Goal: Information Seeking & Learning: Find specific fact

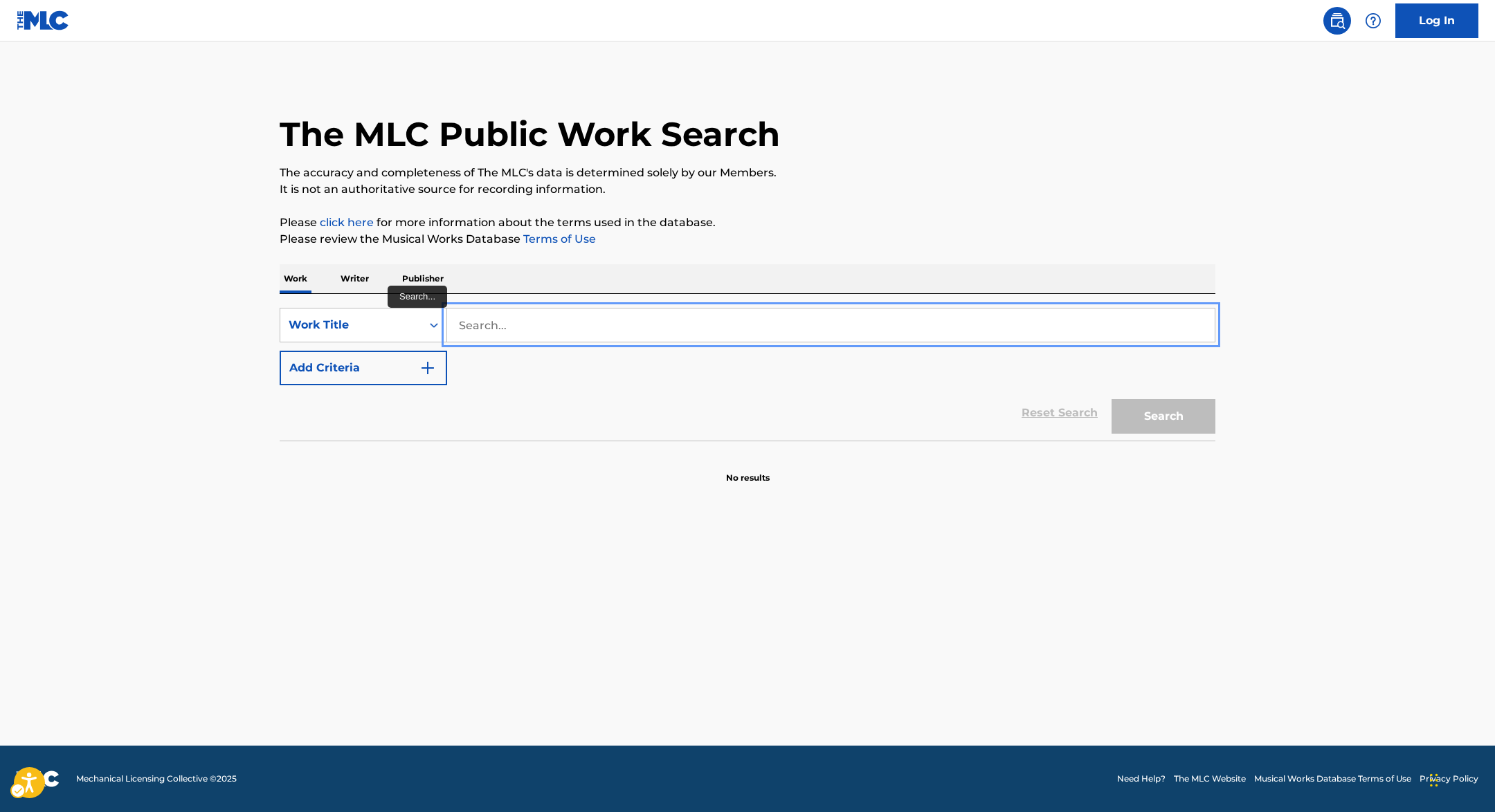
click at [577, 331] on input "Search..." at bounding box center [831, 325] width 767 height 33
paste input "[PERSON_NAME]"
type input "[PERSON_NAME]"
click at [311, 319] on div "Work Title" at bounding box center [351, 325] width 124 height 17
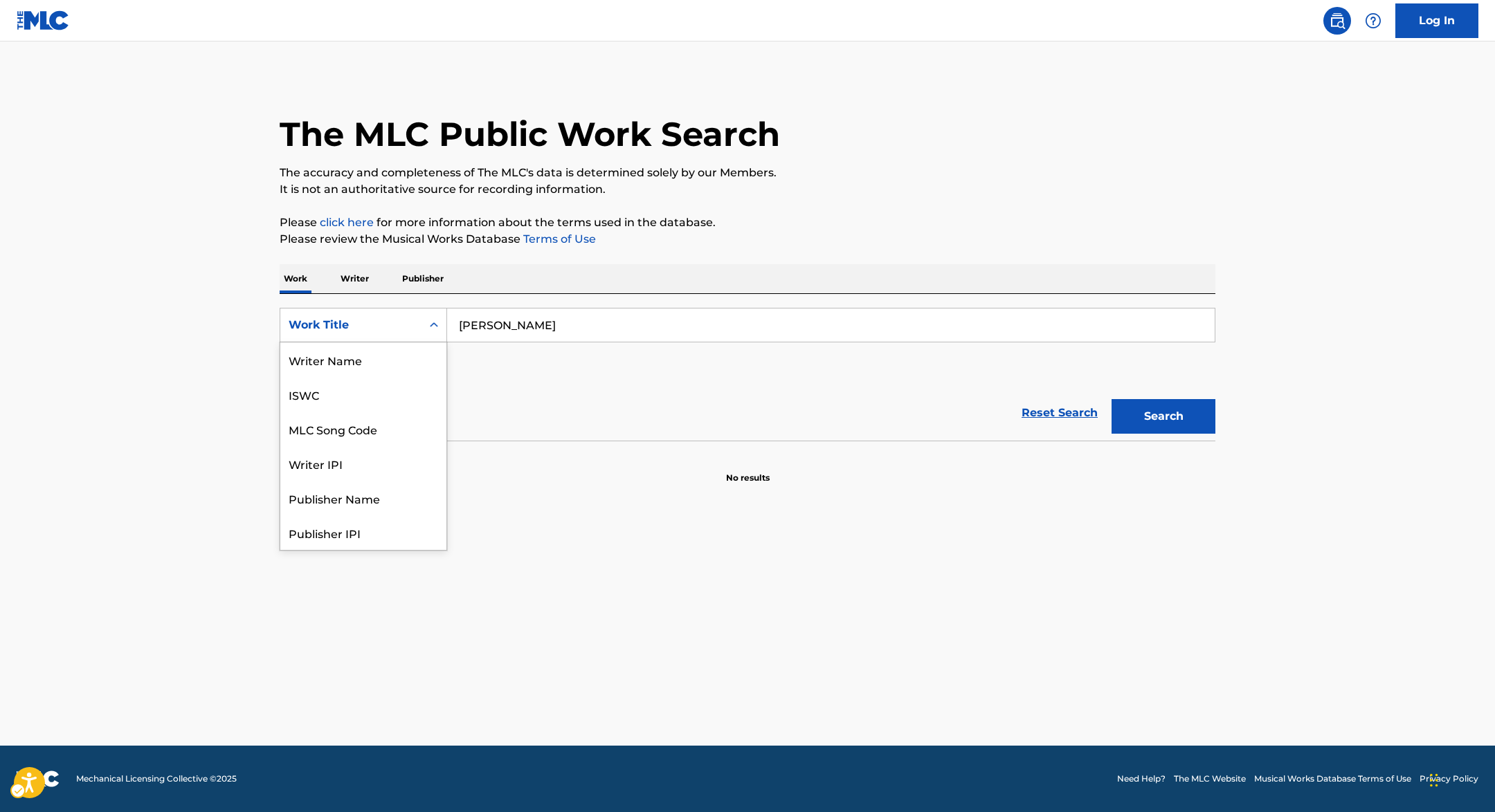
scroll to position [69, 0]
click at [366, 396] on div "Writer IPI" at bounding box center [363, 394] width 166 height 34
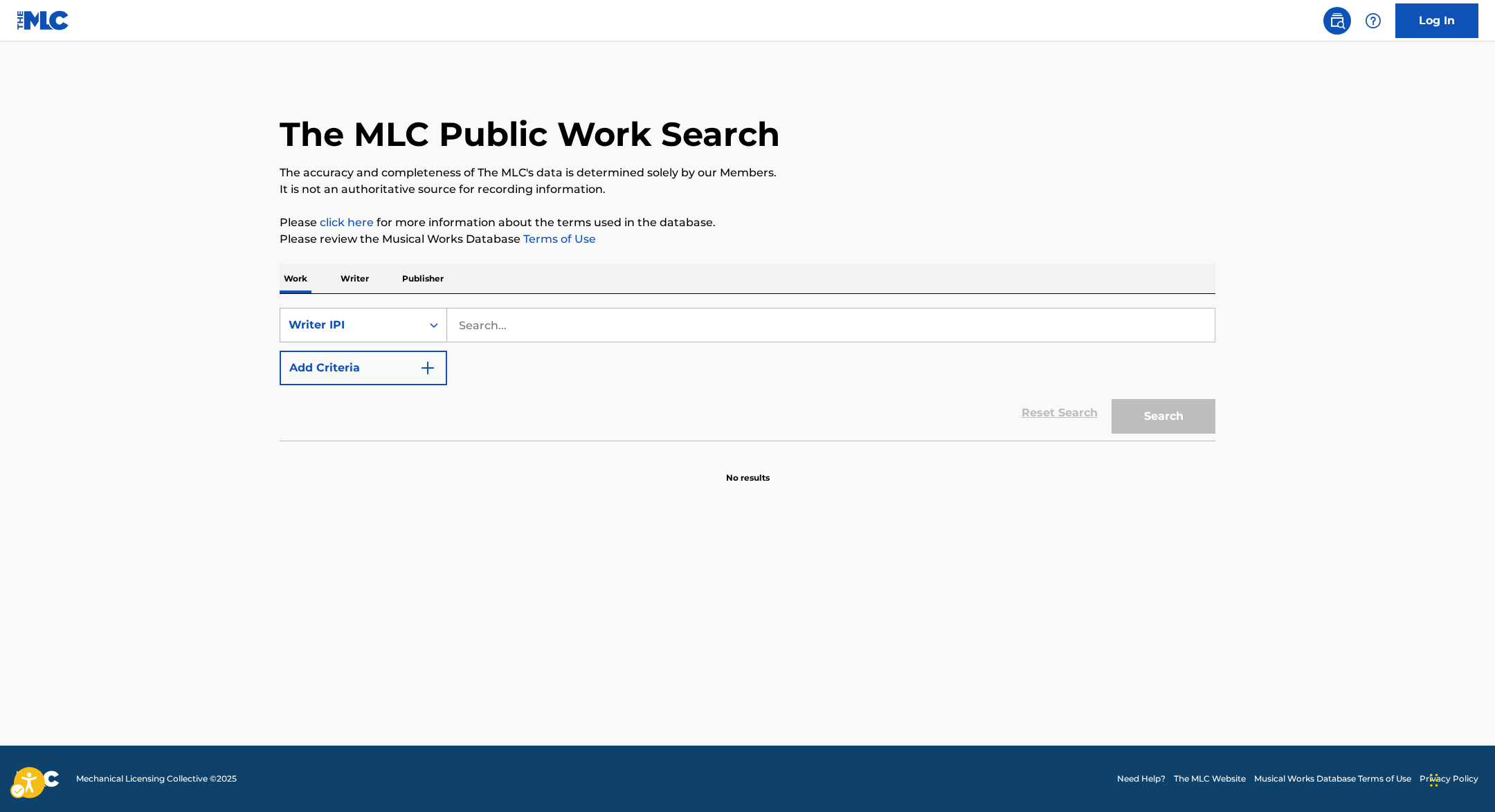
click at [376, 328] on div "Writer IPI" at bounding box center [351, 325] width 124 height 17
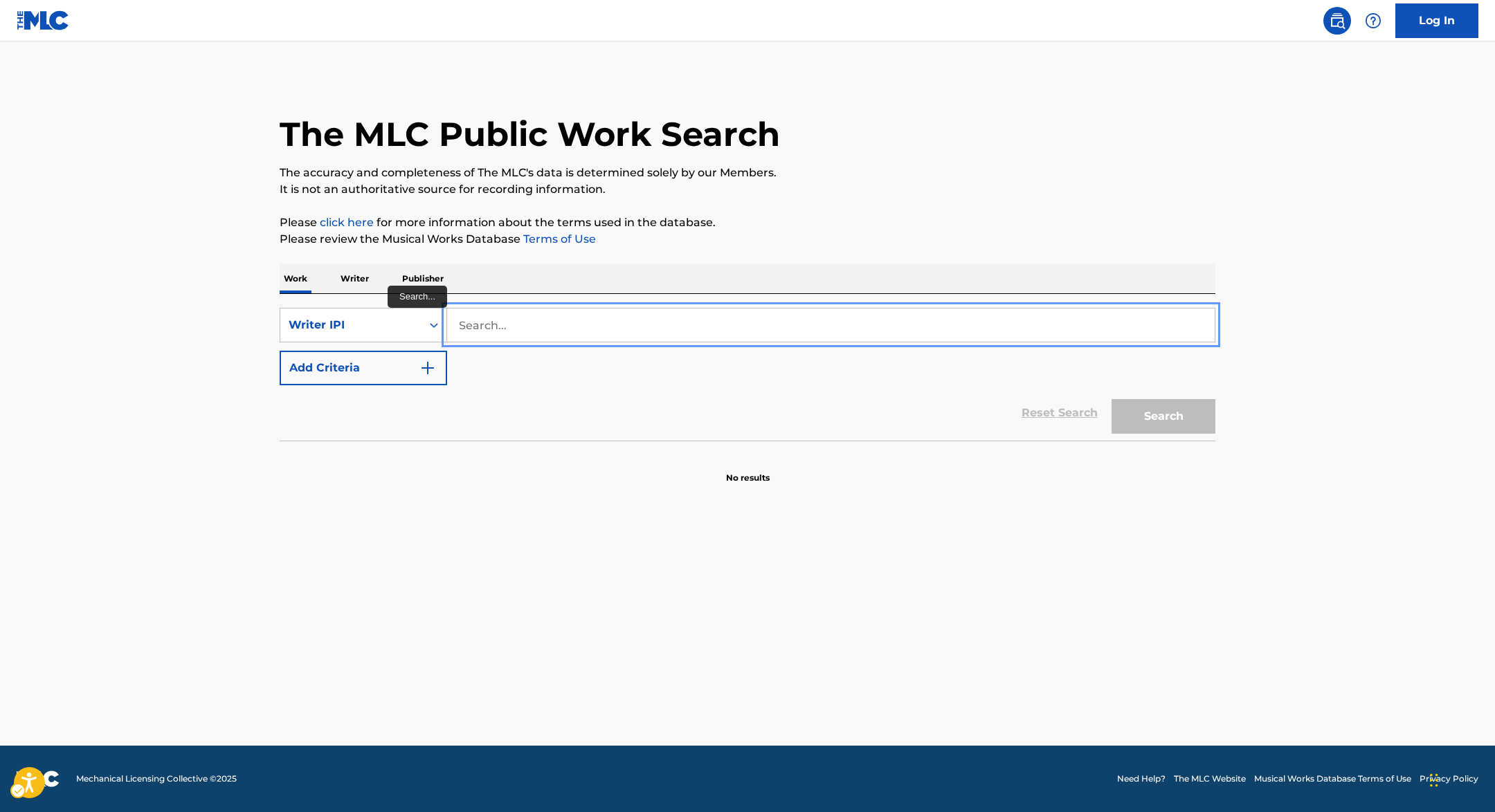
click at [538, 326] on input "Search..." at bounding box center [831, 325] width 767 height 33
paste input "[PERSON_NAME]"
drag, startPoint x: 498, startPoint y: 324, endPoint x: 879, endPoint y: 311, distance: 381.2
click at [879, 311] on input "[PERSON_NAME]" at bounding box center [831, 325] width 767 height 33
type input "[PERSON_NAME]"
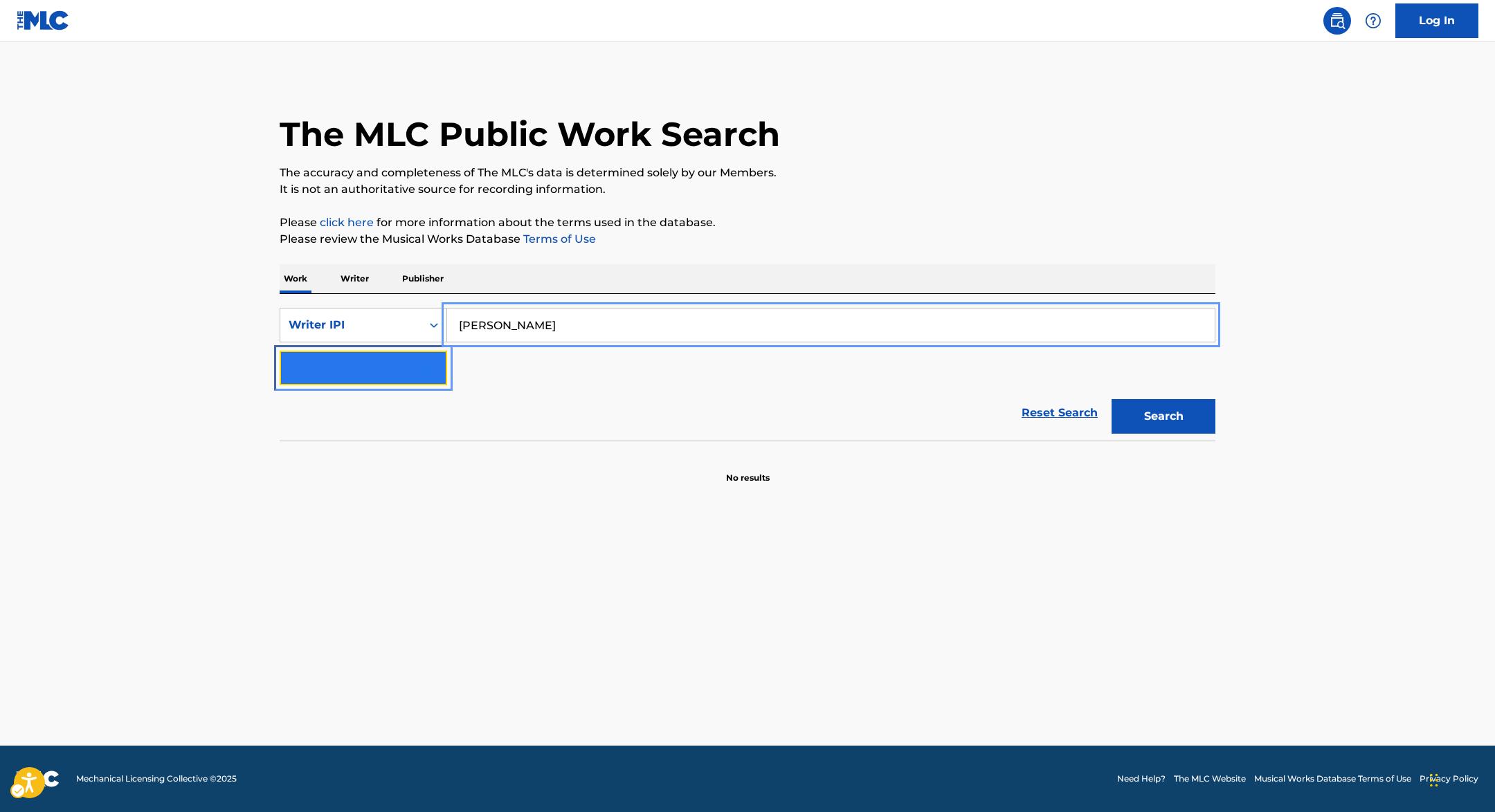
click at [412, 375] on button "Add Criteria" at bounding box center [363, 367] width 168 height 34
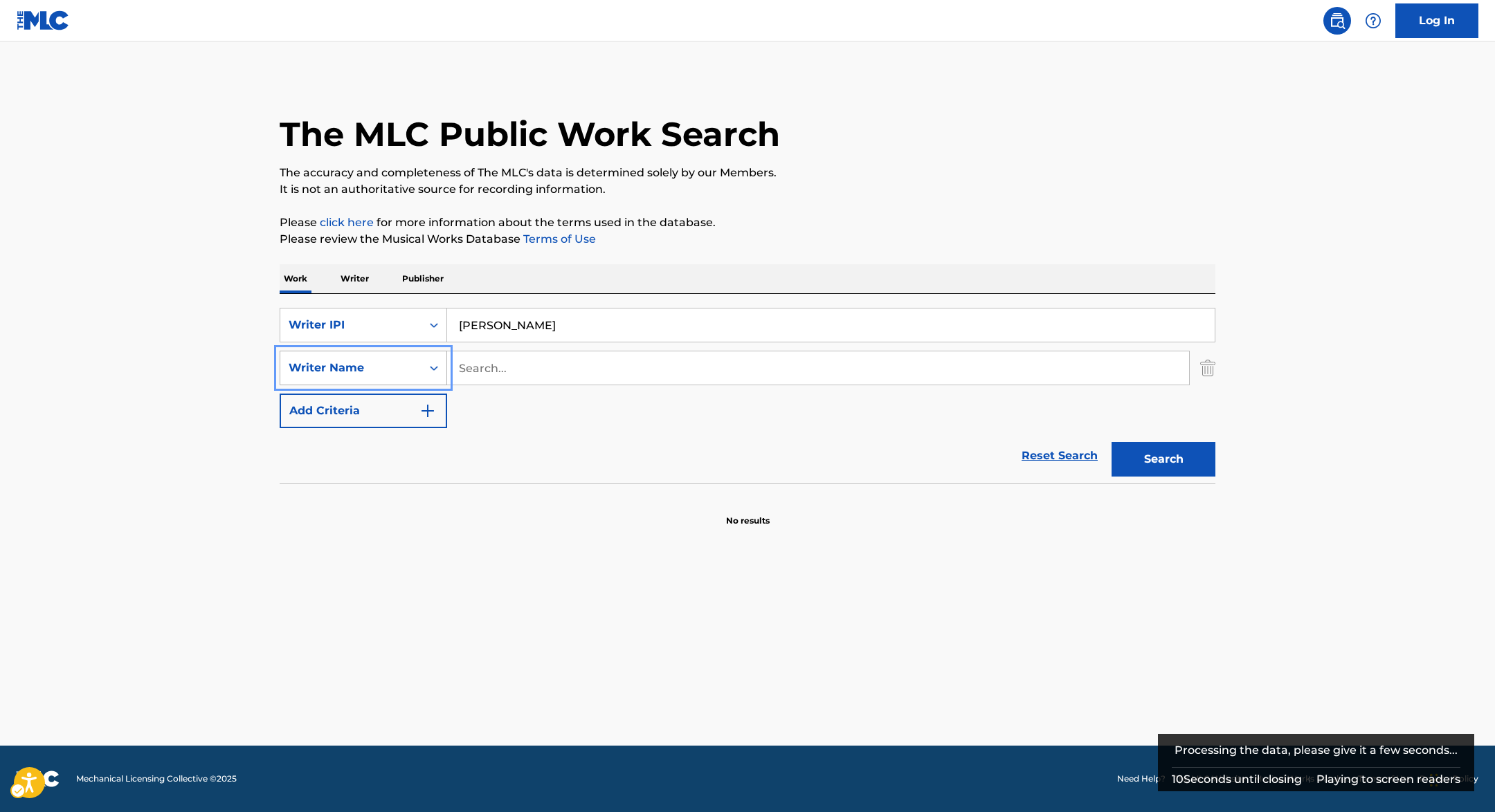
click at [366, 368] on div "Writer Name" at bounding box center [351, 368] width 124 height 17
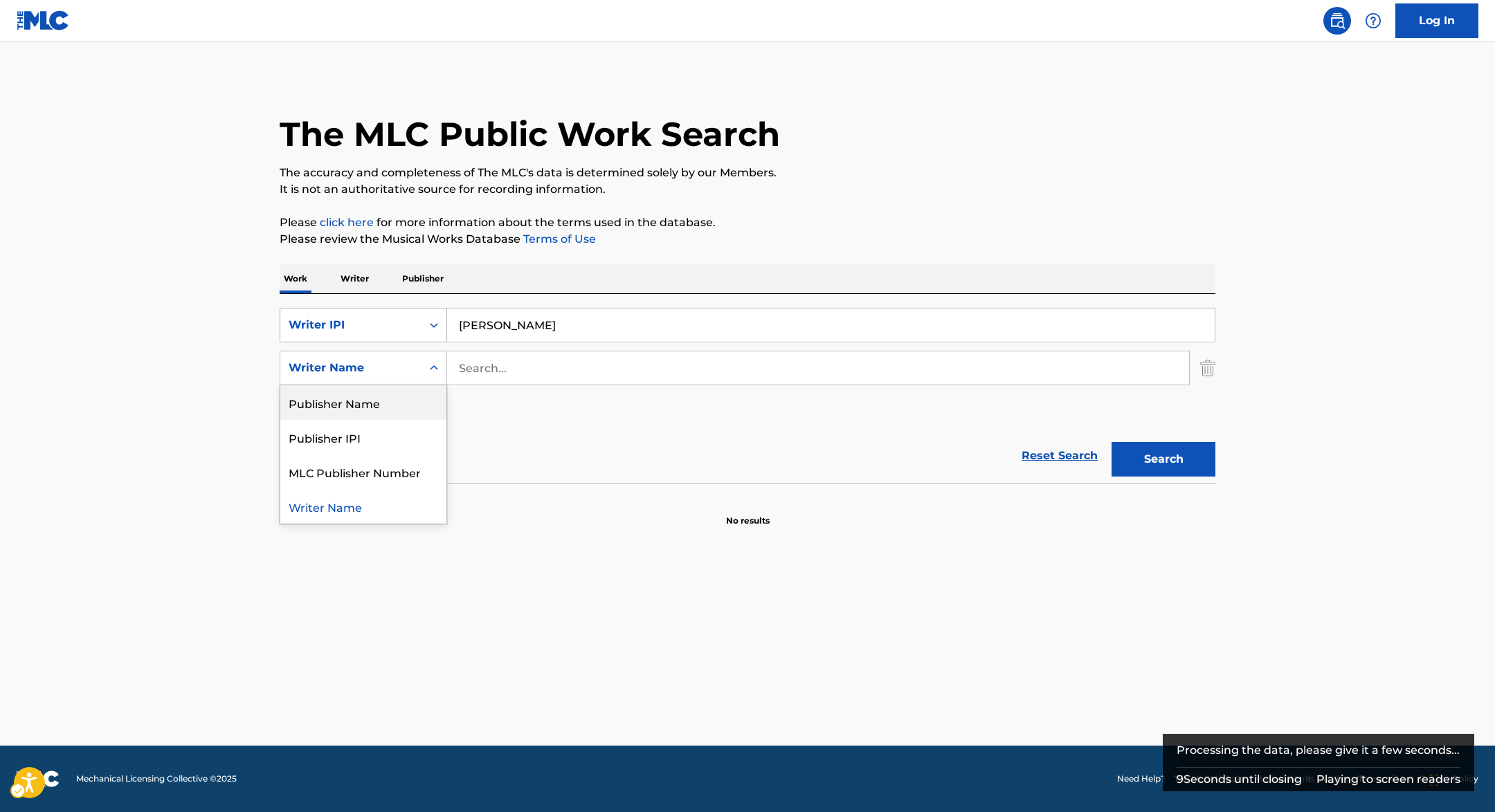
click at [389, 320] on div "Writer IPI" at bounding box center [351, 325] width 124 height 17
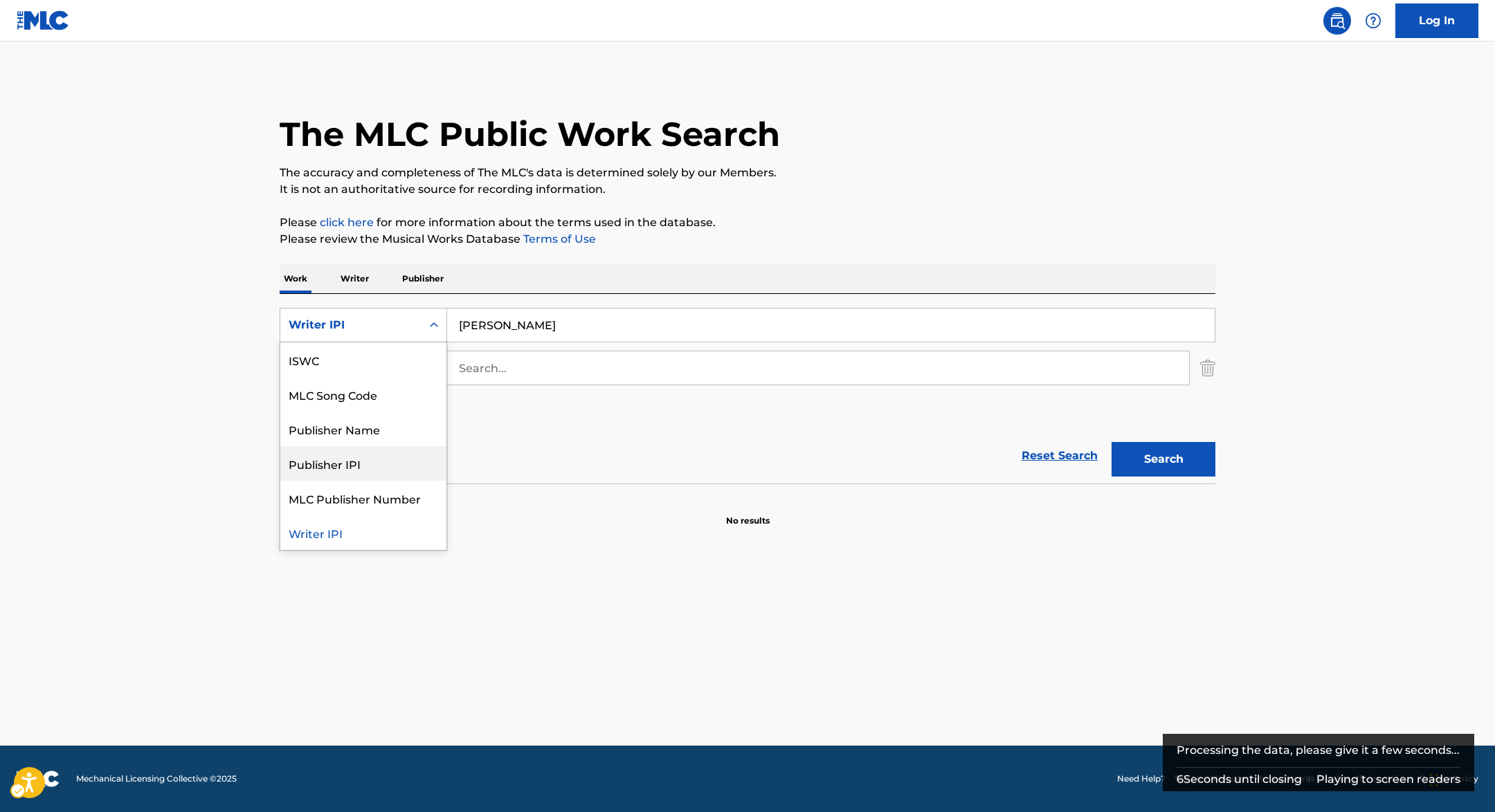
scroll to position [0, 0]
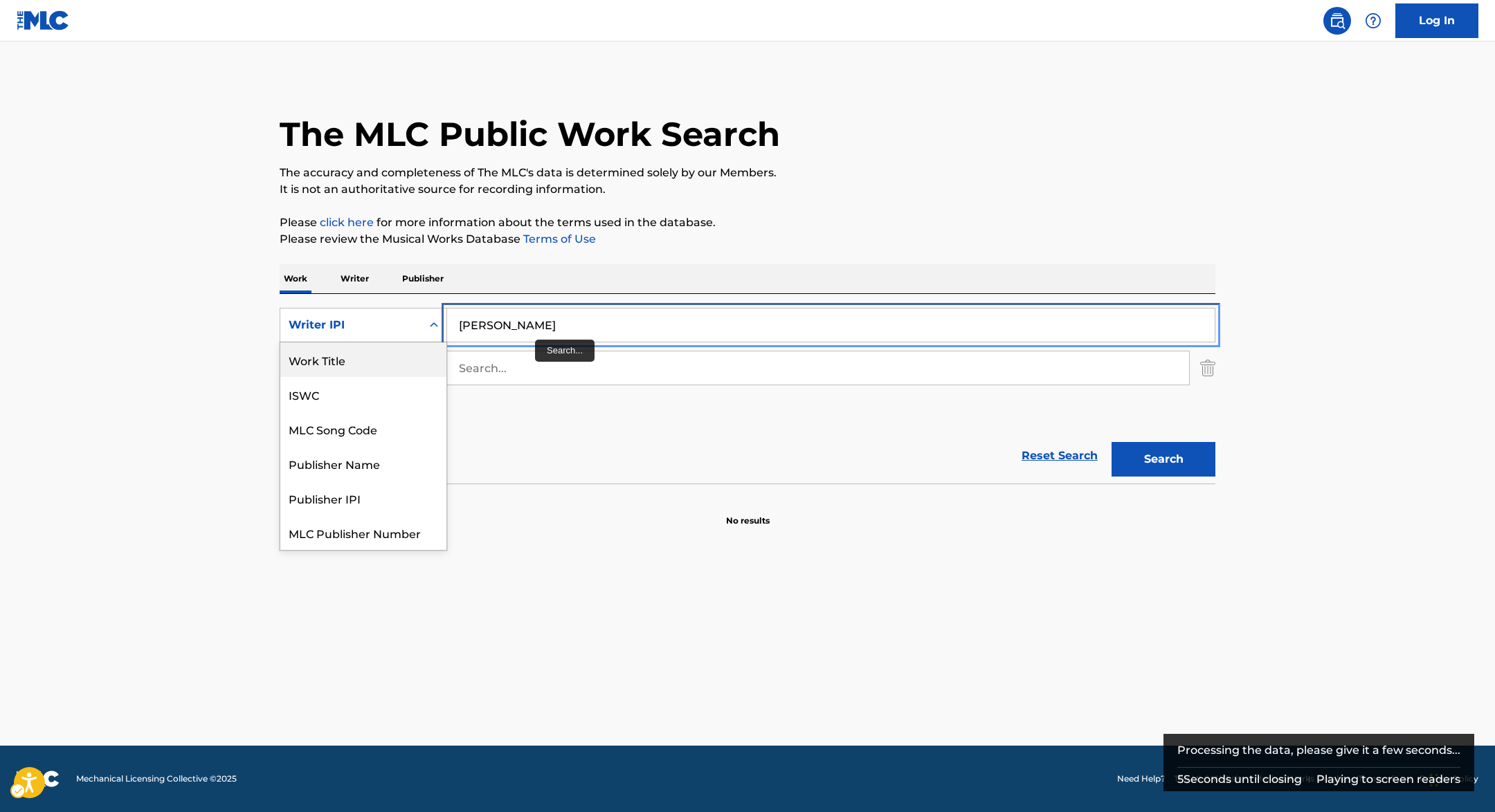
drag, startPoint x: 619, startPoint y: 325, endPoint x: 459, endPoint y: 330, distance: 160.1
click at [613, 329] on input "[PERSON_NAME]" at bounding box center [831, 325] width 767 height 33
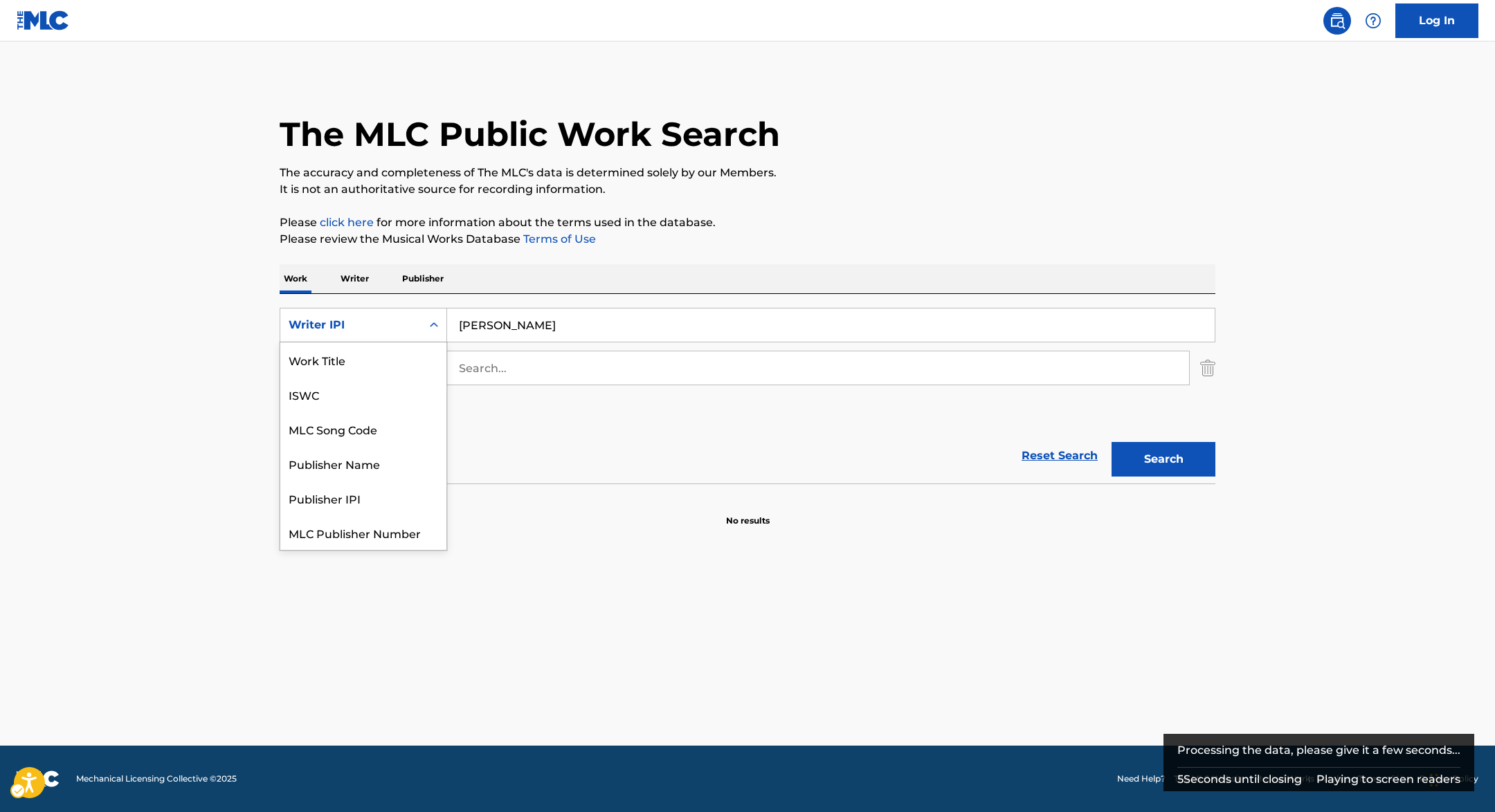
click at [372, 334] on div "Writer IPI" at bounding box center [351, 325] width 141 height 27
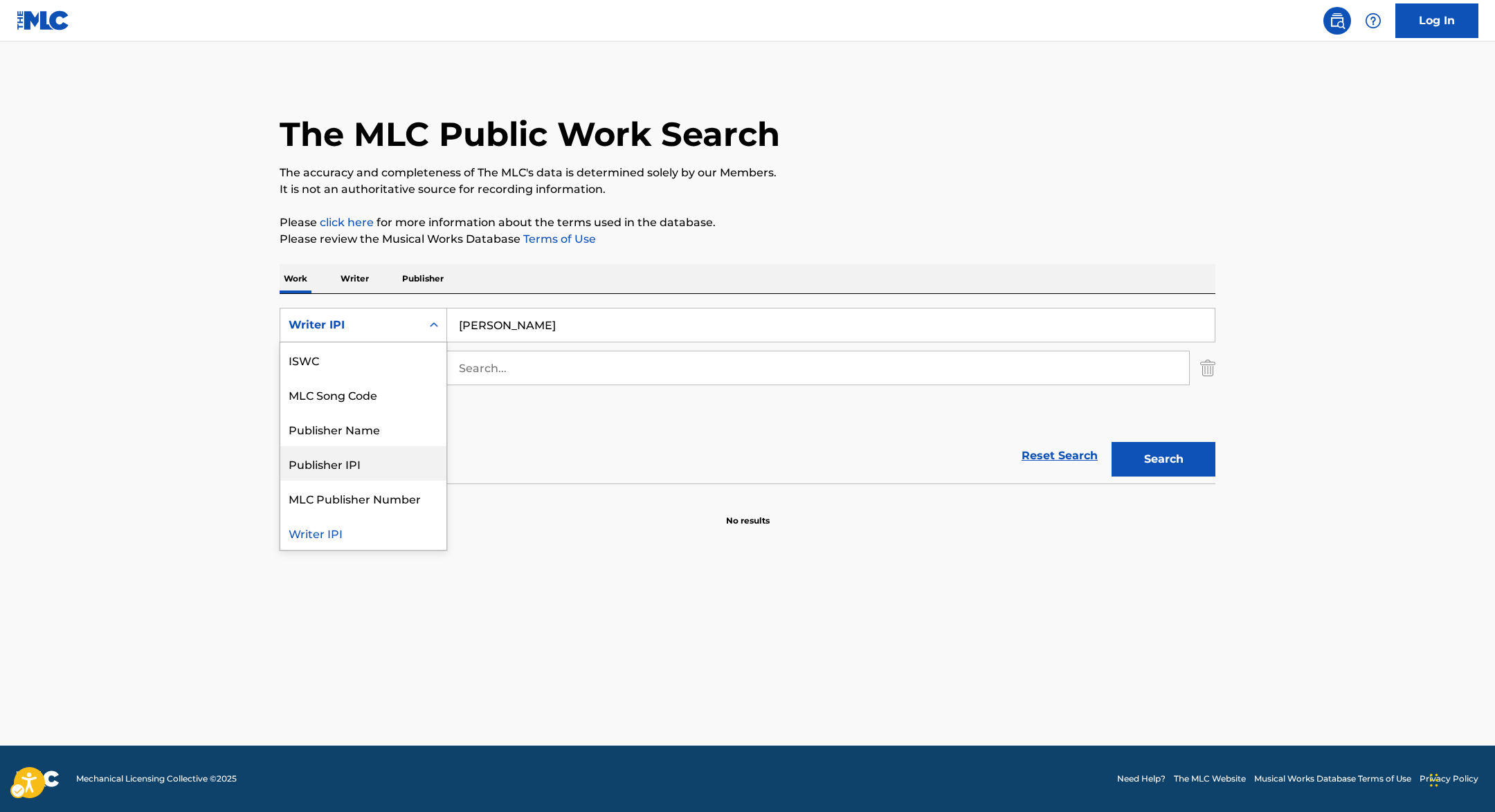
click at [357, 473] on div "Publisher IPI" at bounding box center [363, 463] width 166 height 34
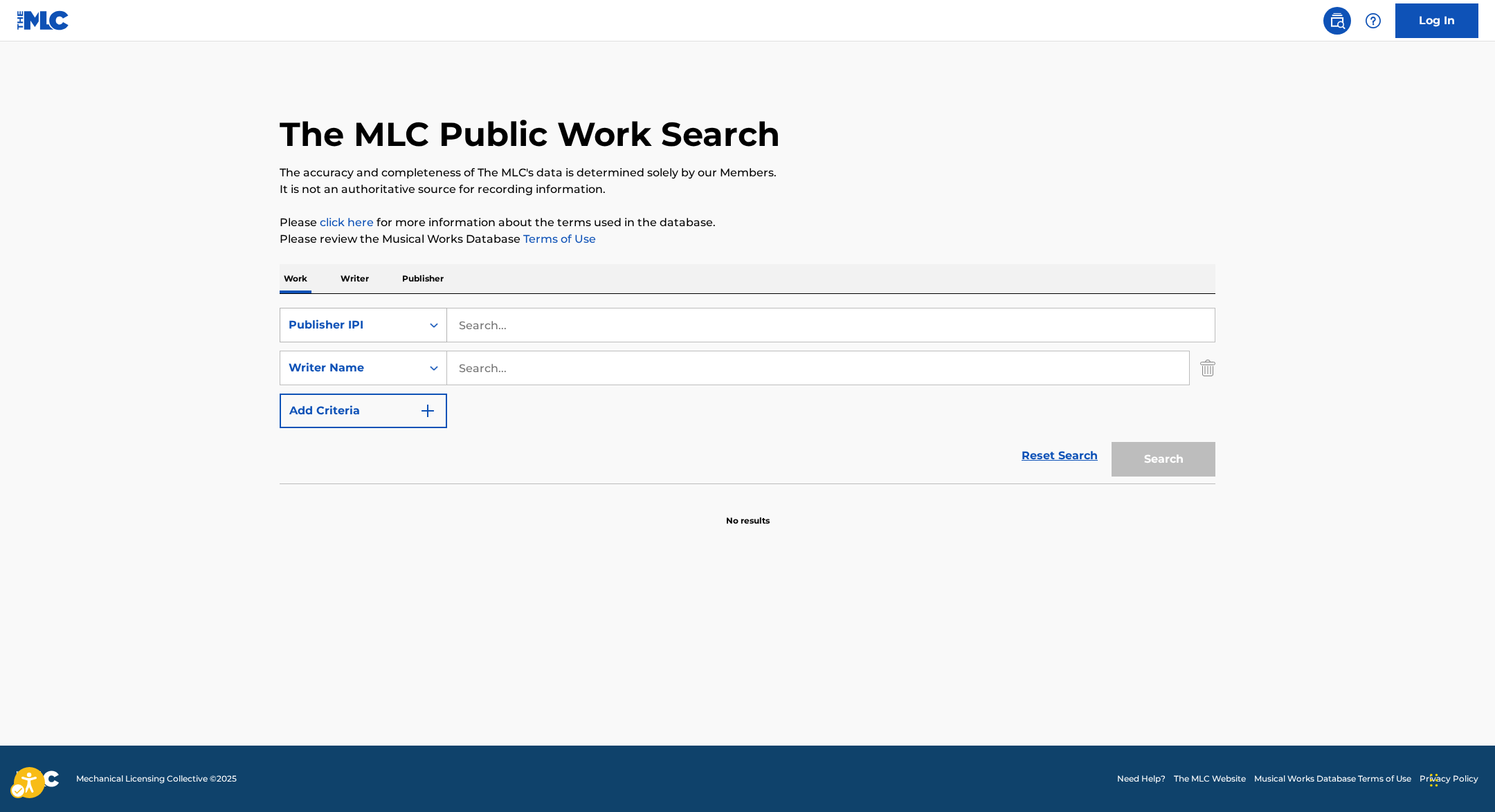
click at [407, 317] on div "Publisher IPI" at bounding box center [351, 325] width 124 height 17
click at [383, 427] on div "Writer IPI" at bounding box center [363, 428] width 166 height 34
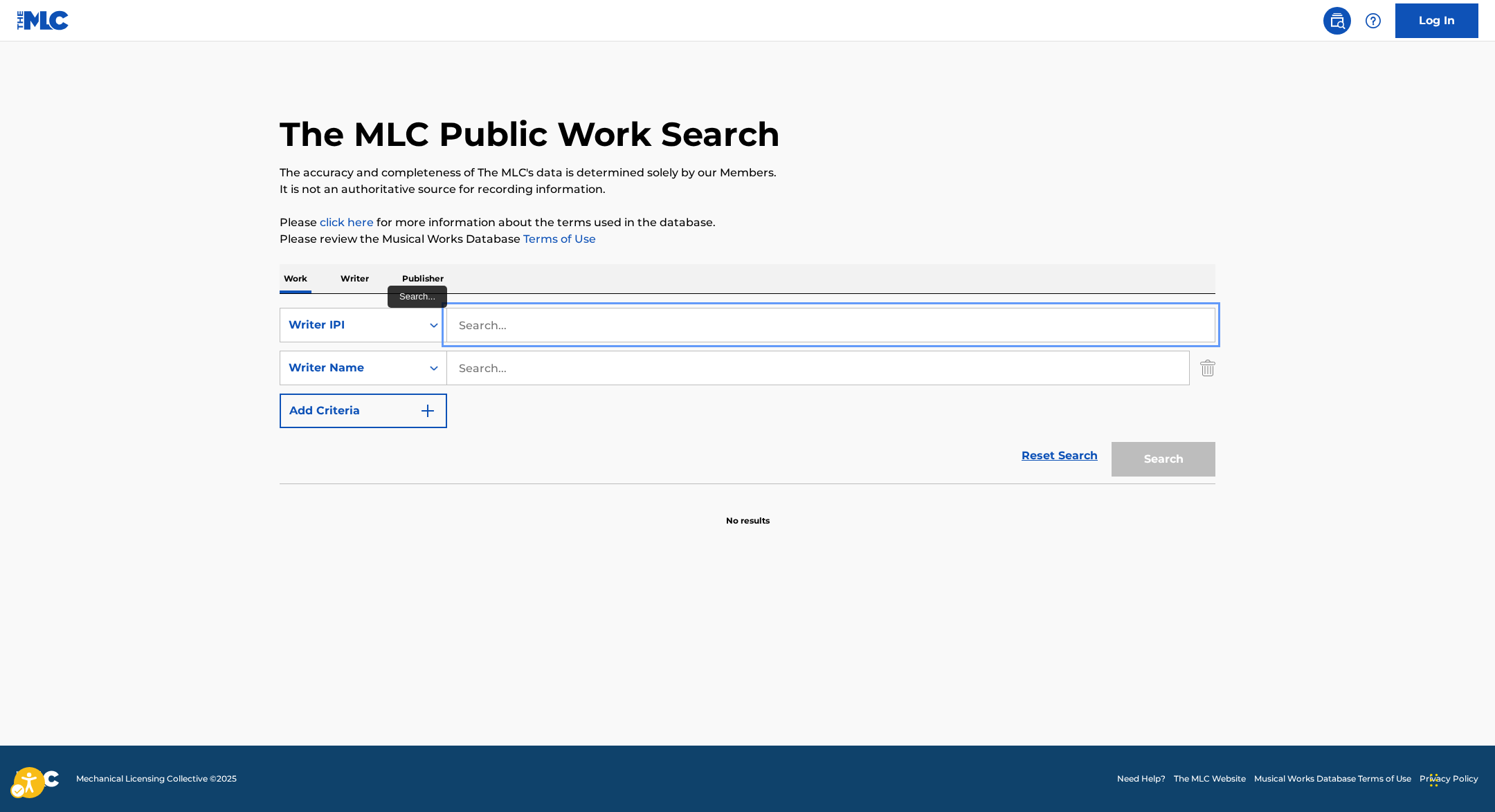
paste input "783224238"
type input "783224238"
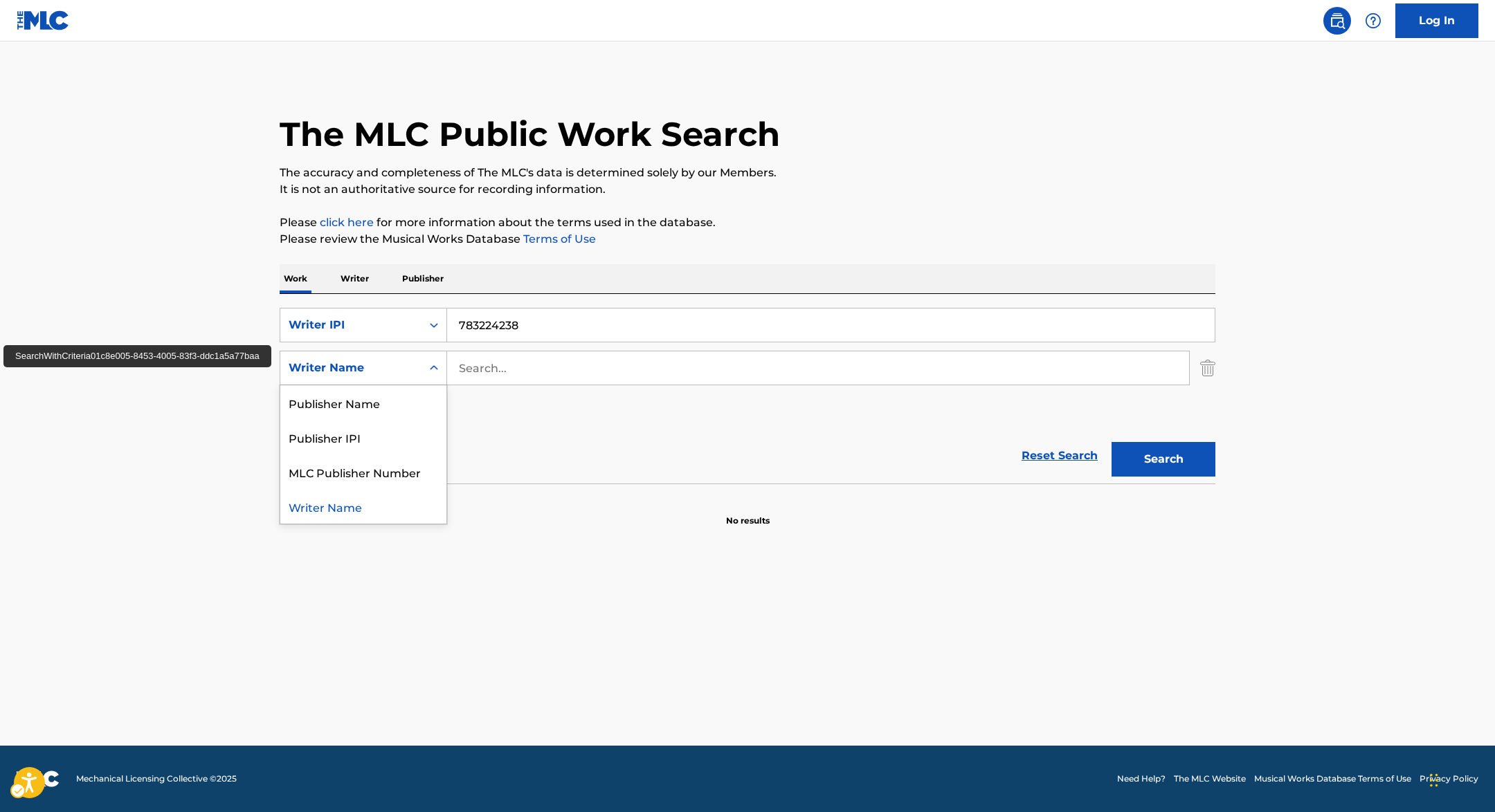
click at [371, 366] on div "Writer Name" at bounding box center [351, 368] width 124 height 17
click at [344, 508] on div "Writer Name" at bounding box center [363, 506] width 166 height 34
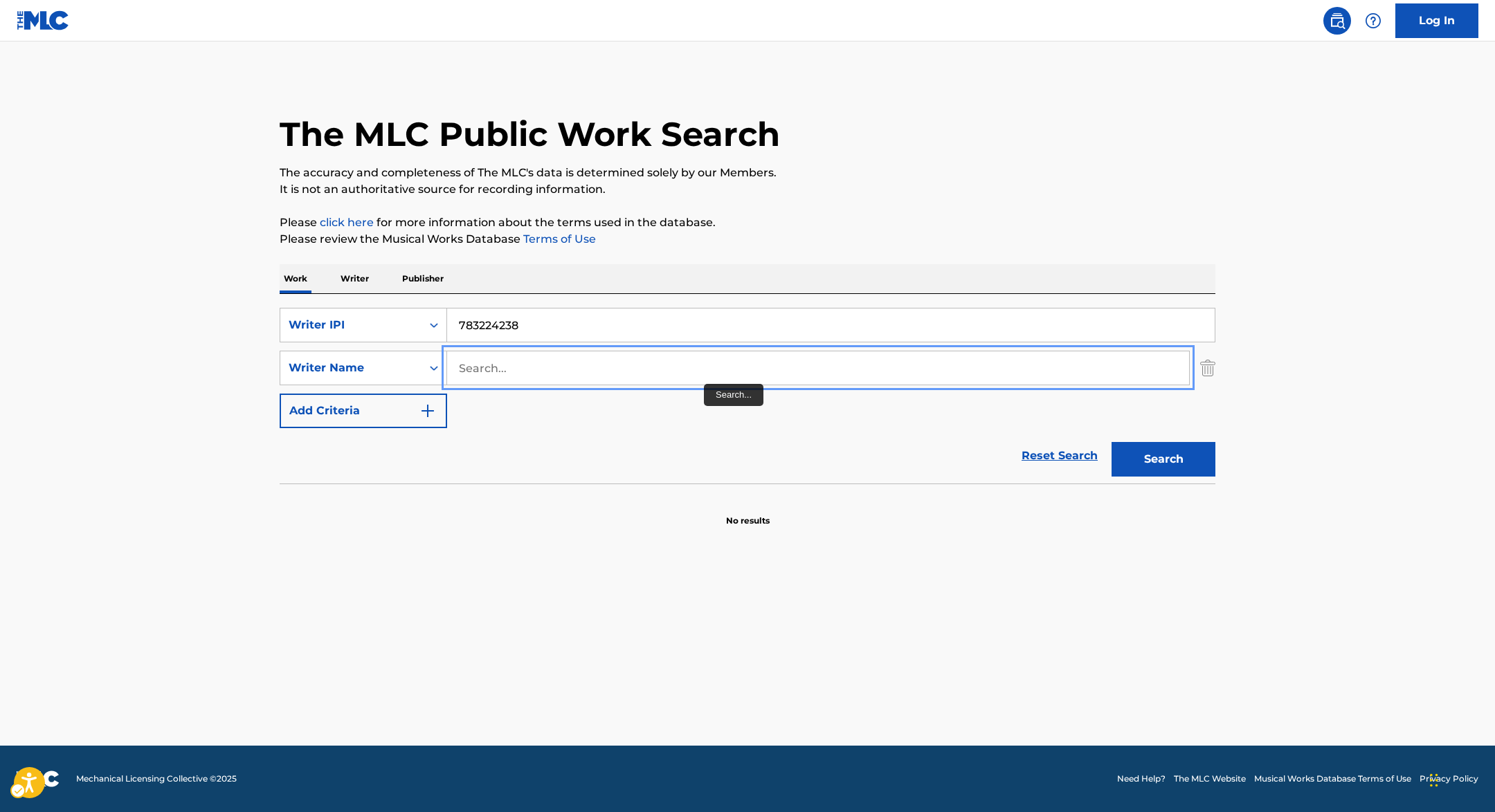
paste input "MacDonald"
type input "MacDonald"
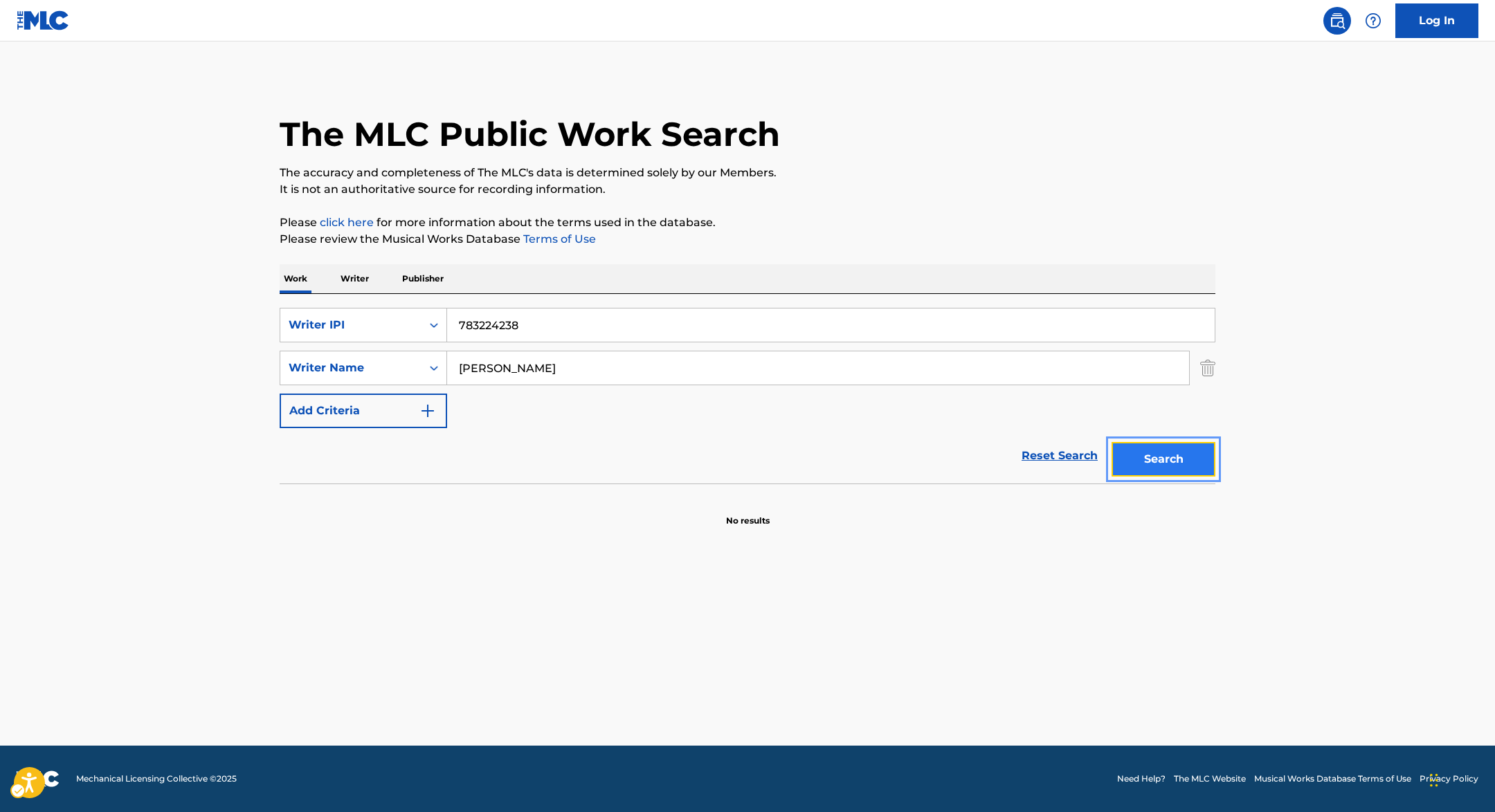
click at [1155, 442] on button "Search" at bounding box center [1163, 459] width 104 height 34
click at [341, 326] on div "Writer IPI" at bounding box center [351, 325] width 124 height 17
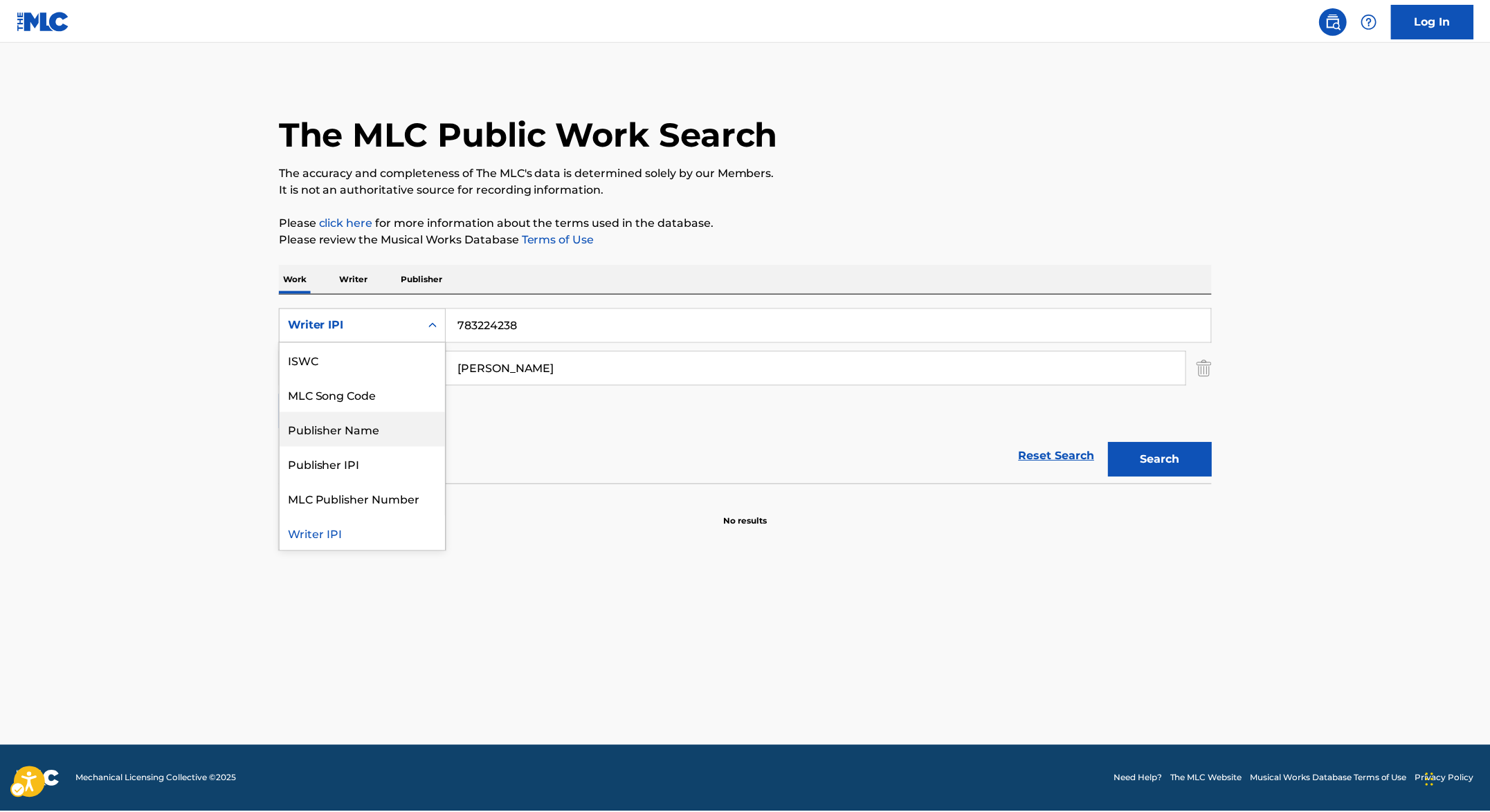
scroll to position [0, 0]
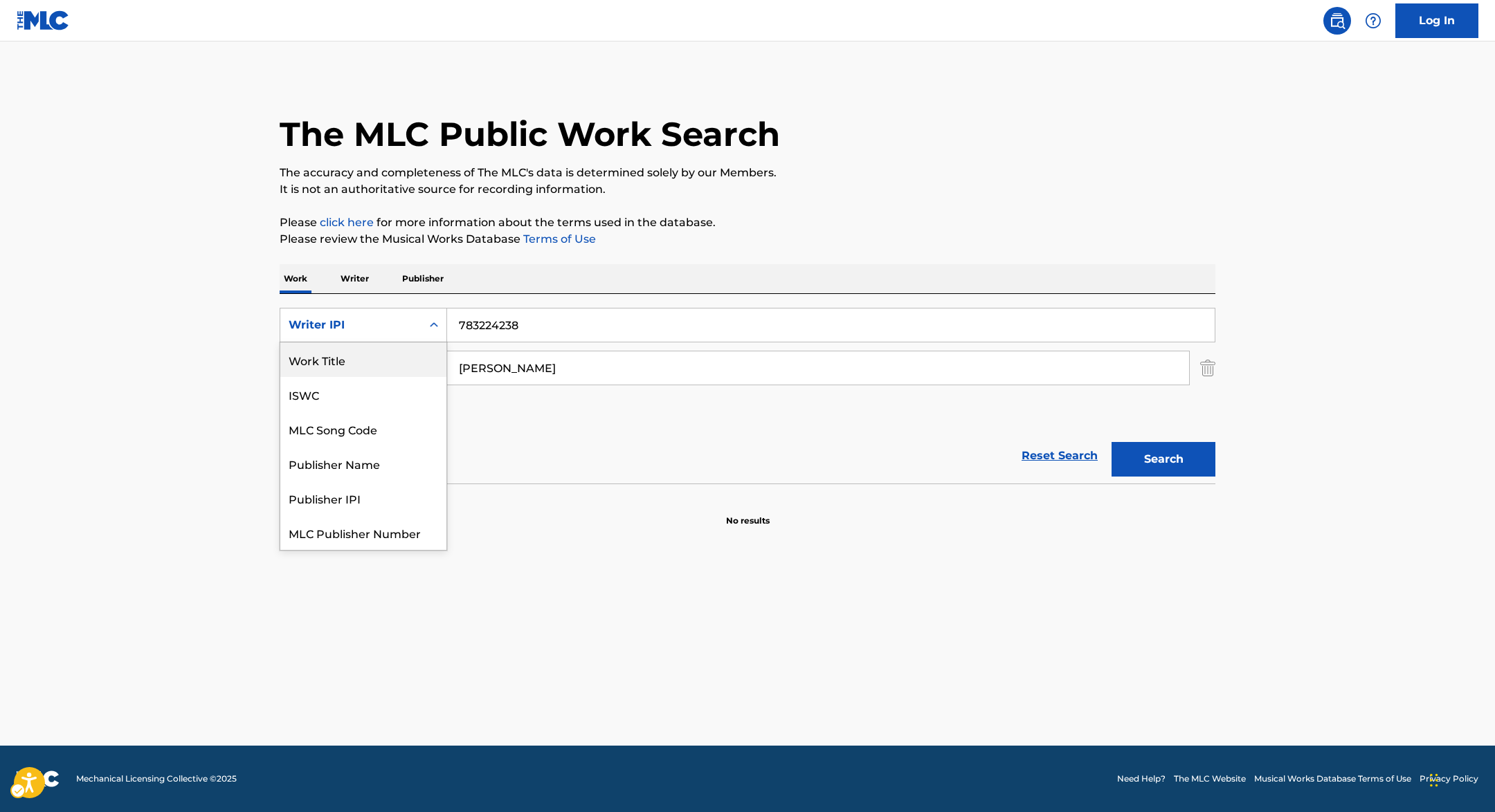
click at [370, 369] on div "Work Title" at bounding box center [363, 359] width 166 height 34
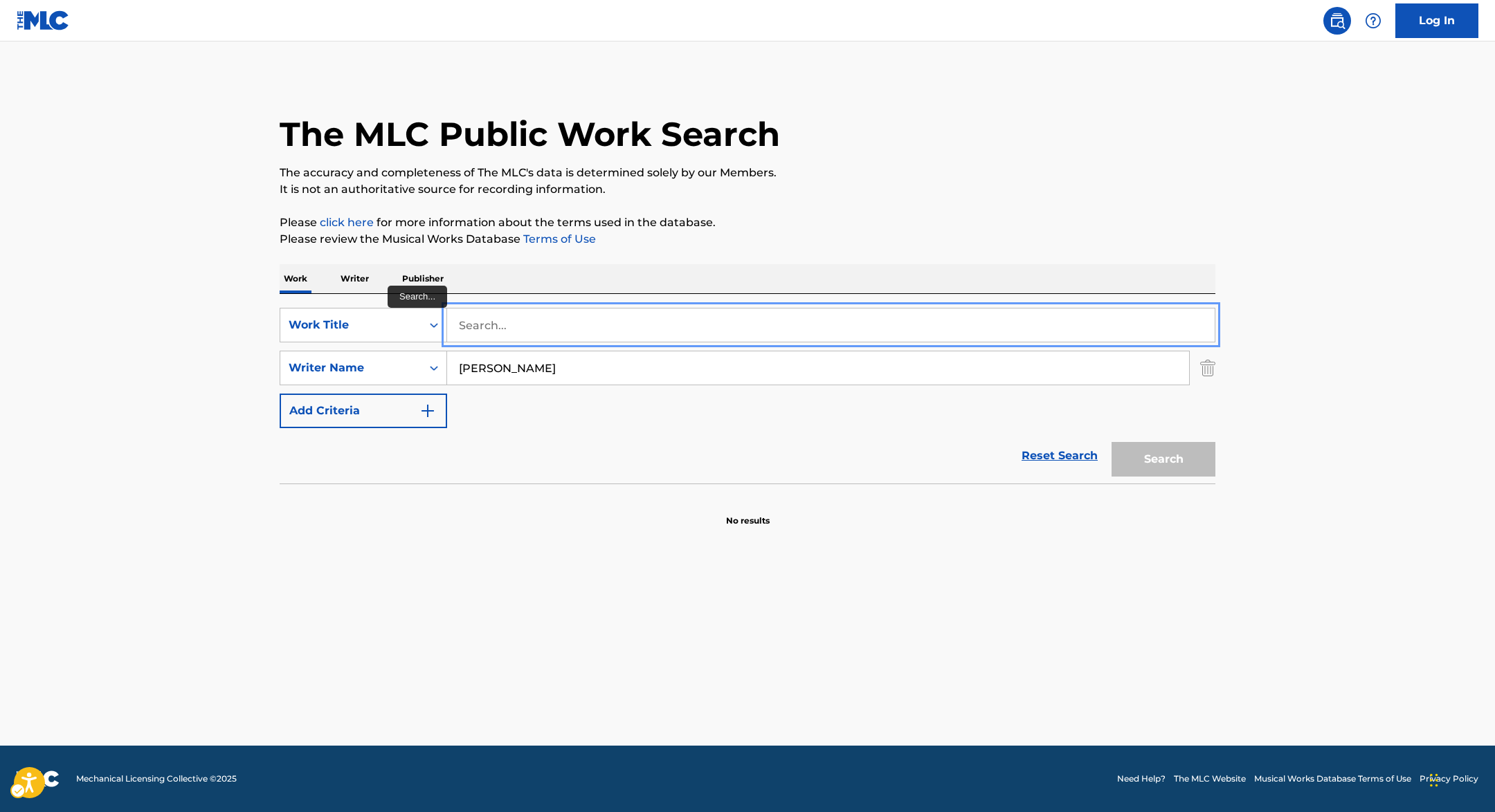
paste input "Bad News"
type input "Bad News"
click at [1154, 431] on div "Search" at bounding box center [1159, 456] width 111 height 55
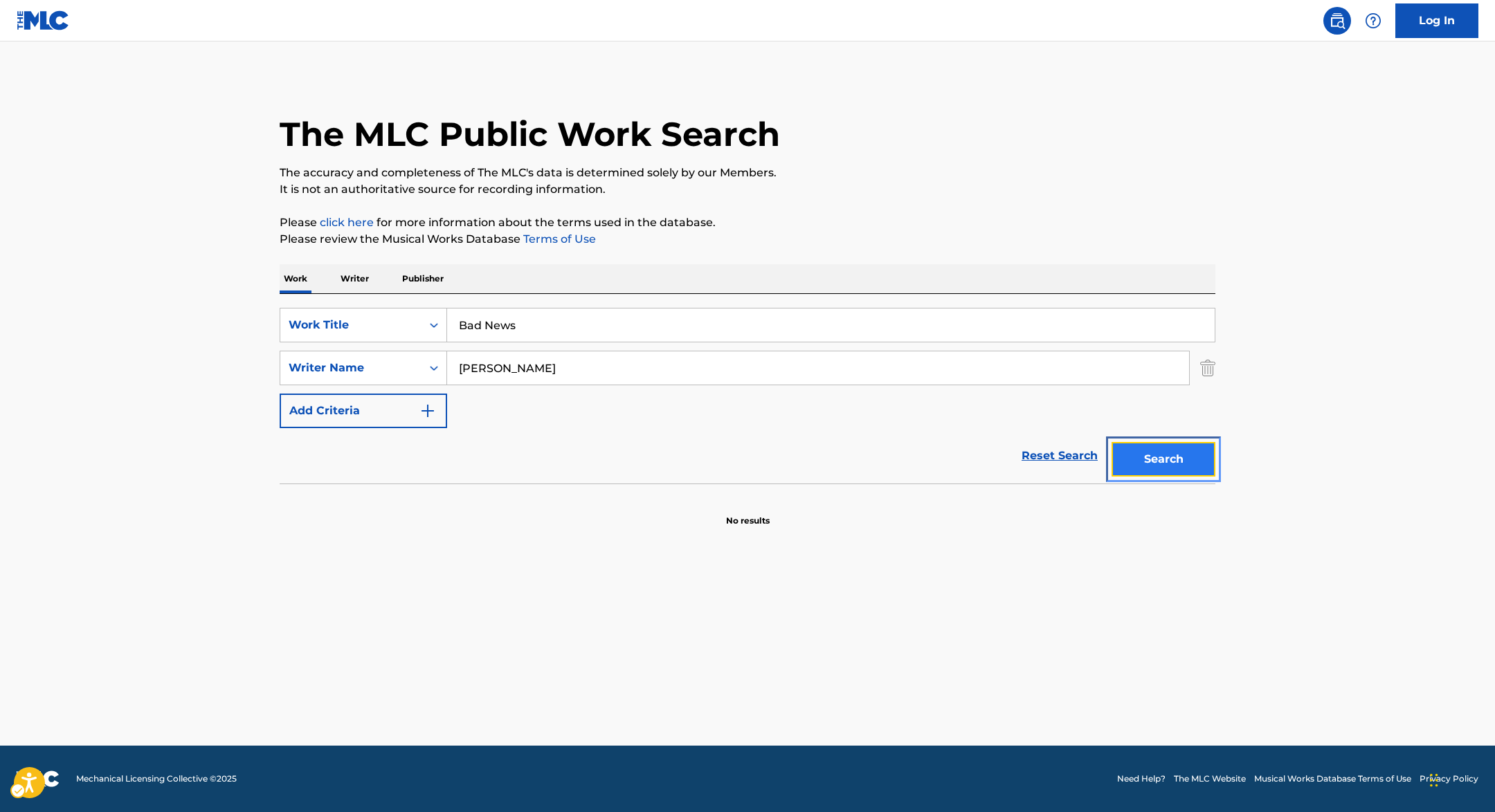
drag, startPoint x: 1167, startPoint y: 454, endPoint x: 1163, endPoint y: 447, distance: 8.1
click at [1163, 447] on button "Search" at bounding box center [1163, 459] width 104 height 34
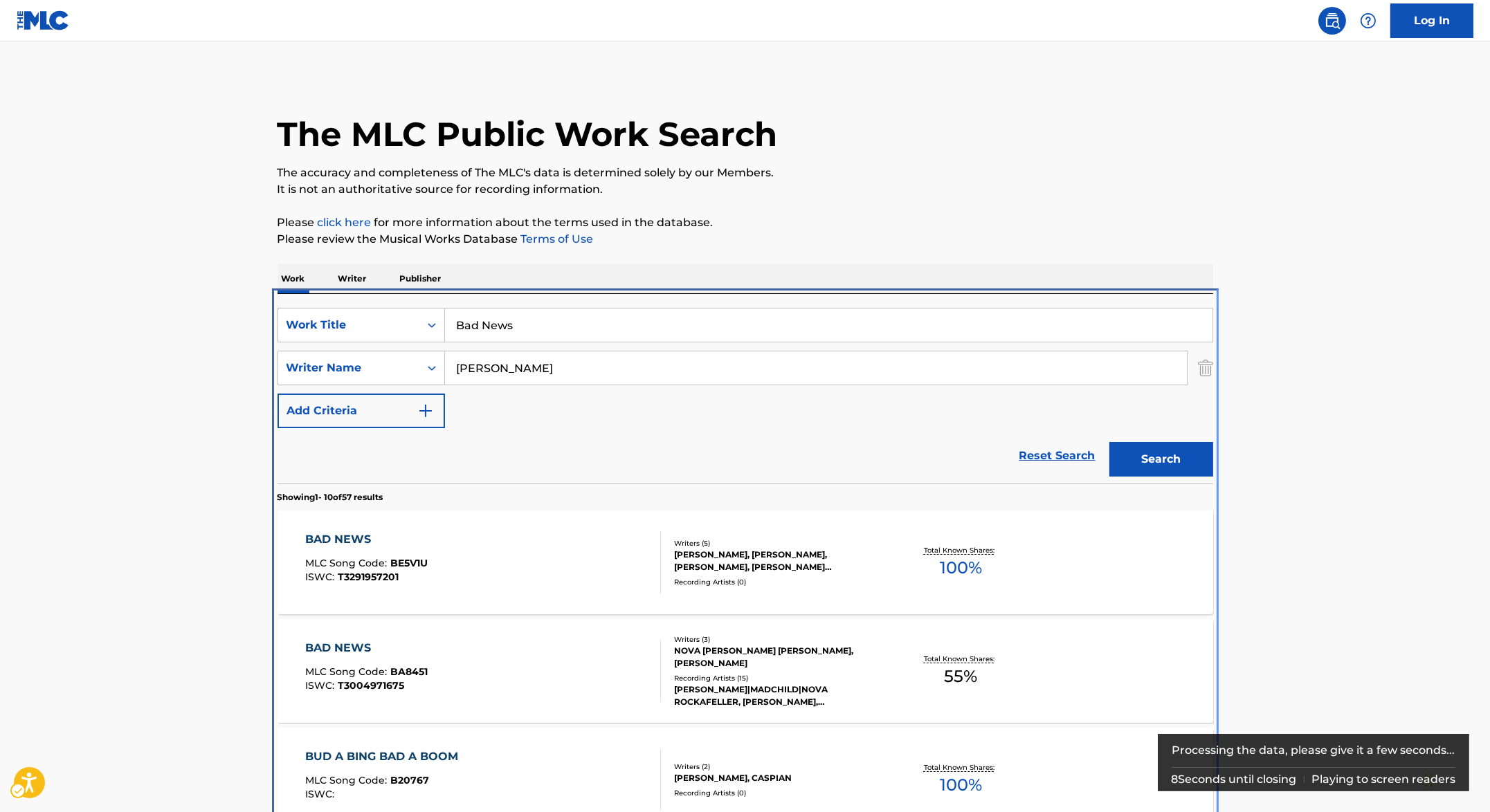
scroll to position [293, 0]
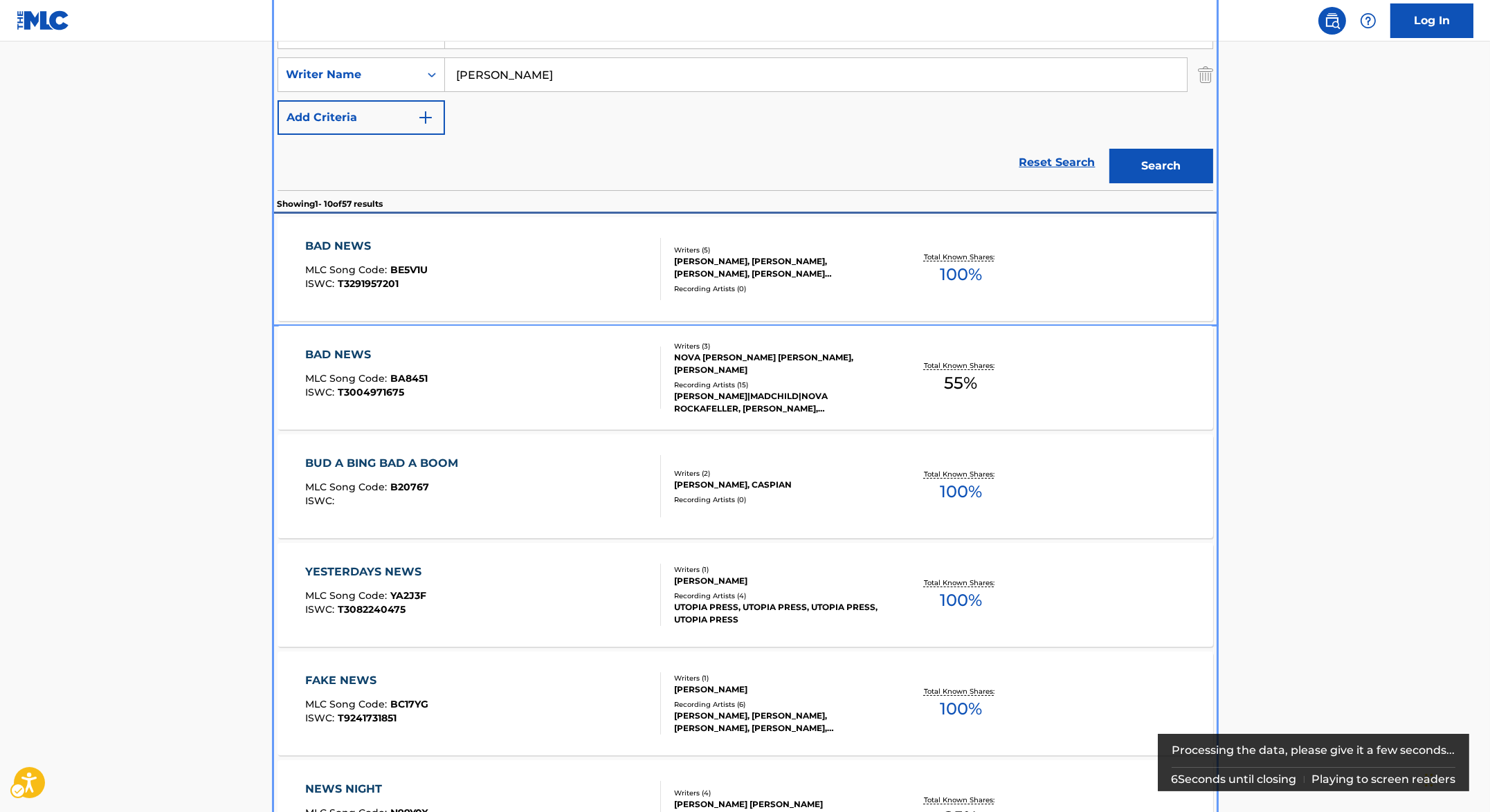
click at [363, 253] on div "BAD NEWS" at bounding box center [366, 246] width 123 height 17
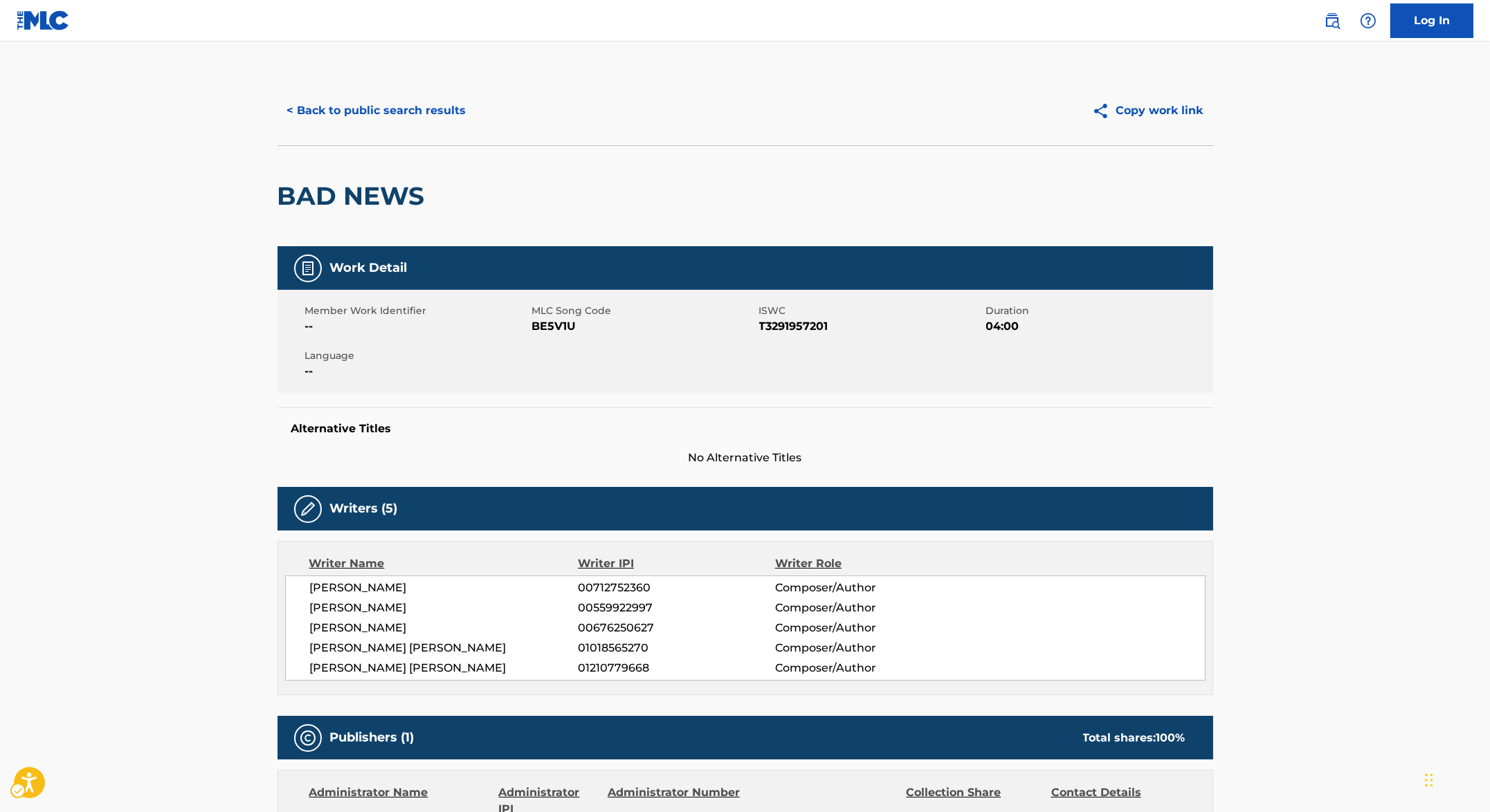
click at [523, 625] on span "STEPHEN JOSEPH WOODWARD" at bounding box center [444, 628] width 269 height 17
click at [695, 381] on div "Member Work Identifier -- MLC Song Code MLC Song Code - BE5V1U ISWC ISWC - T329…" at bounding box center [745, 341] width 936 height 103
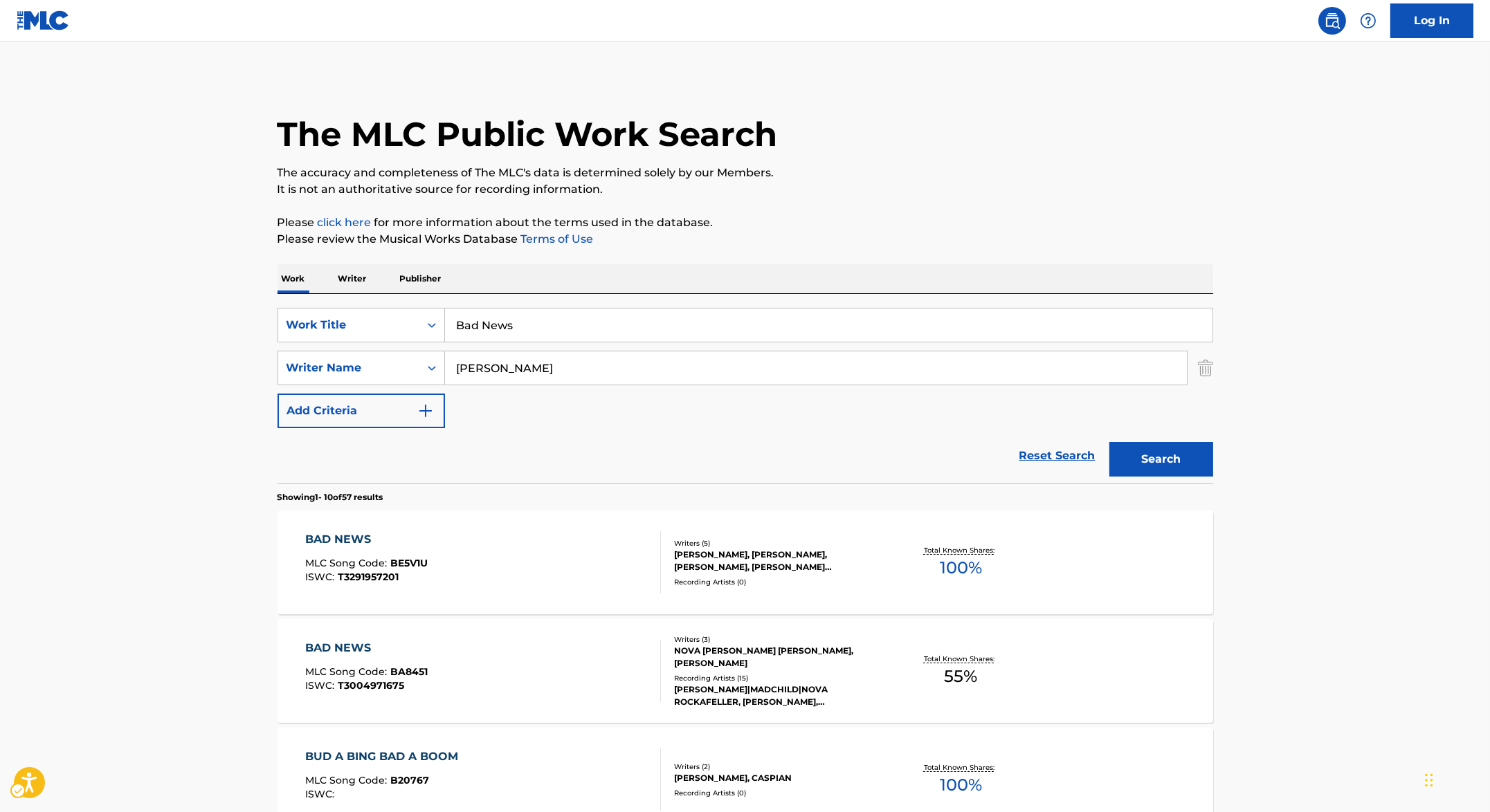
scroll to position [293, 0]
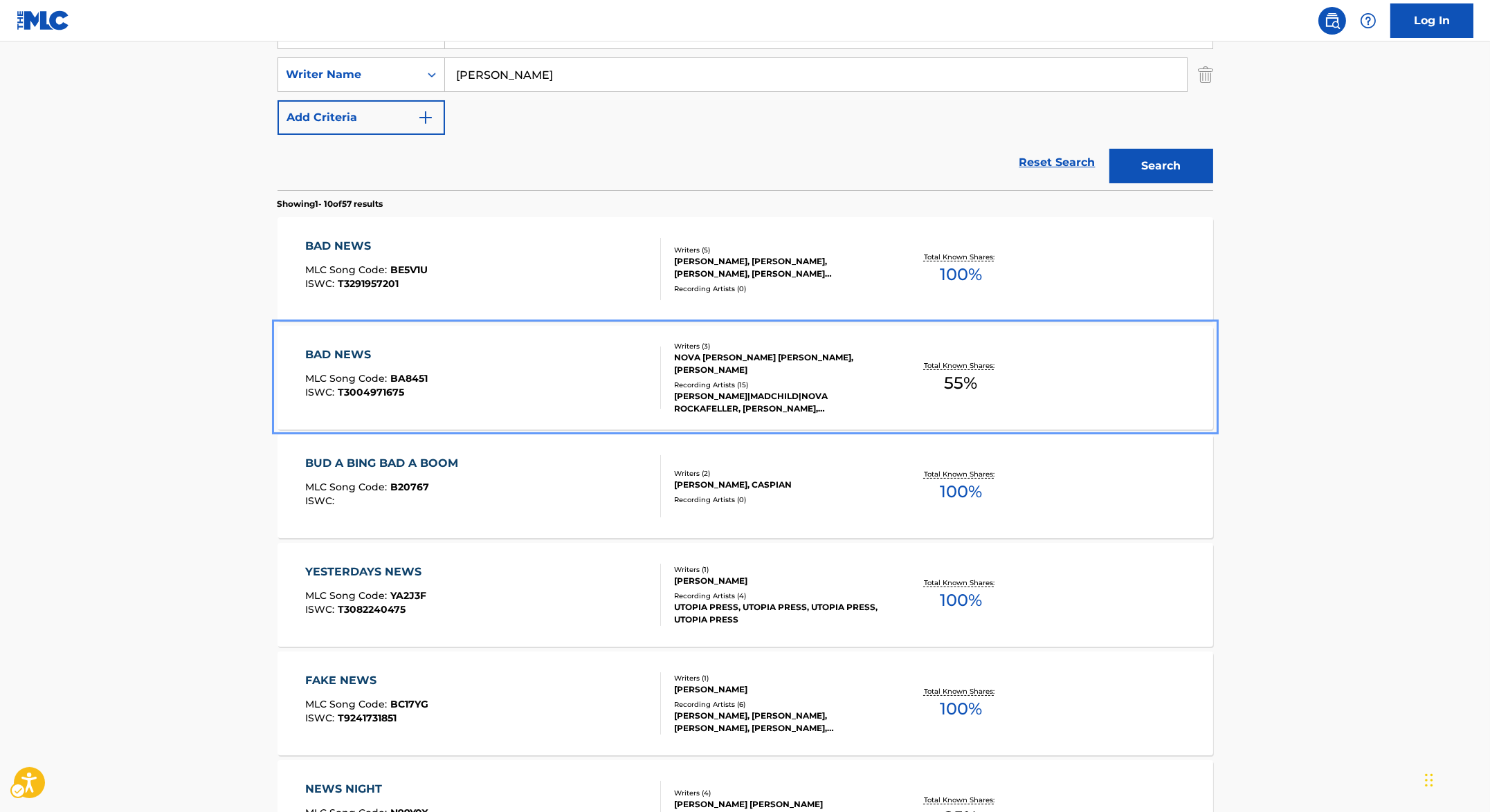
click at [354, 354] on div "BAD NEWS" at bounding box center [366, 355] width 123 height 17
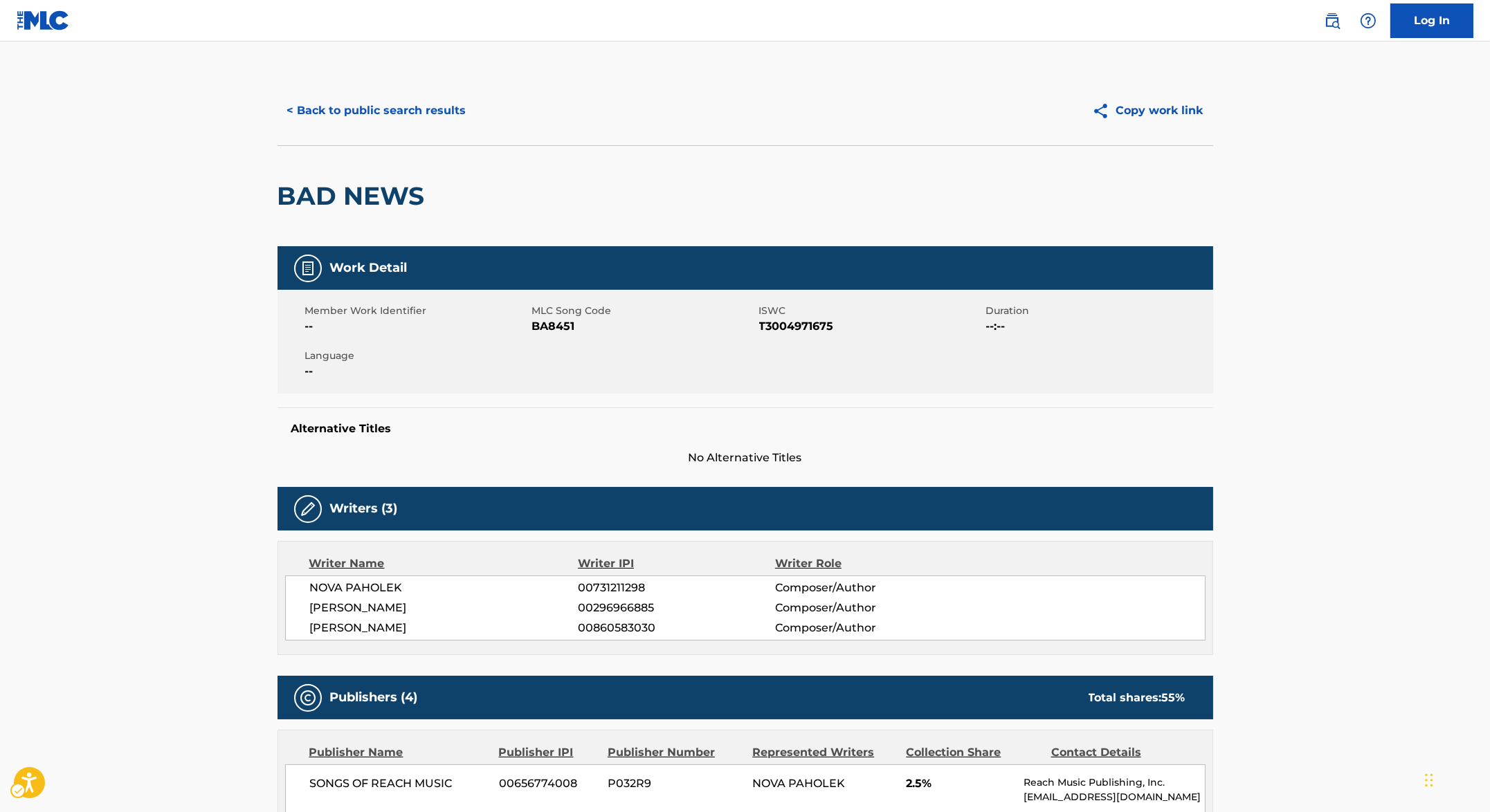
click at [548, 324] on span "MLC Song Code - BA8451" at bounding box center [644, 326] width 224 height 17
copy span "BA8451"
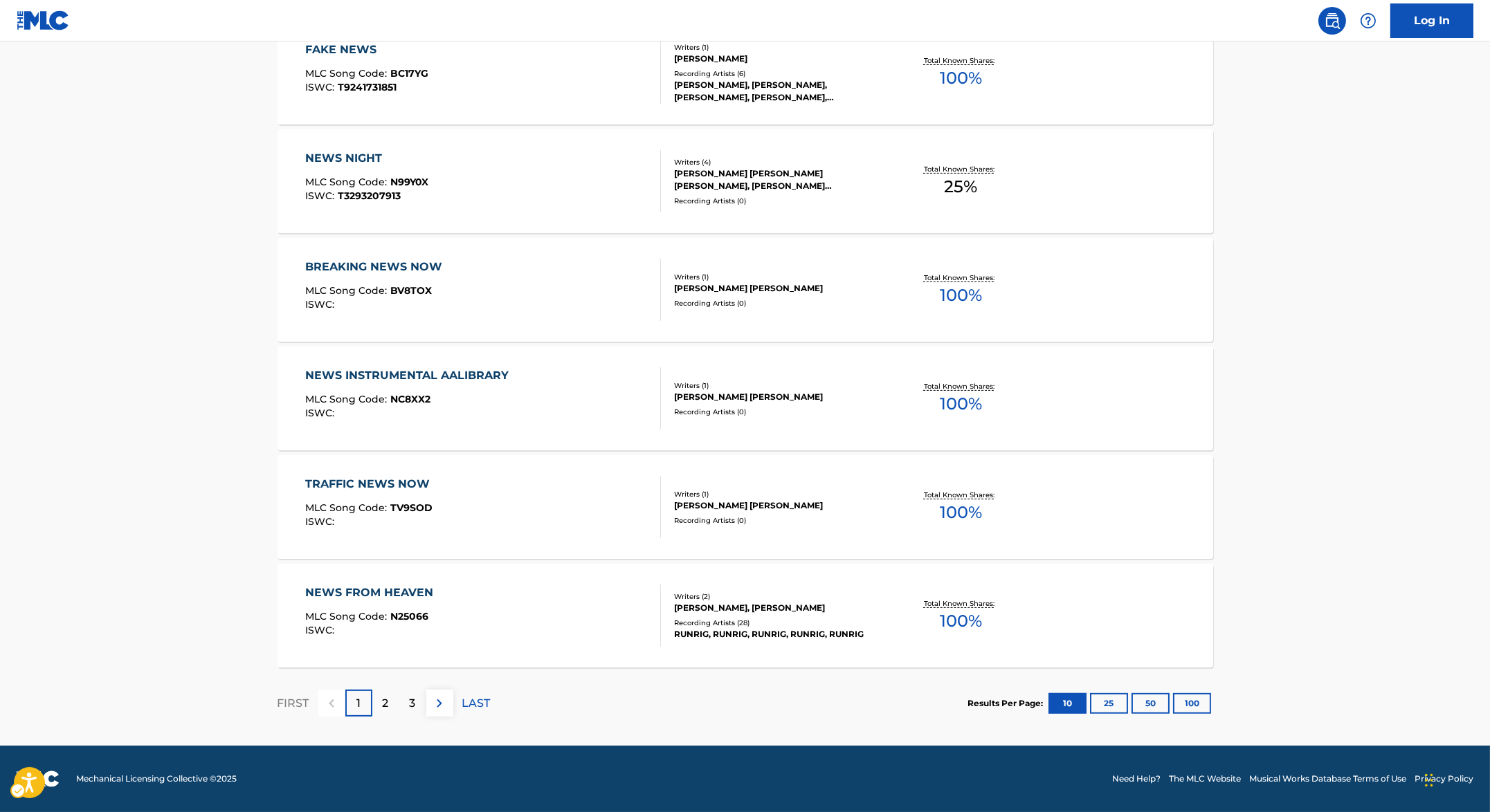
scroll to position [293, 0]
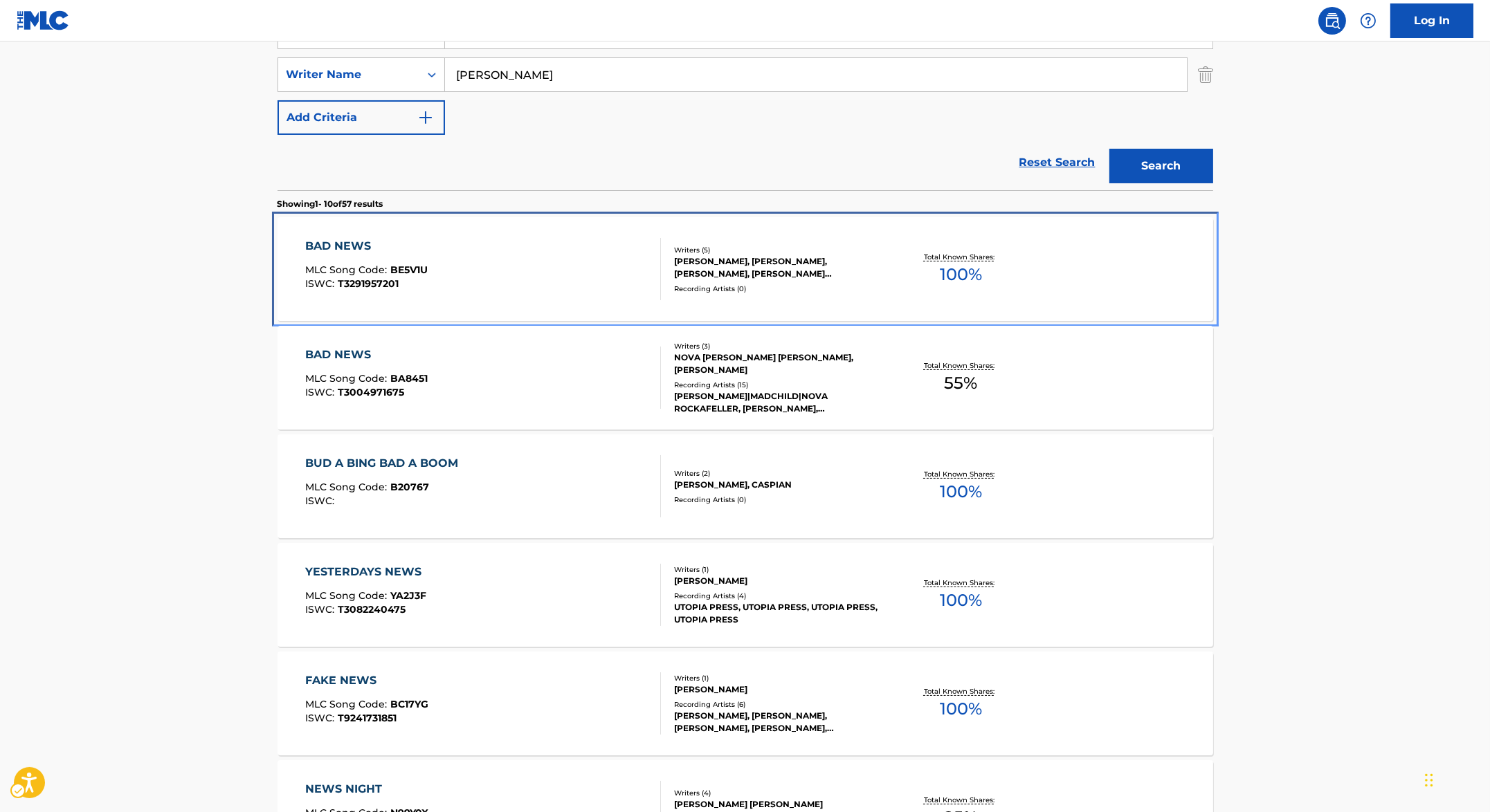
click at [367, 255] on div "BAD NEWS MLC Song Code : BE5V1U ISWC : T3291957201" at bounding box center [366, 269] width 123 height 63
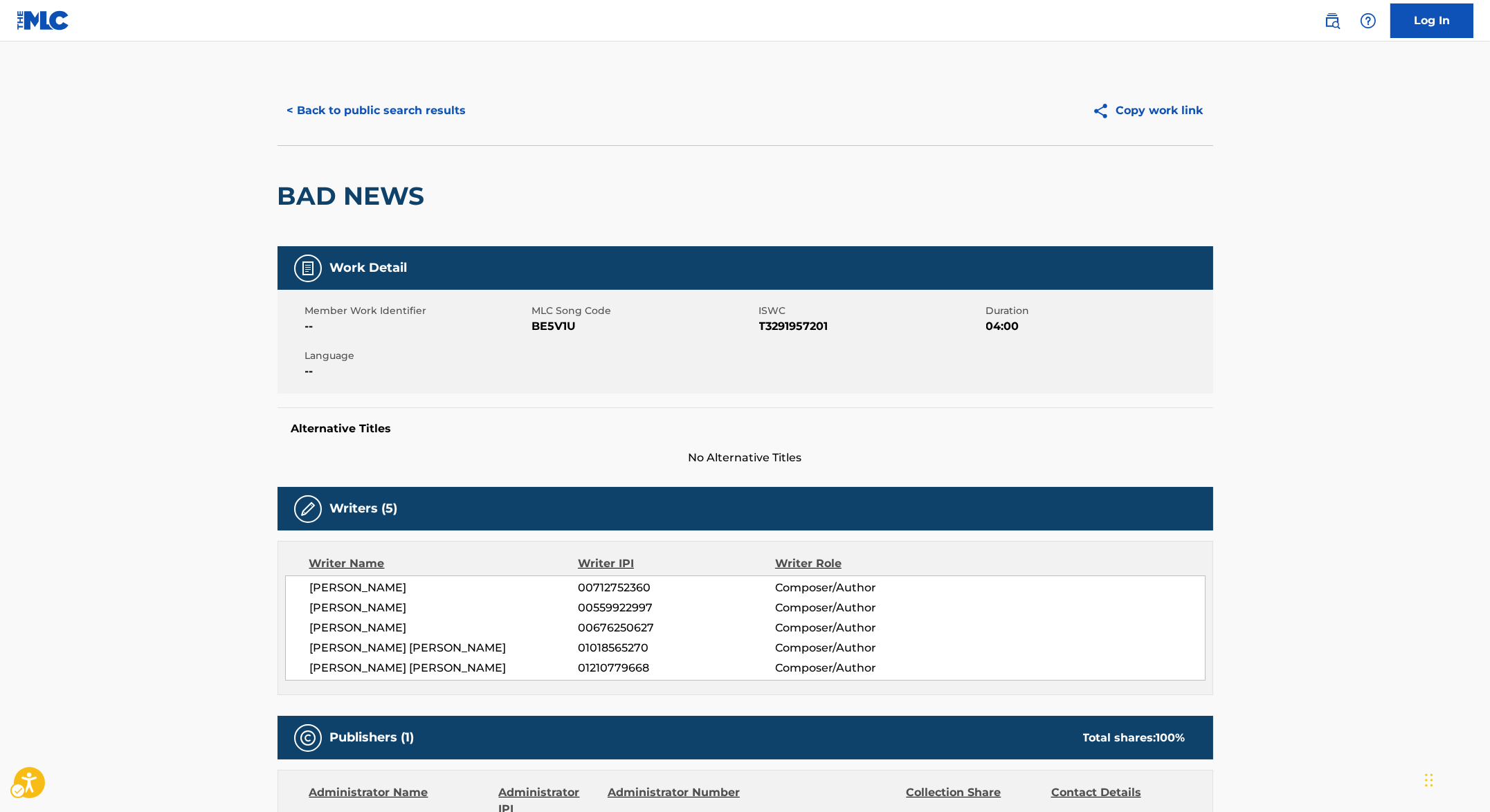
click at [564, 325] on span "MLC Song Code - BE5V1U" at bounding box center [644, 326] width 224 height 17
copy span "BE5V1U"
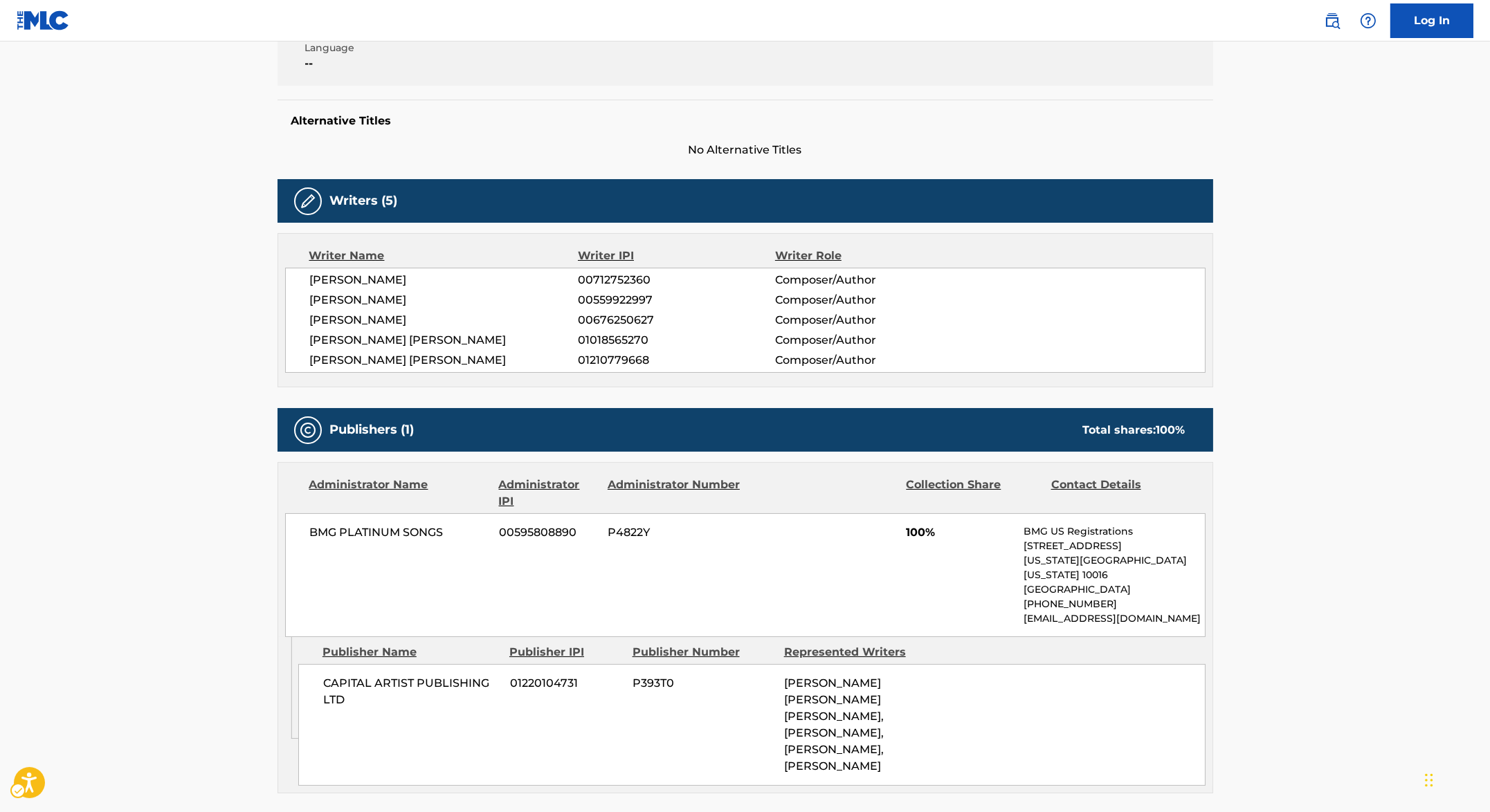
scroll to position [500, 0]
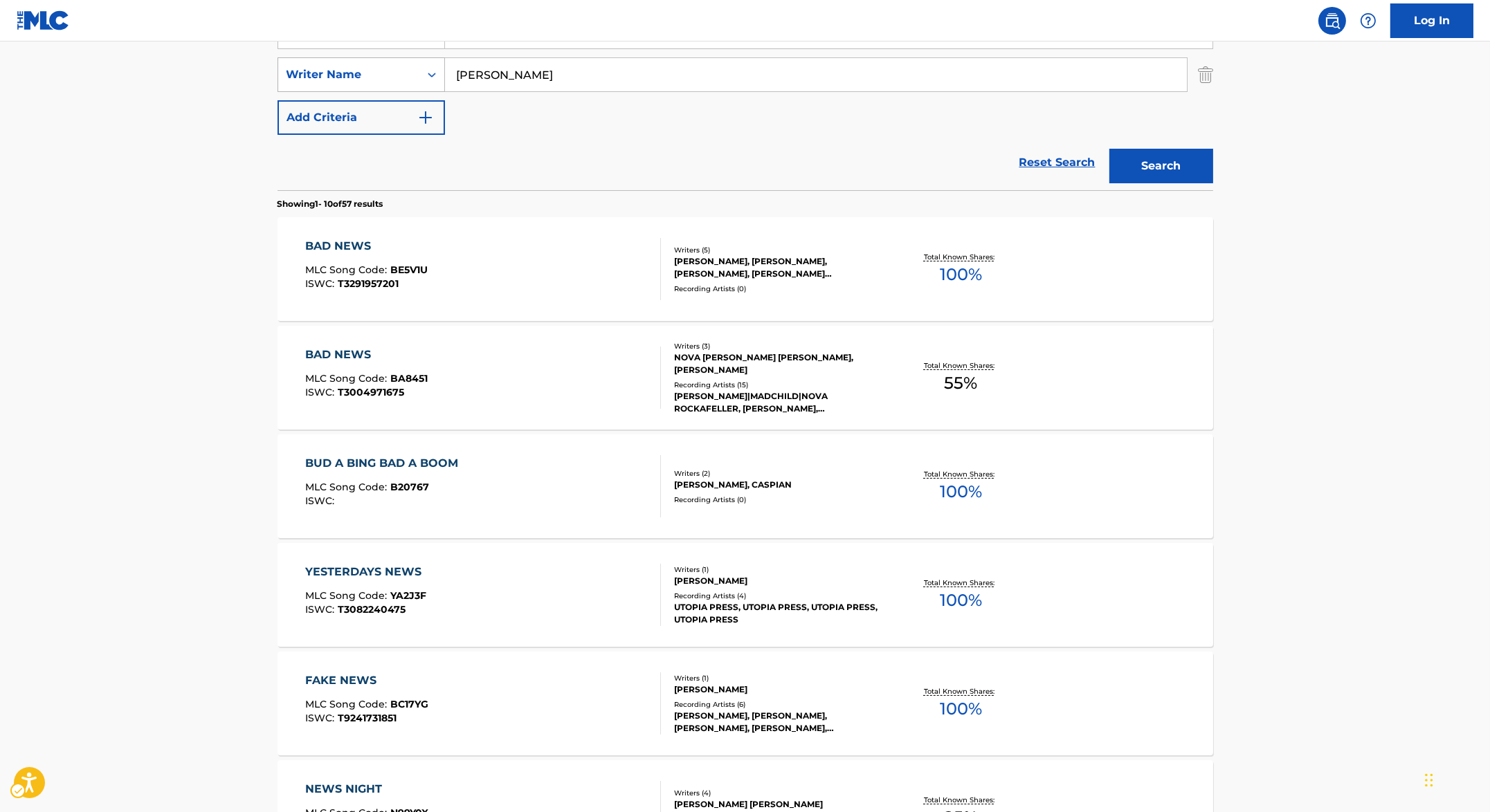
scroll to position [172, 0]
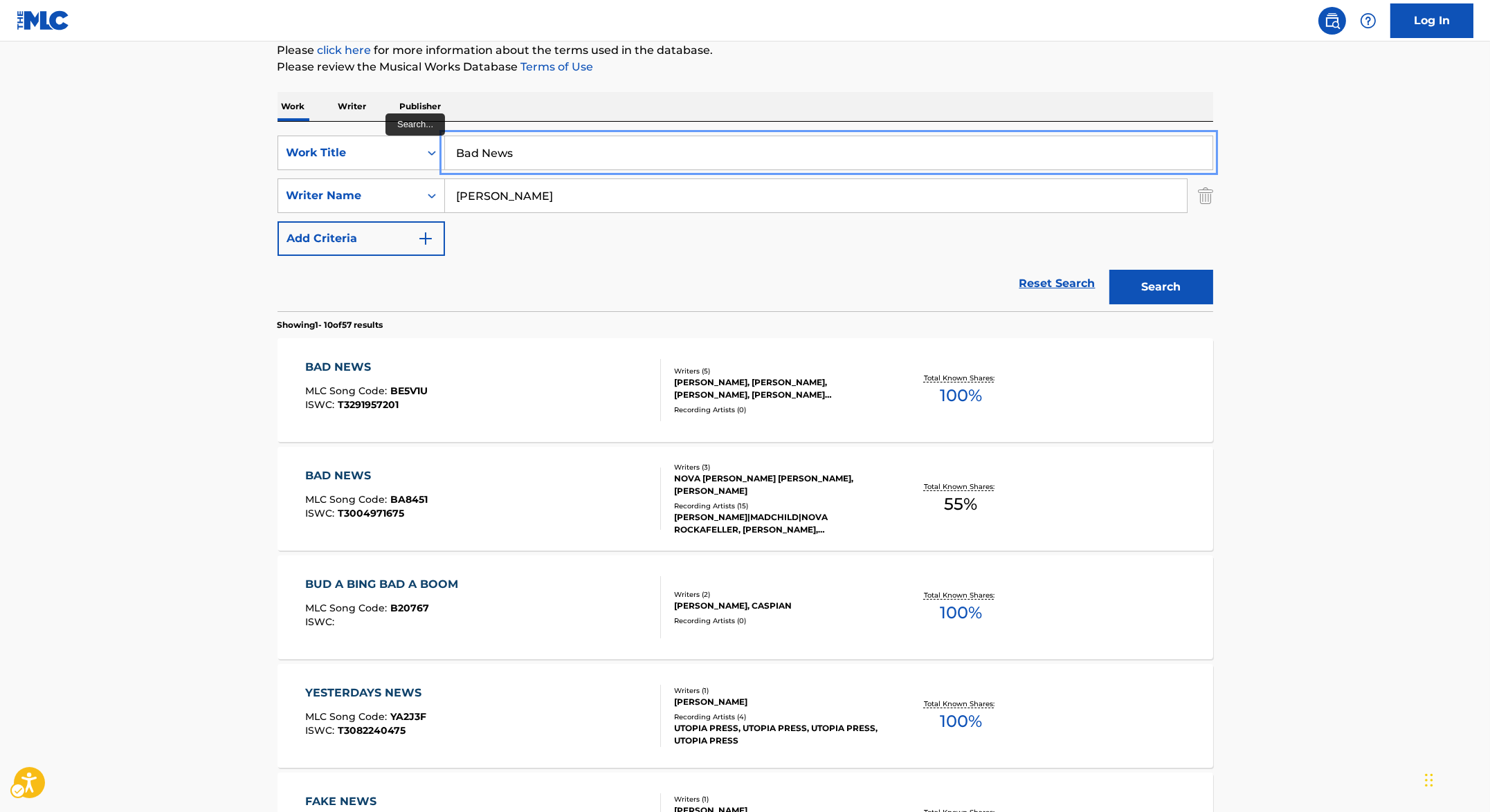
click at [558, 147] on input "Bad News" at bounding box center [828, 153] width 767 height 33
paste input "D.R.U.G."
type input "D.R.U.G."
click at [1169, 283] on button "Search" at bounding box center [1161, 286] width 104 height 34
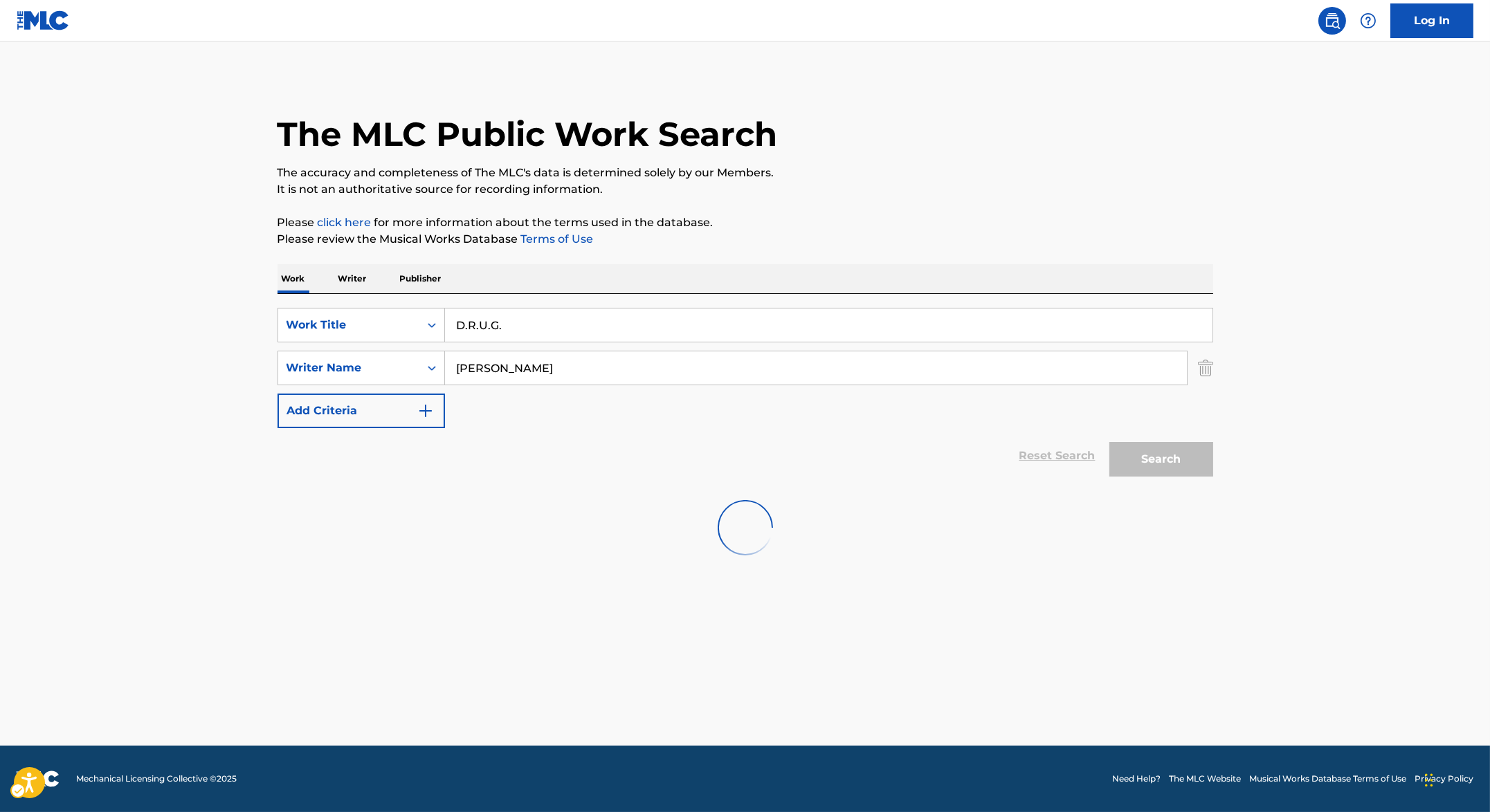
scroll to position [0, 0]
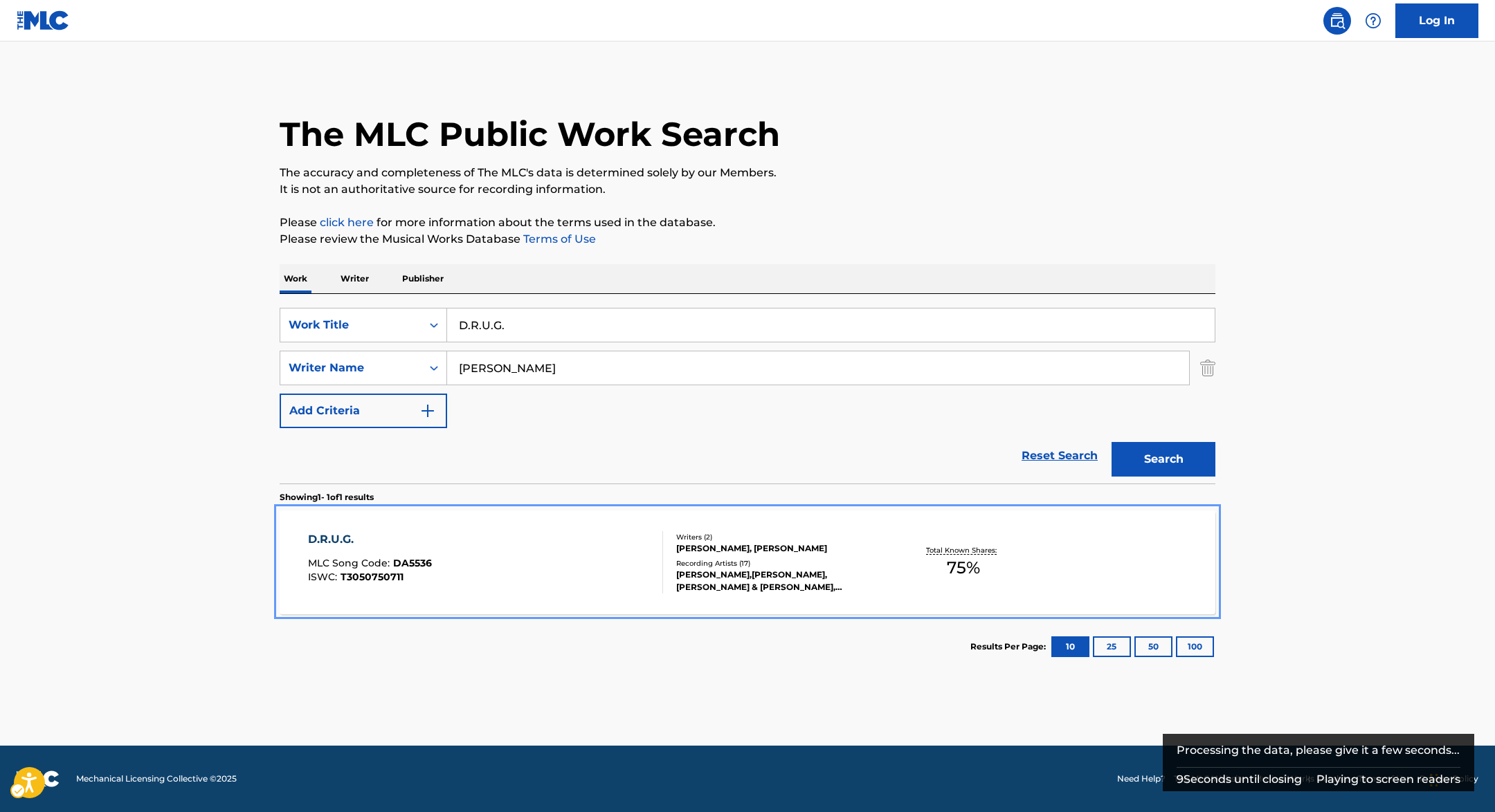
click at [434, 560] on div "D.R.U.G. MLC Song Code : DA5536 ISWC : T3050750711" at bounding box center [486, 562] width 356 height 63
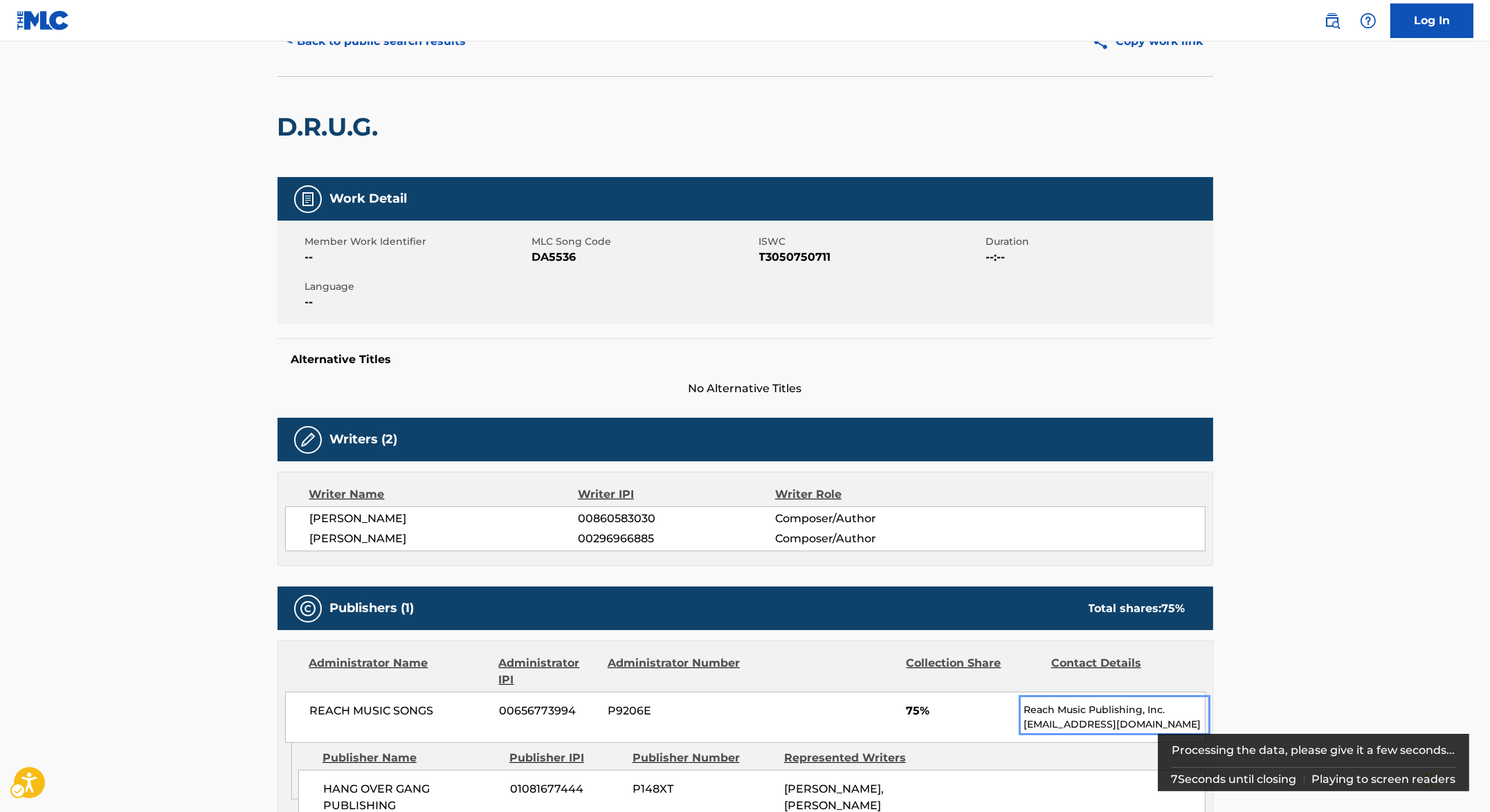
scroll to position [149, 0]
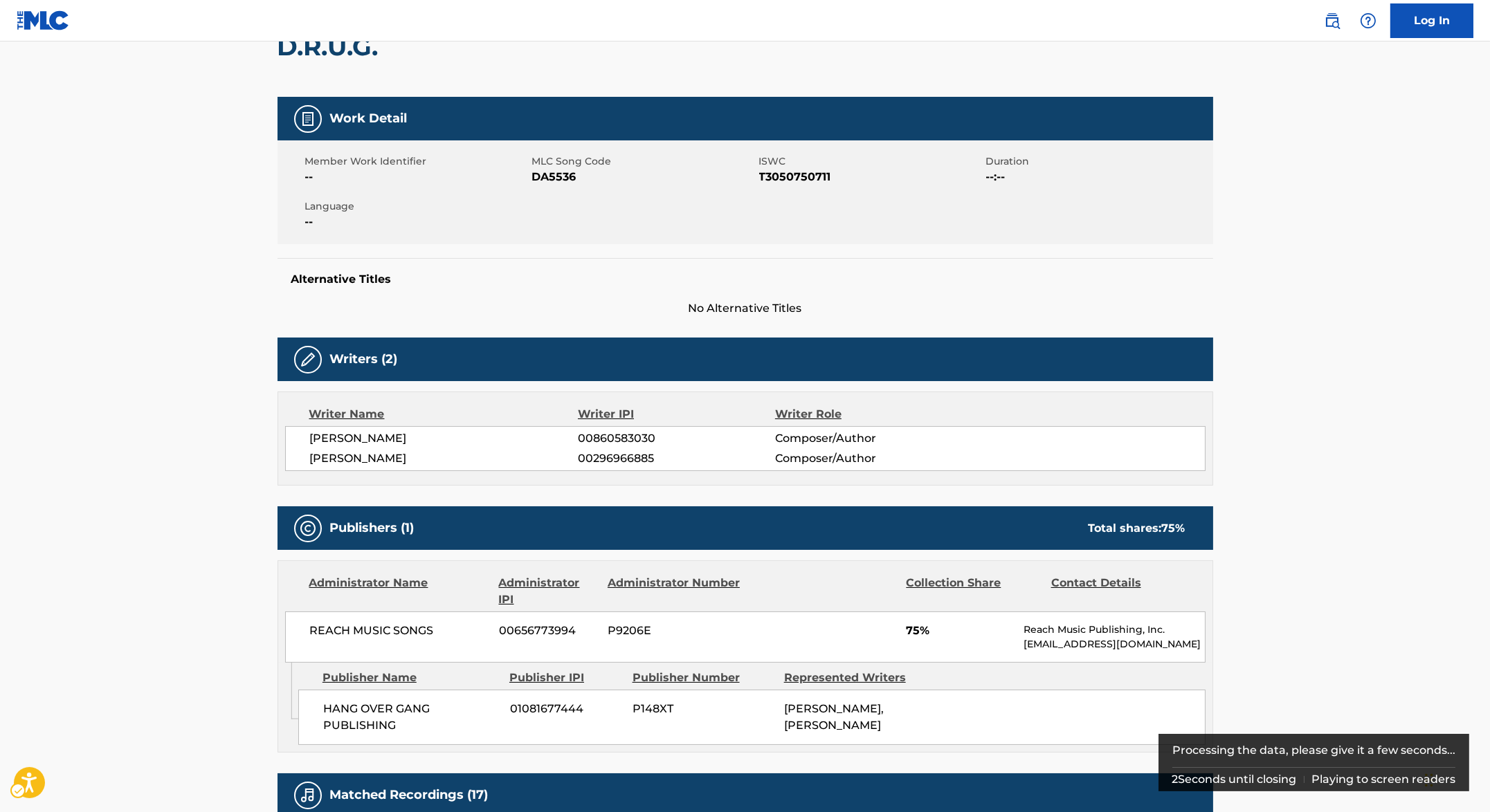
click at [553, 159] on span "MLC Song Code" at bounding box center [644, 161] width 224 height 14
click at [556, 167] on span "MLC Song Code" at bounding box center [644, 161] width 224 height 14
click at [557, 174] on span "MLC Song Code - DA5536" at bounding box center [644, 177] width 224 height 17
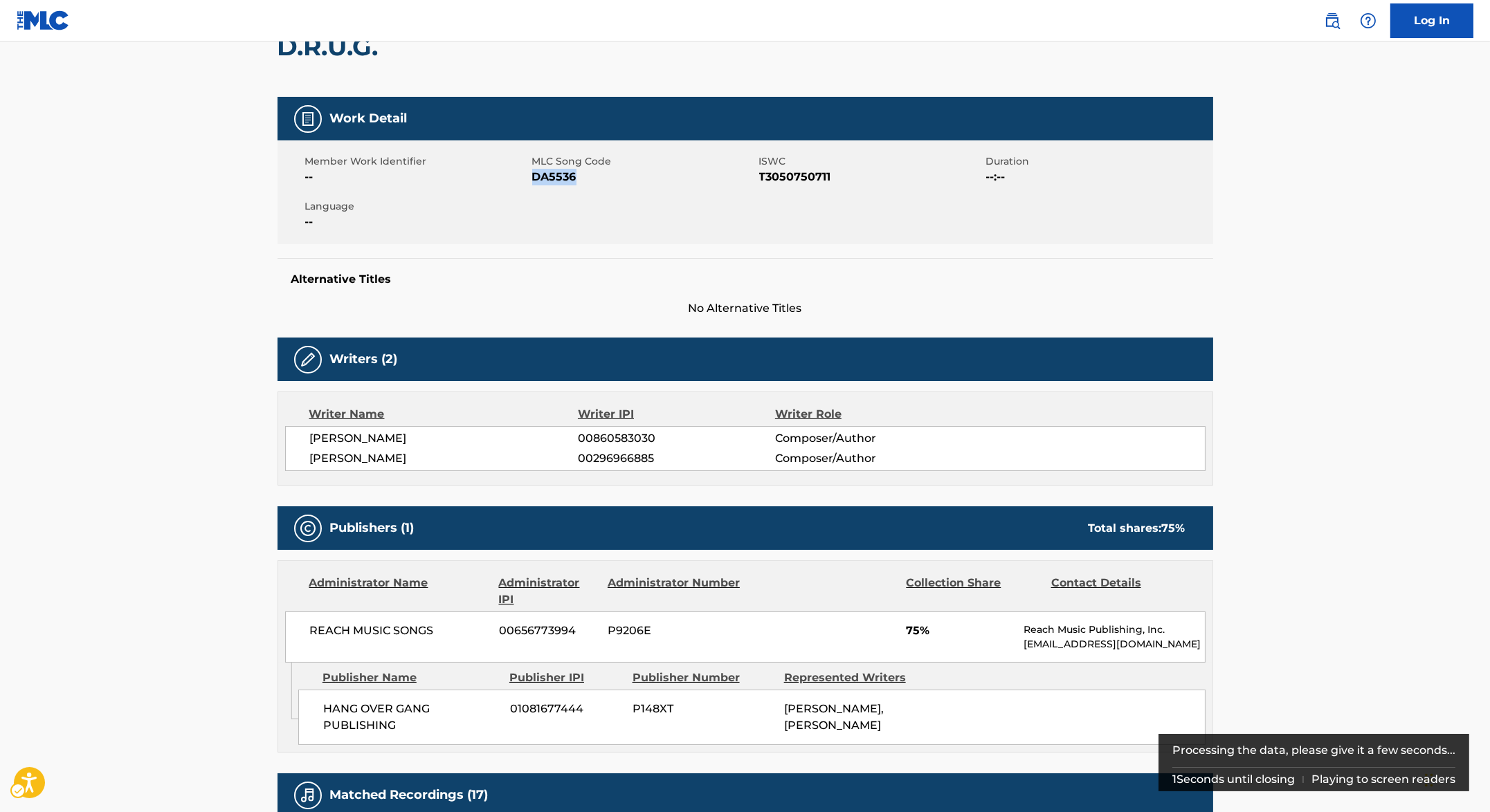
copy span "DA5536"
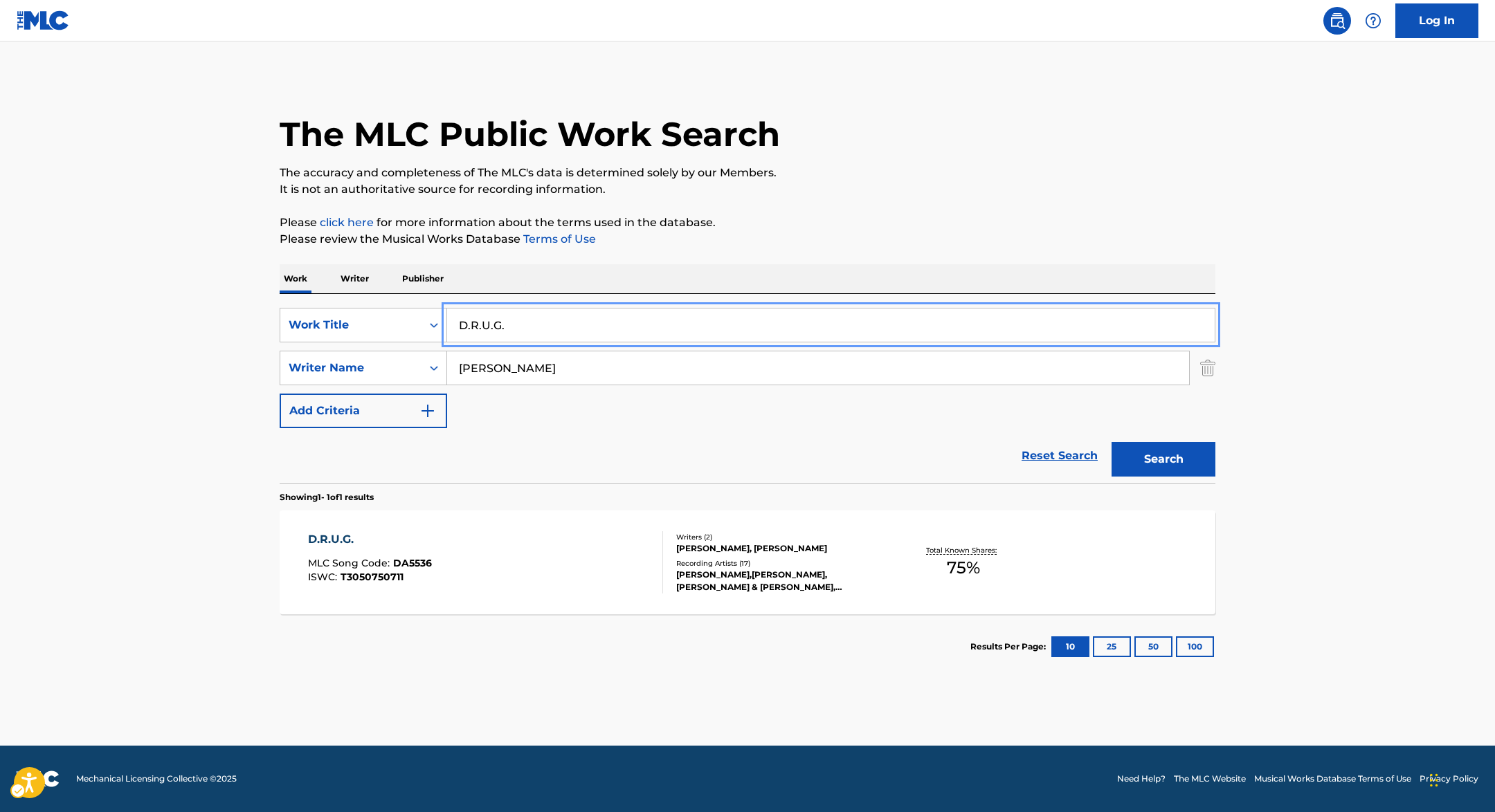
click at [640, 330] on input "D.R.U.G." at bounding box center [831, 325] width 767 height 33
paste input "Sober"
type input "Sober"
drag, startPoint x: 847, startPoint y: 270, endPoint x: 882, endPoint y: 298, distance: 44.8
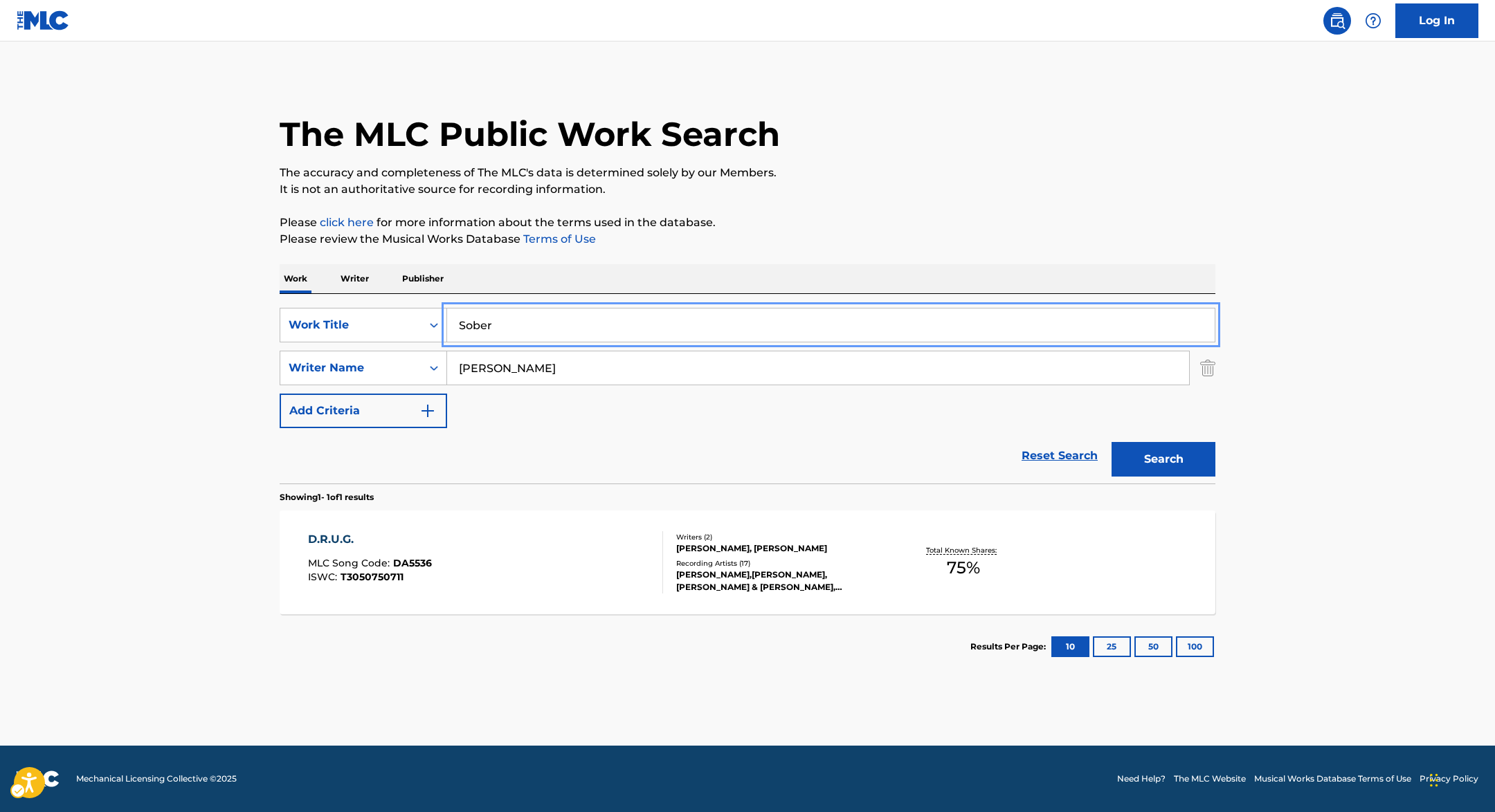
click at [846, 270] on div "Work Writer Publisher" at bounding box center [747, 279] width 936 height 29
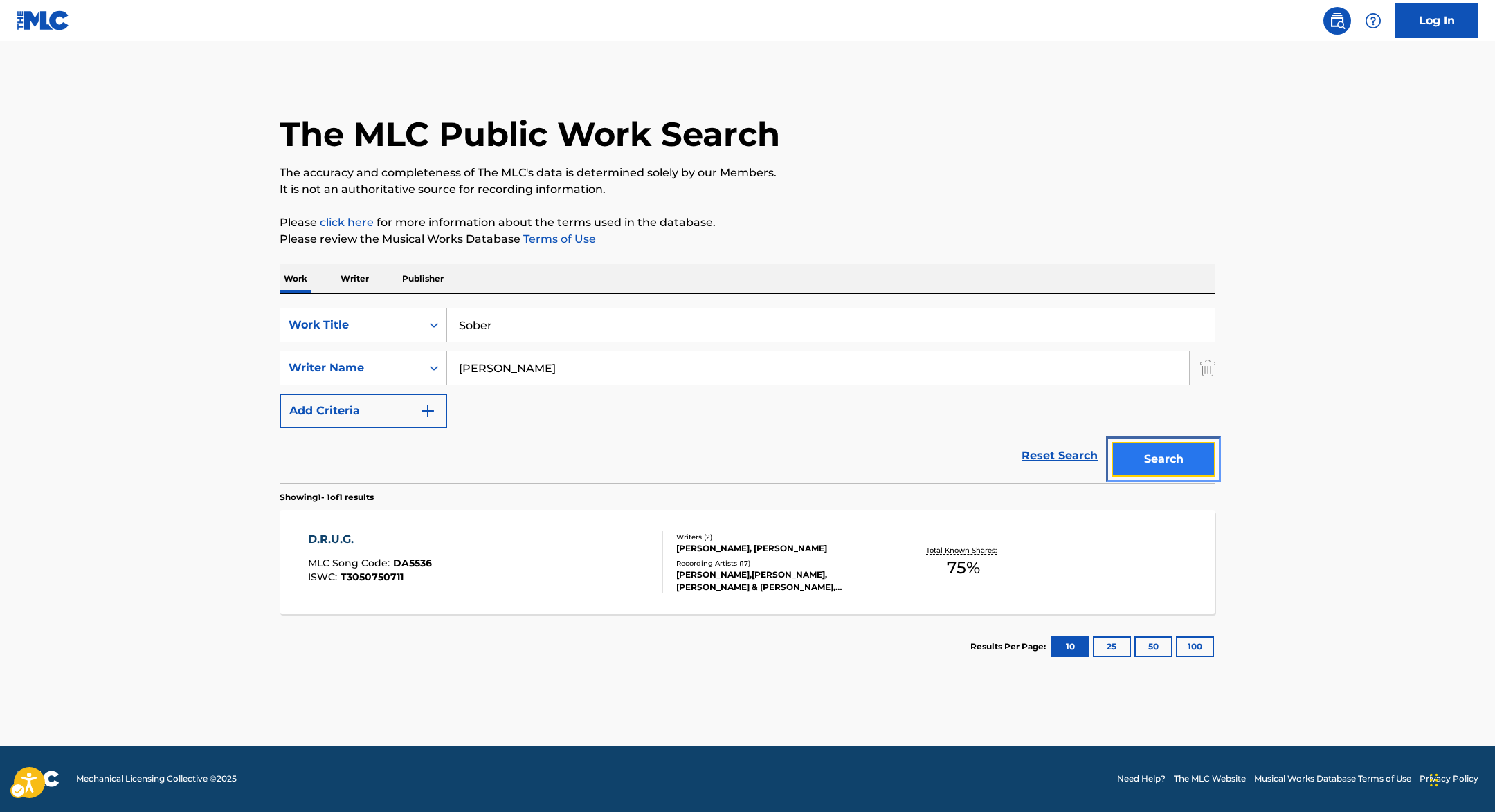
click at [1135, 472] on button "Search" at bounding box center [1163, 459] width 104 height 34
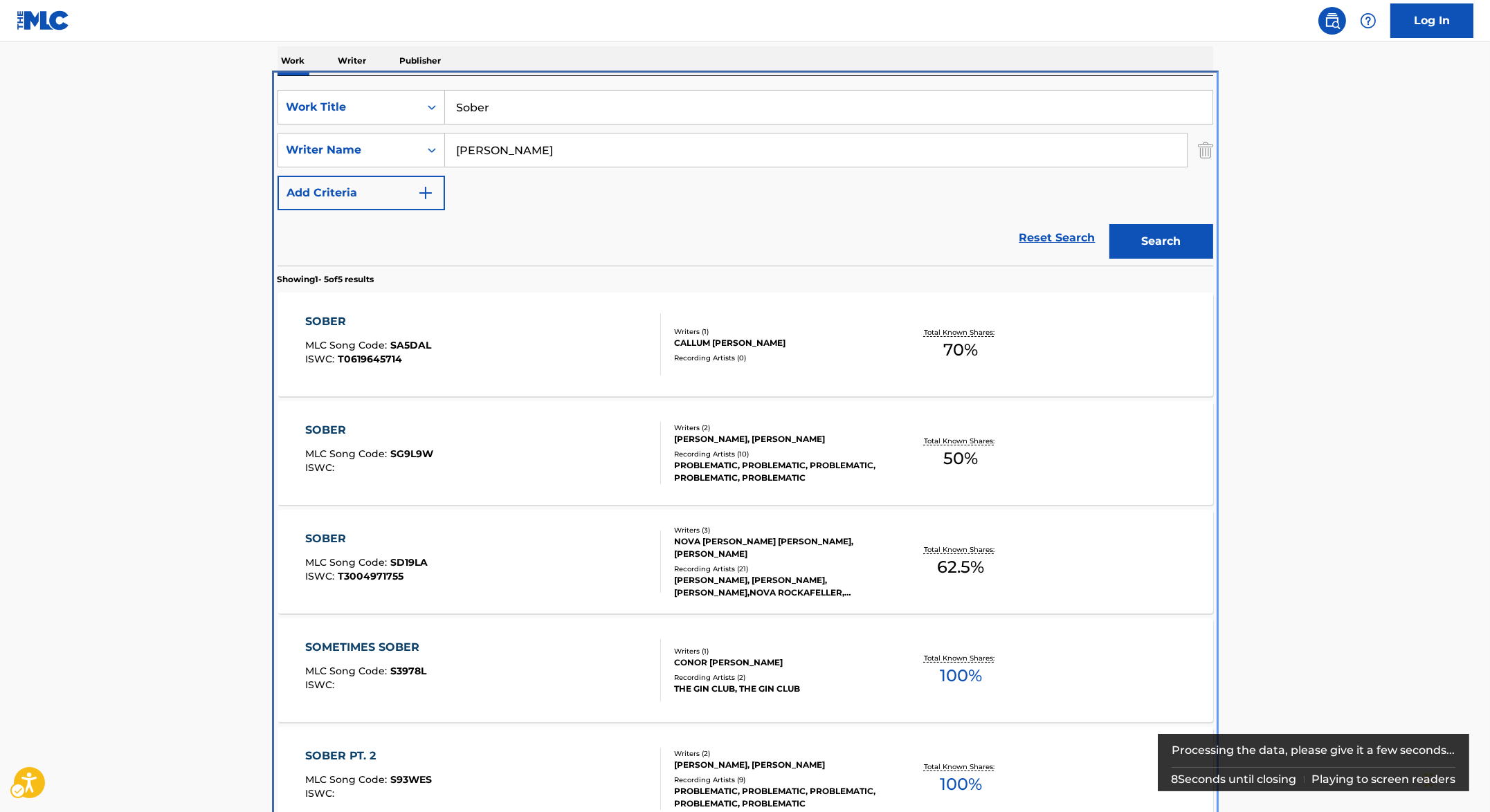
scroll to position [293, 0]
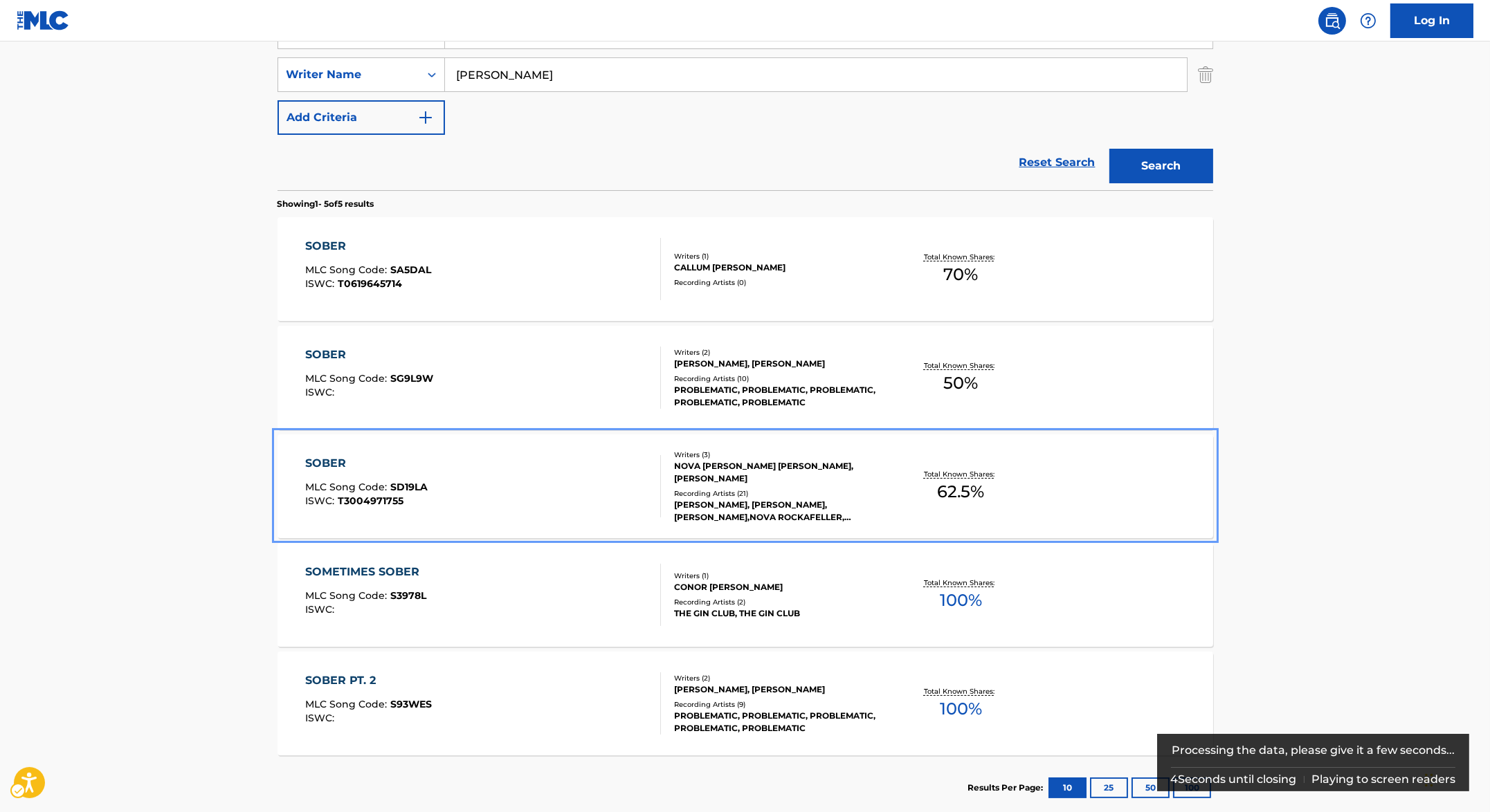
click at [483, 443] on div "SOBER MLC Song Code : SD19LA ISWC : T3004971755 Writers ( 3 ) NOVA PAHOLEK, SHA…" at bounding box center [745, 487] width 936 height 103
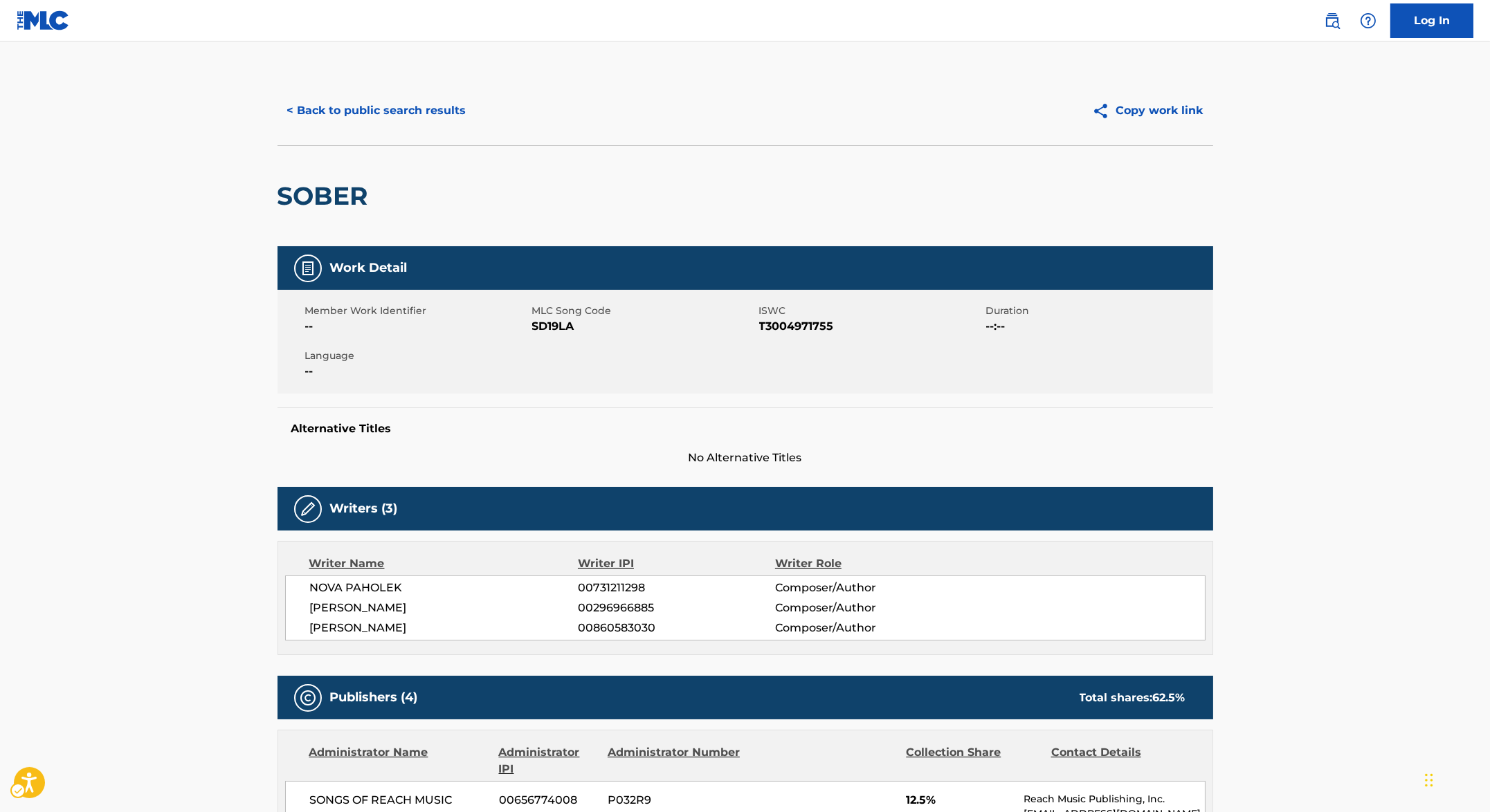
click at [558, 321] on span "MLC Song Code - SD19LA" at bounding box center [644, 326] width 224 height 17
copy span "SD19LA"
drag, startPoint x: 945, startPoint y: 97, endPoint x: 968, endPoint y: 77, distance: 30.5
click at [967, 78] on div "< Back to public search results Copy work link" at bounding box center [745, 110] width 936 height 69
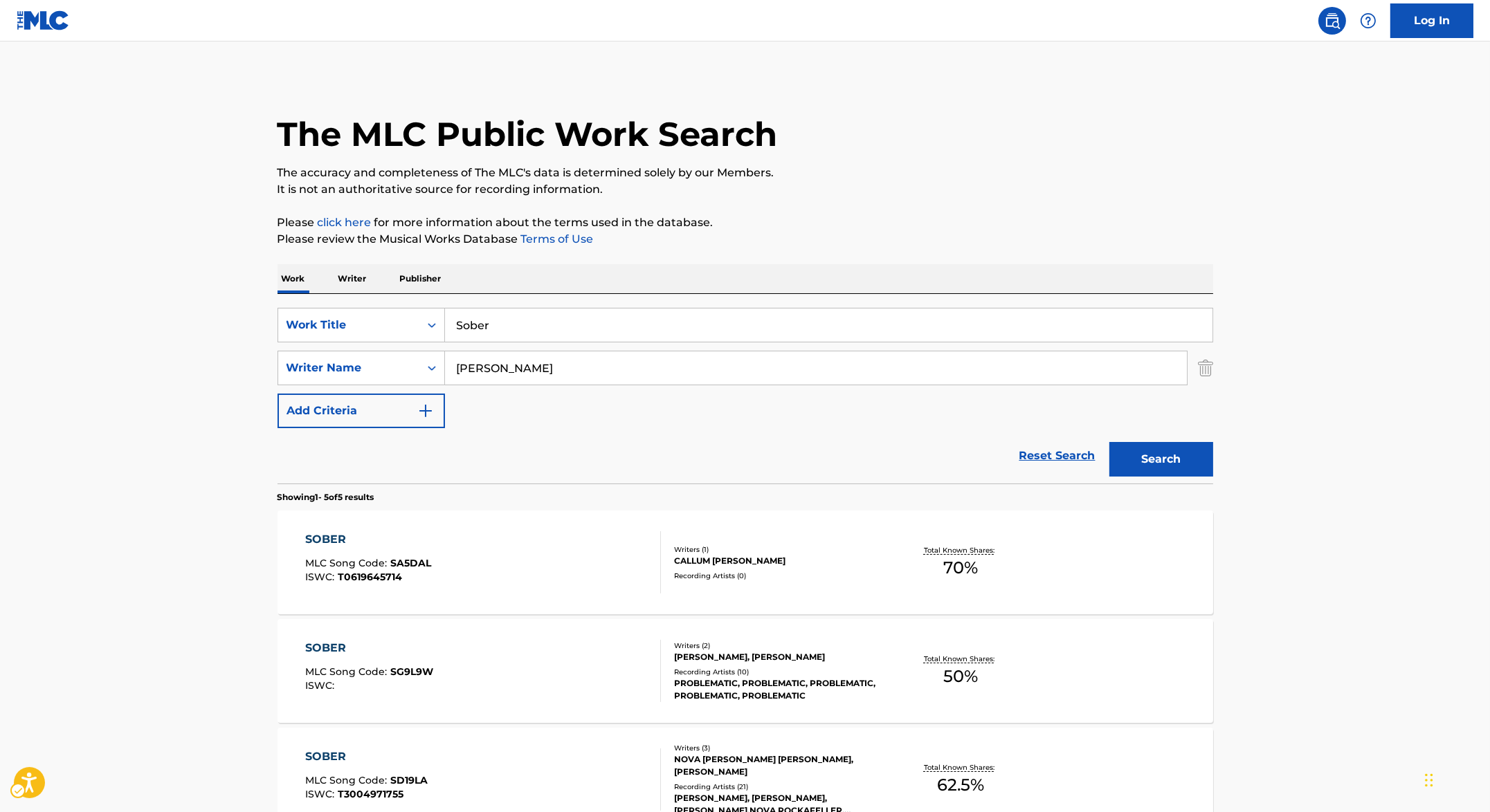
scroll to position [293, 0]
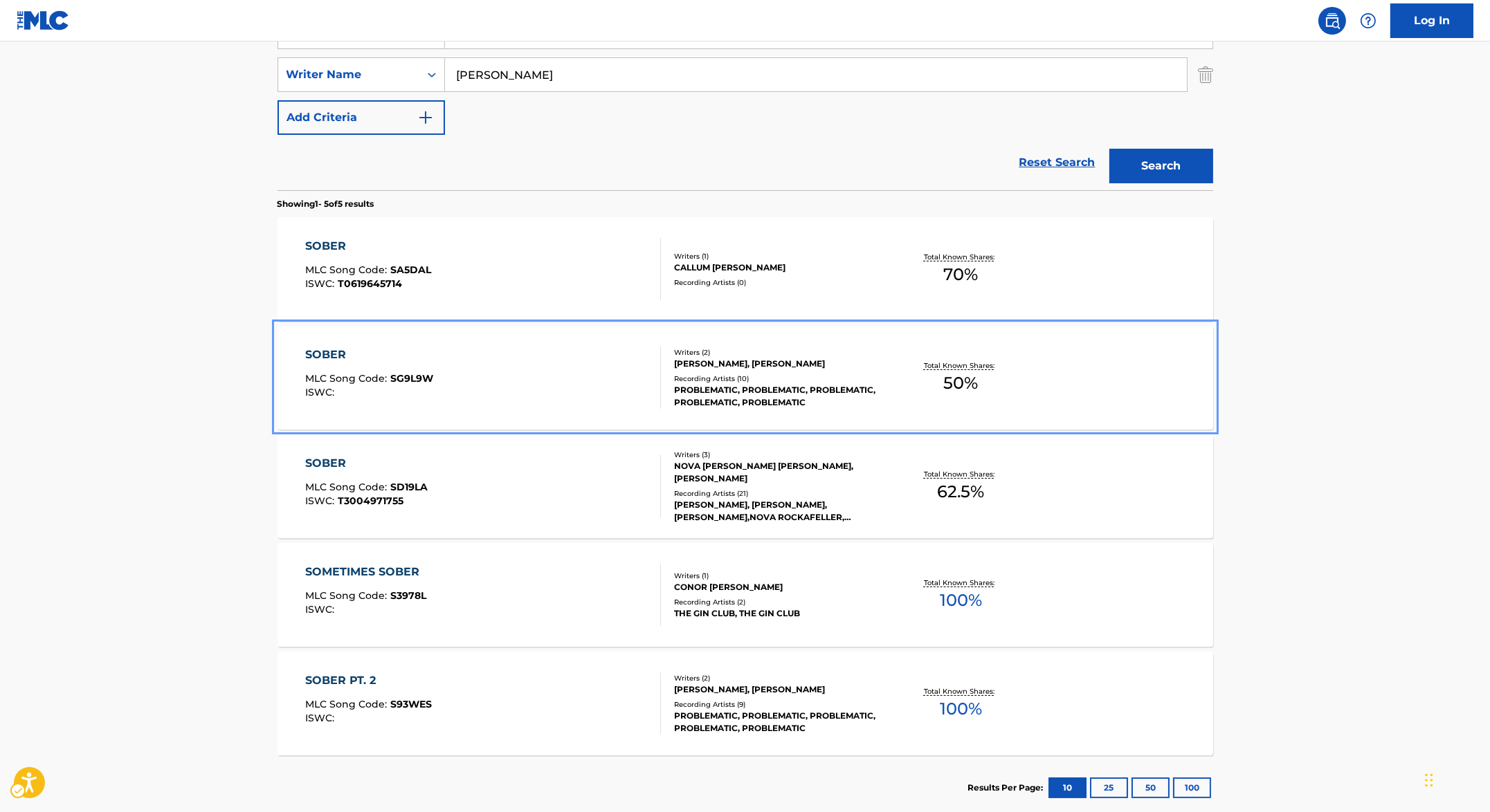
click at [462, 381] on div "SOBER MLC Song Code : SG9L9W ISWC :" at bounding box center [483, 377] width 356 height 63
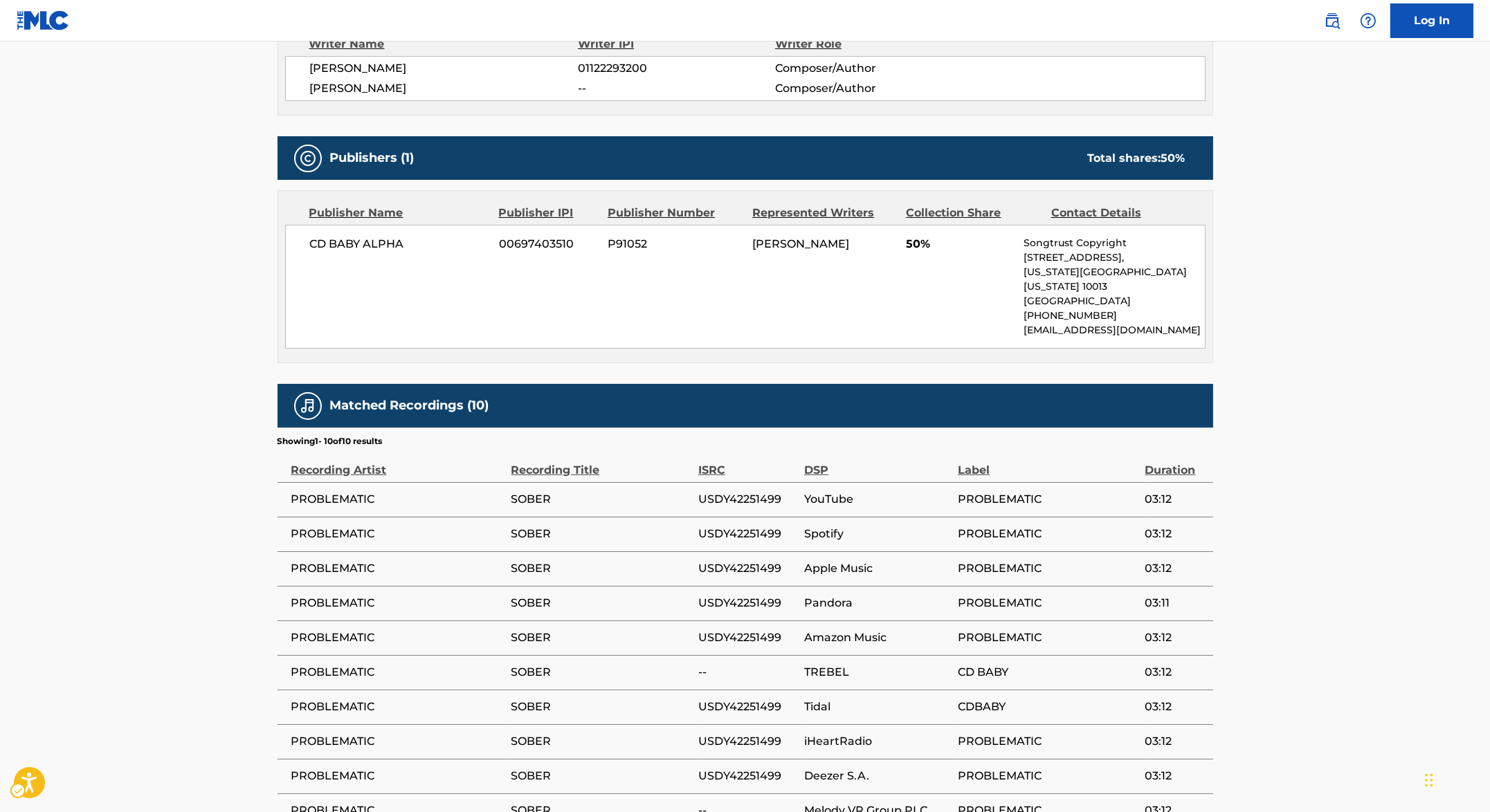
scroll to position [605, 0]
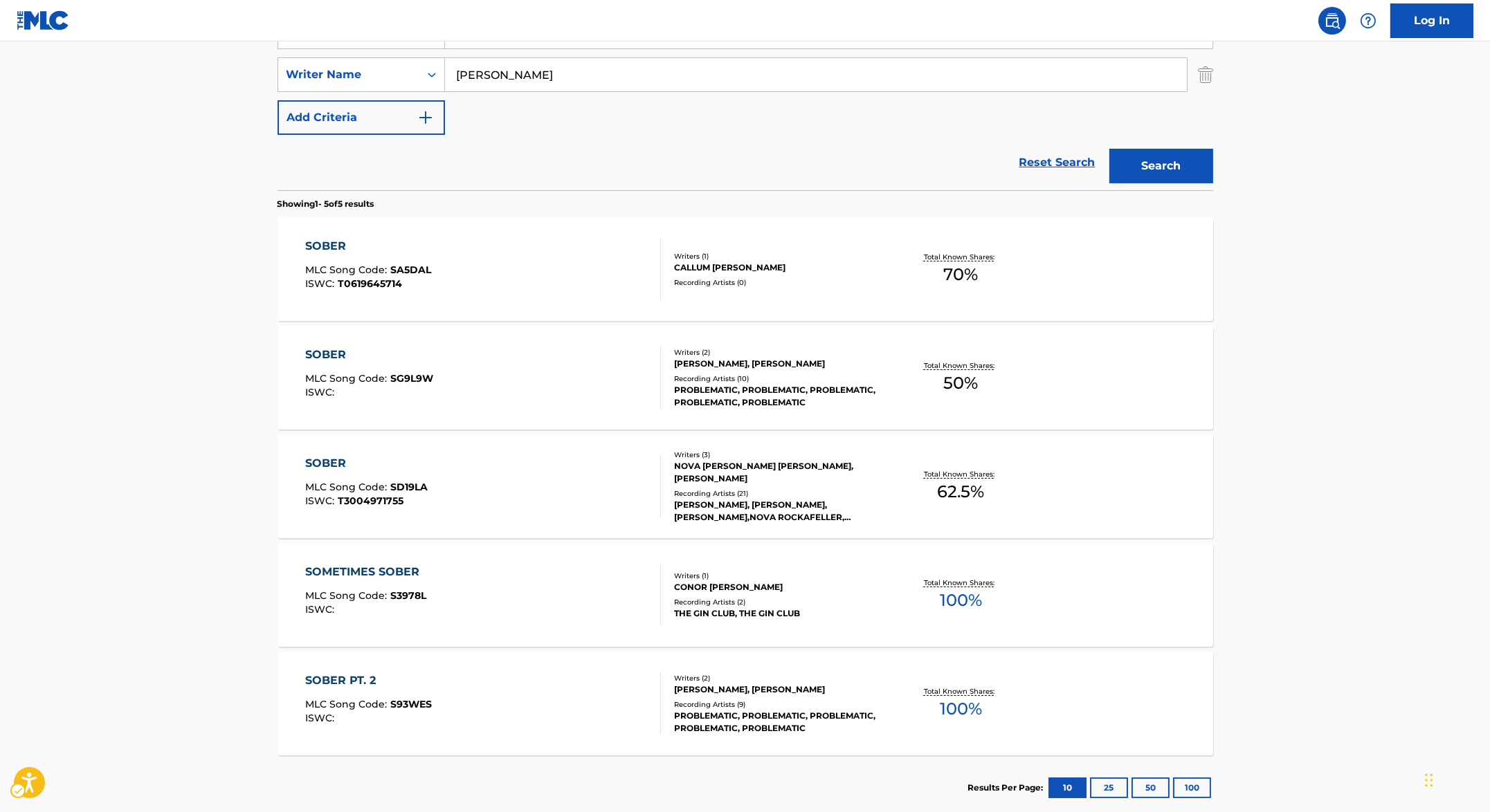
scroll to position [83, 0]
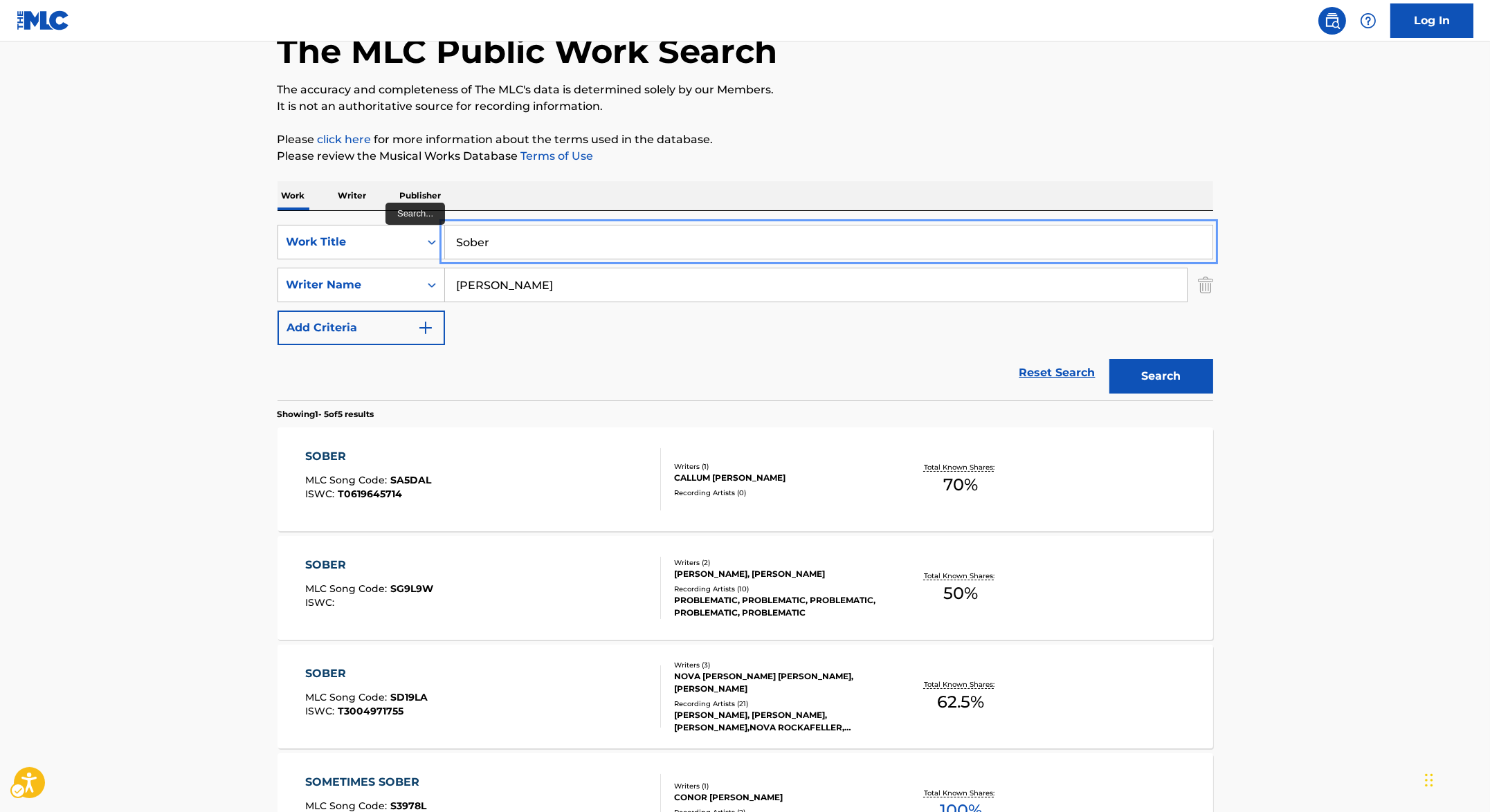
click at [543, 254] on input "Sober" at bounding box center [828, 242] width 767 height 33
paste input "White Trash"
type input "White Trash"
click at [987, 135] on p "Please click here | New Window for more information about the terms used in the…" at bounding box center [745, 140] width 936 height 17
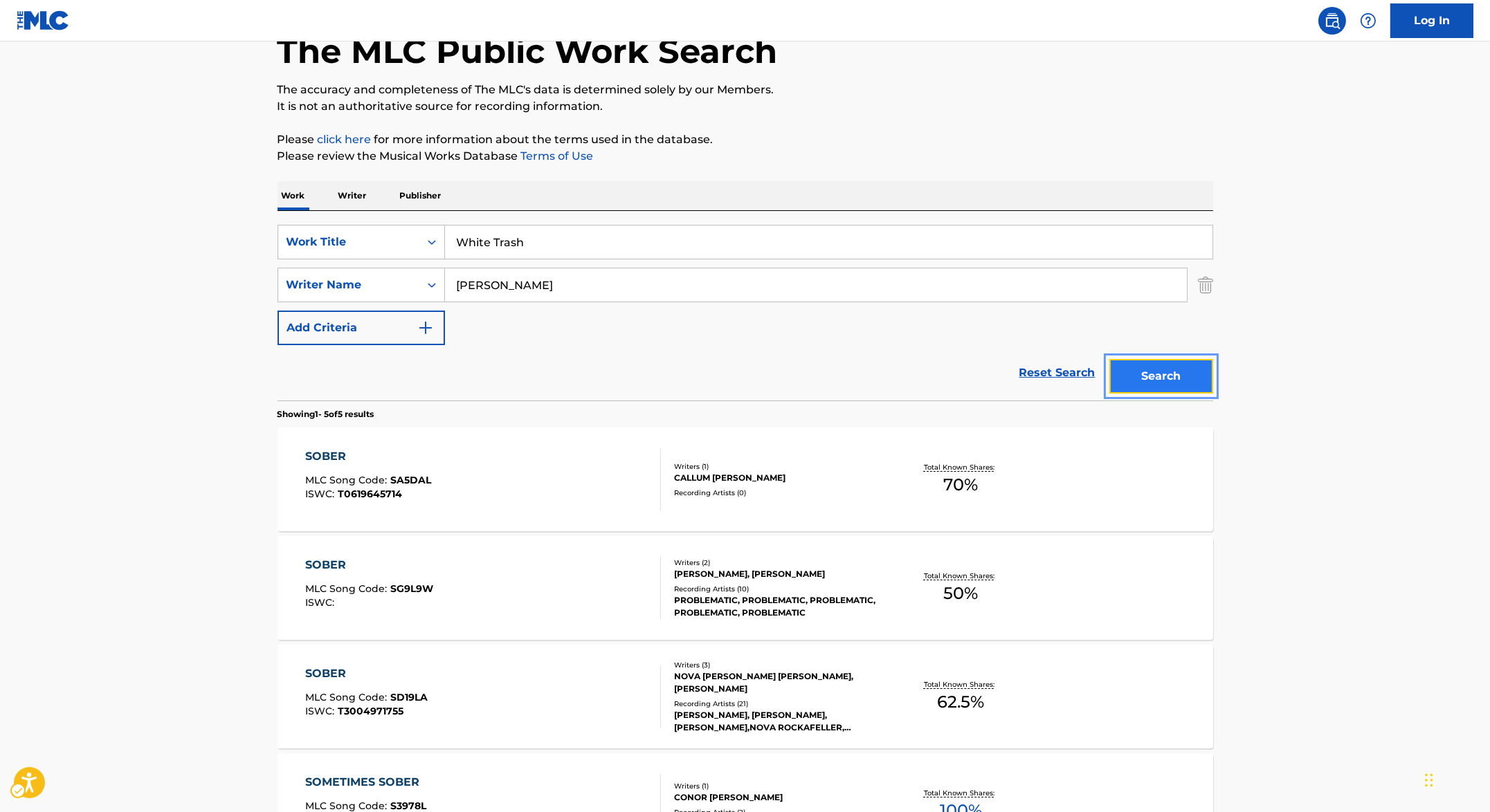
click at [1164, 376] on button "Search" at bounding box center [1161, 376] width 104 height 34
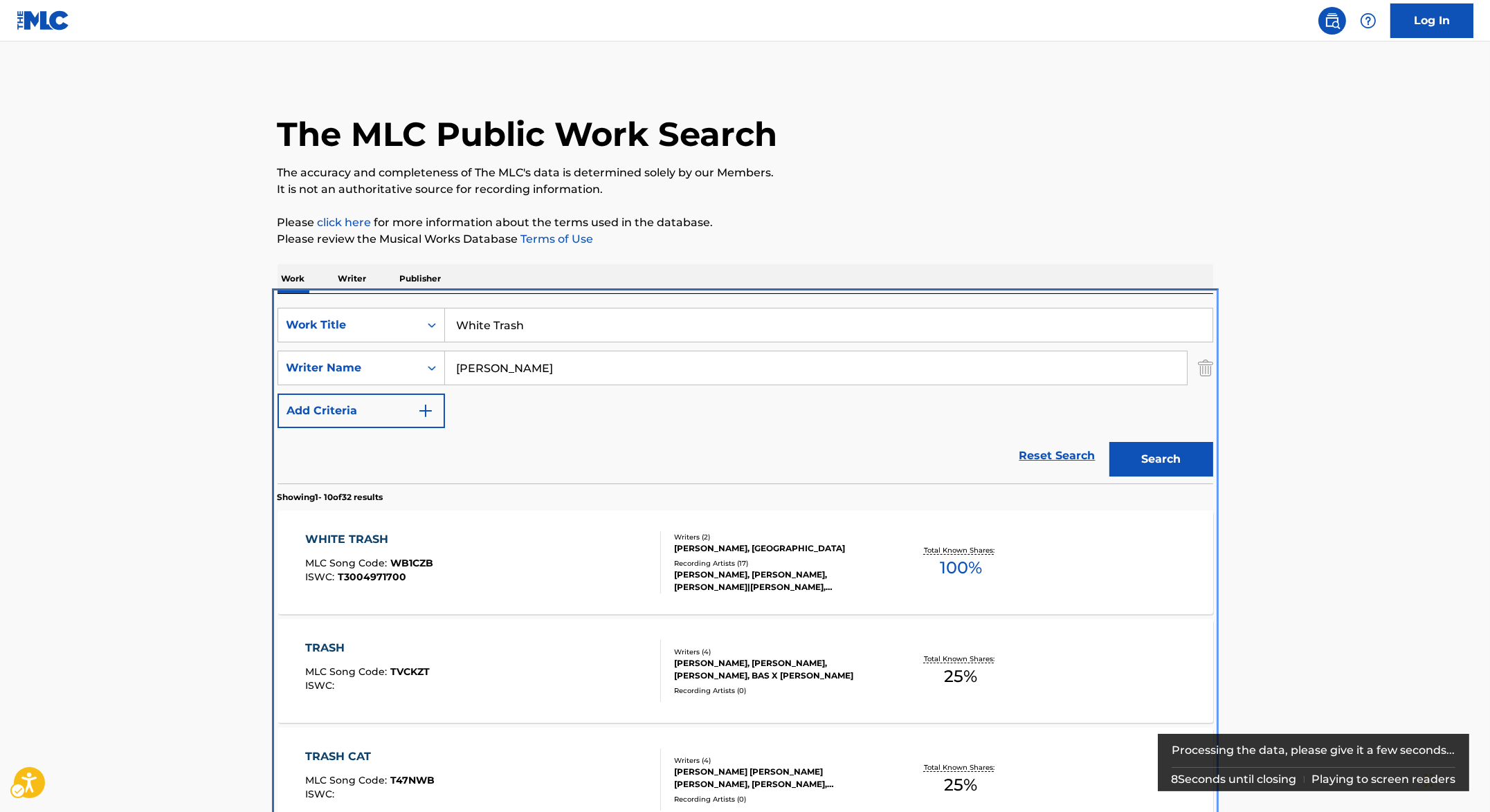
scroll to position [293, 0]
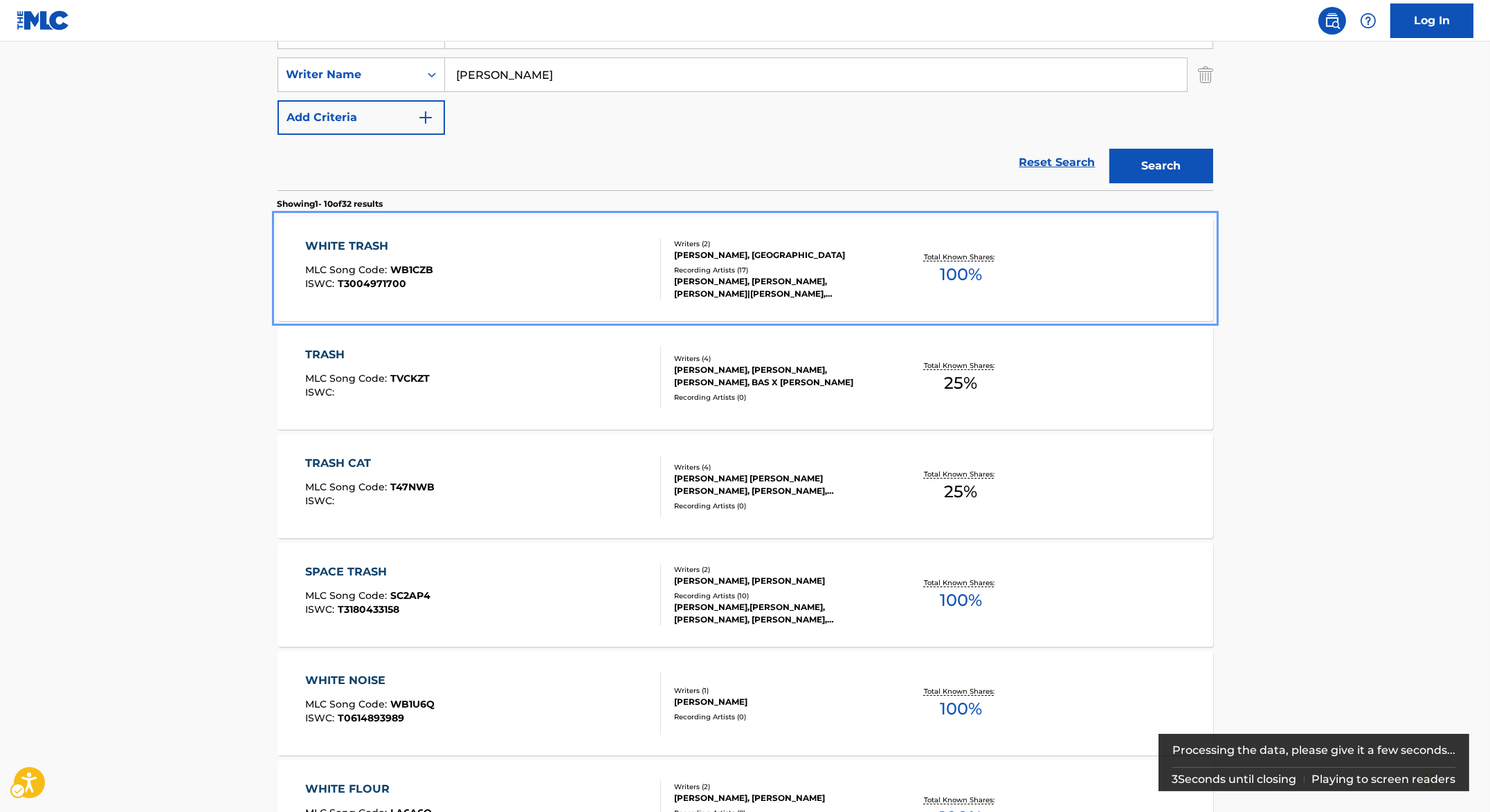
click at [456, 269] on div "WHITE TRASH MLC Song Code : WB1CZB ISWC : T3004971700" at bounding box center [483, 269] width 356 height 63
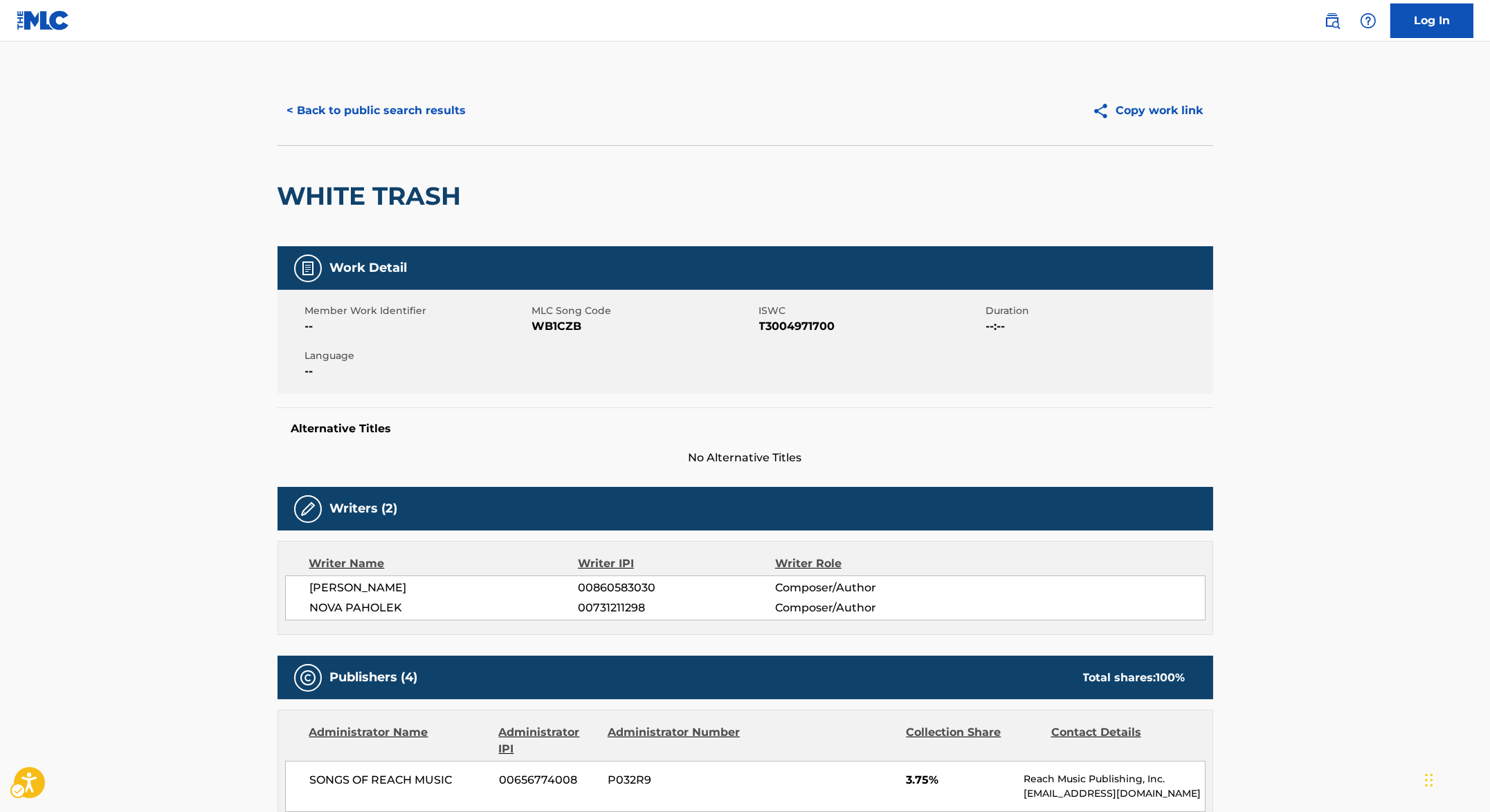
click at [551, 330] on span "MLC Song Code - WB1CZB" at bounding box center [644, 326] width 224 height 17
copy span "WB1CZB"
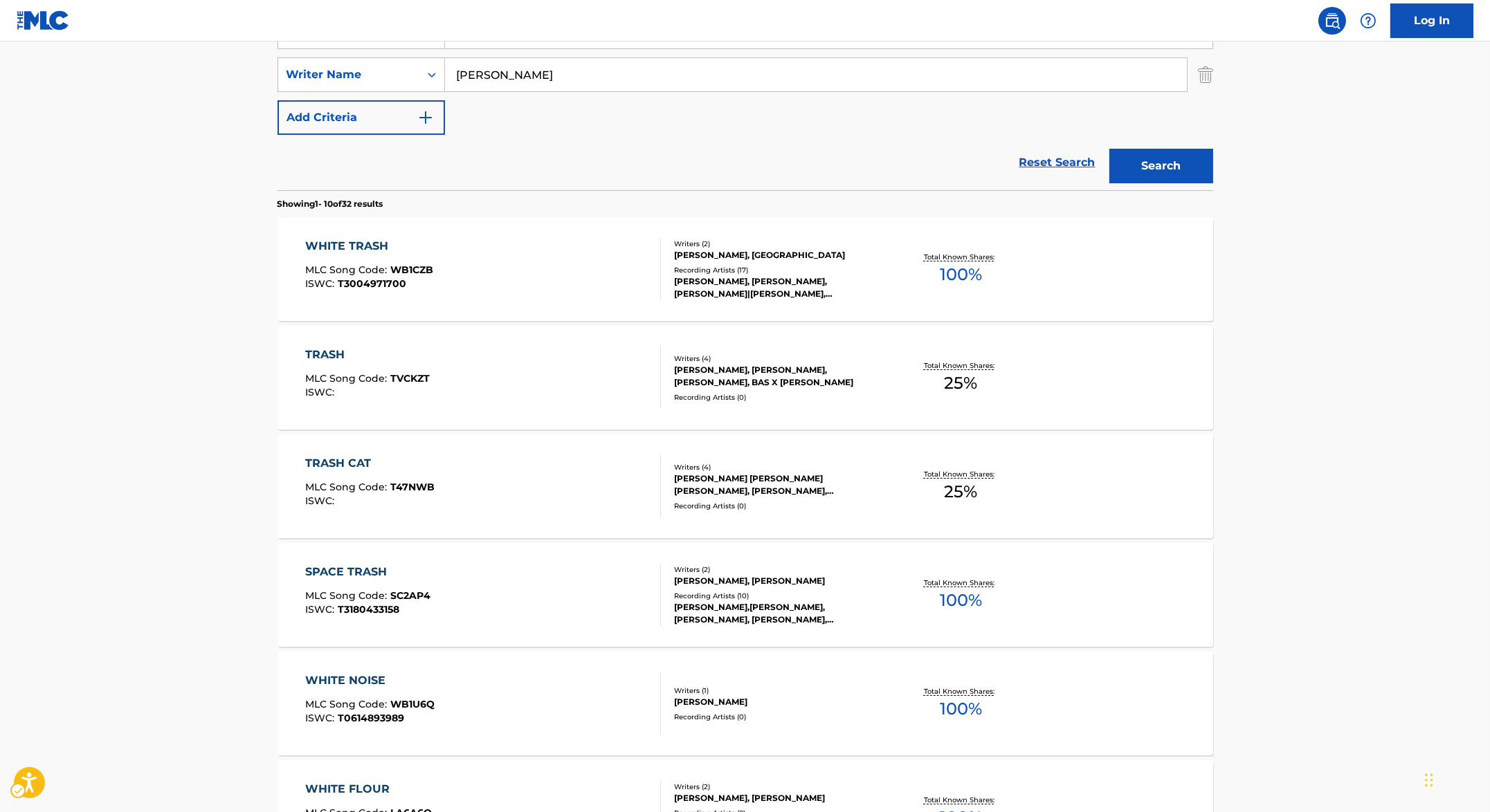
scroll to position [83, 0]
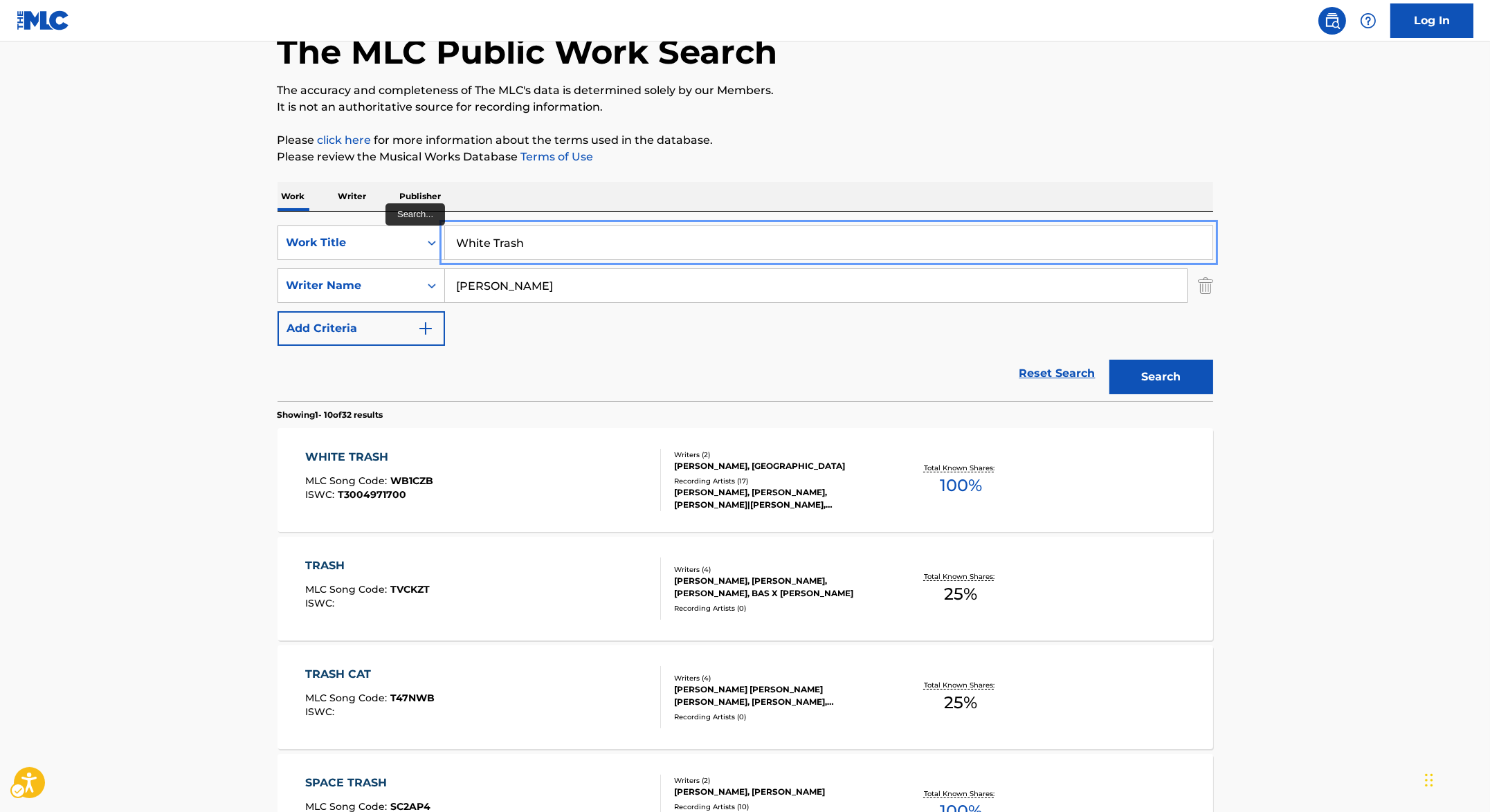
click at [508, 238] on input "White Trash" at bounding box center [828, 243] width 767 height 33
paste input "Bad News"
type input "Bad News"
click at [1189, 378] on button "Search" at bounding box center [1161, 376] width 104 height 34
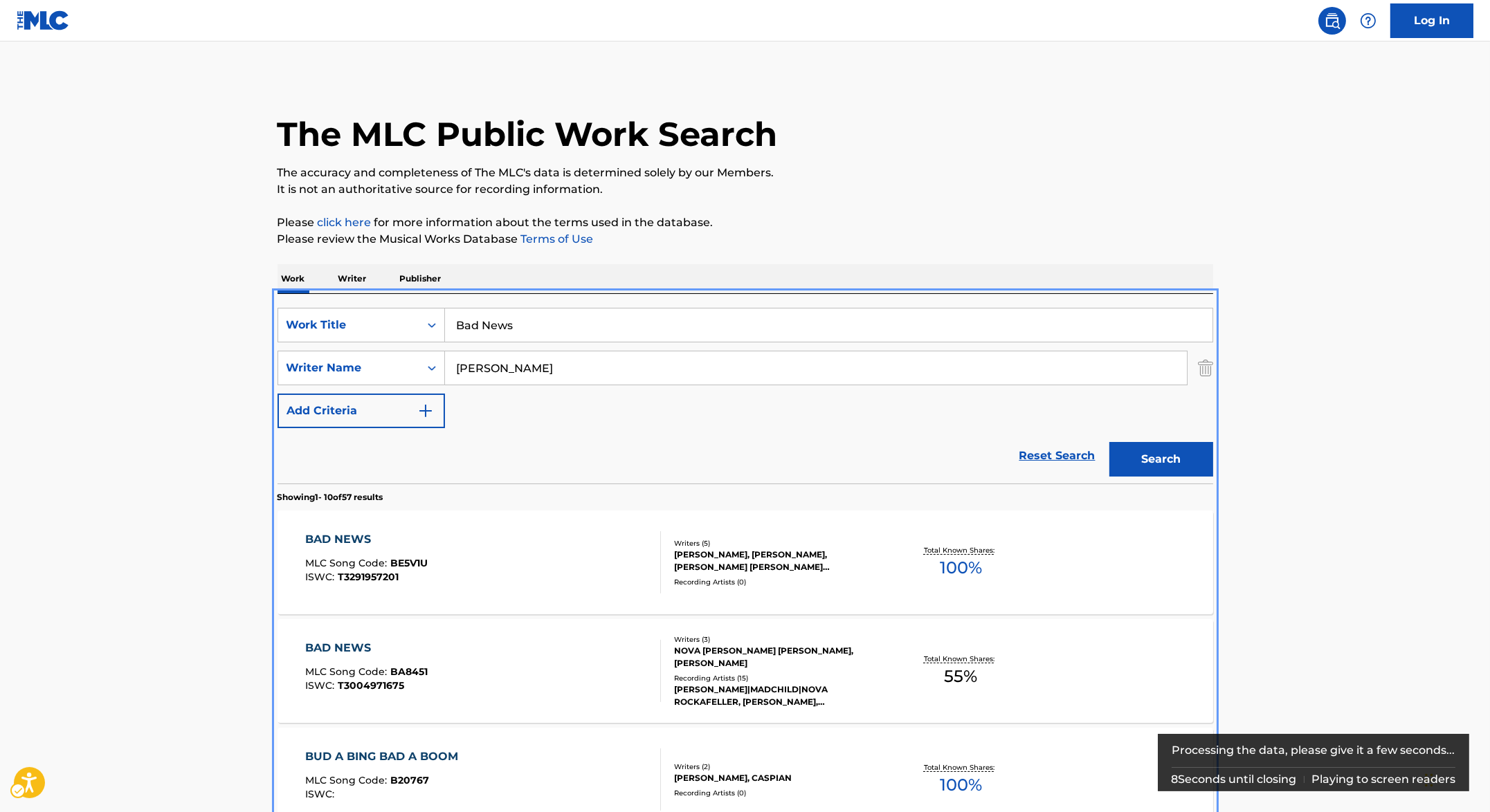
scroll to position [293, 0]
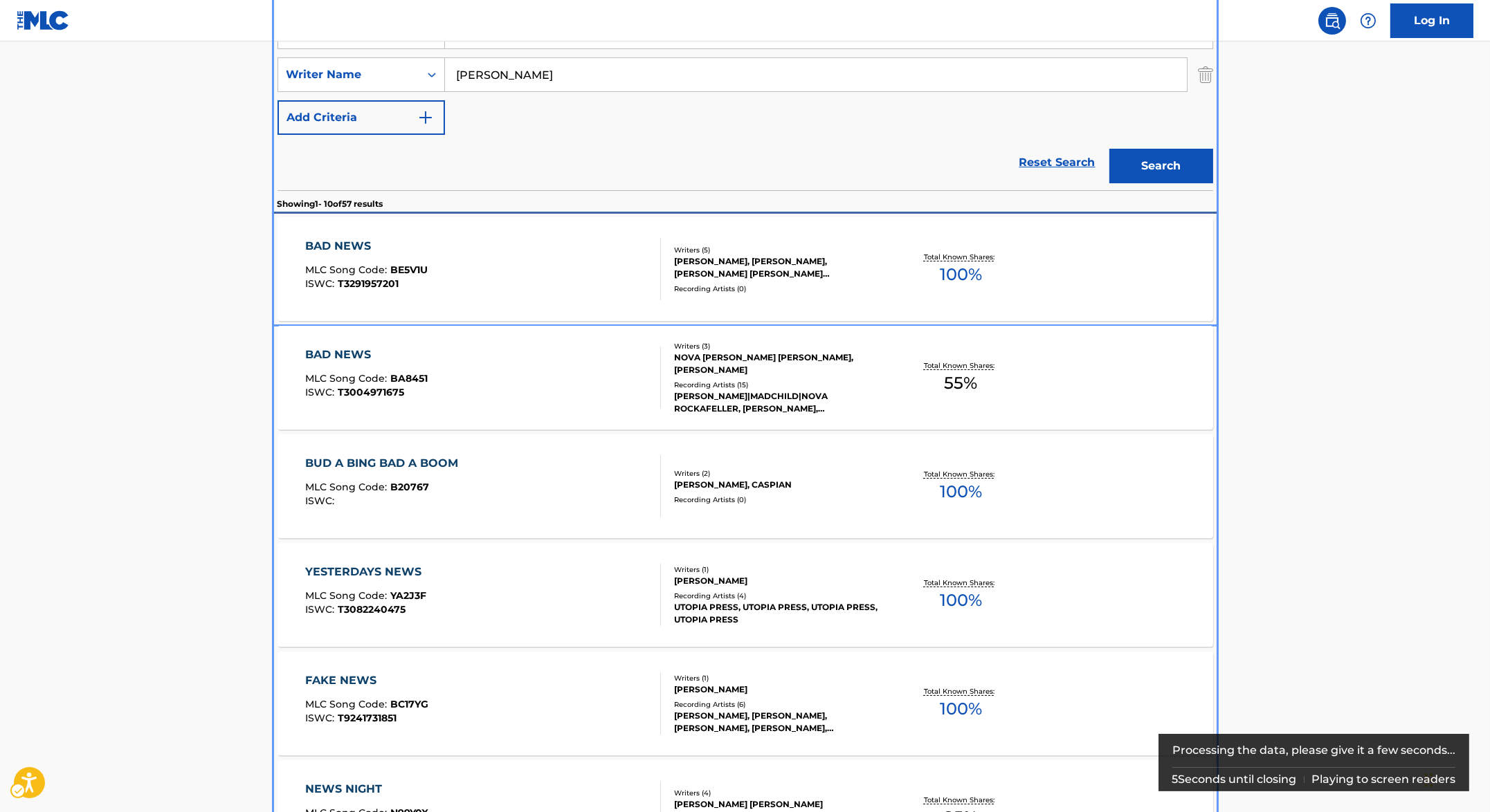
click at [574, 276] on div "BAD NEWS MLC Song Code : BE5V1U ISWC : T3291957201" at bounding box center [483, 269] width 356 height 63
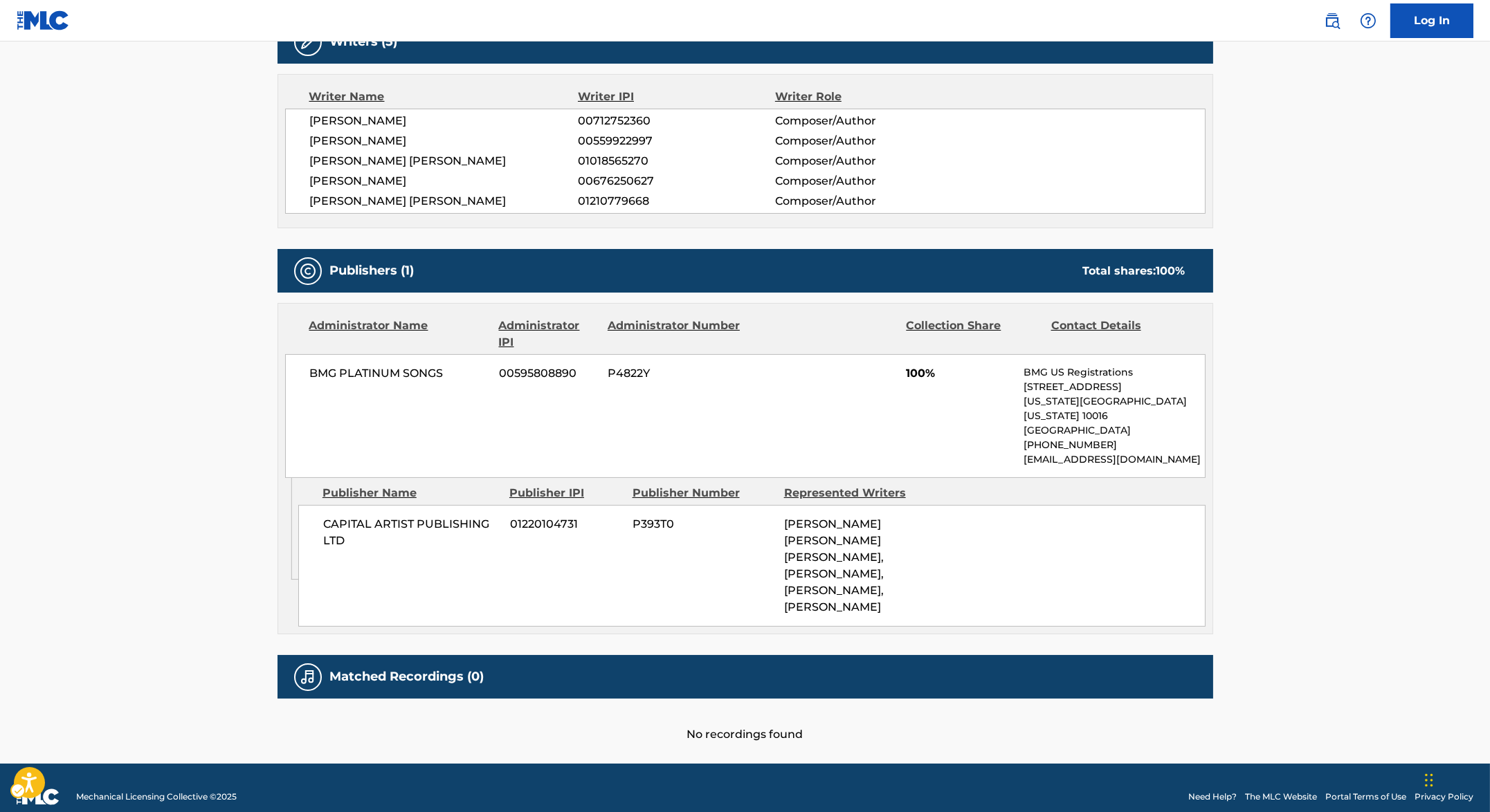
scroll to position [500, 0]
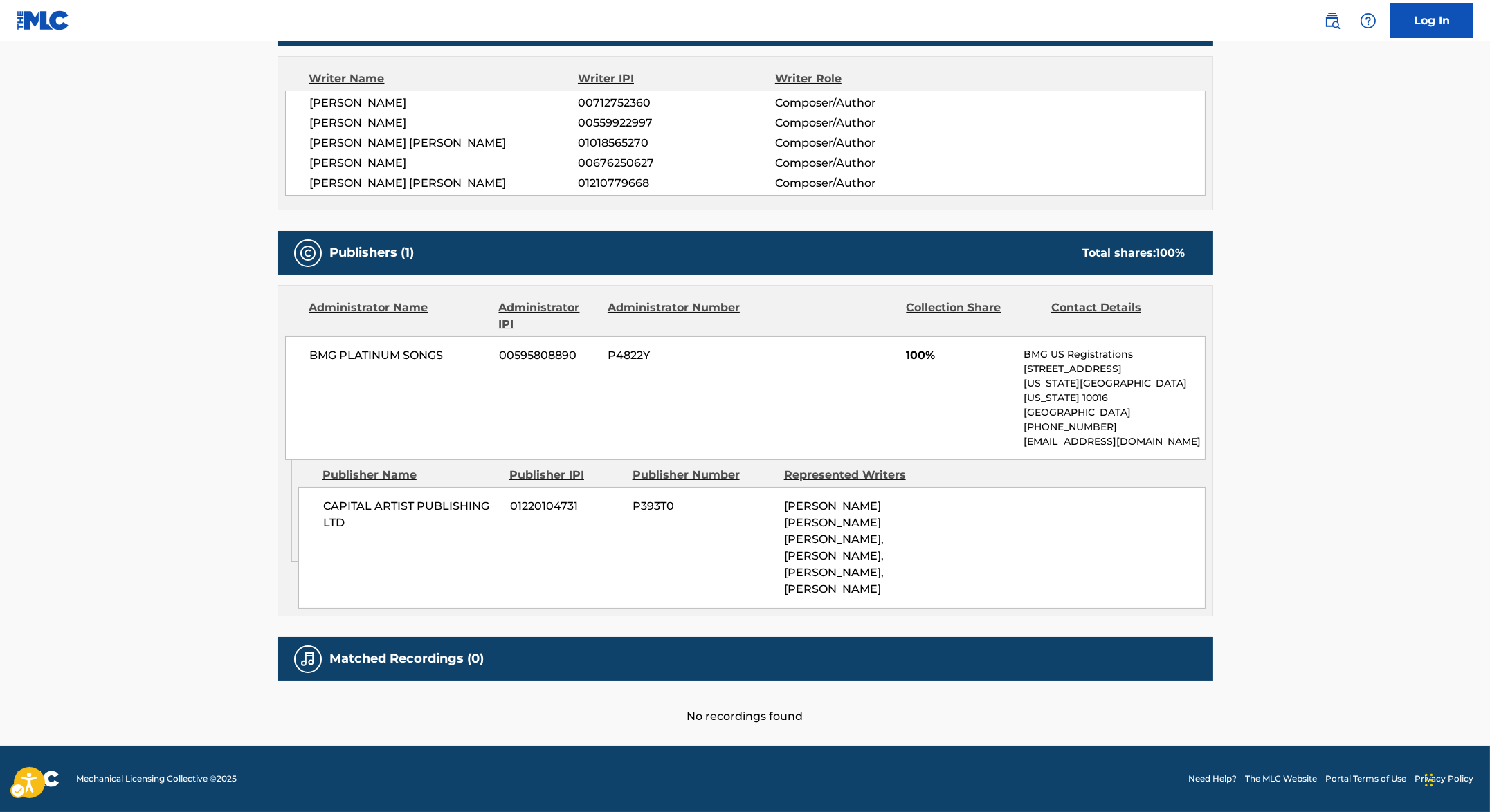
scroll to position [293, 0]
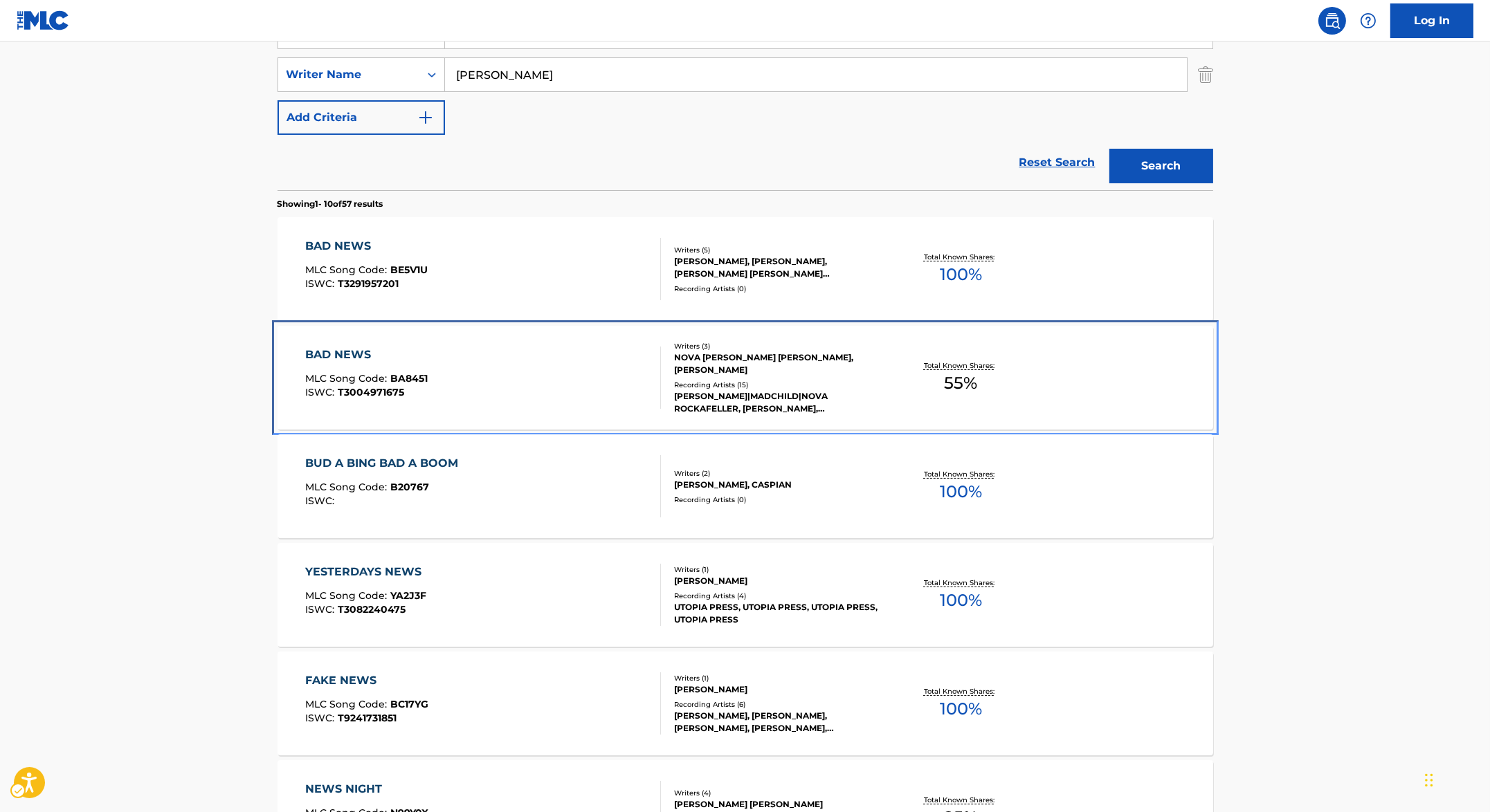
click at [387, 339] on div "BAD NEWS MLC Song Code : BA8451 ISWC : T3004971675 Writers ( 3 ) NOVA PAHOLEK, …" at bounding box center [745, 377] width 936 height 103
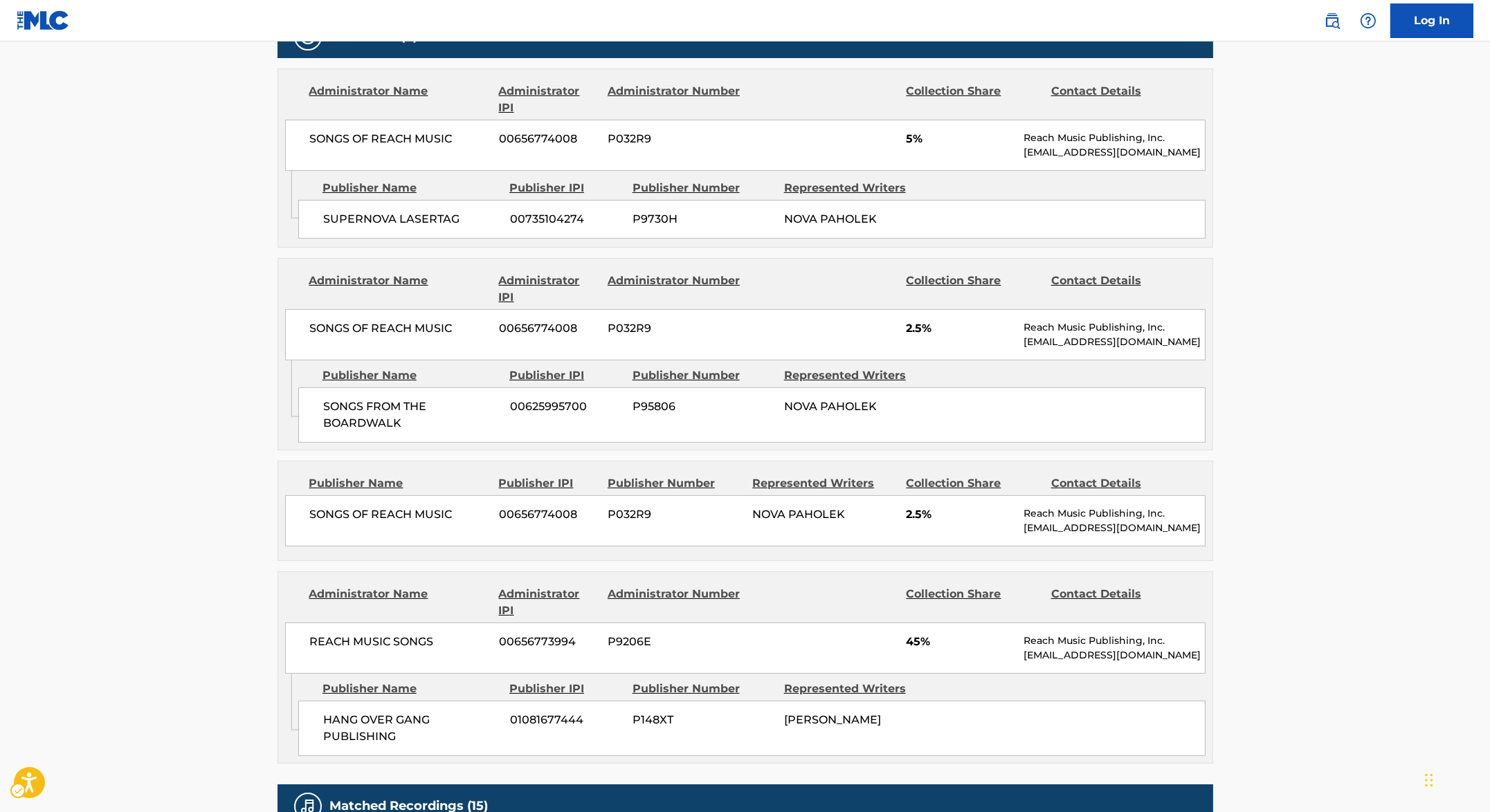
scroll to position [665, 0]
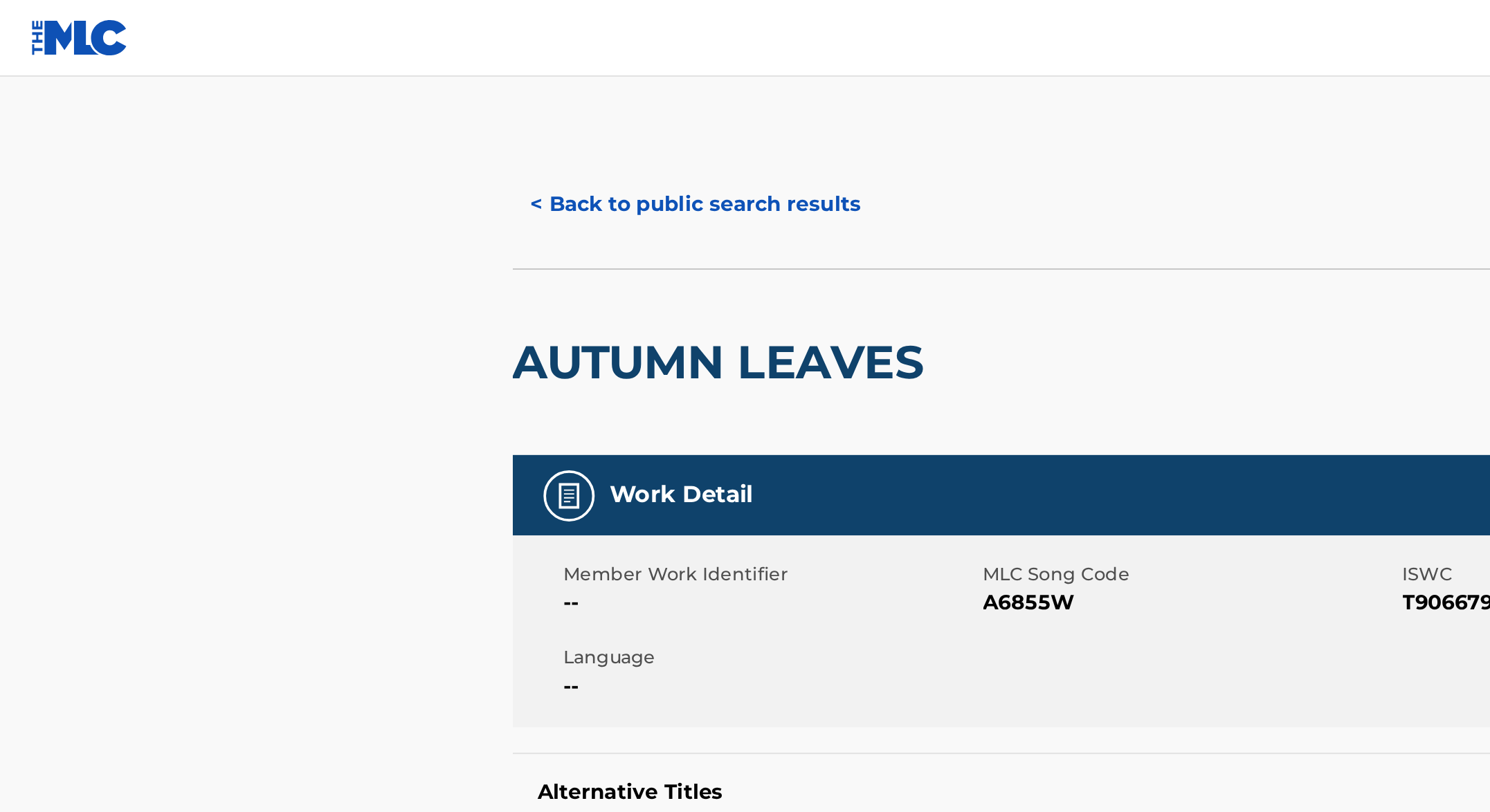
click at [441, 192] on h2 "AUTUMN LEAVES" at bounding box center [391, 195] width 230 height 31
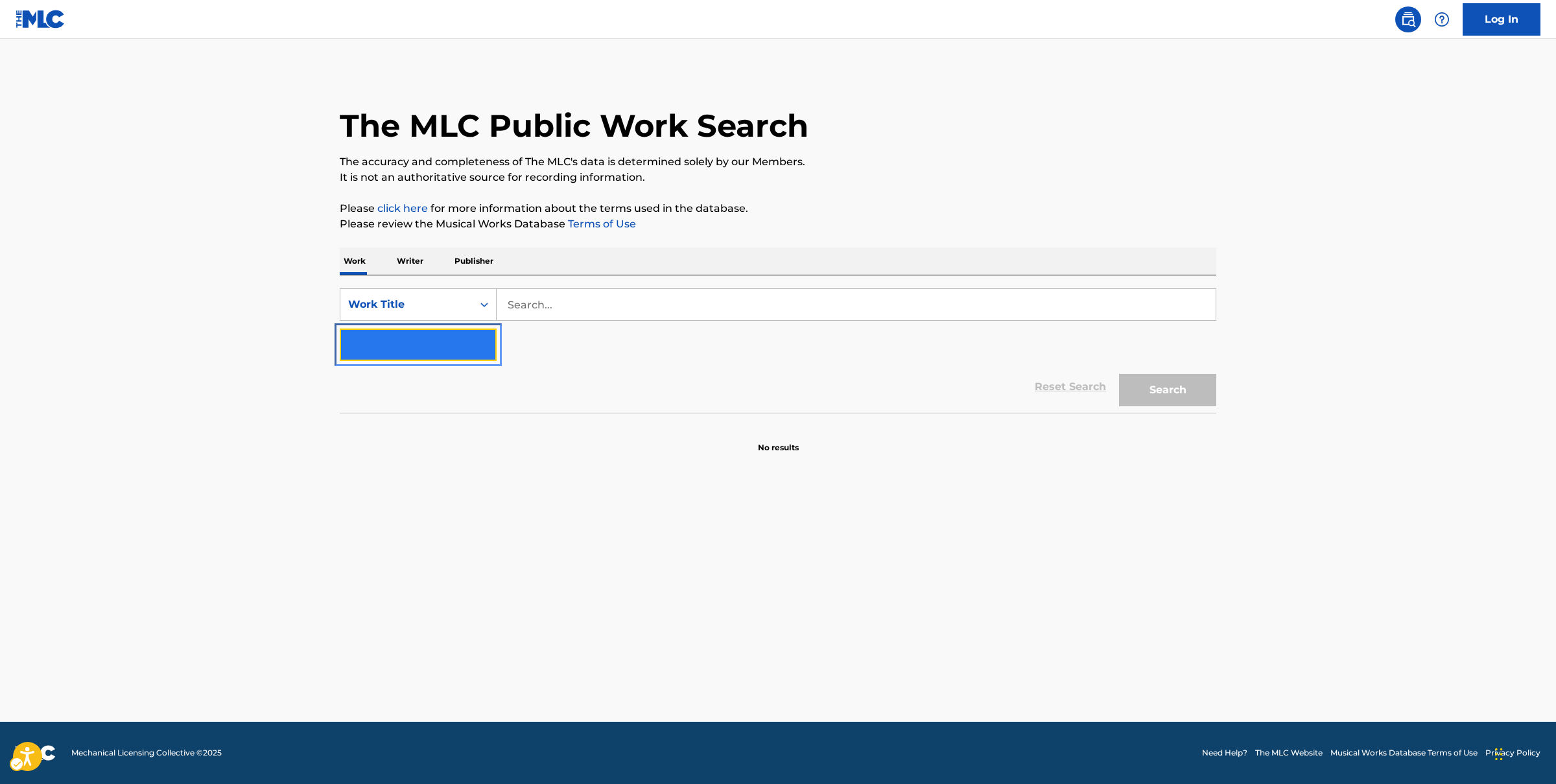
click at [426, 355] on button "Add Criteria" at bounding box center [418, 344] width 157 height 32
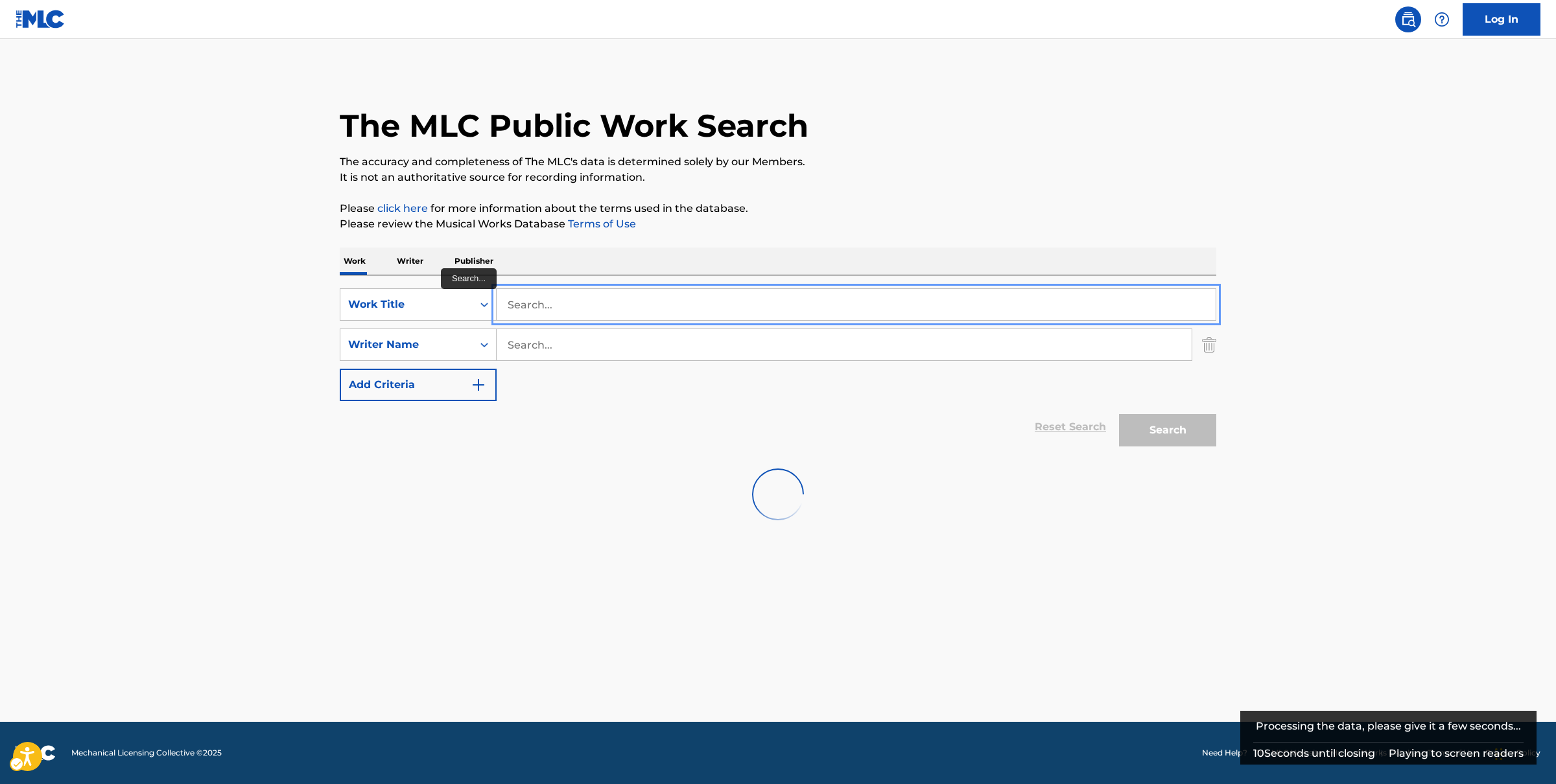
click at [543, 300] on input "Search..." at bounding box center [855, 305] width 719 height 31
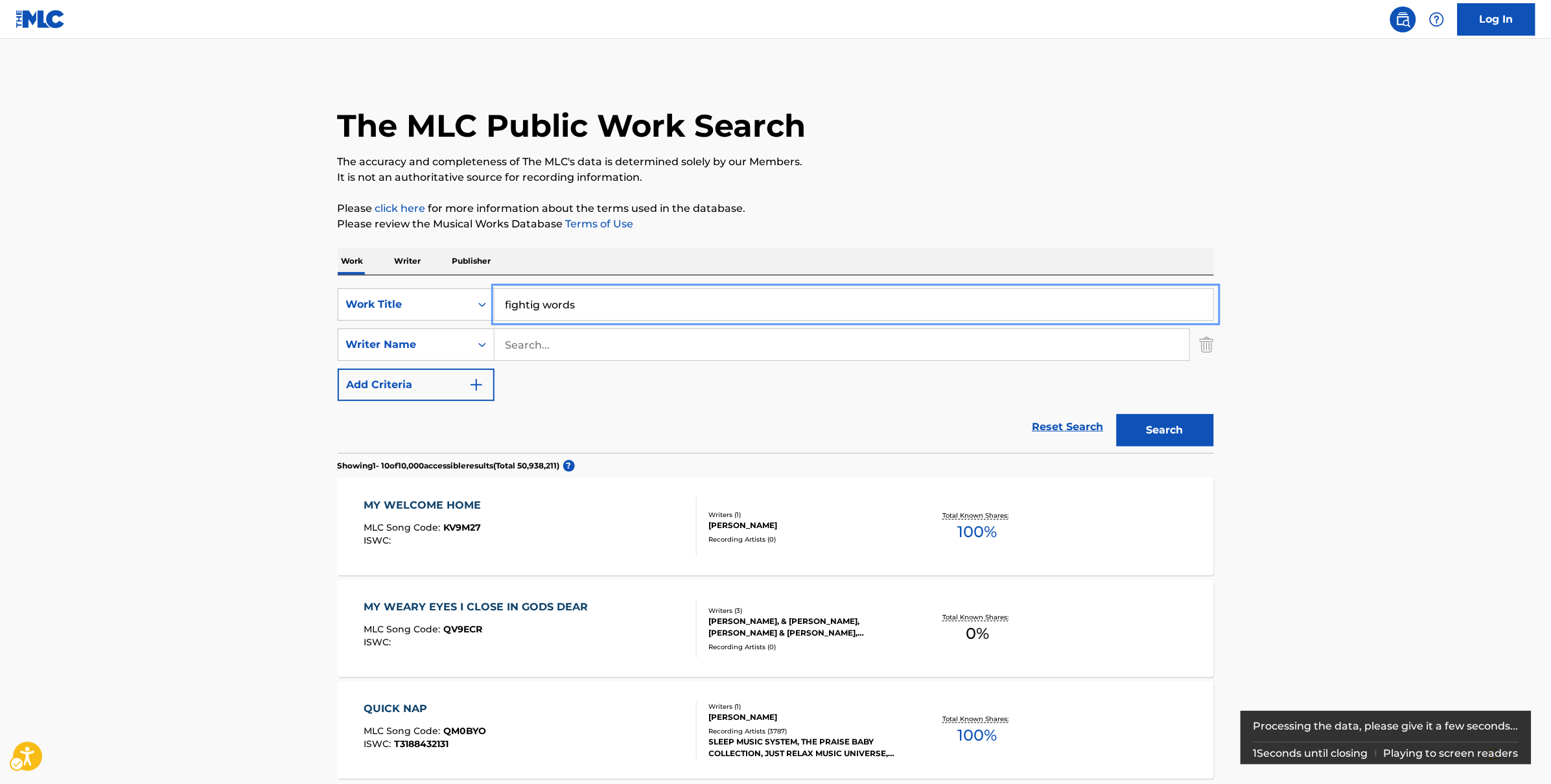
click at [338, 369] on button "Add Criteria" at bounding box center [416, 385] width 157 height 32
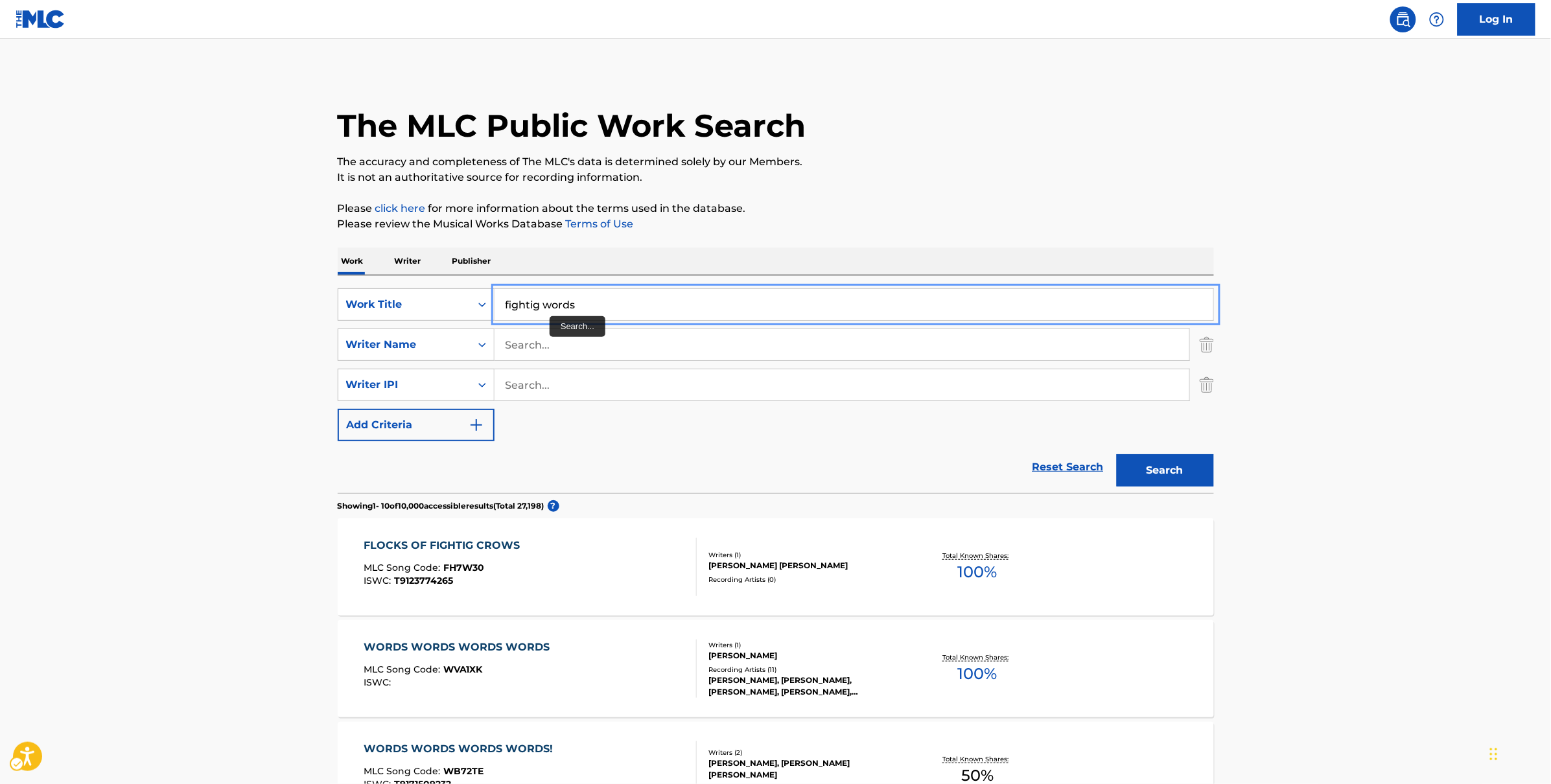
click at [561, 304] on input "fightig words" at bounding box center [854, 305] width 718 height 31
type input "fighting words"
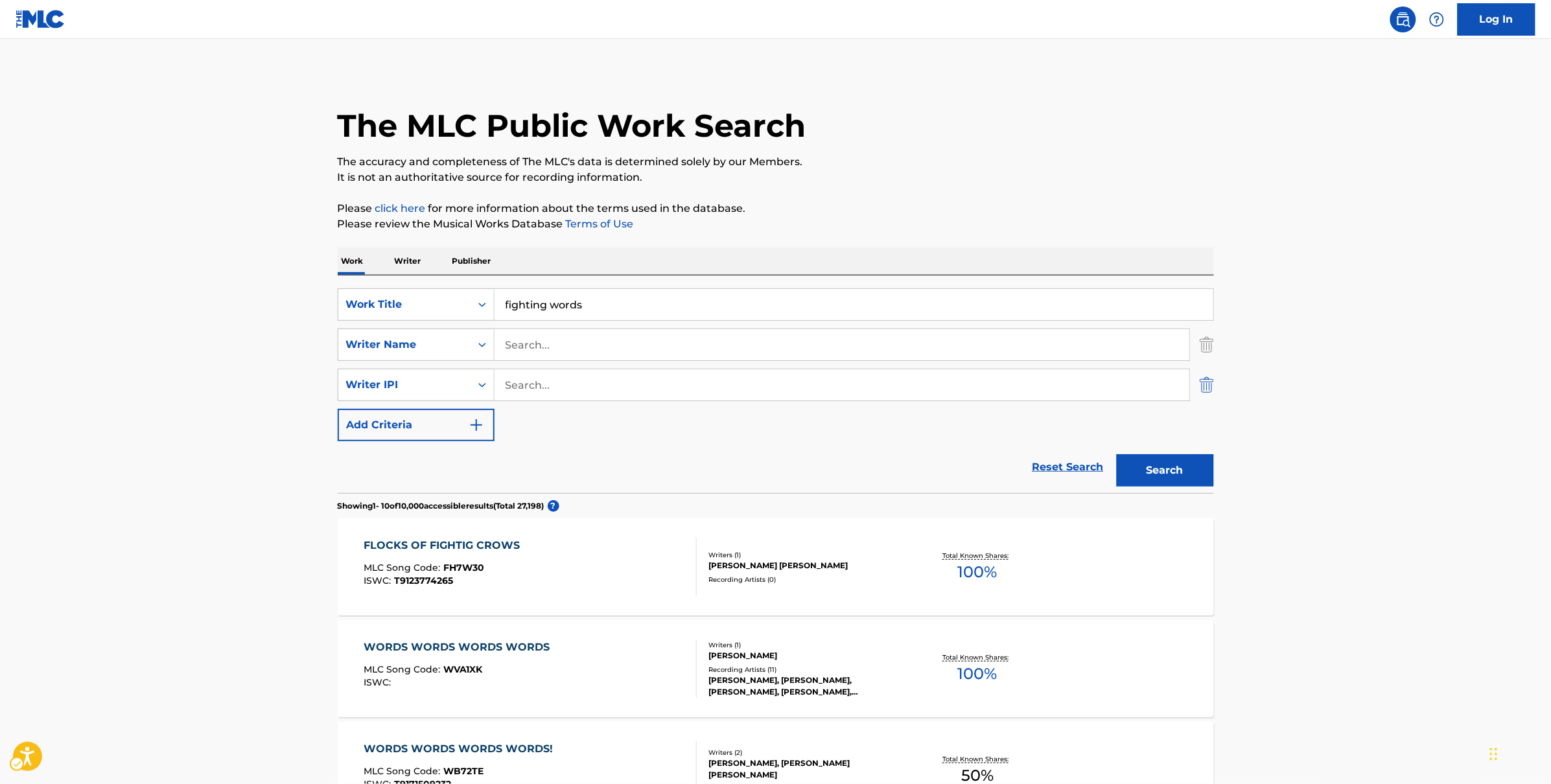
click at [1203, 385] on img "Search Form" at bounding box center [1206, 385] width 14 height 32
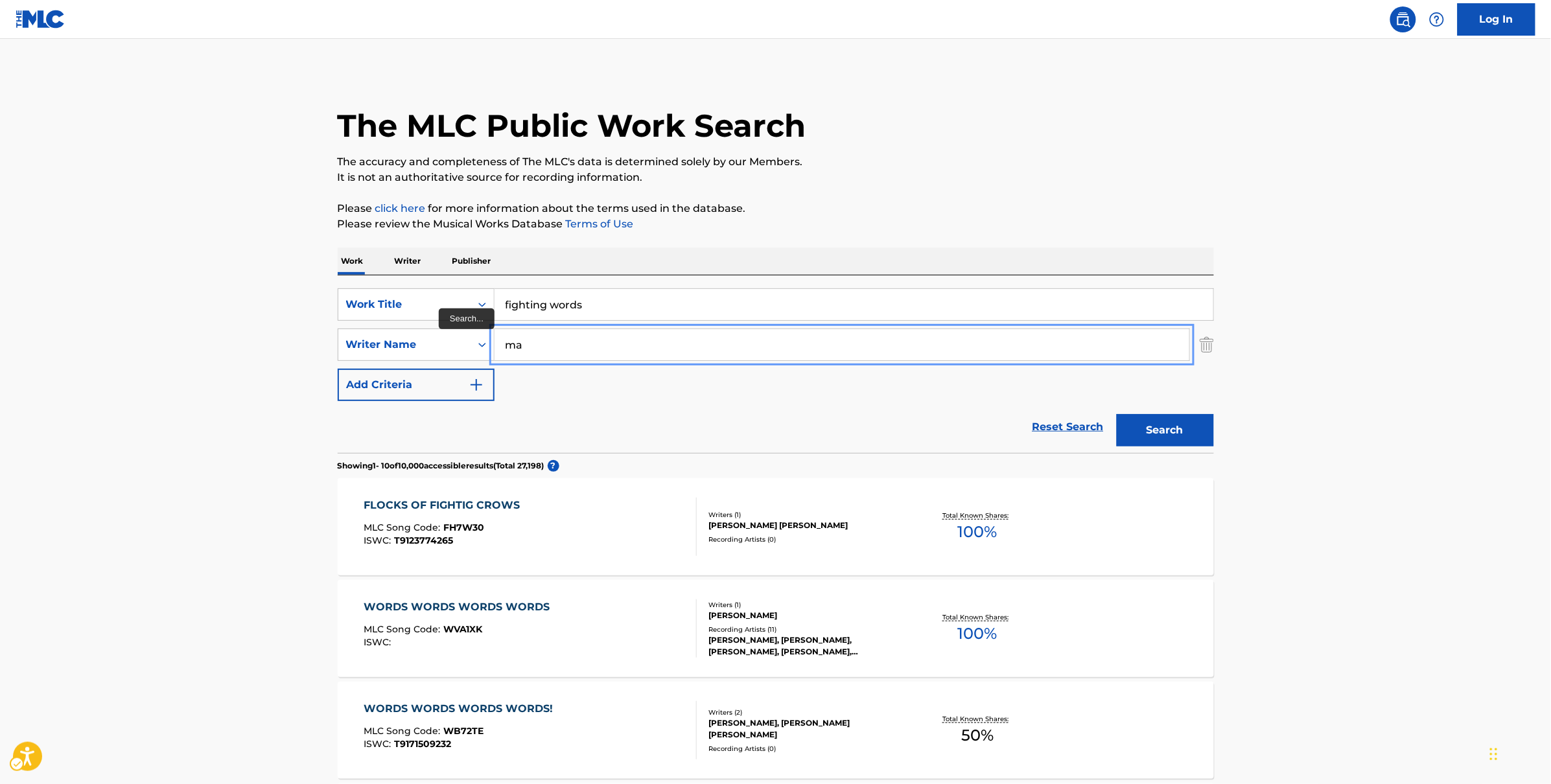
type input "m"
click at [582, 358] on input "Search..." at bounding box center [842, 345] width 695 height 31
click at [588, 347] on input "Search..." at bounding box center [842, 345] width 695 height 31
paste input "Shane Jason Ralph"
drag, startPoint x: 541, startPoint y: 349, endPoint x: 755, endPoint y: 338, distance: 214.3
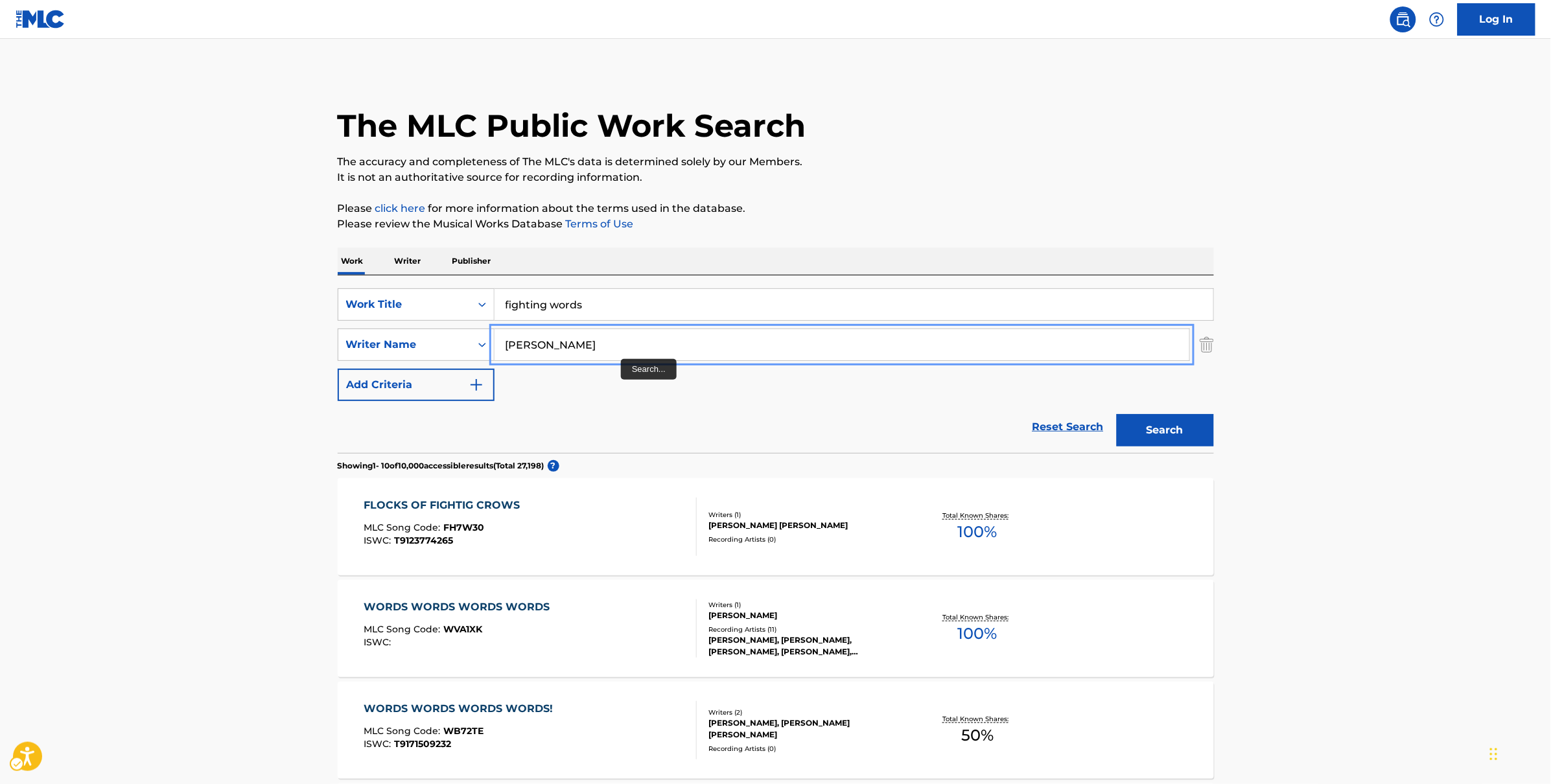
click at [733, 343] on input "Shane Jason Ralph" at bounding box center [842, 345] width 695 height 31
click at [745, 342] on input "Shane Jason Ralph" at bounding box center [842, 345] width 695 height 31
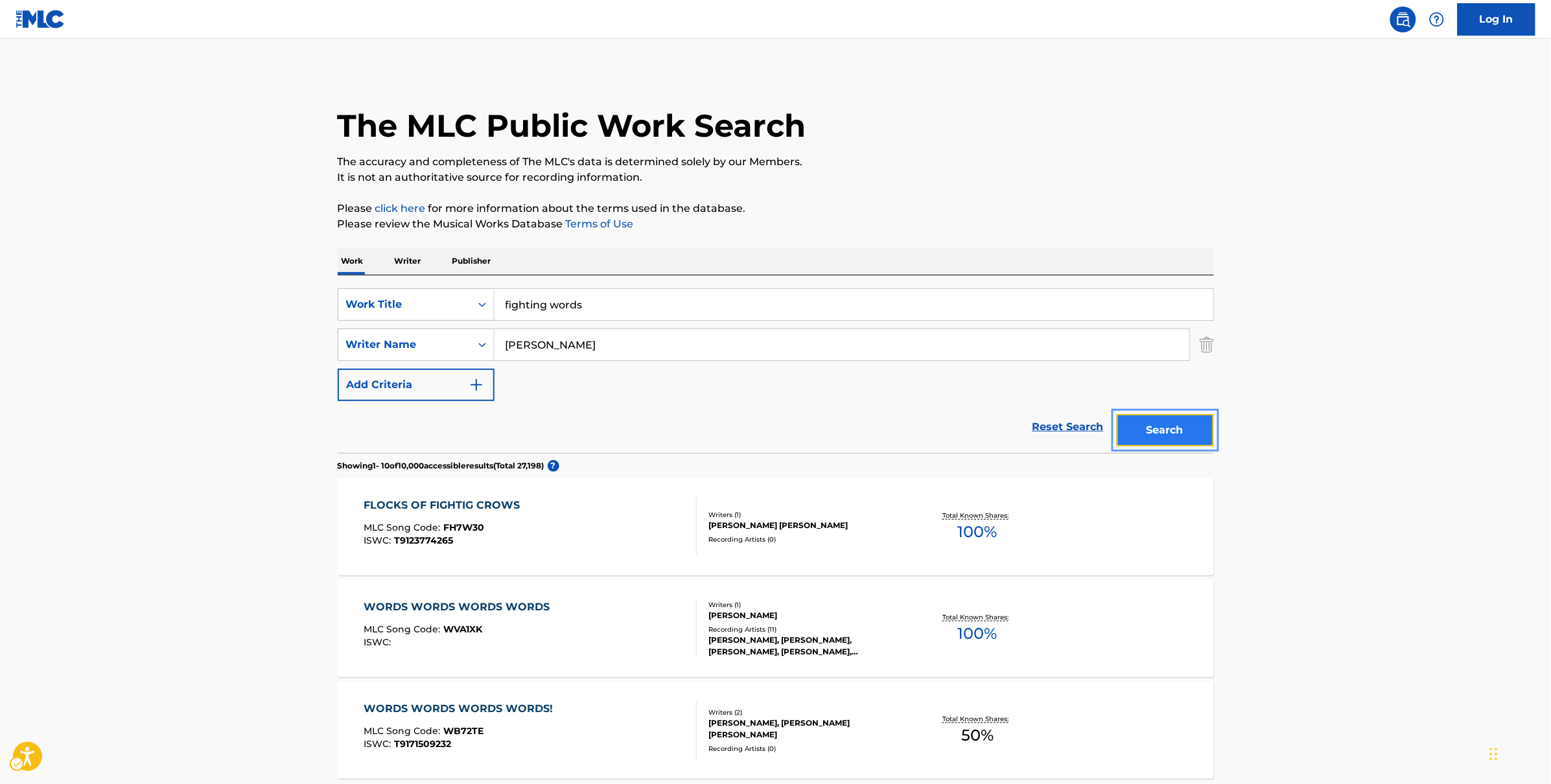
click at [1173, 419] on button "Search" at bounding box center [1165, 430] width 97 height 32
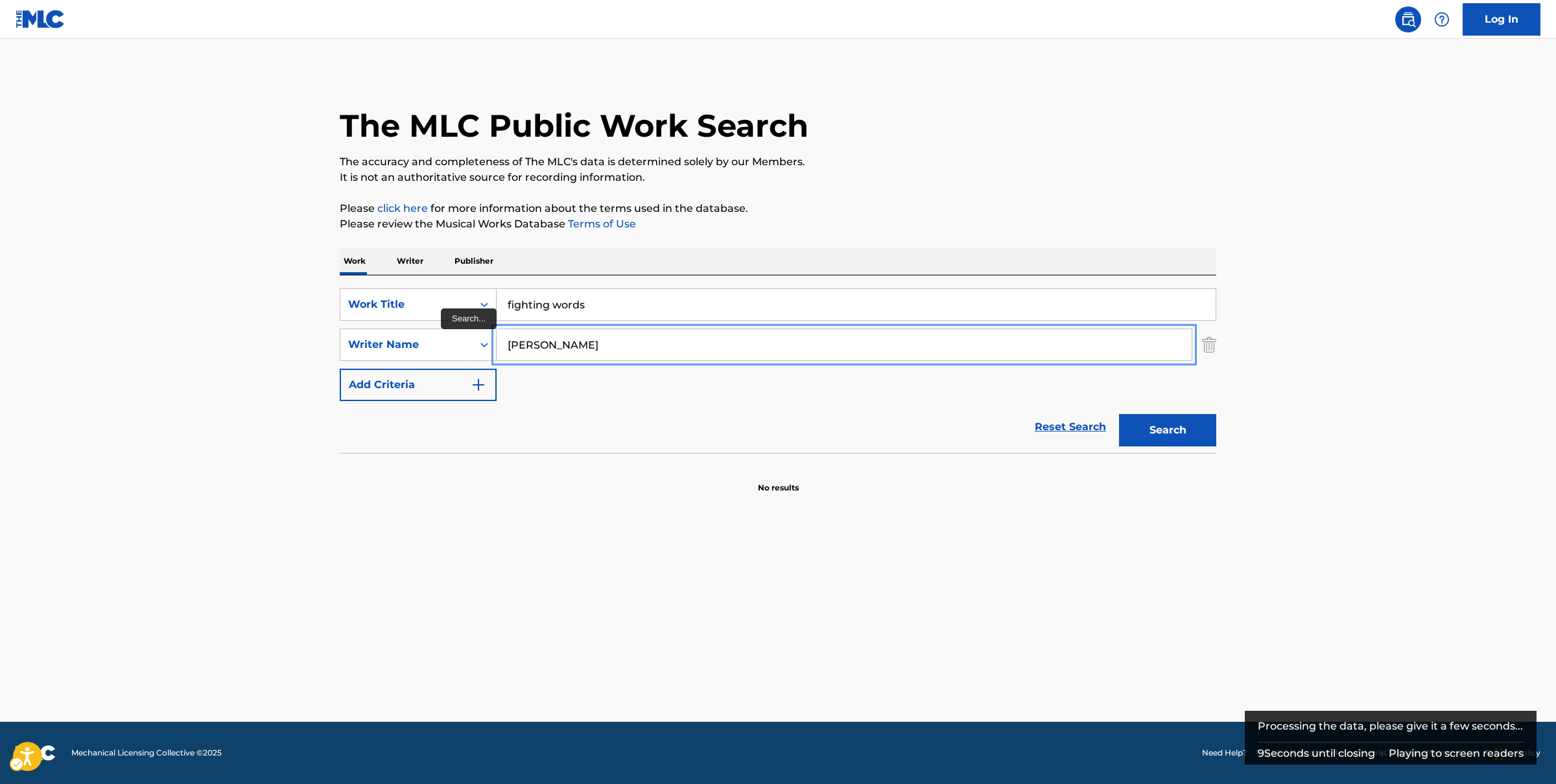
drag, startPoint x: 544, startPoint y: 345, endPoint x: 684, endPoint y: 339, distance: 140.1
click at [684, 339] on input "Shane Jason Ralph" at bounding box center [844, 345] width 695 height 31
type input "Shane"
click at [339, 369] on button "Add Criteria" at bounding box center [418, 385] width 157 height 32
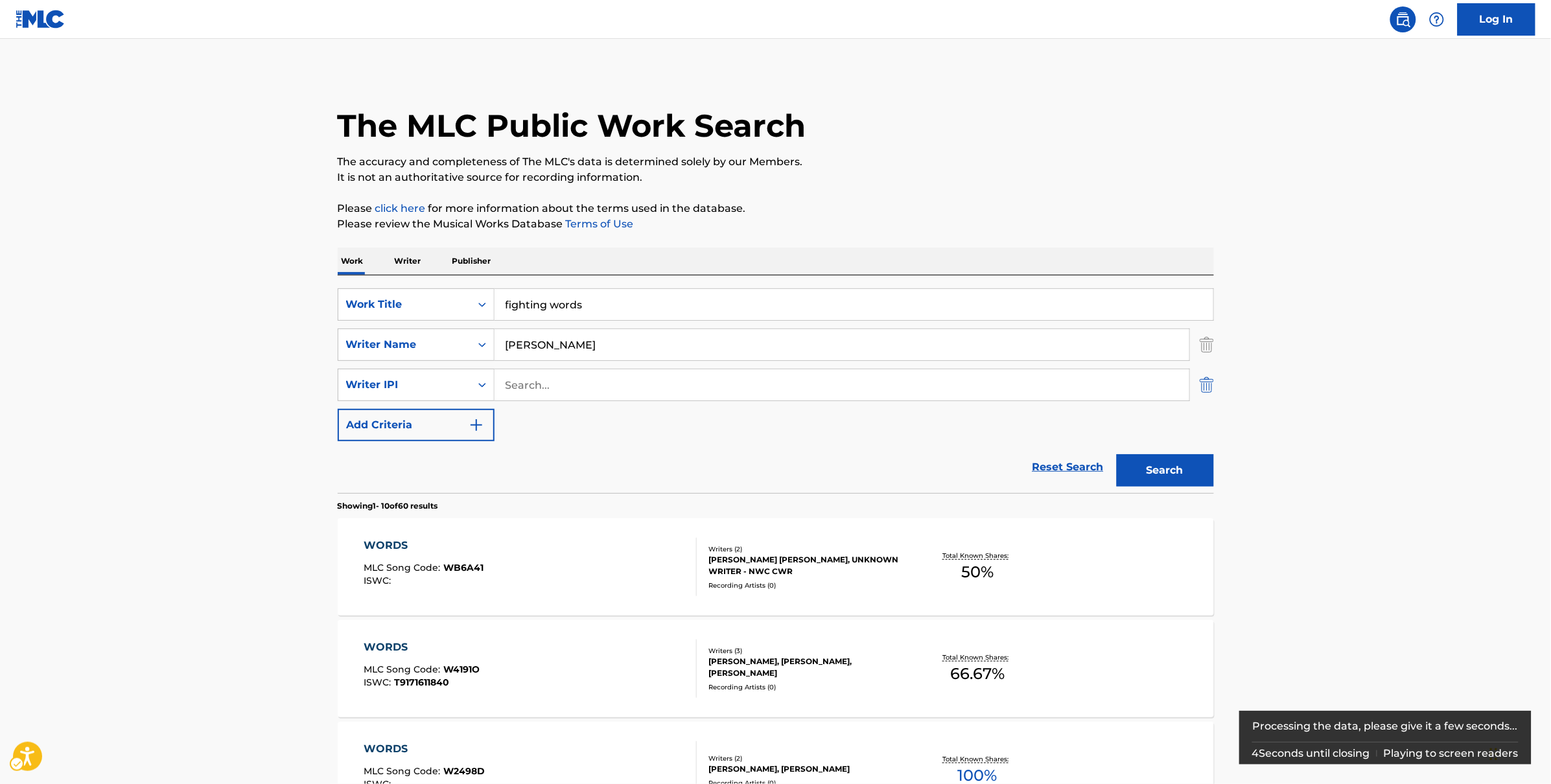
click at [1199, 381] on img "Search Form" at bounding box center [1206, 385] width 14 height 32
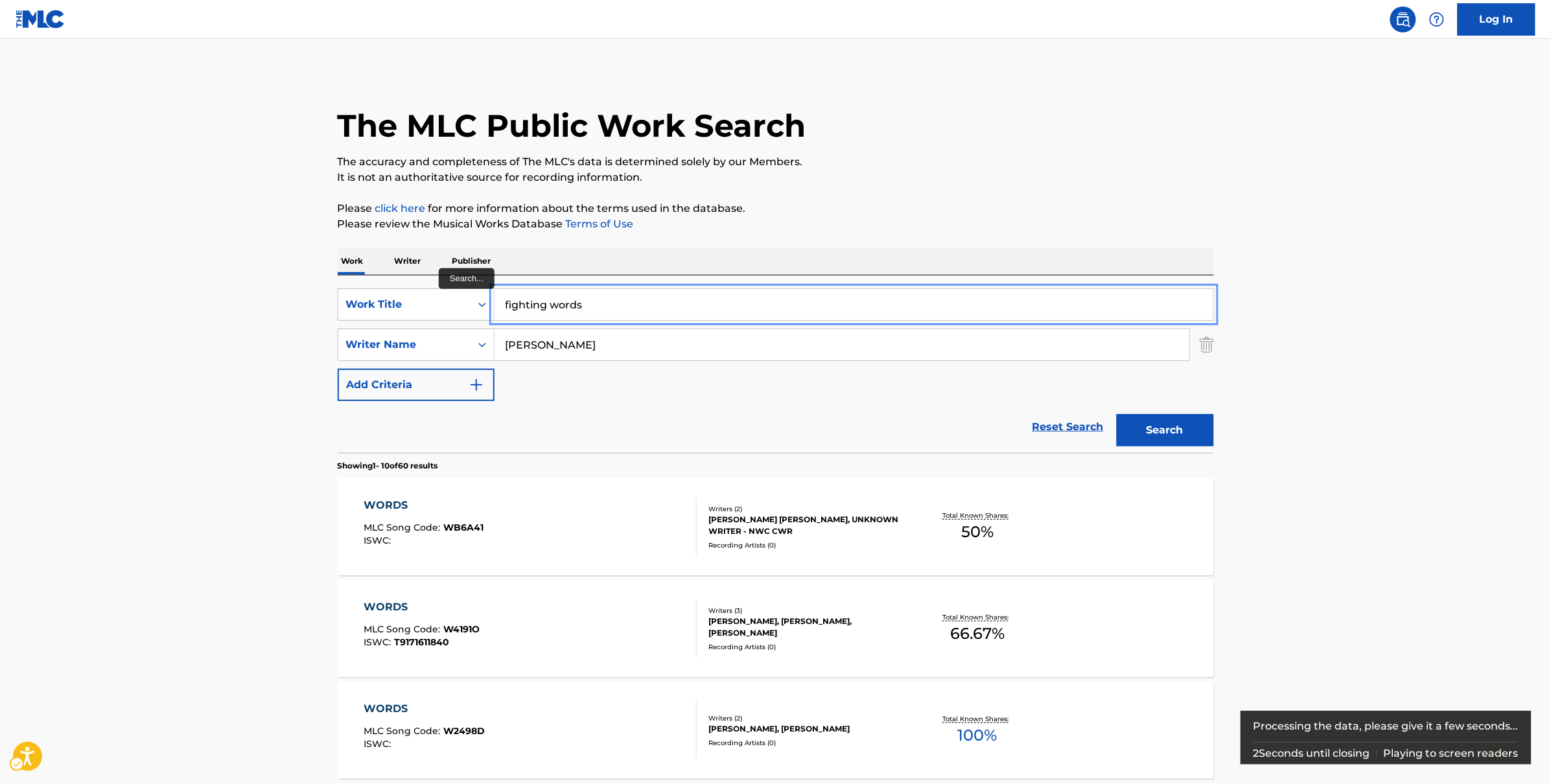
click at [610, 305] on input "fighting words" at bounding box center [854, 305] width 718 height 31
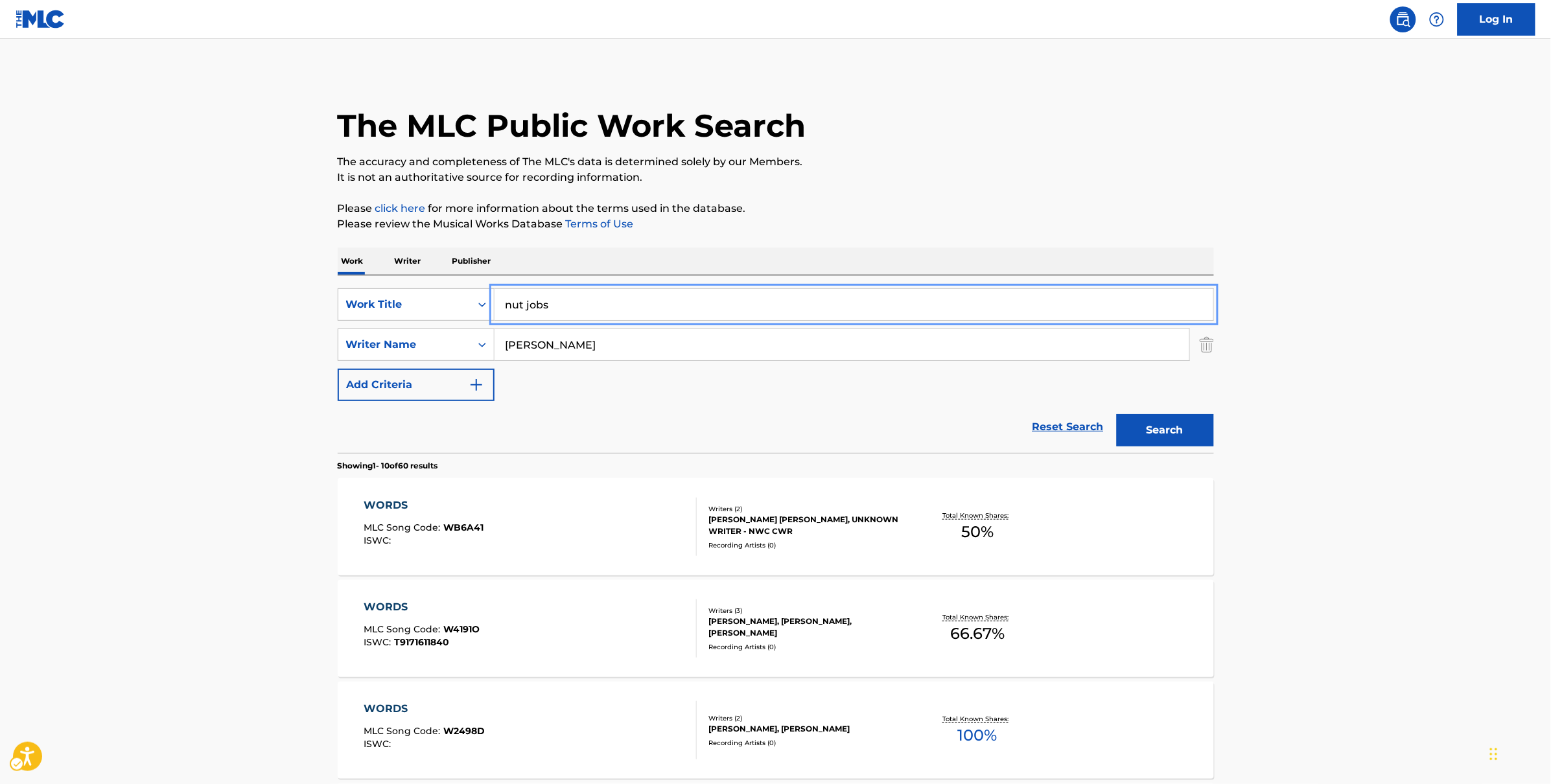
type input "nut jobs"
click at [338, 369] on button "Add Criteria" at bounding box center [416, 385] width 157 height 32
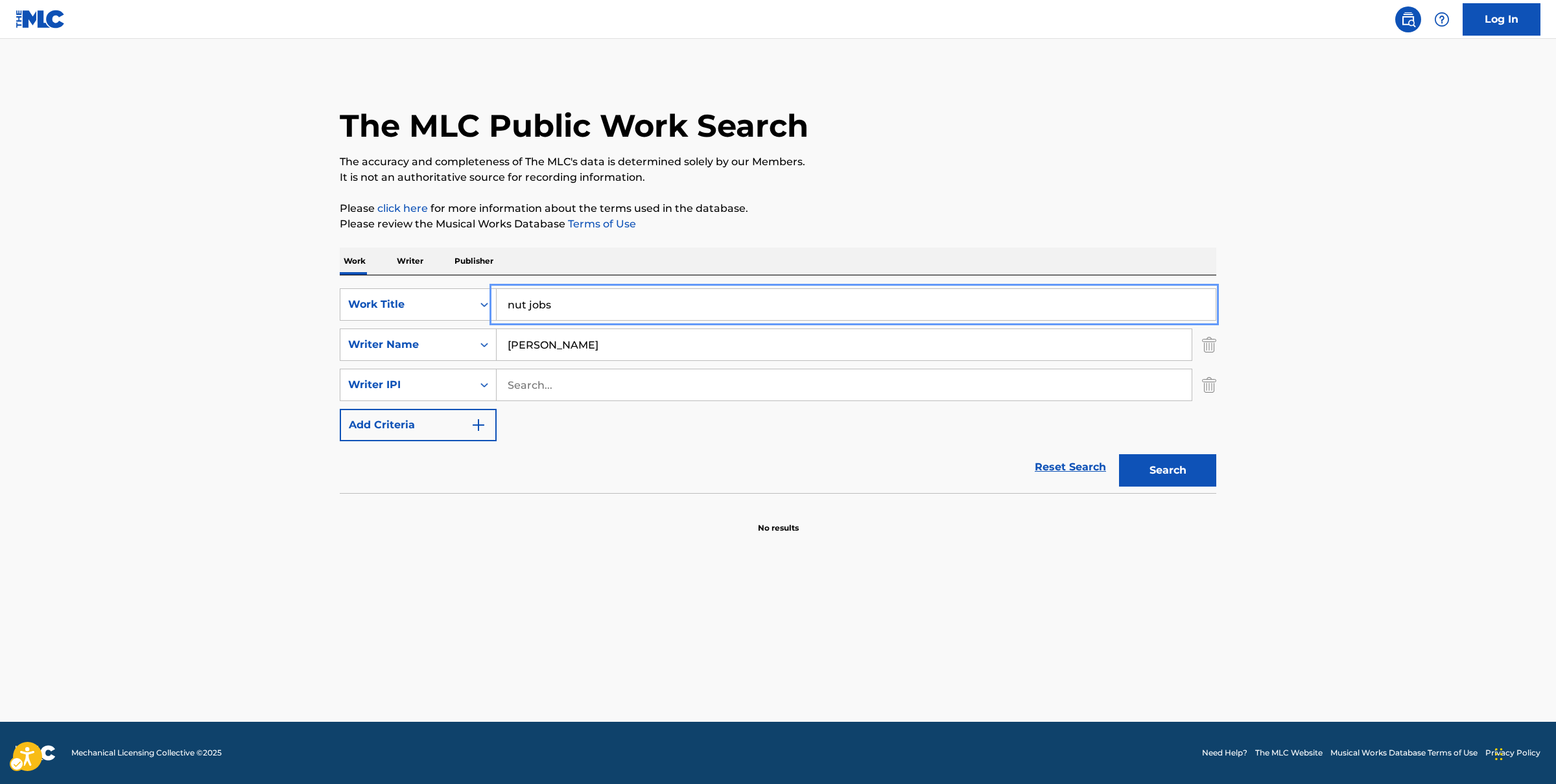
click at [1198, 384] on div "SearchWithCriteriaecd88237-8f9a-44fe-b09f-648b22de26b1 Writer IPI" at bounding box center [777, 385] width 877 height 32
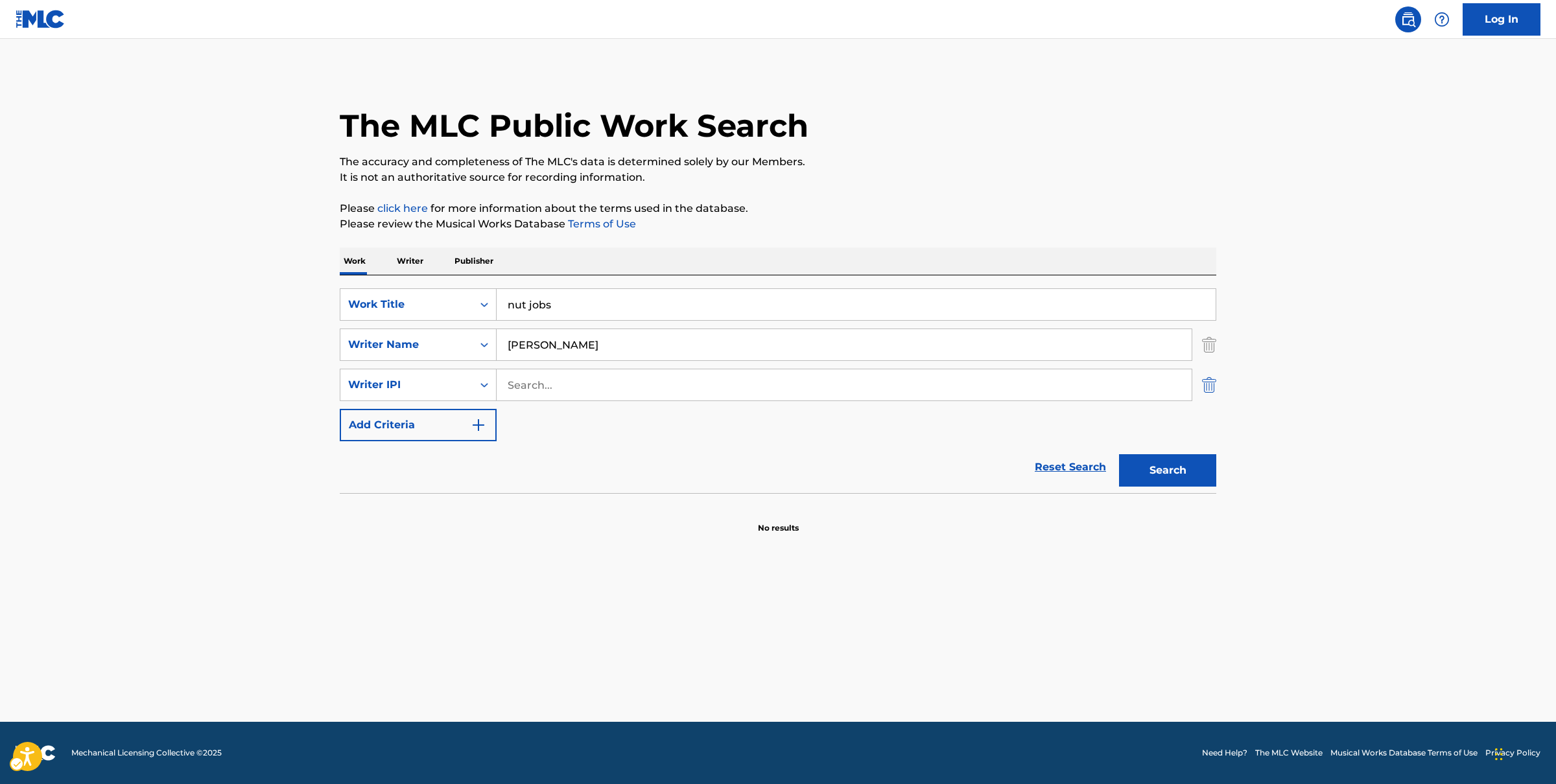
click at [1203, 383] on img "Search Form" at bounding box center [1209, 385] width 14 height 32
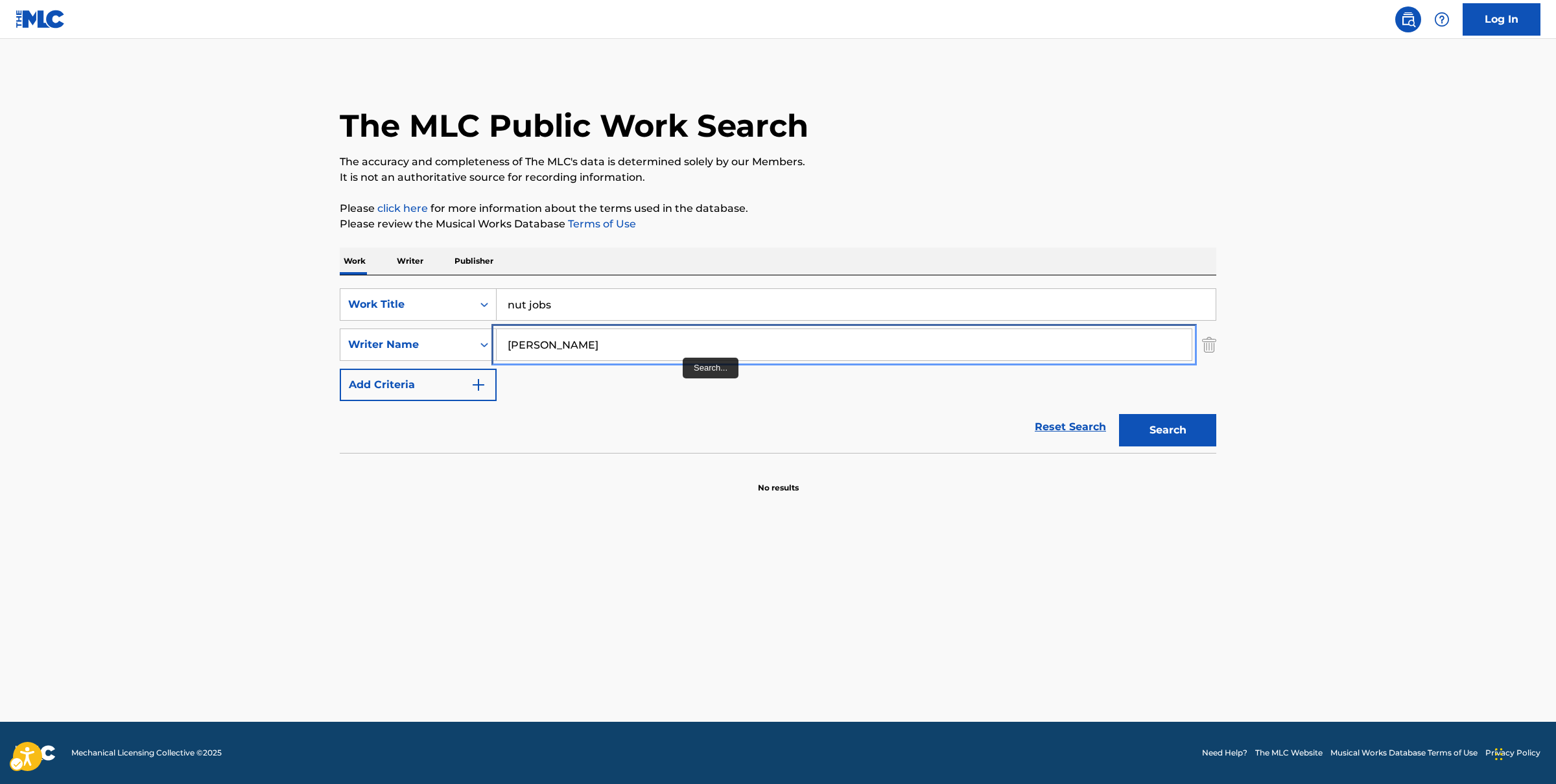
click at [650, 347] on input "Shane" at bounding box center [844, 345] width 695 height 31
click at [339, 369] on button "Add Criteria" at bounding box center [418, 385] width 157 height 32
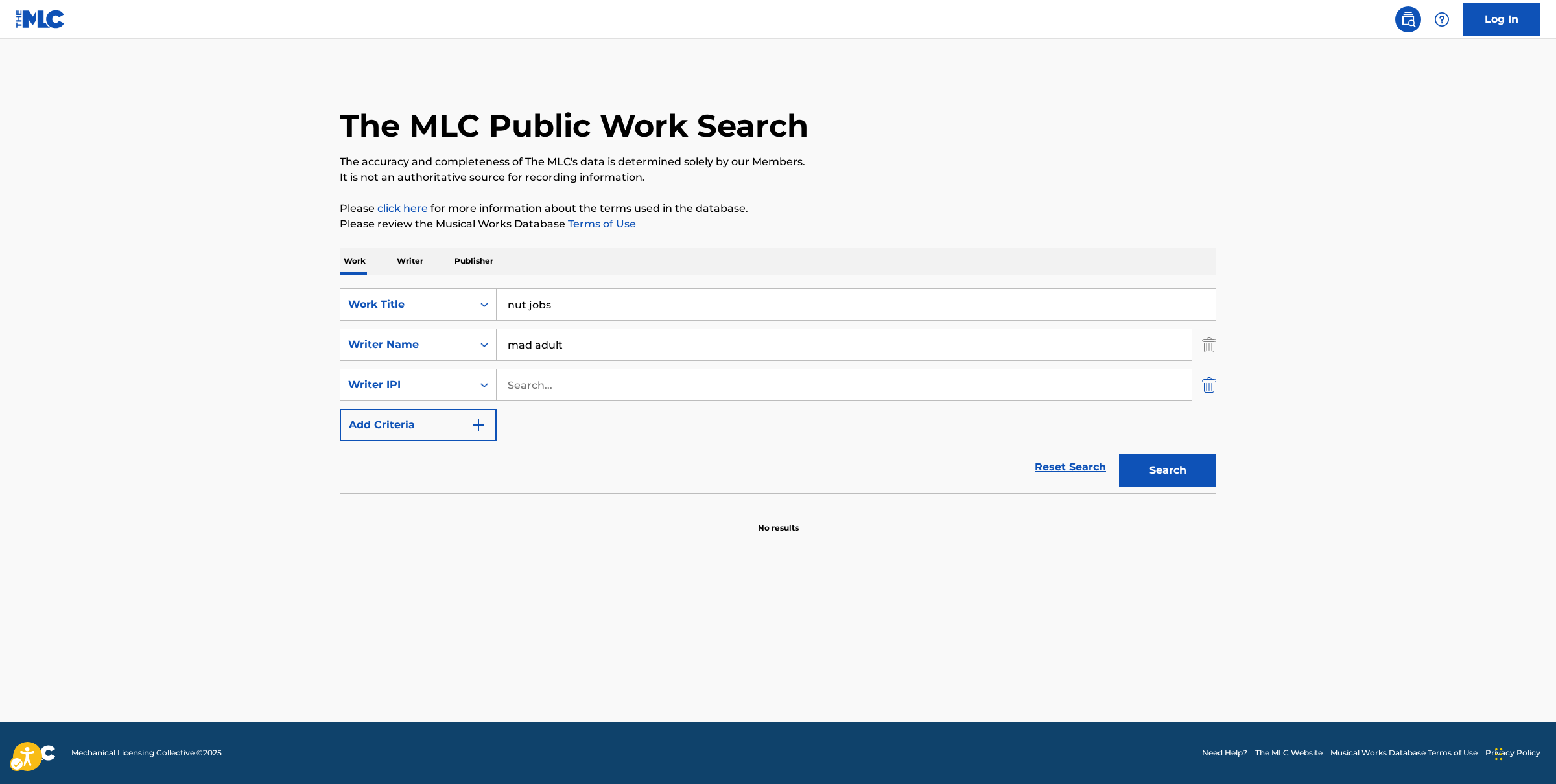
click at [1213, 381] on img "Search Form" at bounding box center [1209, 385] width 14 height 32
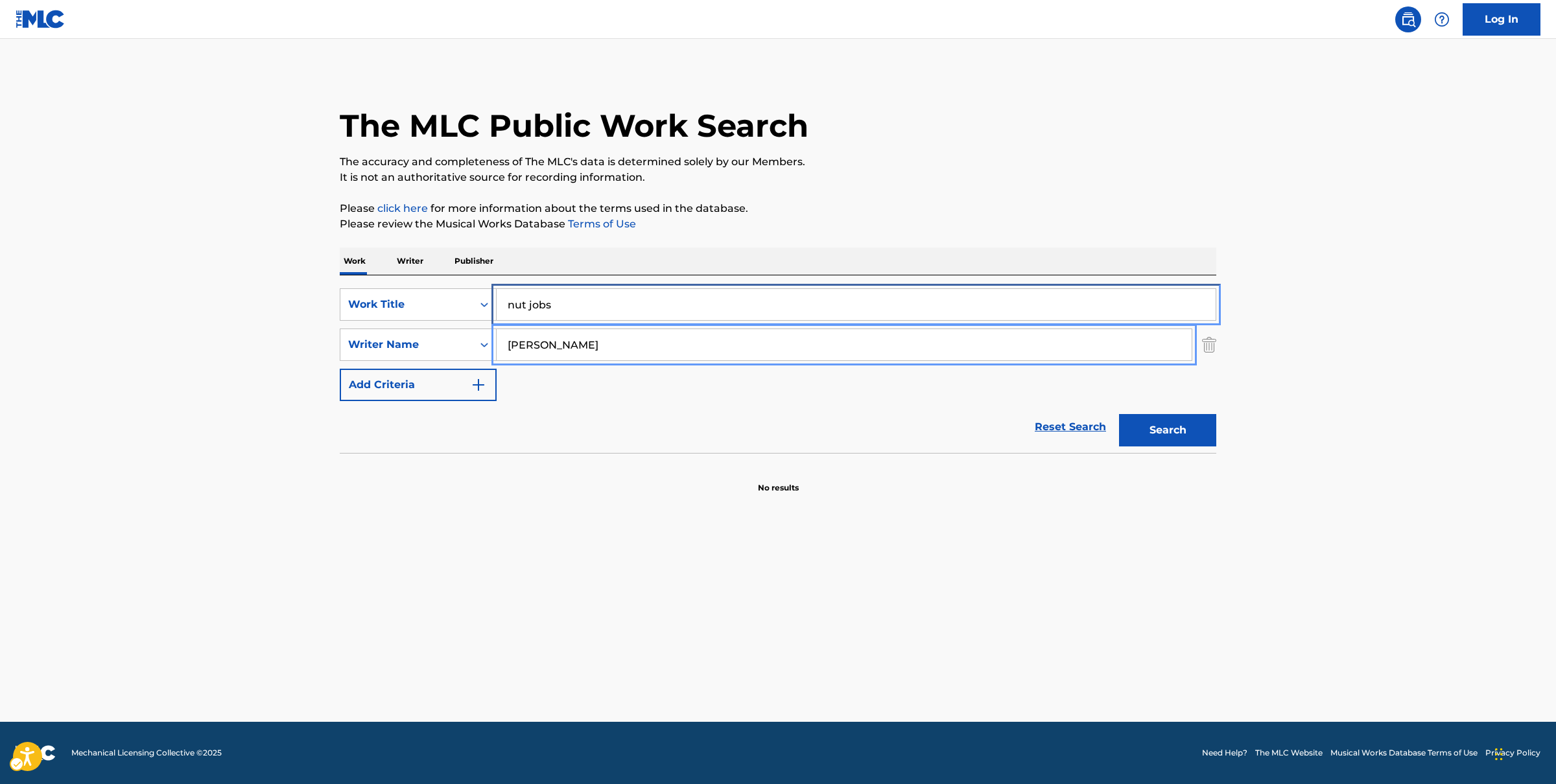
type input "Shane"
type input "fighting words"
type input "Shane"
click at [620, 315] on input "fighting words" at bounding box center [855, 305] width 719 height 31
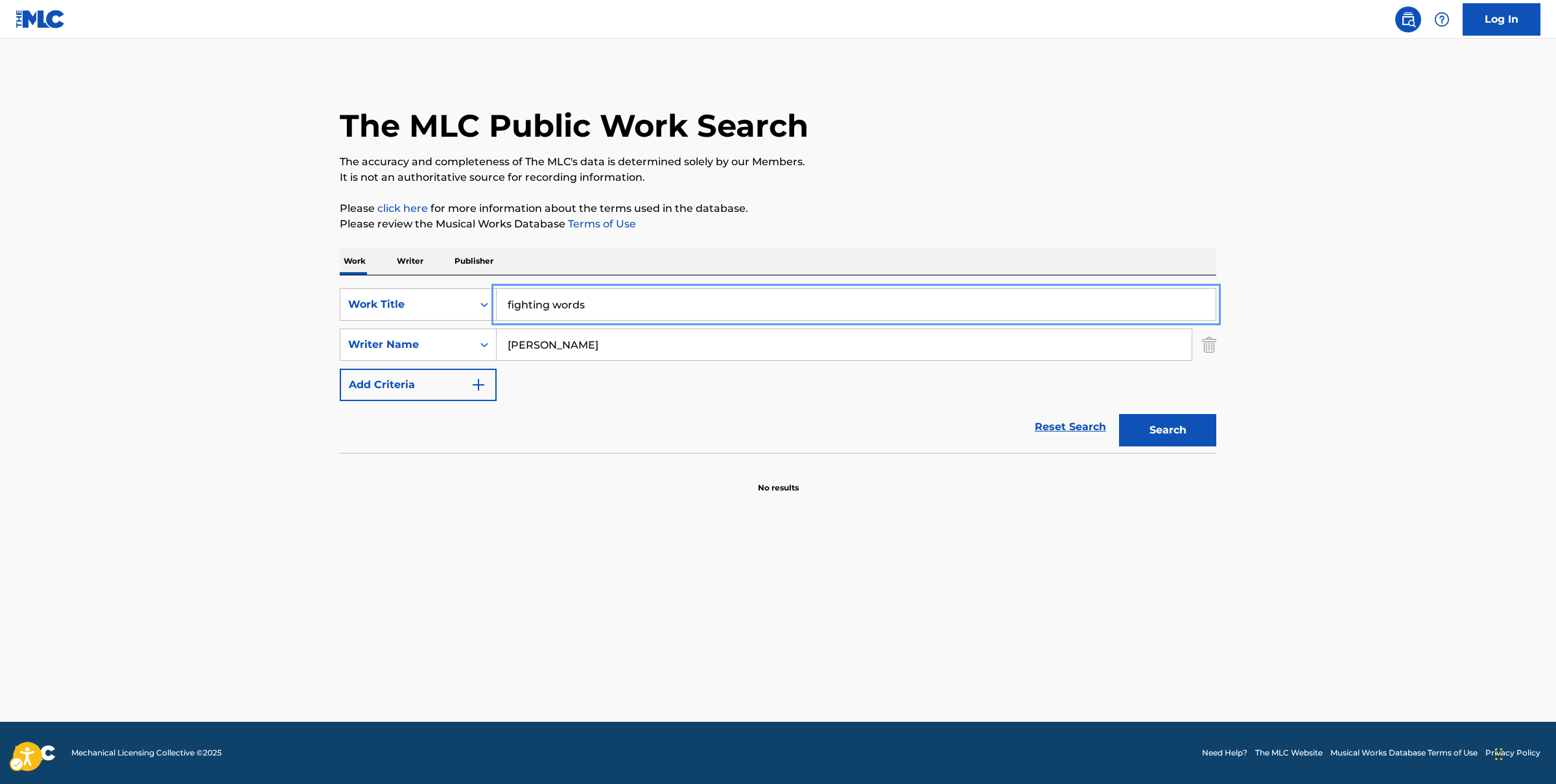
click at [620, 315] on input "fighting words" at bounding box center [855, 305] width 719 height 31
click at [339, 369] on button "Add Criteria" at bounding box center [418, 385] width 157 height 32
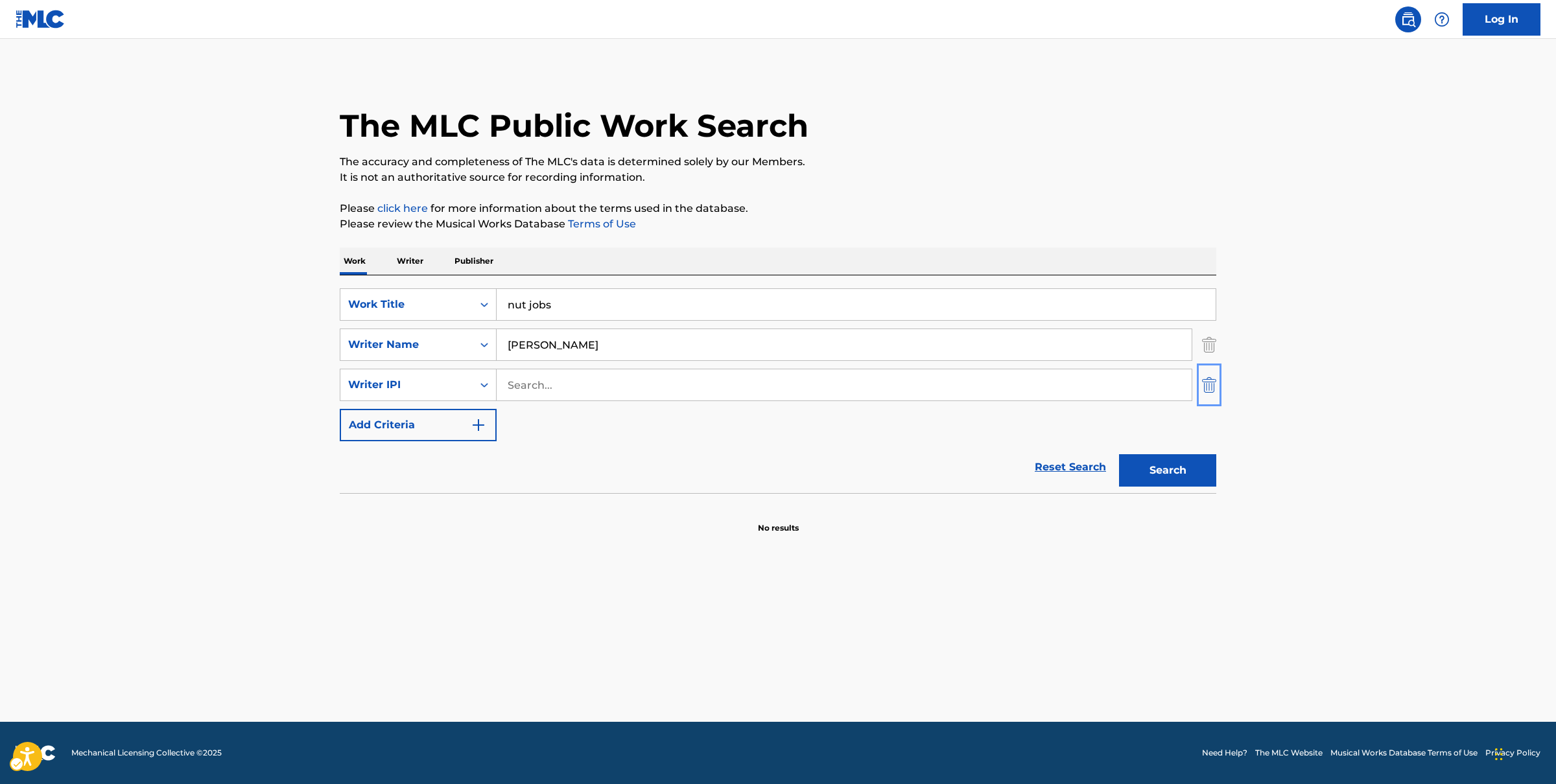
click at [1213, 386] on img "Search Form" at bounding box center [1209, 385] width 14 height 32
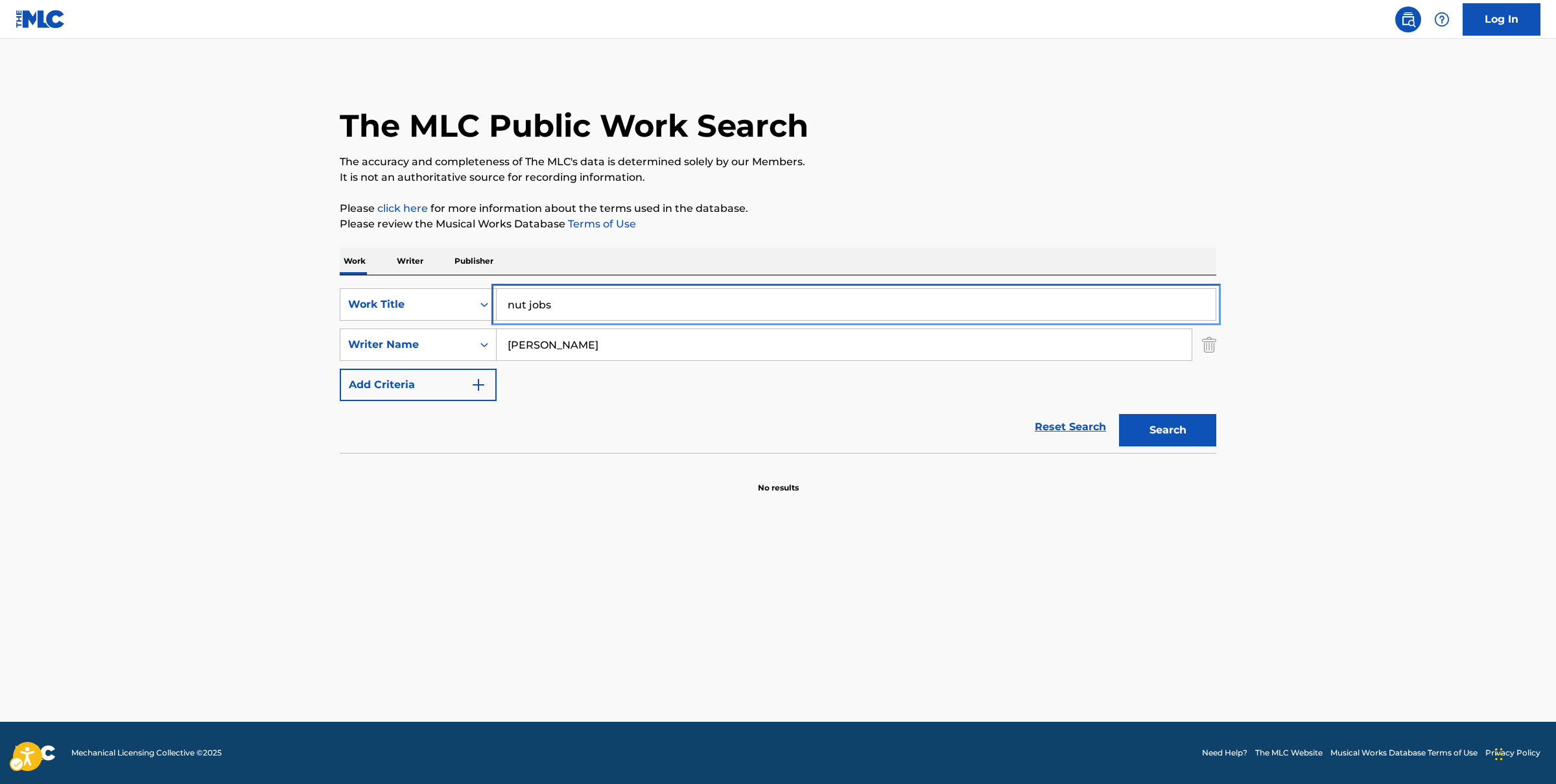
click at [578, 299] on input "nut jobs" at bounding box center [855, 305] width 719 height 31
click at [339, 369] on button "Add Criteria" at bounding box center [418, 385] width 157 height 32
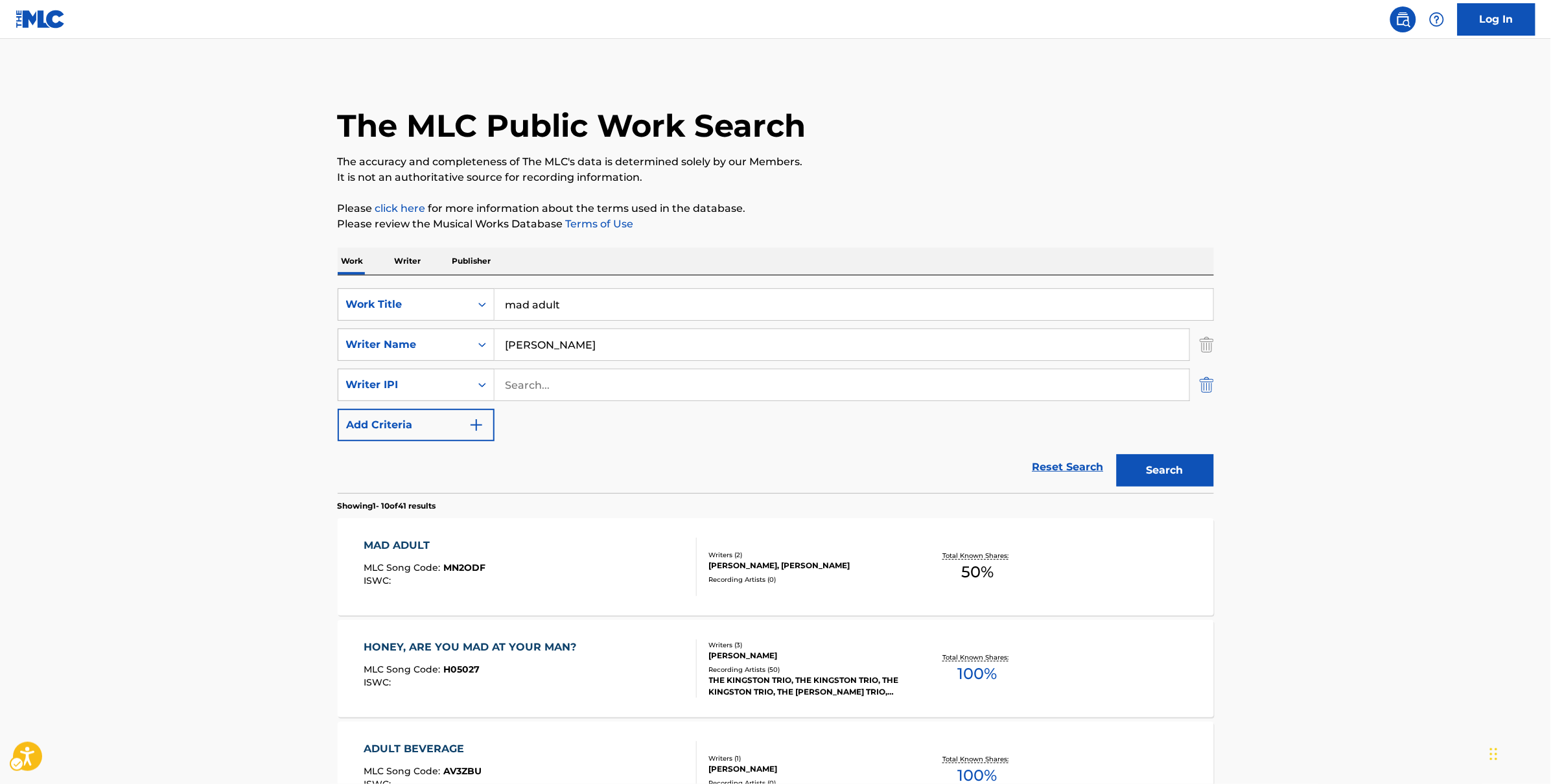
click at [1213, 388] on img "Search Form" at bounding box center [1206, 385] width 14 height 32
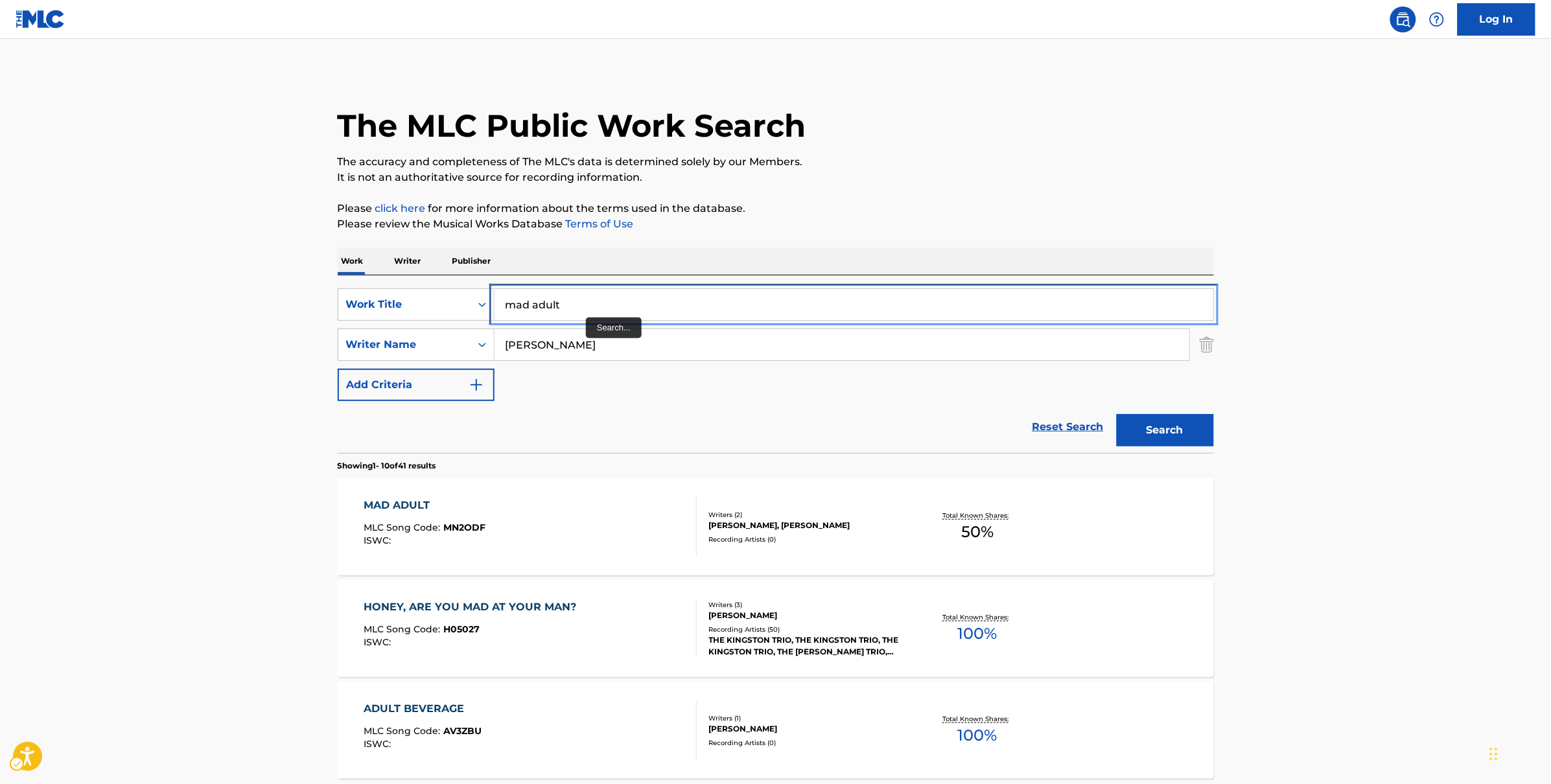
click at [581, 309] on input "mad adult" at bounding box center [854, 305] width 718 height 31
click at [1144, 112] on div "The MLC Public Work Search" at bounding box center [776, 118] width 876 height 95
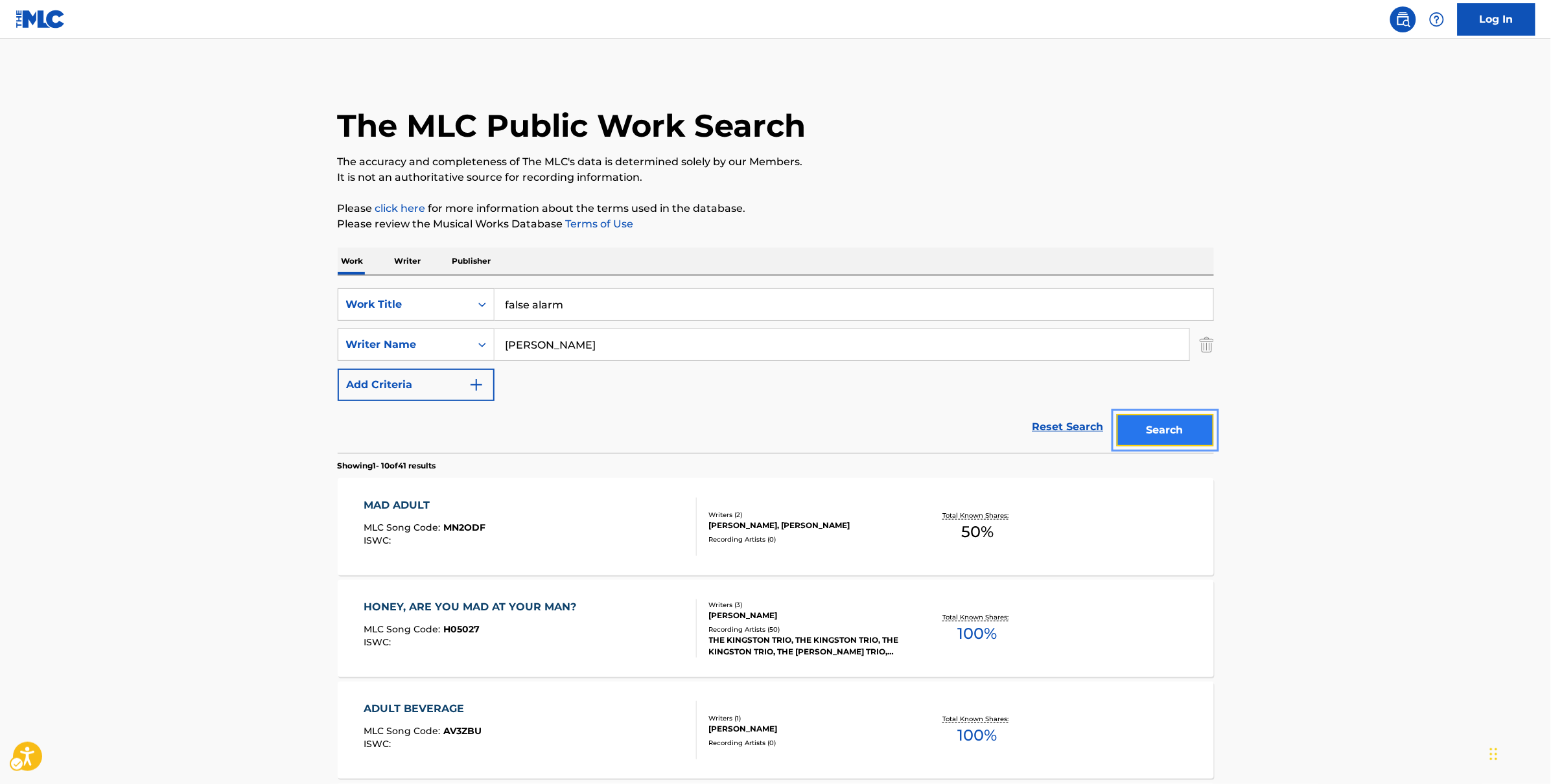
click at [1184, 435] on button "Search" at bounding box center [1165, 430] width 97 height 32
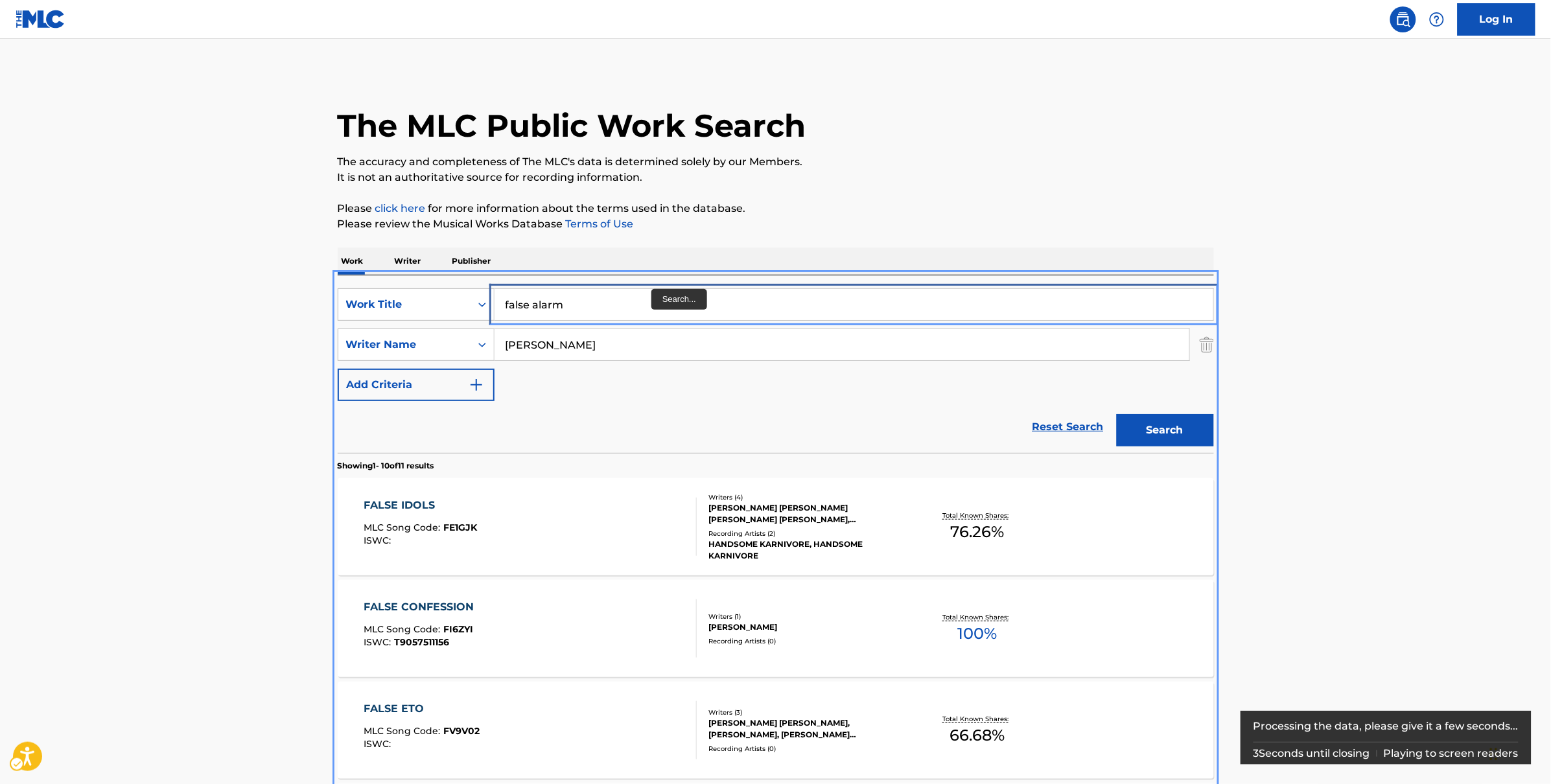
click at [637, 303] on input "false alarm" at bounding box center [854, 305] width 718 height 31
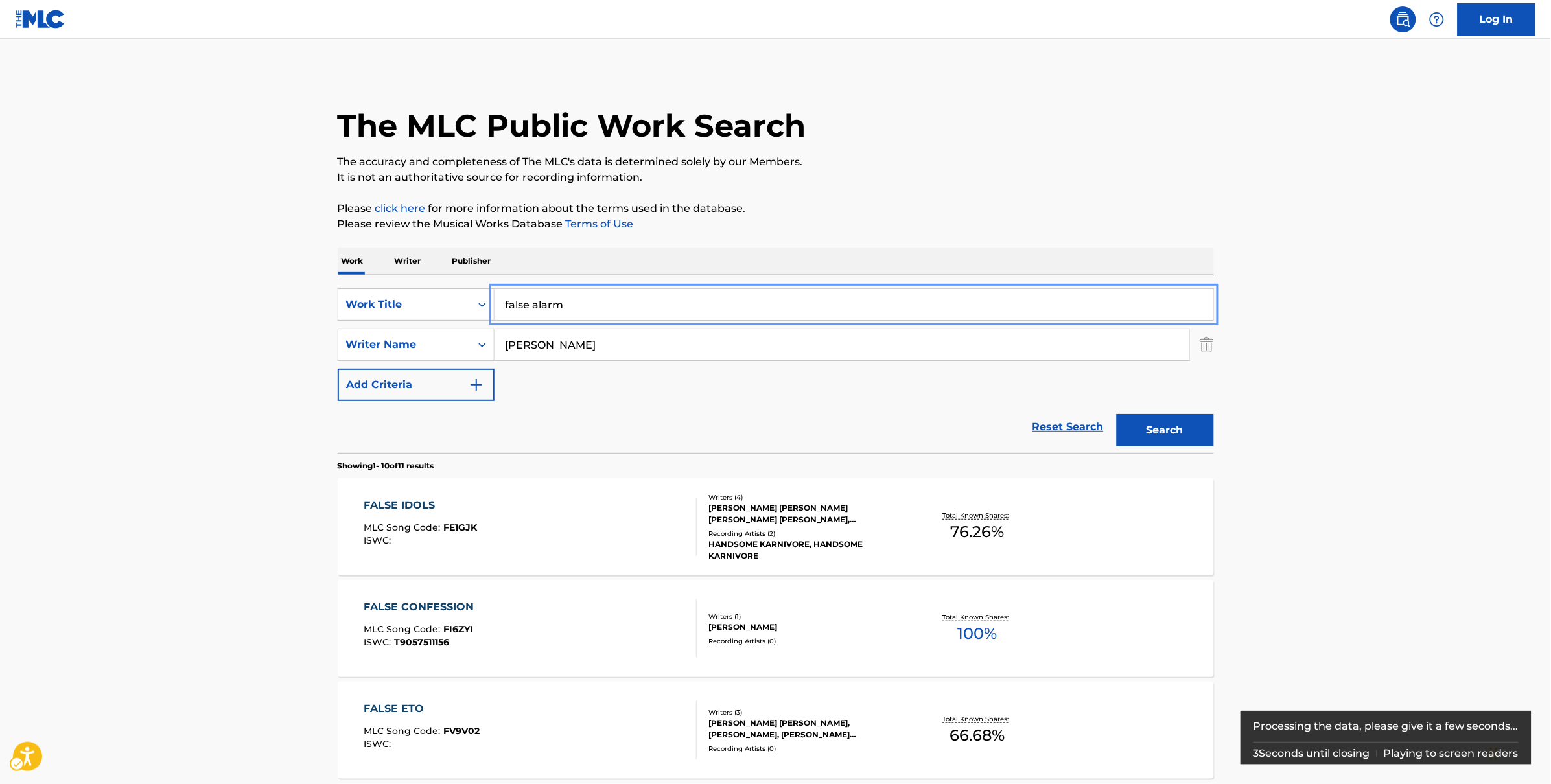
click at [637, 303] on input "false alarm" at bounding box center [854, 305] width 718 height 31
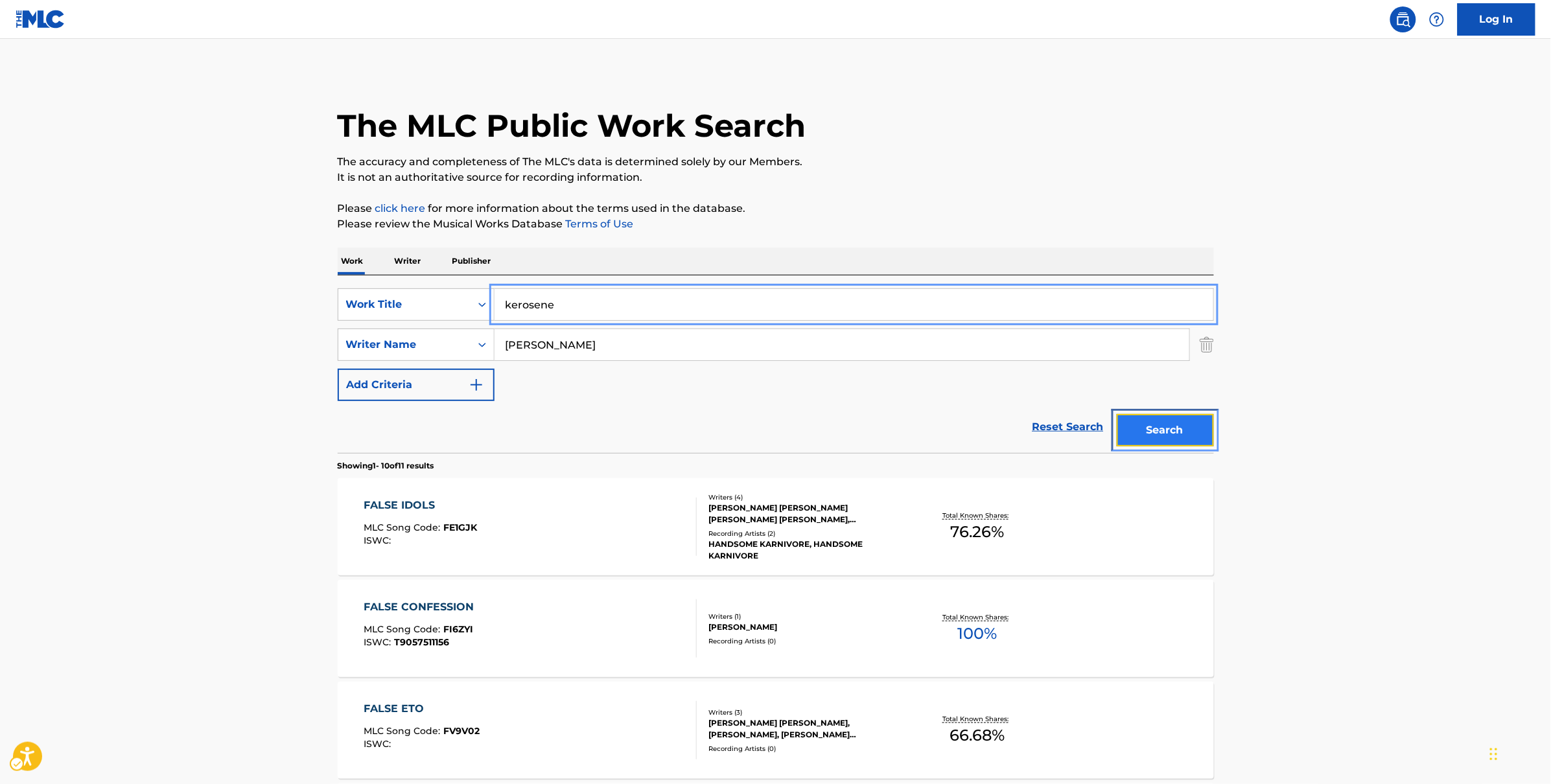
click at [1211, 437] on button "Search" at bounding box center [1165, 430] width 97 height 32
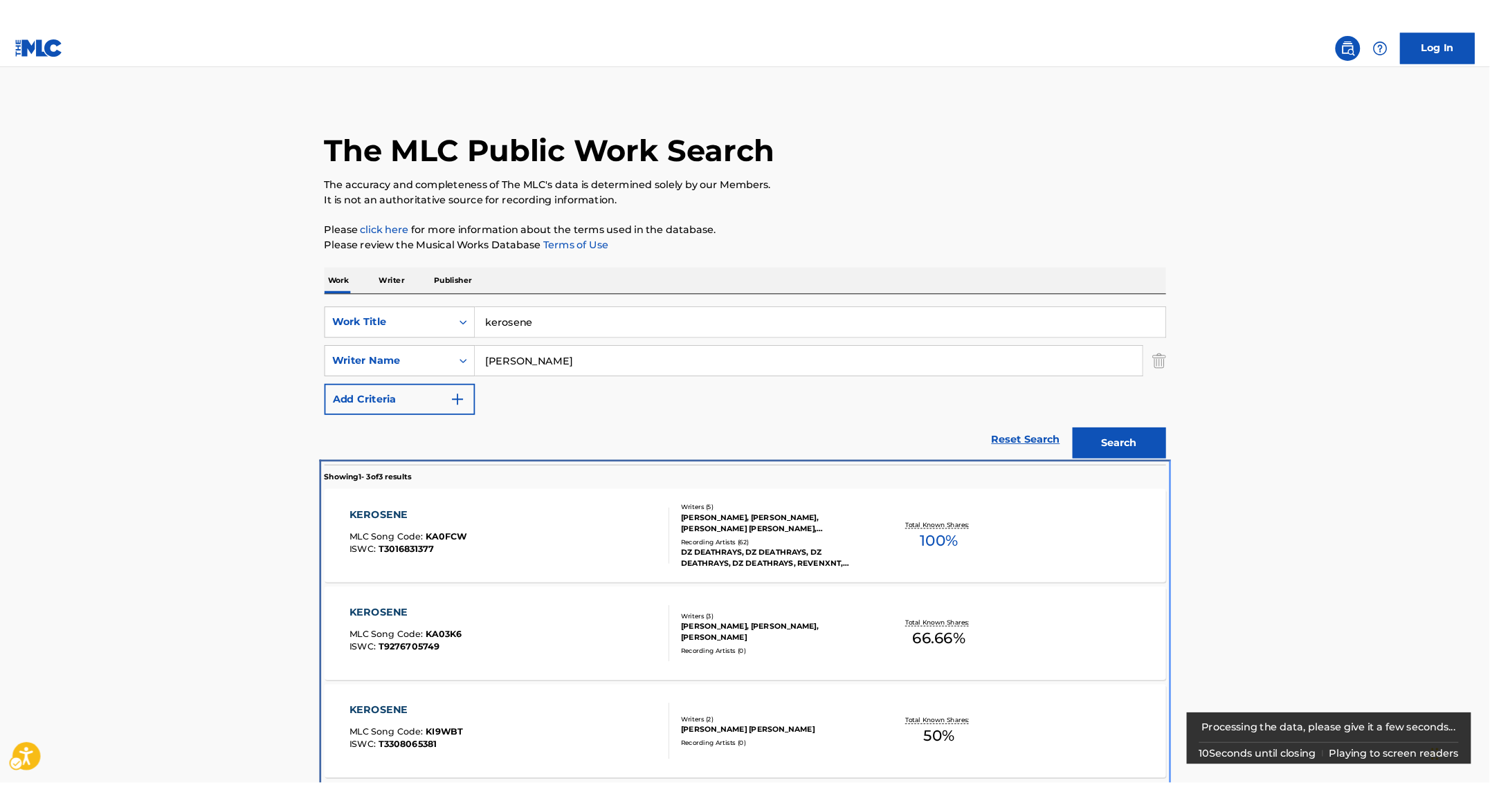
scroll to position [59, 0]
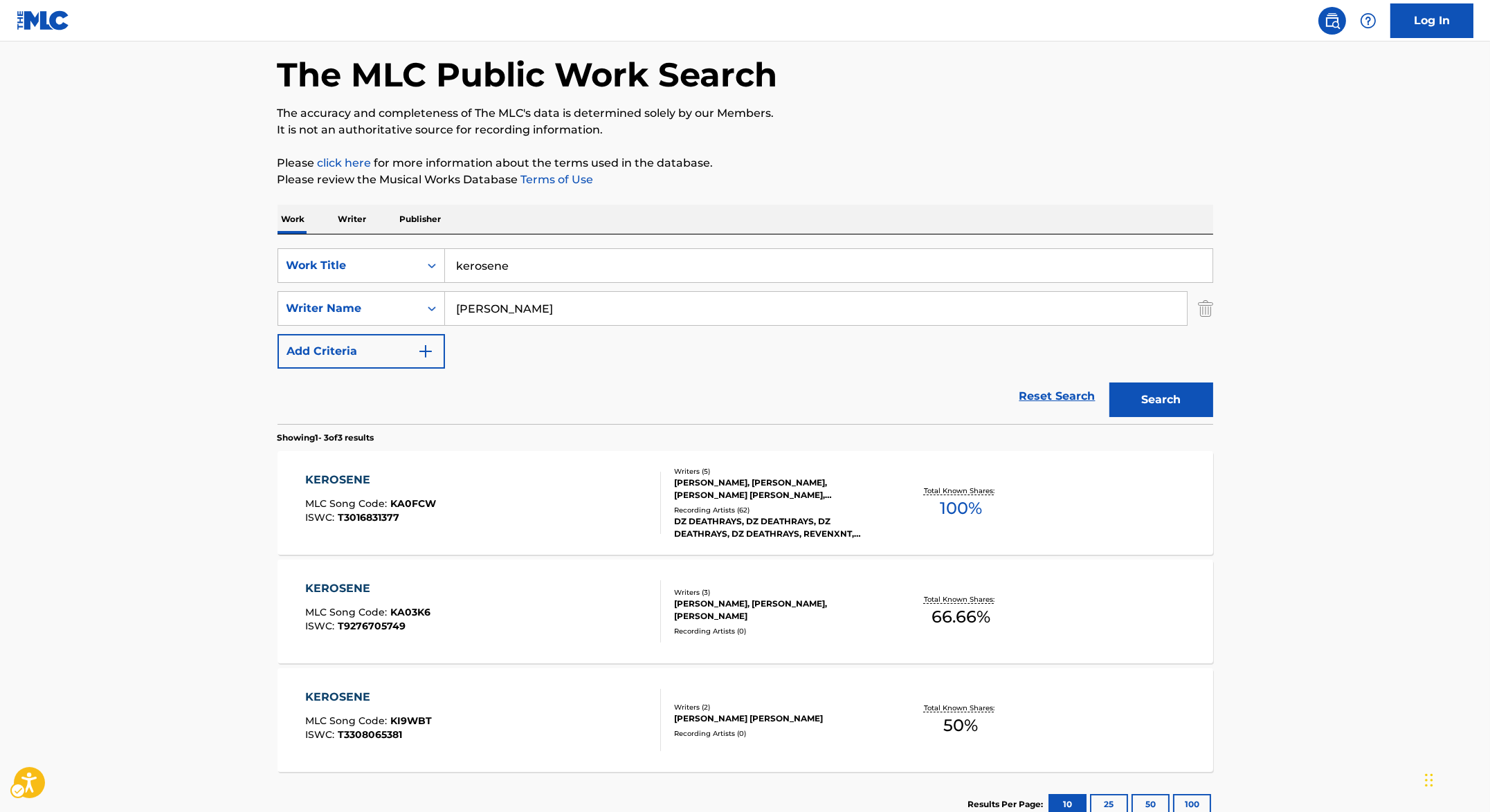
click at [593, 192] on div "The MLC Public Work Search The accuracy and completeness of The MLC's data is d…" at bounding box center [745, 426] width 969 height 820
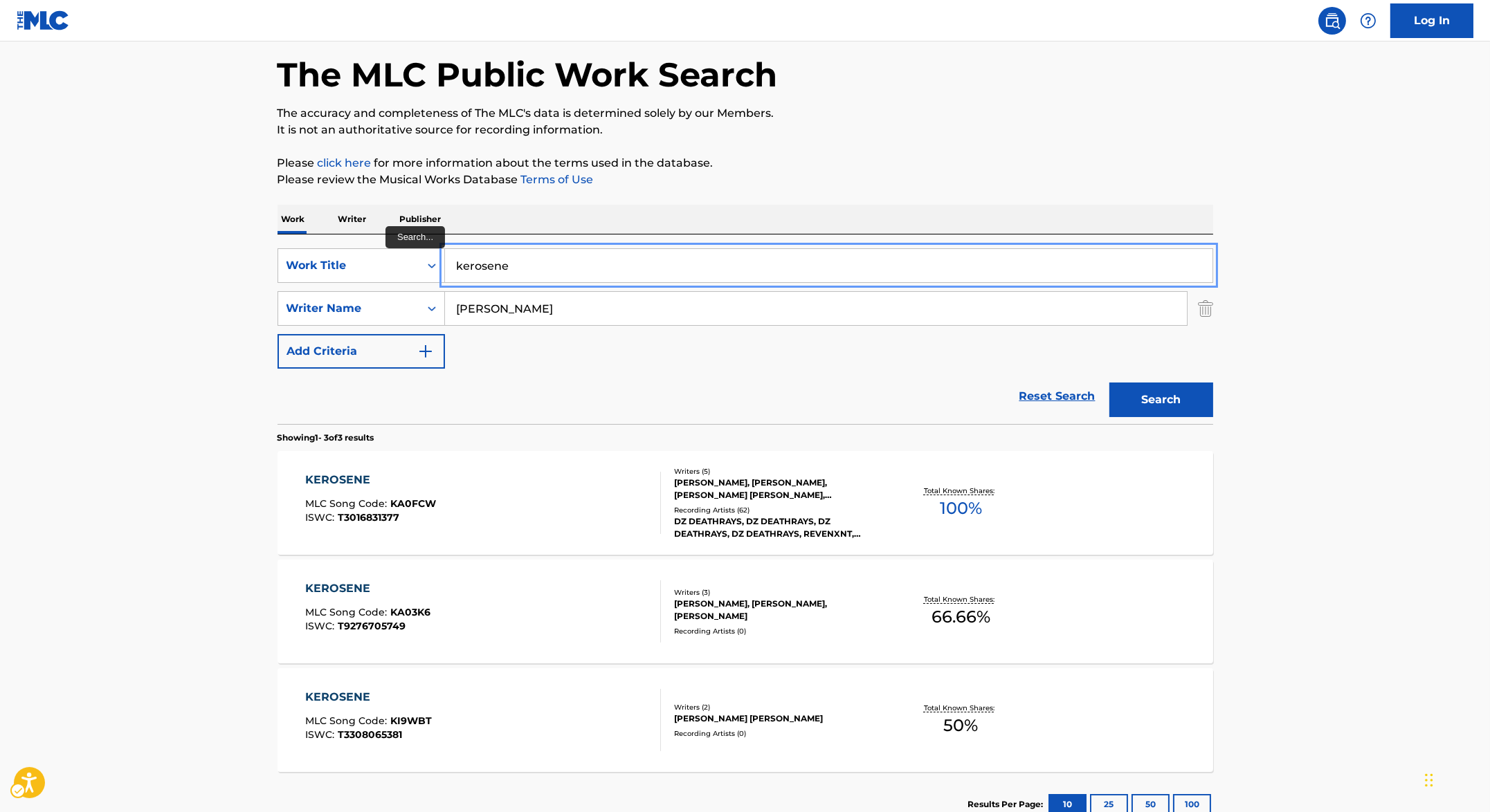
click at [583, 276] on input "kerosene" at bounding box center [828, 265] width 767 height 33
type input "welcome to my house"
click at [1184, 378] on div "Search" at bounding box center [1158, 396] width 111 height 55
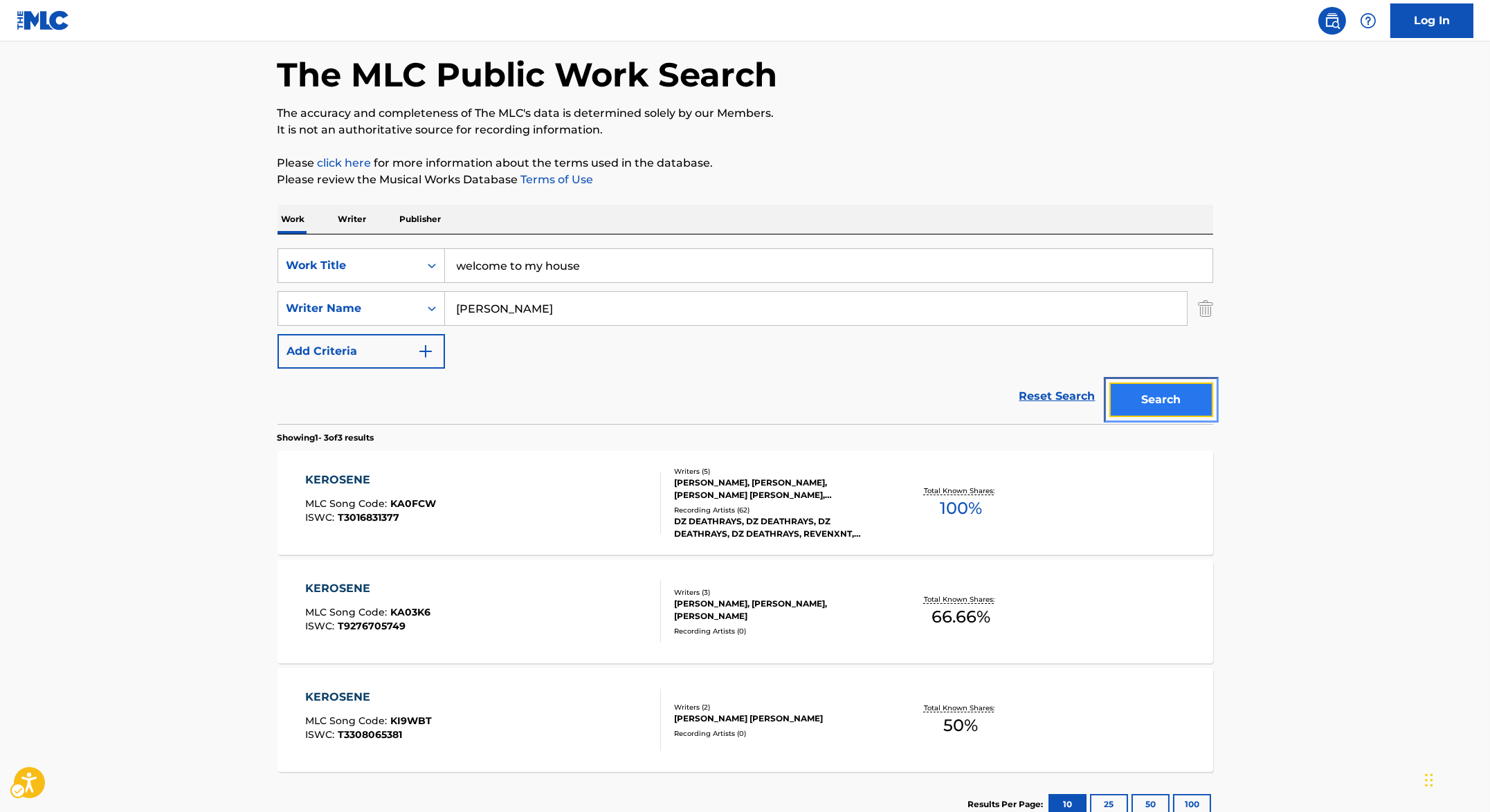
click at [1182, 391] on button "Search" at bounding box center [1161, 399] width 104 height 34
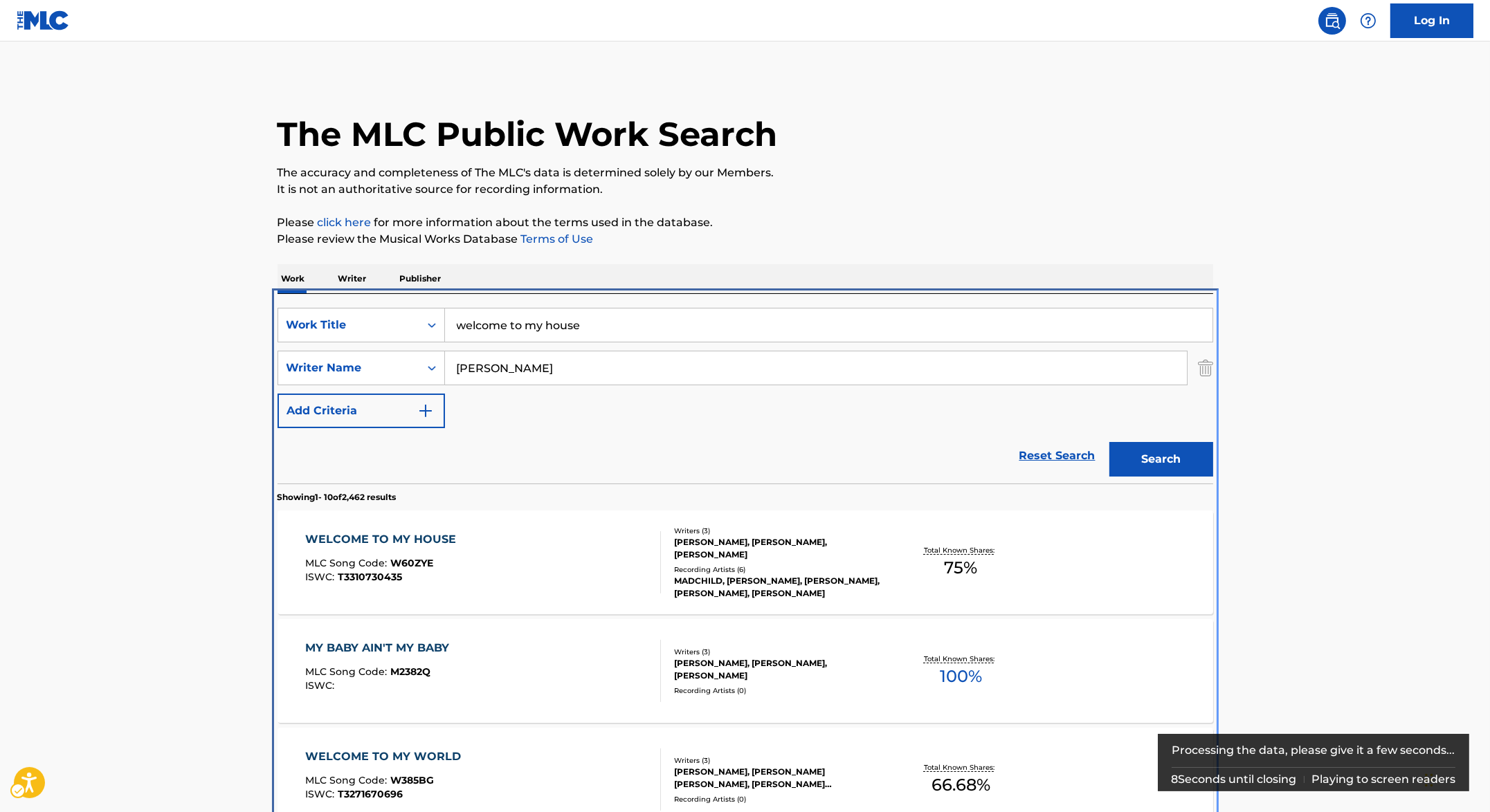
scroll to position [293, 0]
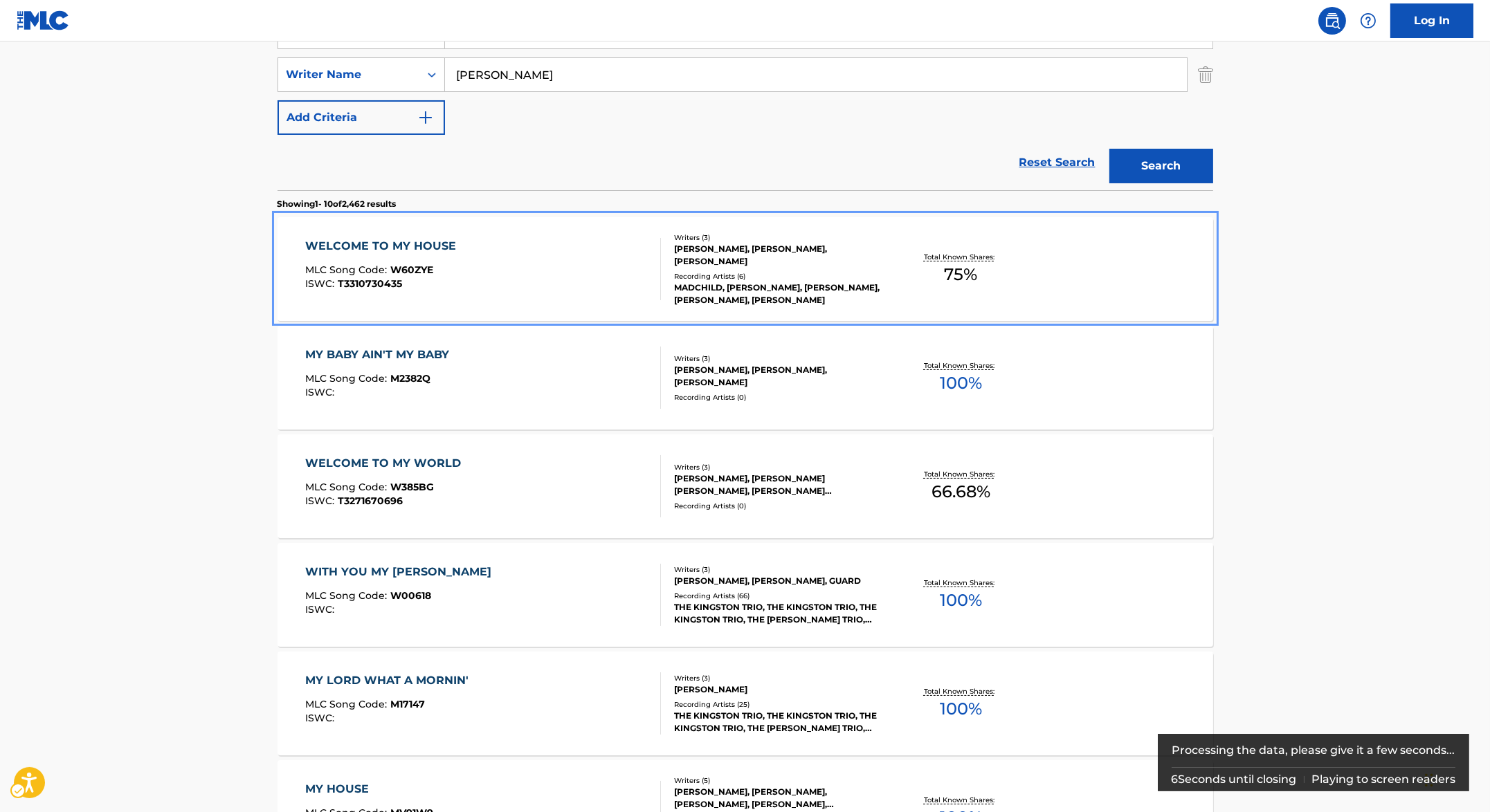
click at [419, 229] on div "WELCOME TO MY HOUSE MLC Song Code : W60ZYE ISWC : T3310730435 Writers ( 3 ) ANT…" at bounding box center [745, 269] width 936 height 103
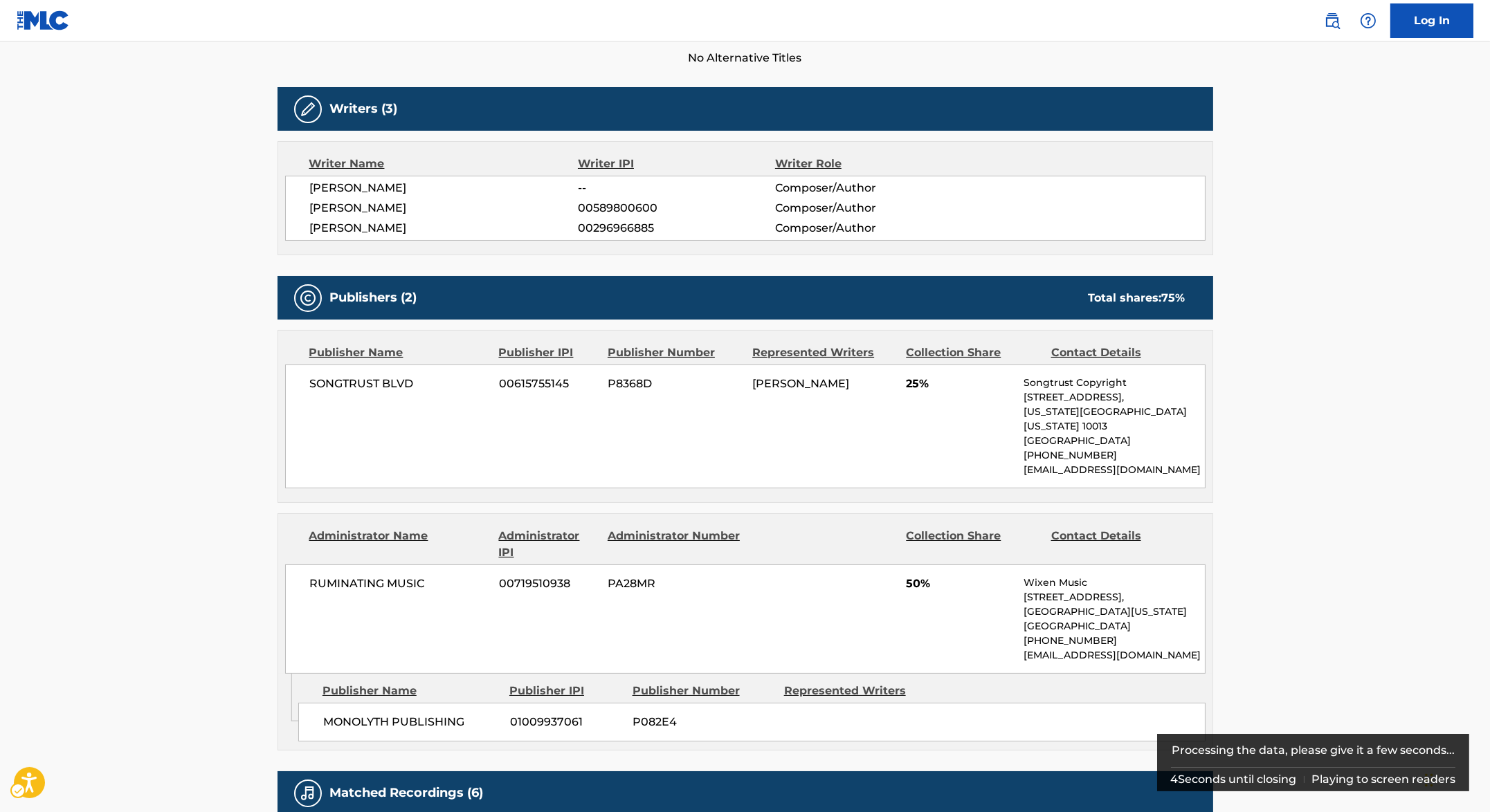
scroll to position [489, 0]
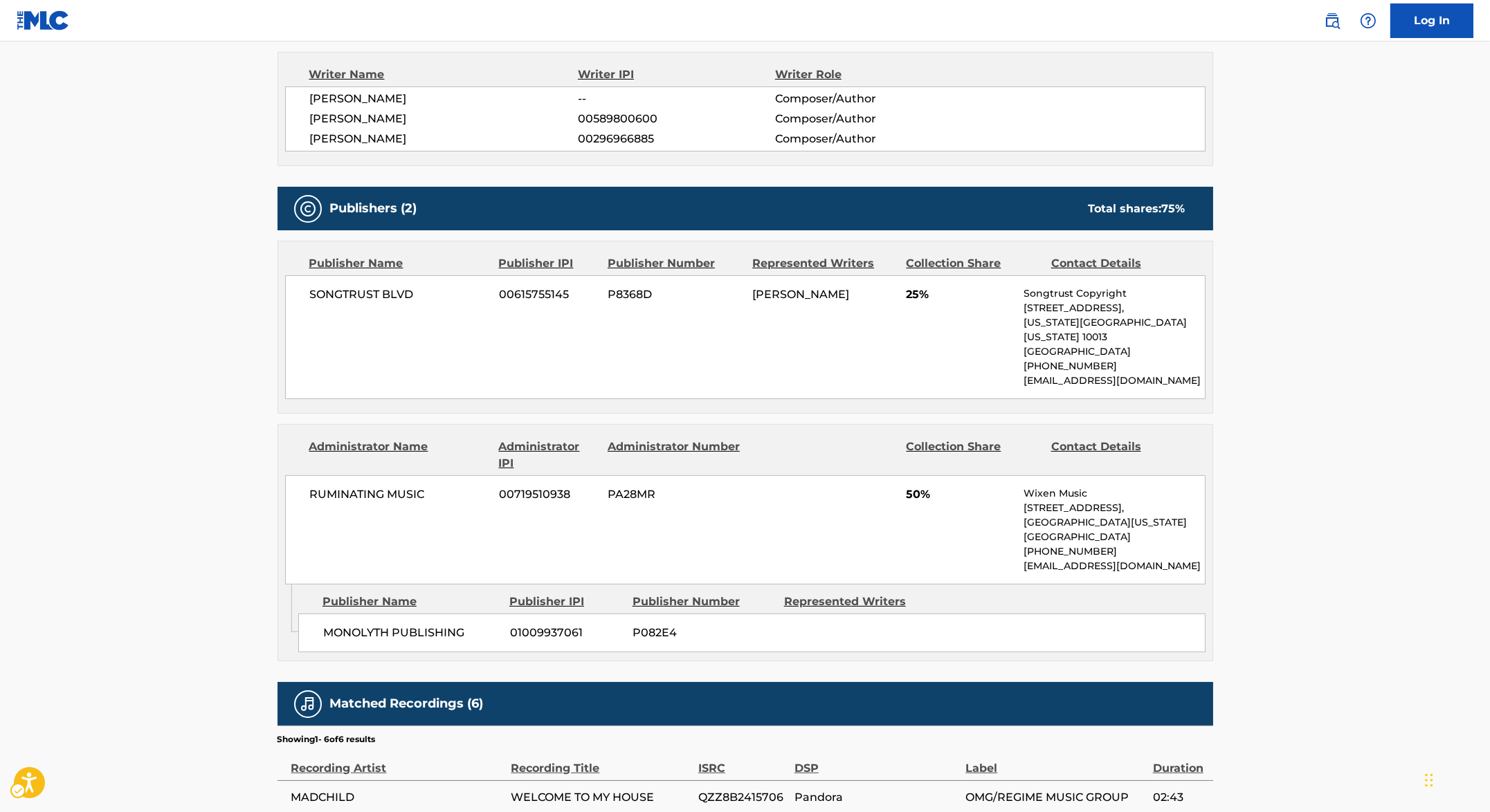
click at [174, 442] on main "< Back to public search results Copy work link WELCOME TO MY HOUSE Work Detail …" at bounding box center [745, 281] width 1490 height 1457
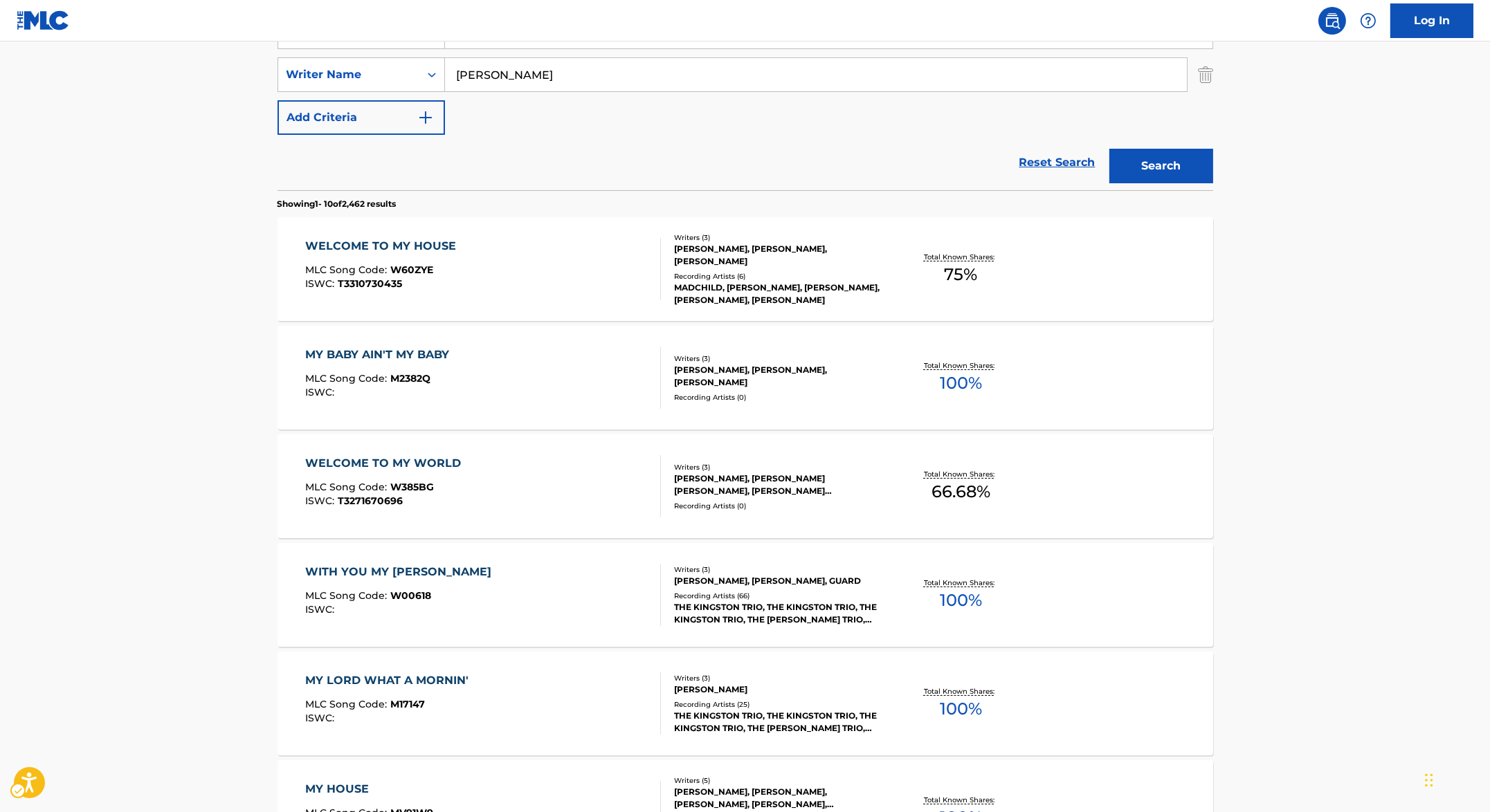
scroll to position [170, 0]
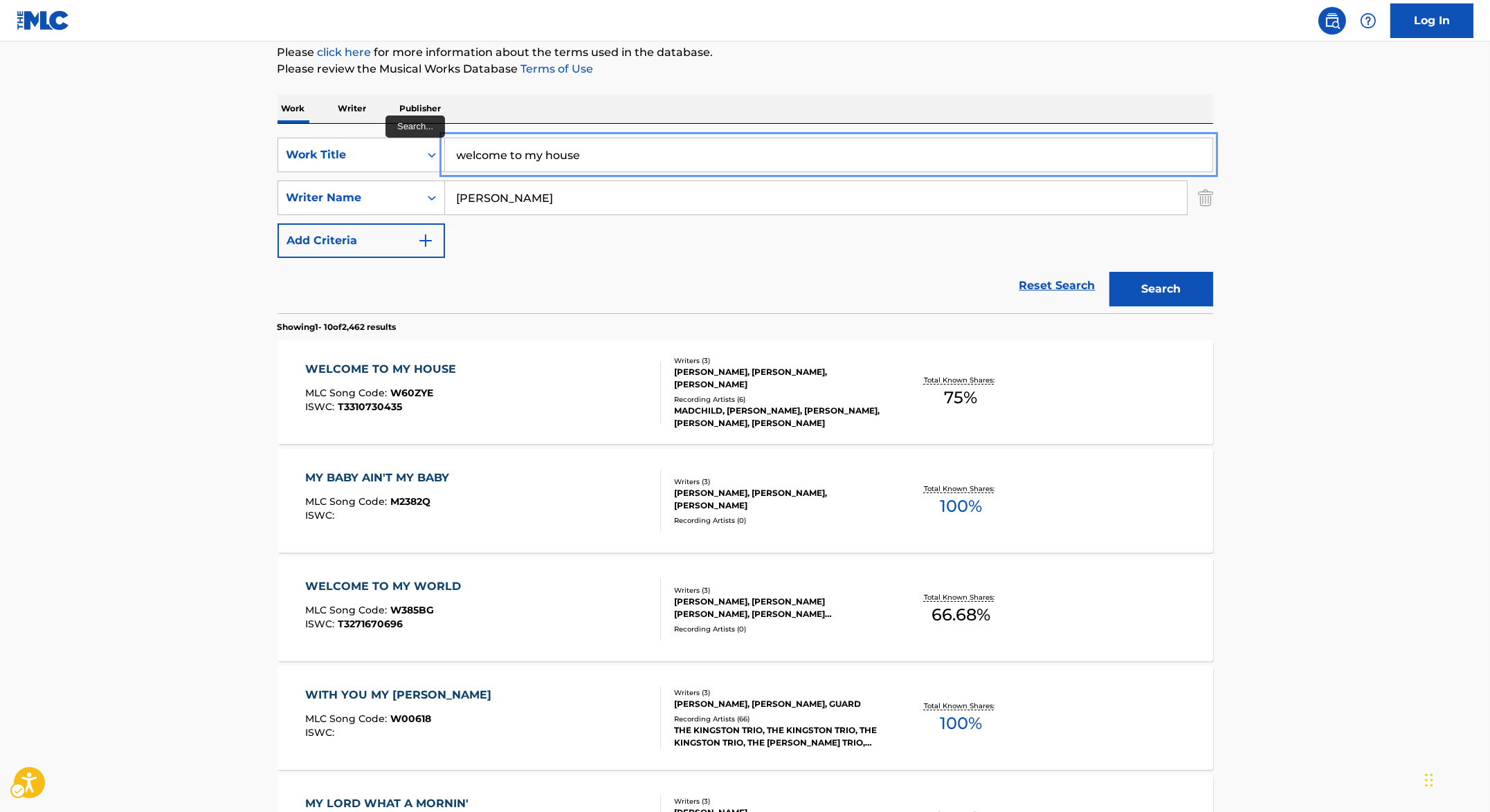
click at [528, 162] on input "welcome to my house" at bounding box center [828, 155] width 767 height 33
type input "sharp shooter"
click at [814, 254] on div "SearchWithCriteria6a212b6c-7715-4870-bd49-fa1e6b35c22e Work Title sharp shooter…" at bounding box center [745, 198] width 936 height 120
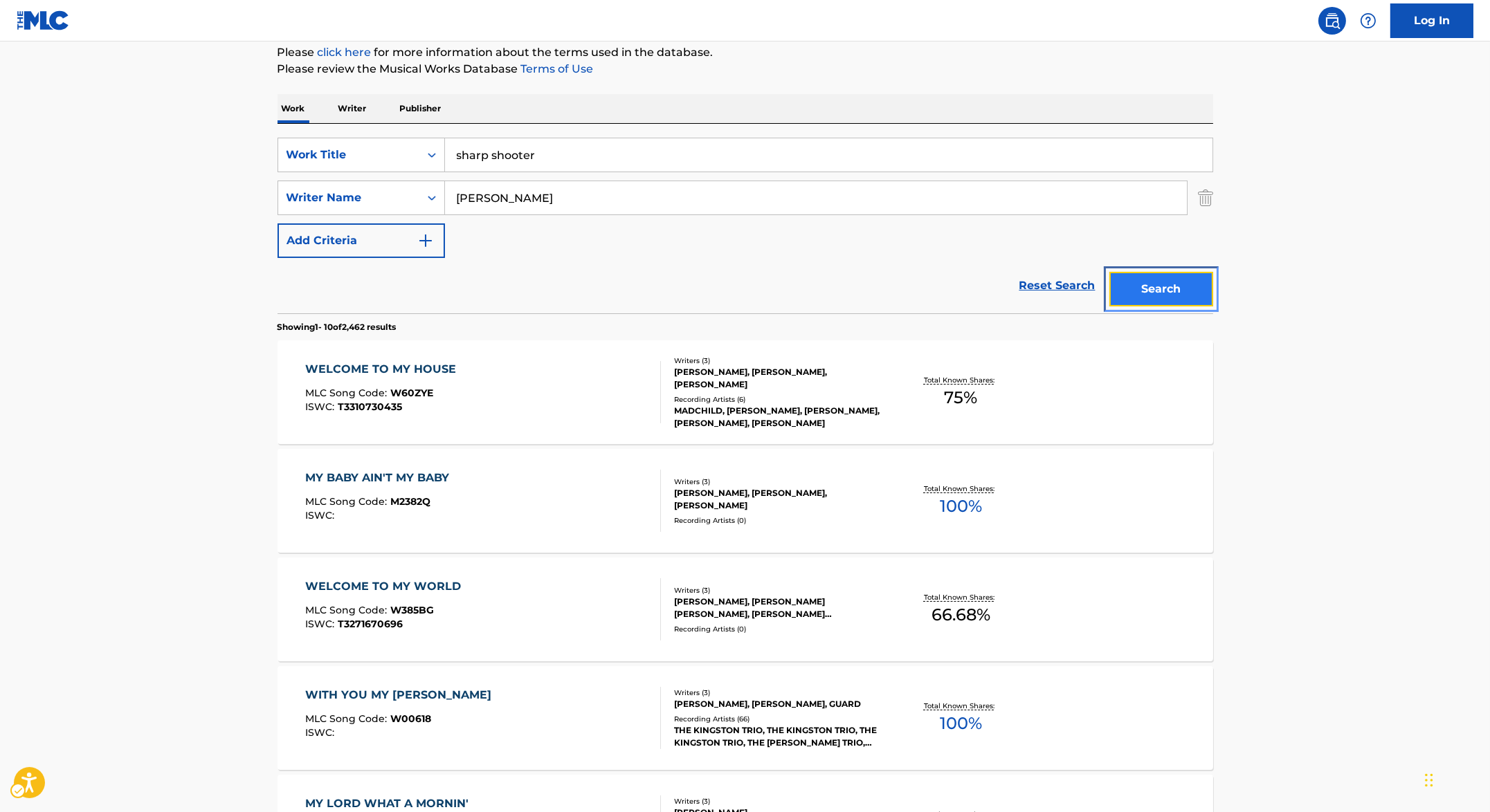
click at [1179, 274] on button "Search" at bounding box center [1161, 289] width 104 height 34
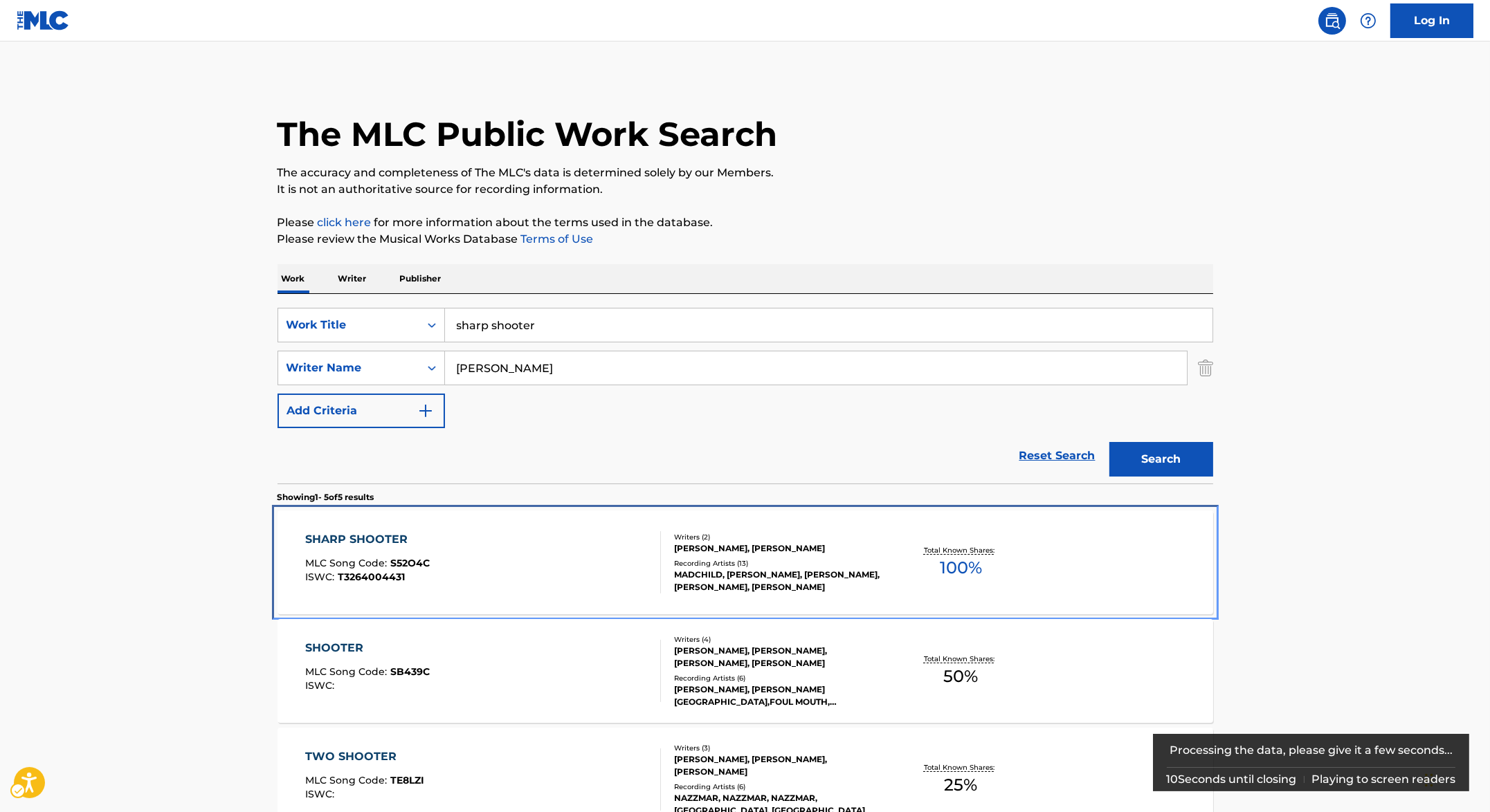
click at [423, 538] on div "SHARP SHOOTER" at bounding box center [367, 540] width 124 height 17
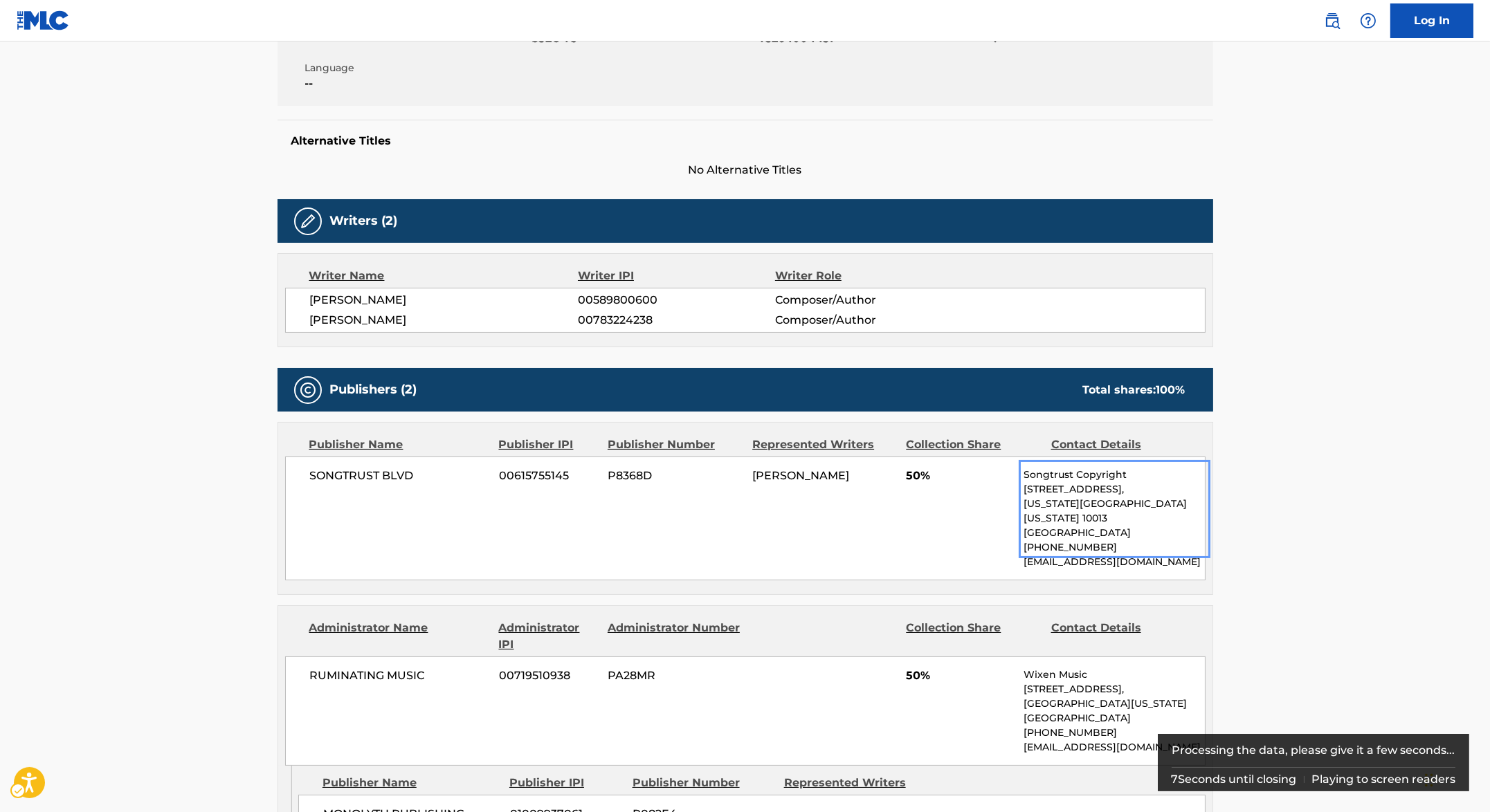
scroll to position [479, 0]
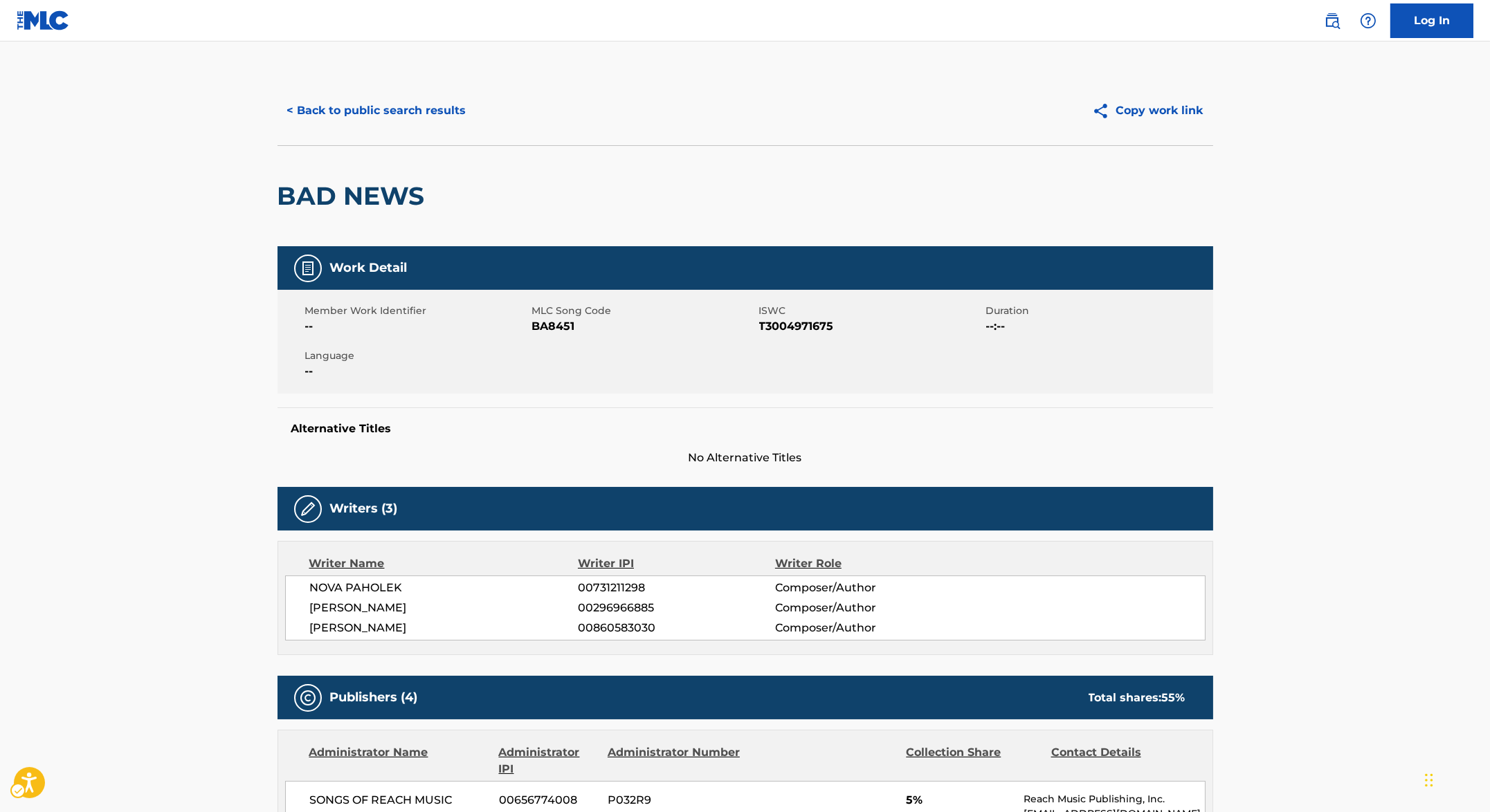
click at [447, 223] on div "BAD NEWS" at bounding box center [745, 195] width 936 height 101
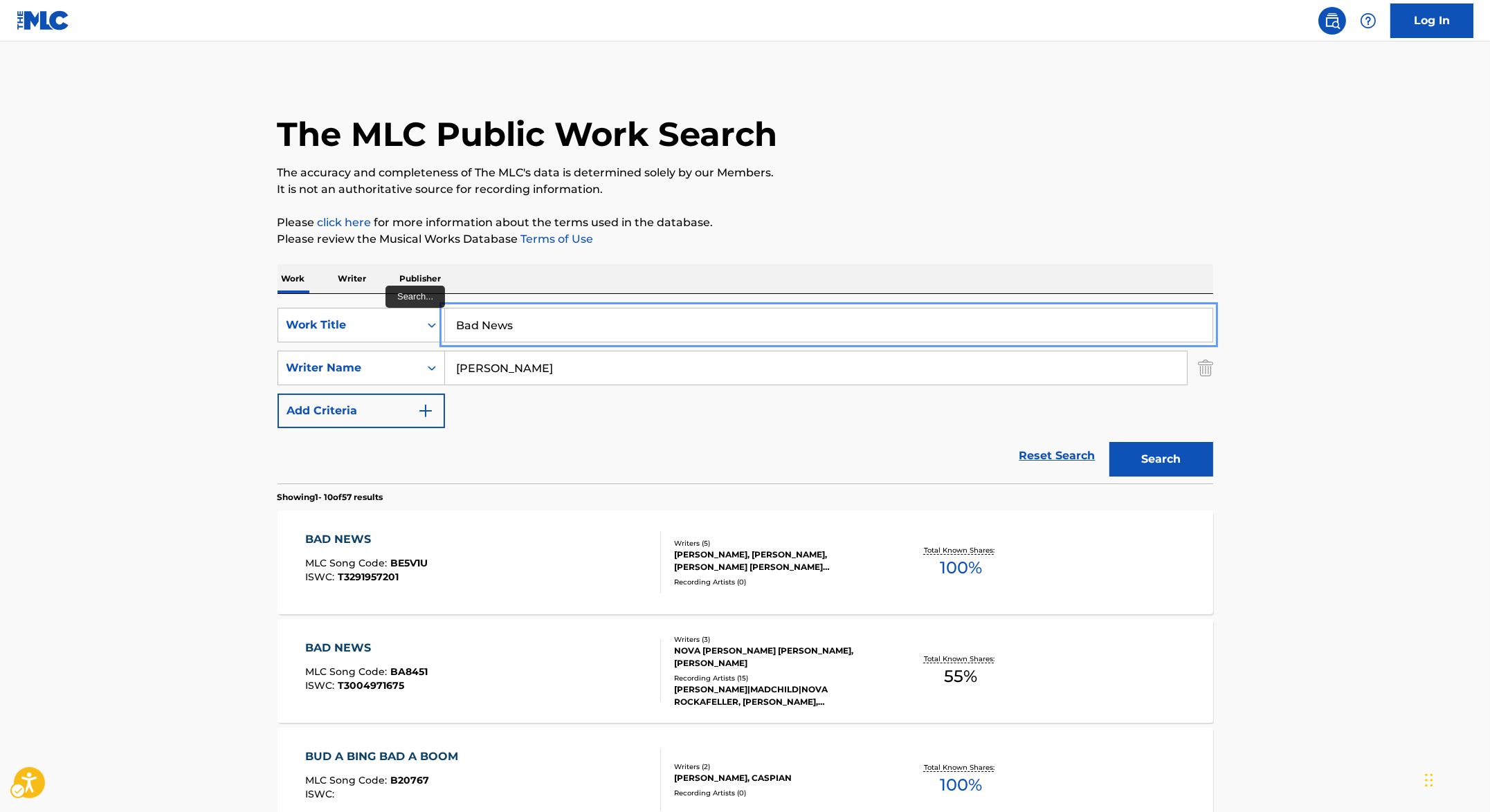
click at [573, 333] on input "Bad News" at bounding box center [828, 325] width 767 height 33
paste input "Say it to my face Madchild"
drag, startPoint x: 549, startPoint y: 326, endPoint x: 988, endPoint y: 325, distance: 439.0
click at [827, 320] on input "Say it to my face Madchild" at bounding box center [828, 325] width 767 height 33
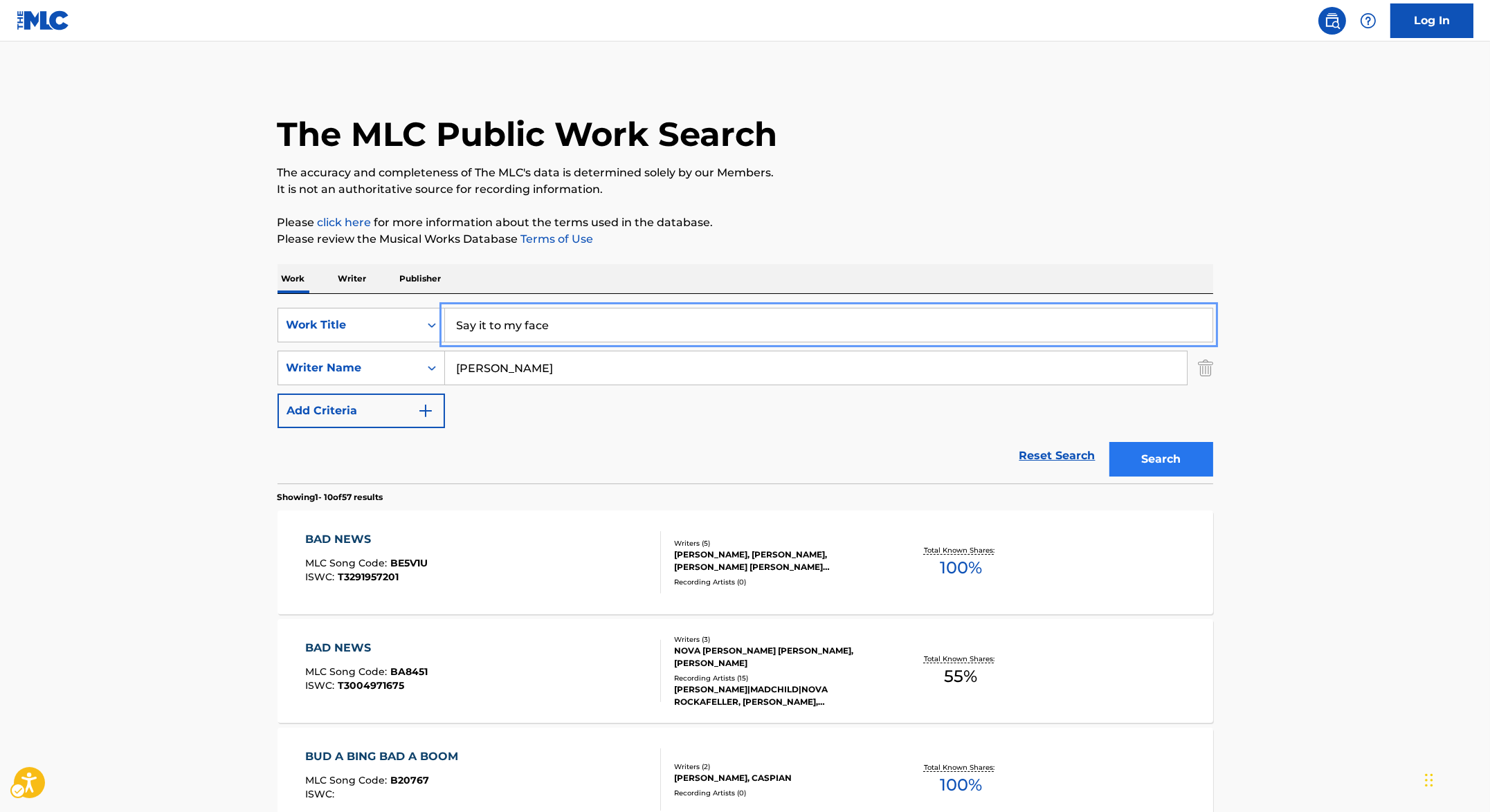
type input "Say it to my face"
click at [1197, 451] on button "Search" at bounding box center [1161, 459] width 104 height 34
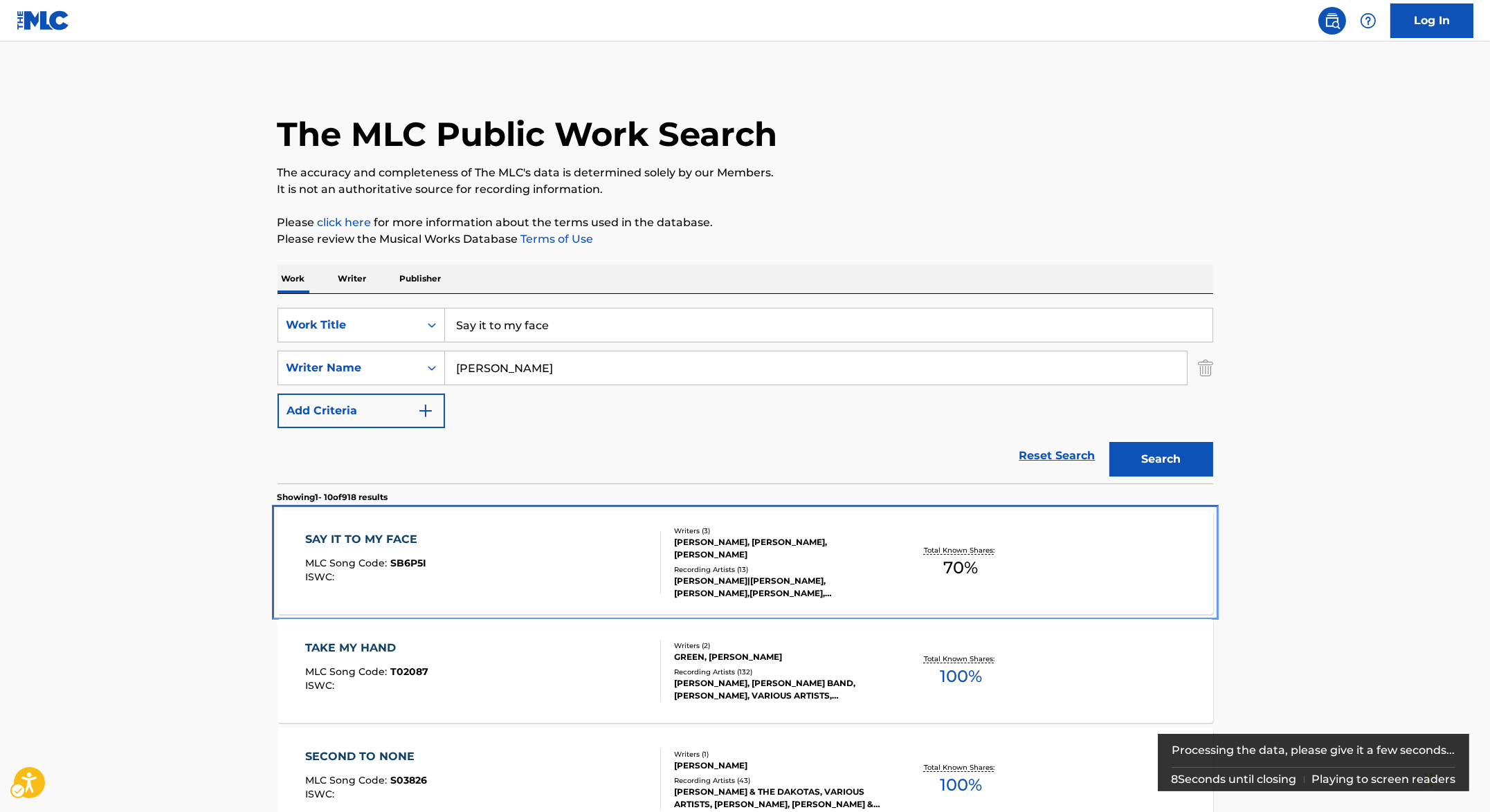
click at [475, 550] on div "SAY IT TO MY FACE MLC Song Code : SB6P5I ISWC :" at bounding box center [483, 562] width 356 height 63
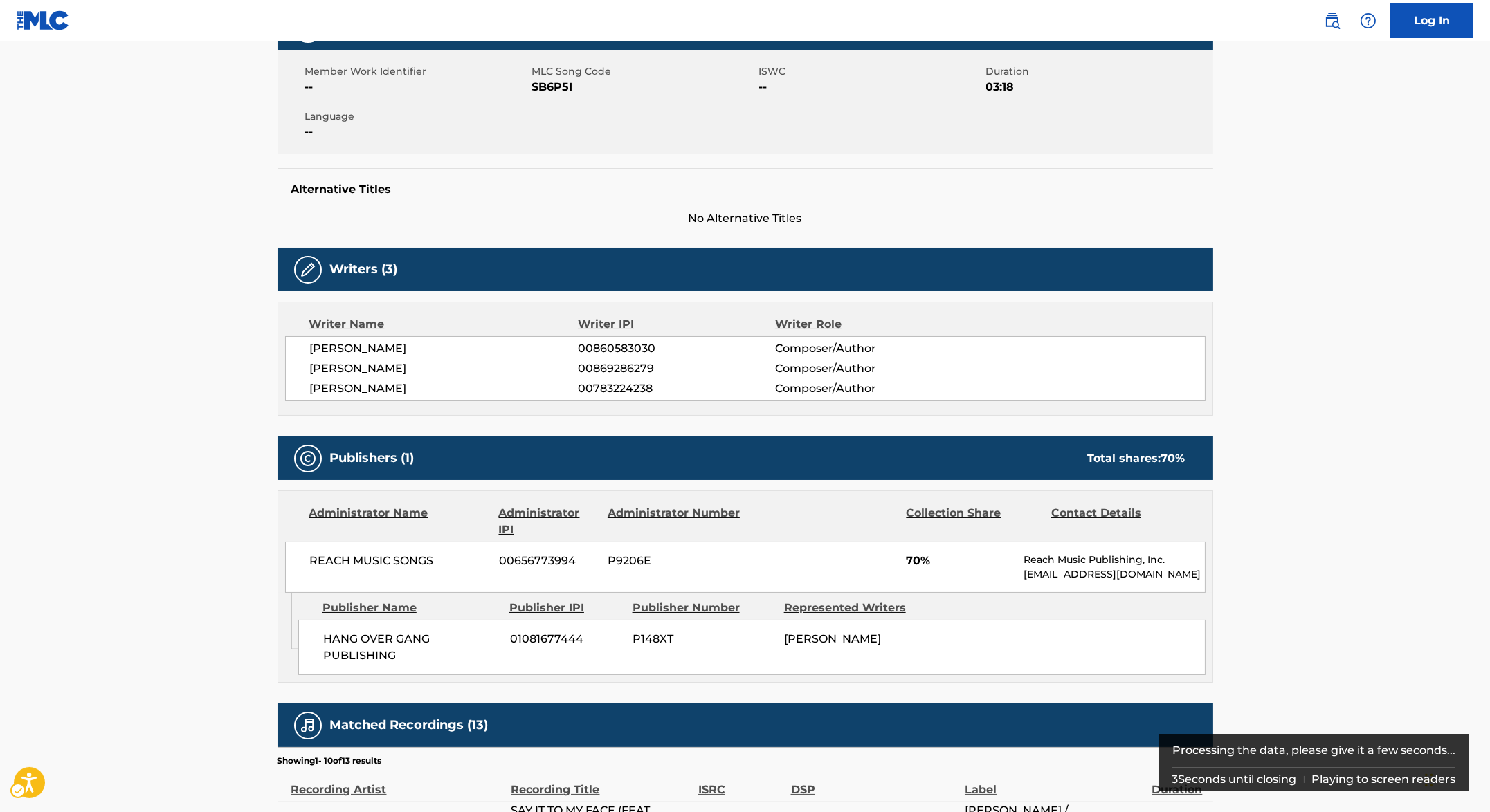
scroll to position [261, 0]
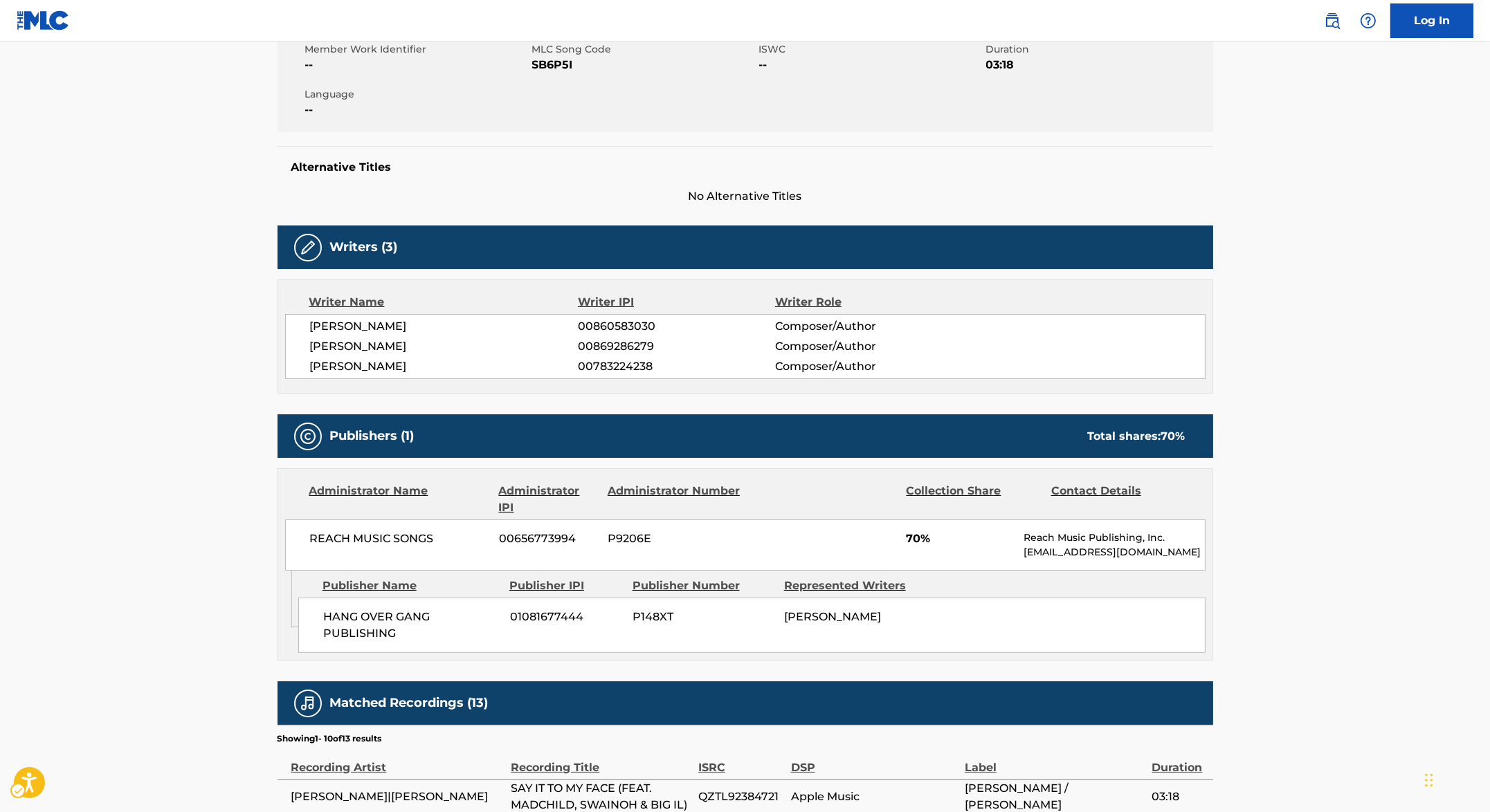
click at [341, 332] on span "THOMAS MACDONALD" at bounding box center [444, 326] width 269 height 17
drag, startPoint x: 395, startPoint y: 365, endPoint x: 299, endPoint y: 325, distance: 104.0
click at [299, 325] on div "THOMAS MACDONALD 00860583030 Composer/Author ADAM CALHOUN 00869286279 Composer/…" at bounding box center [745, 346] width 921 height 65
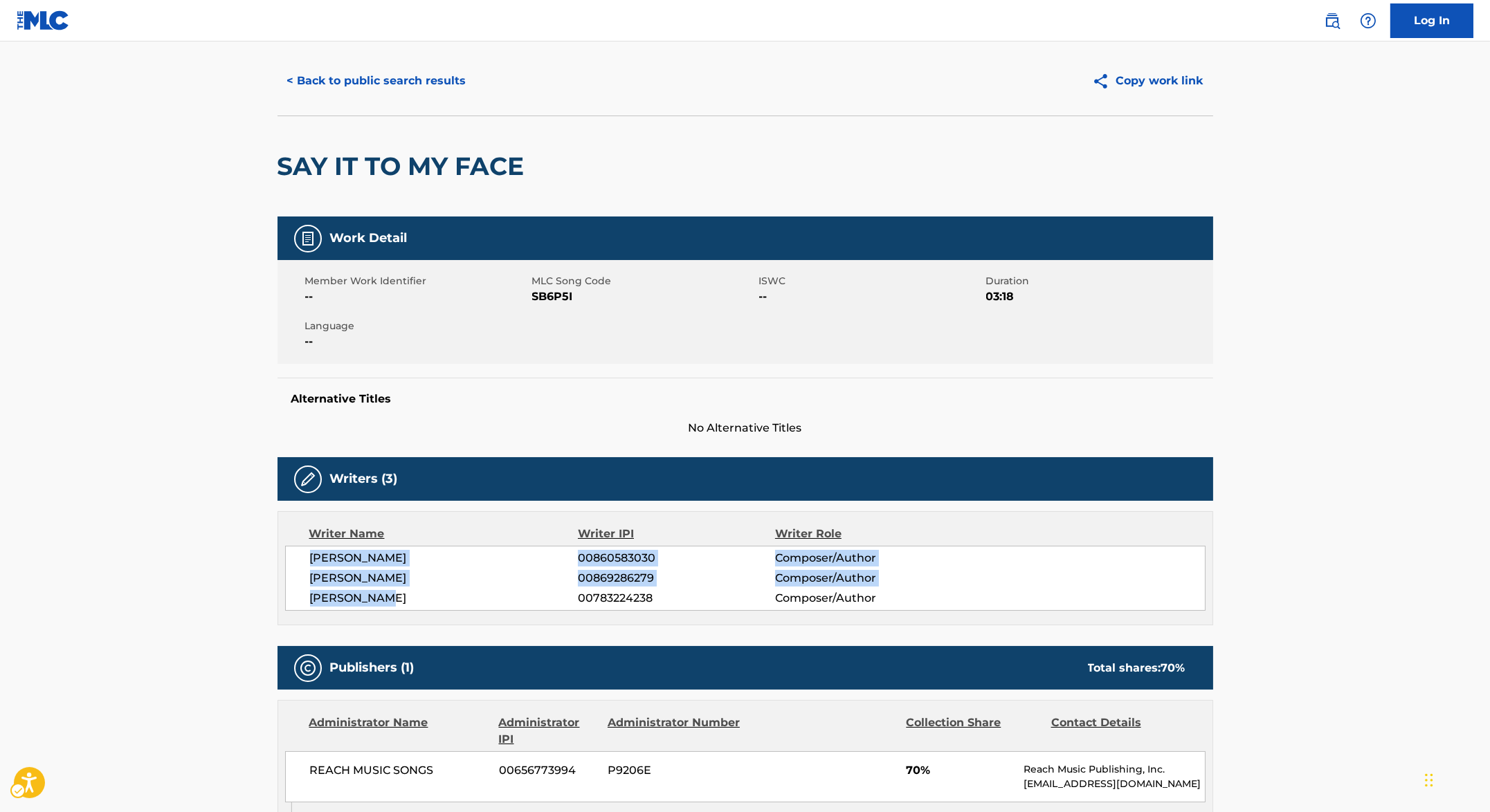
scroll to position [14, 0]
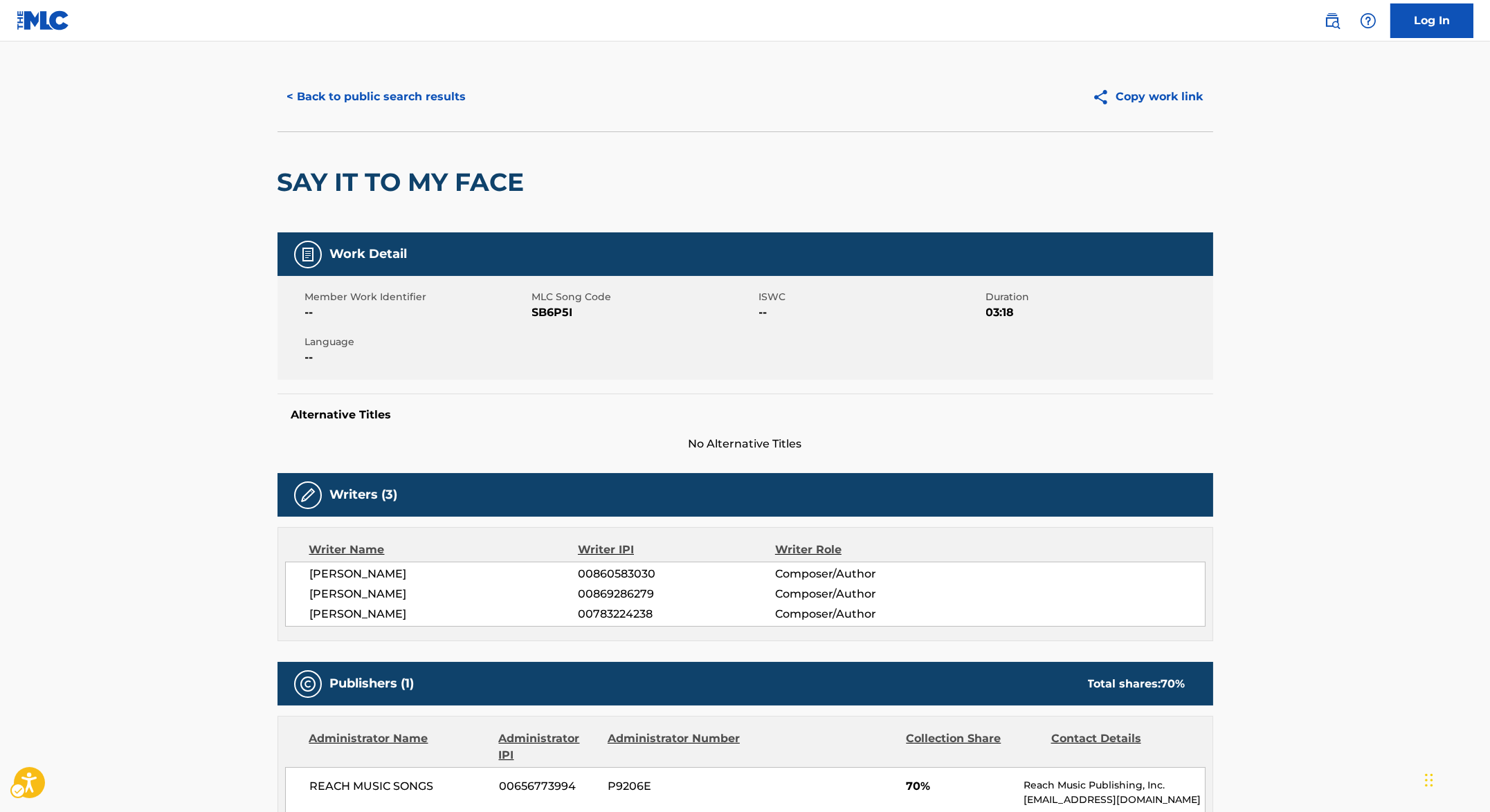
click at [641, 608] on span "00783224238" at bounding box center [675, 614] width 196 height 17
click at [642, 591] on span "00869286279" at bounding box center [675, 594] width 196 height 17
copy span "00869286279"
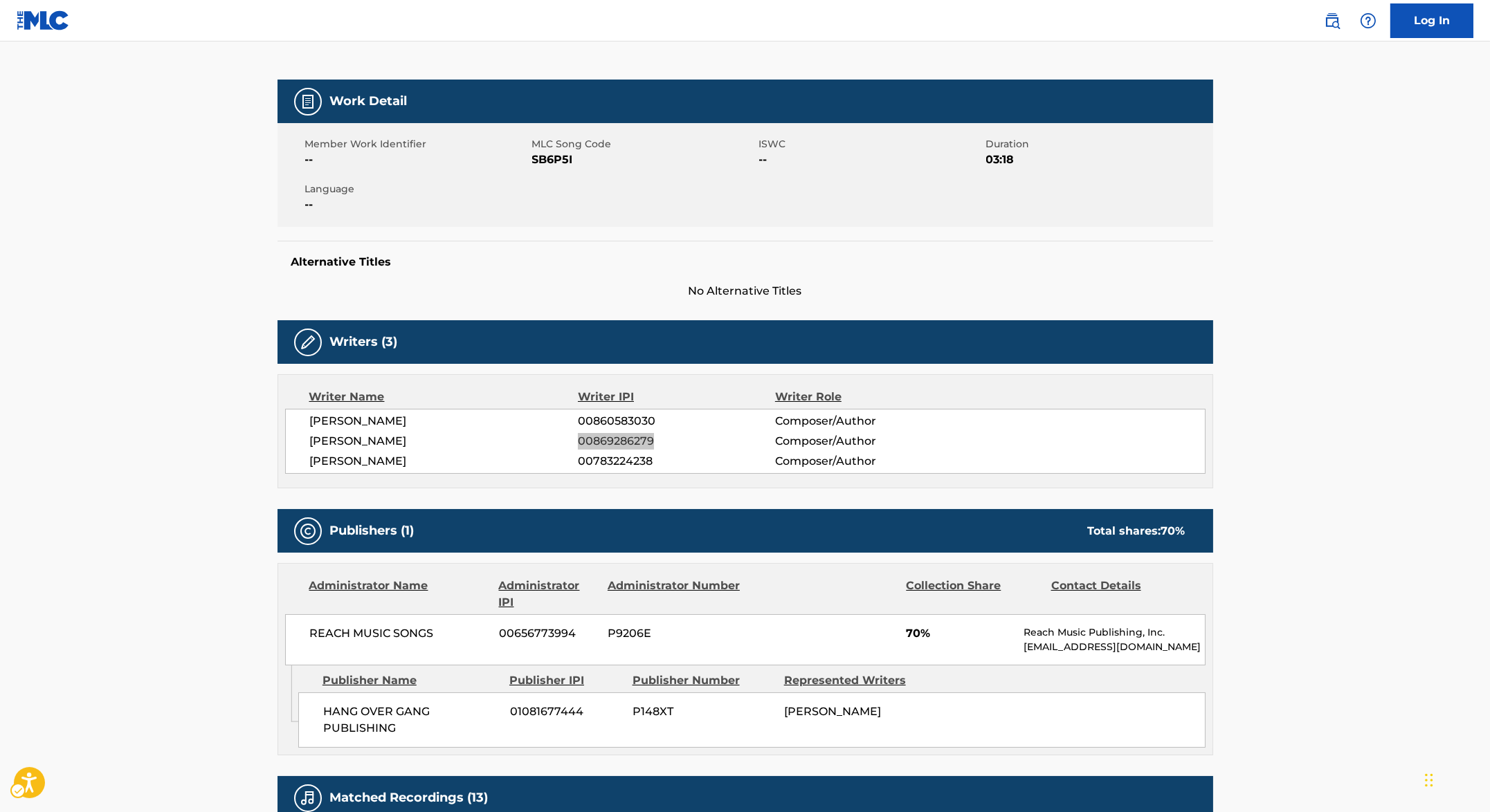
scroll to position [0, 0]
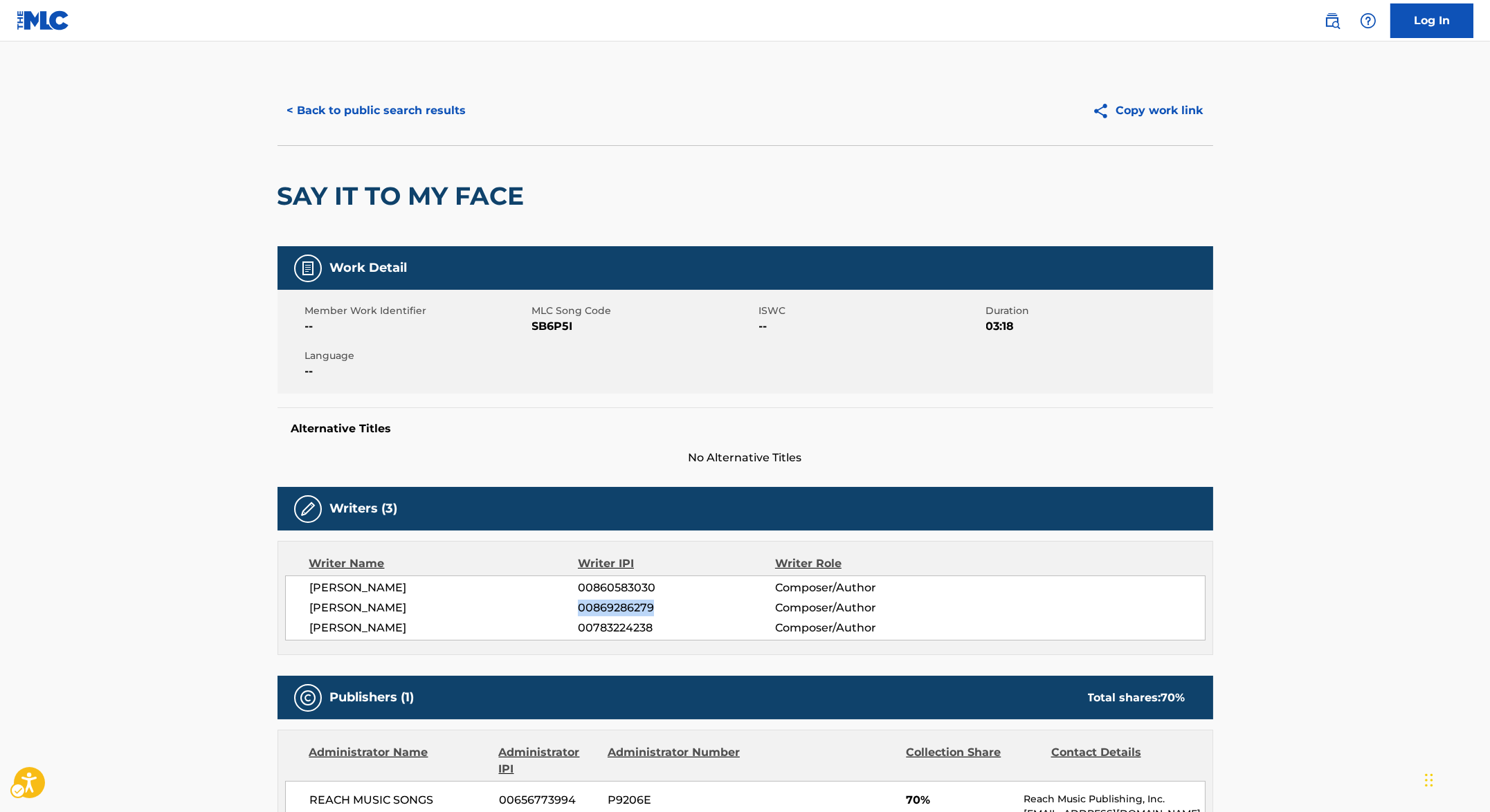
click at [452, 166] on div "SAY IT TO MY FACE" at bounding box center [404, 196] width 254 height 100
click at [452, 167] on div "SAY IT TO MY FACE" at bounding box center [404, 196] width 254 height 100
click at [450, 190] on h2 "SAY IT TO MY FACE" at bounding box center [404, 195] width 254 height 31
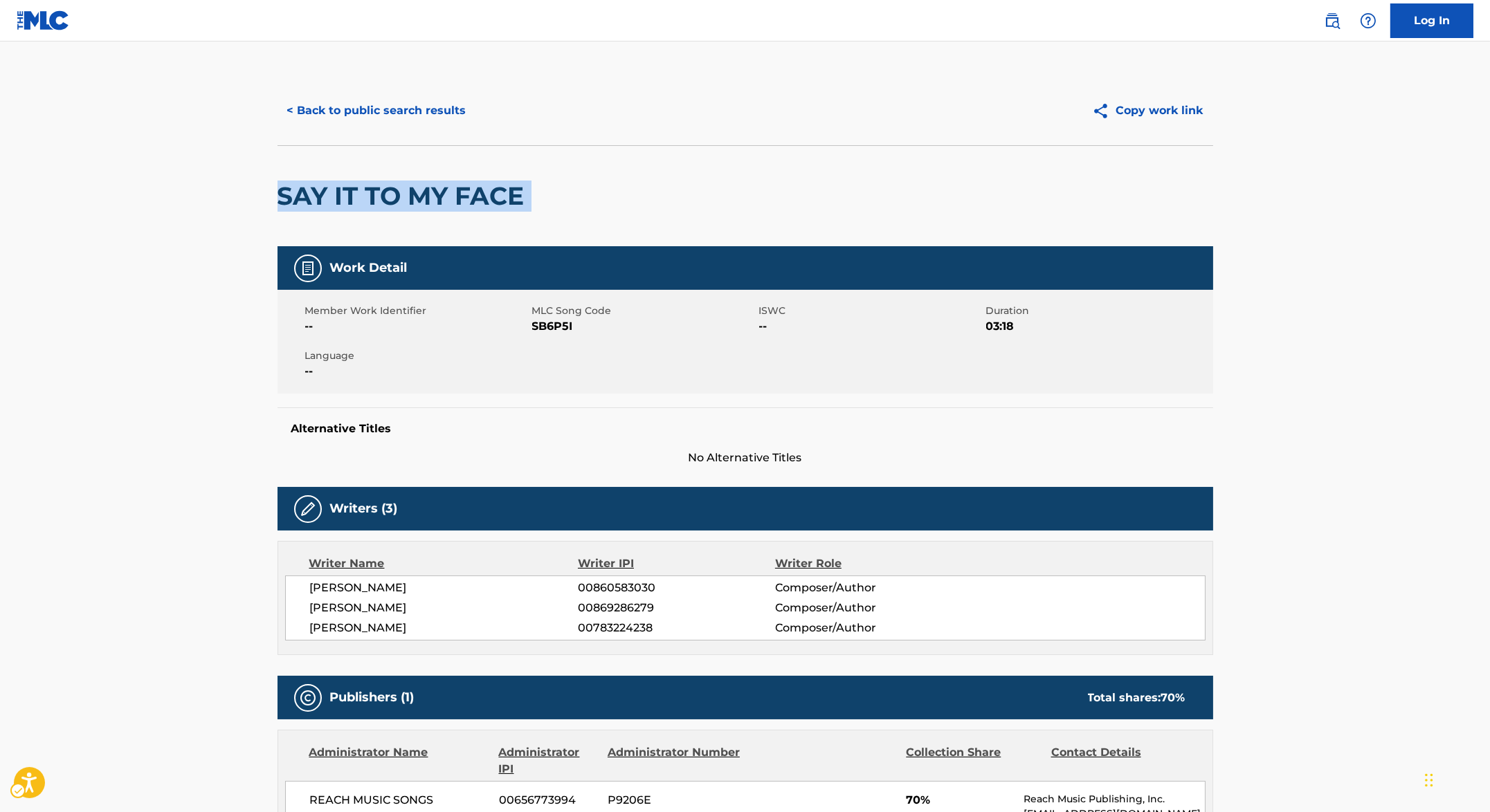
click at [450, 190] on h2 "SAY IT TO MY FACE" at bounding box center [404, 195] width 254 height 31
copy div "SAY IT TO MY FACE"
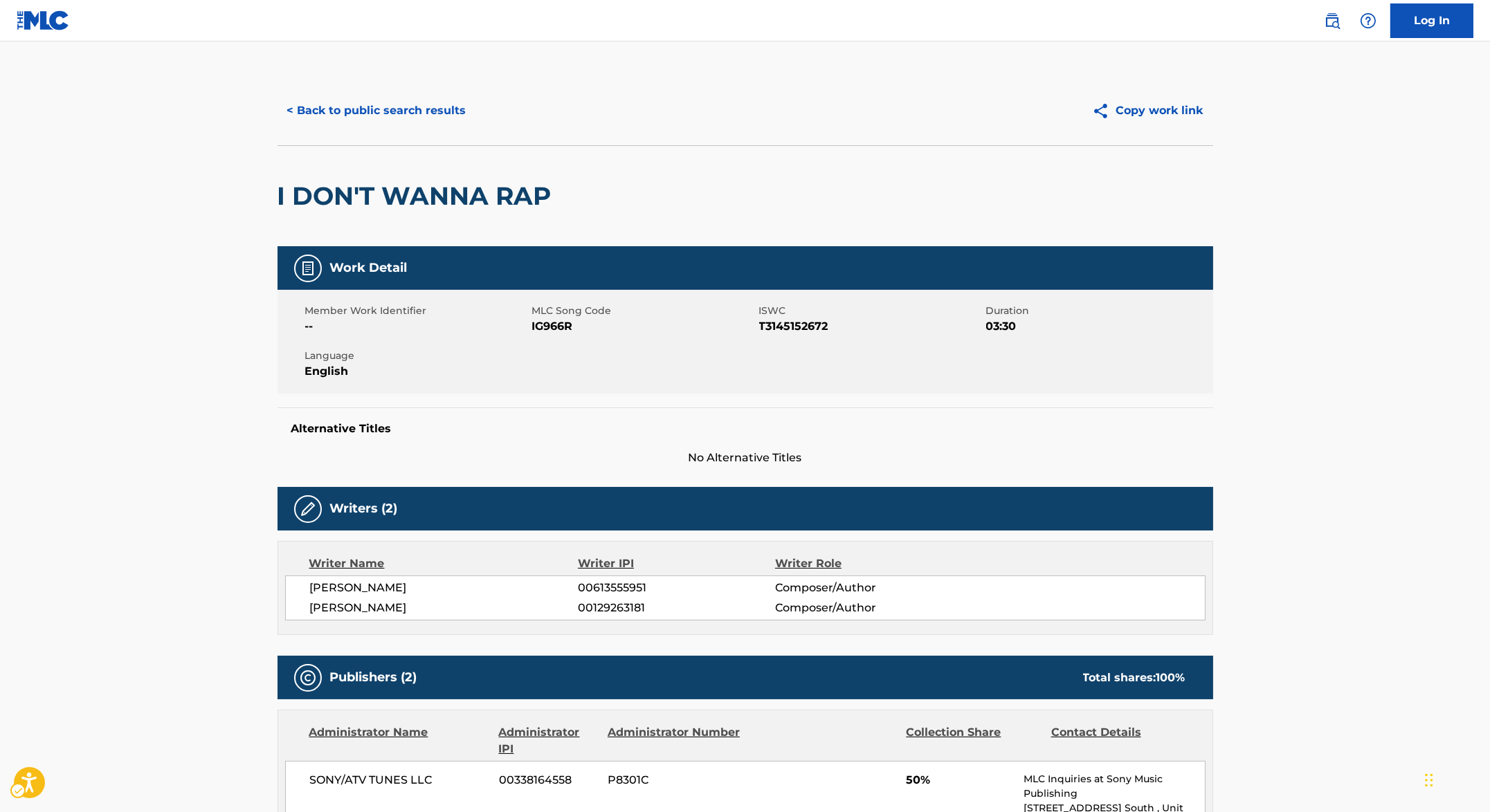
click at [557, 143] on div "< Back to public search results Copy work link" at bounding box center [745, 110] width 936 height 69
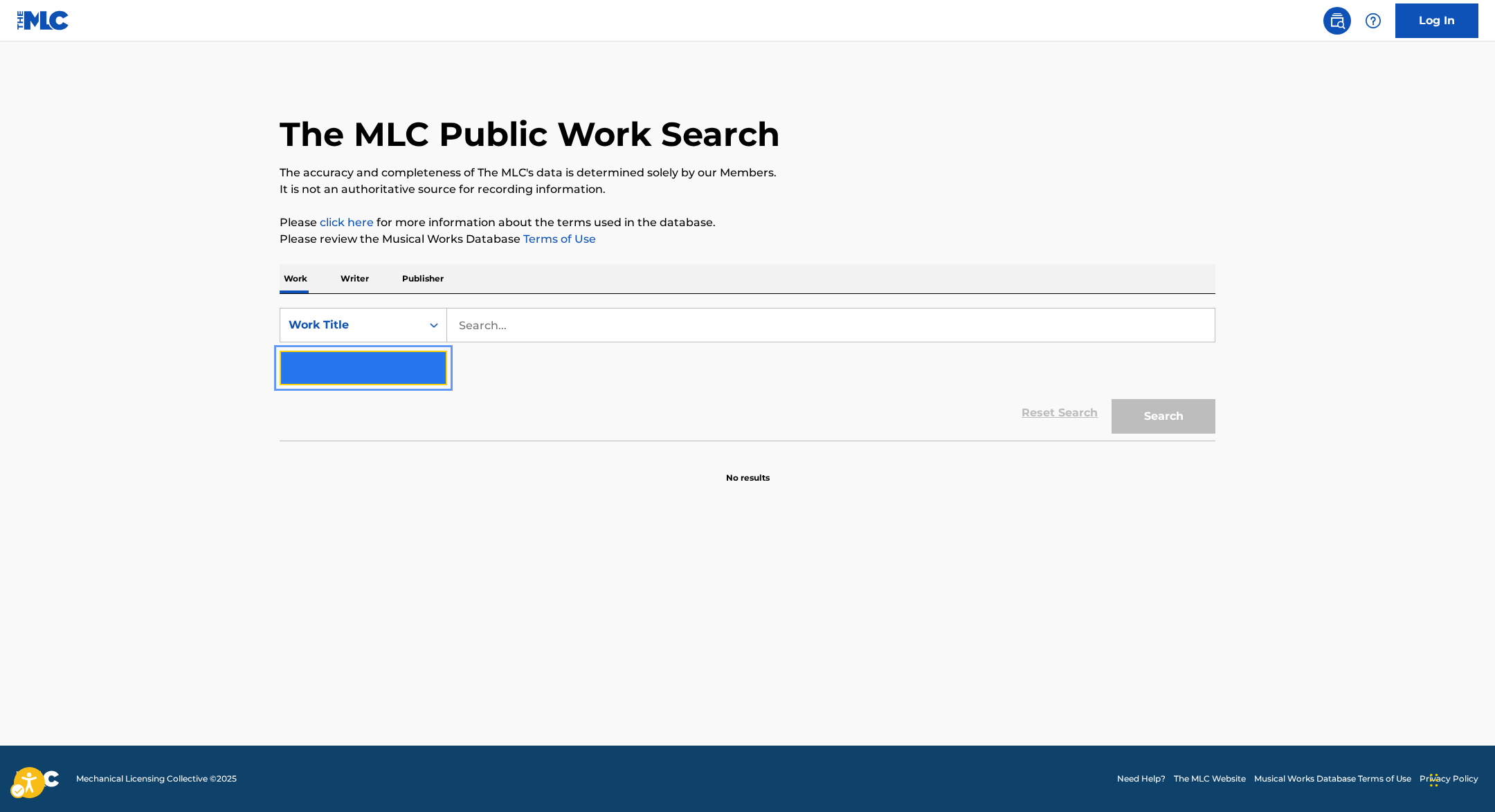
click at [403, 365] on button "Add Criteria" at bounding box center [363, 367] width 168 height 34
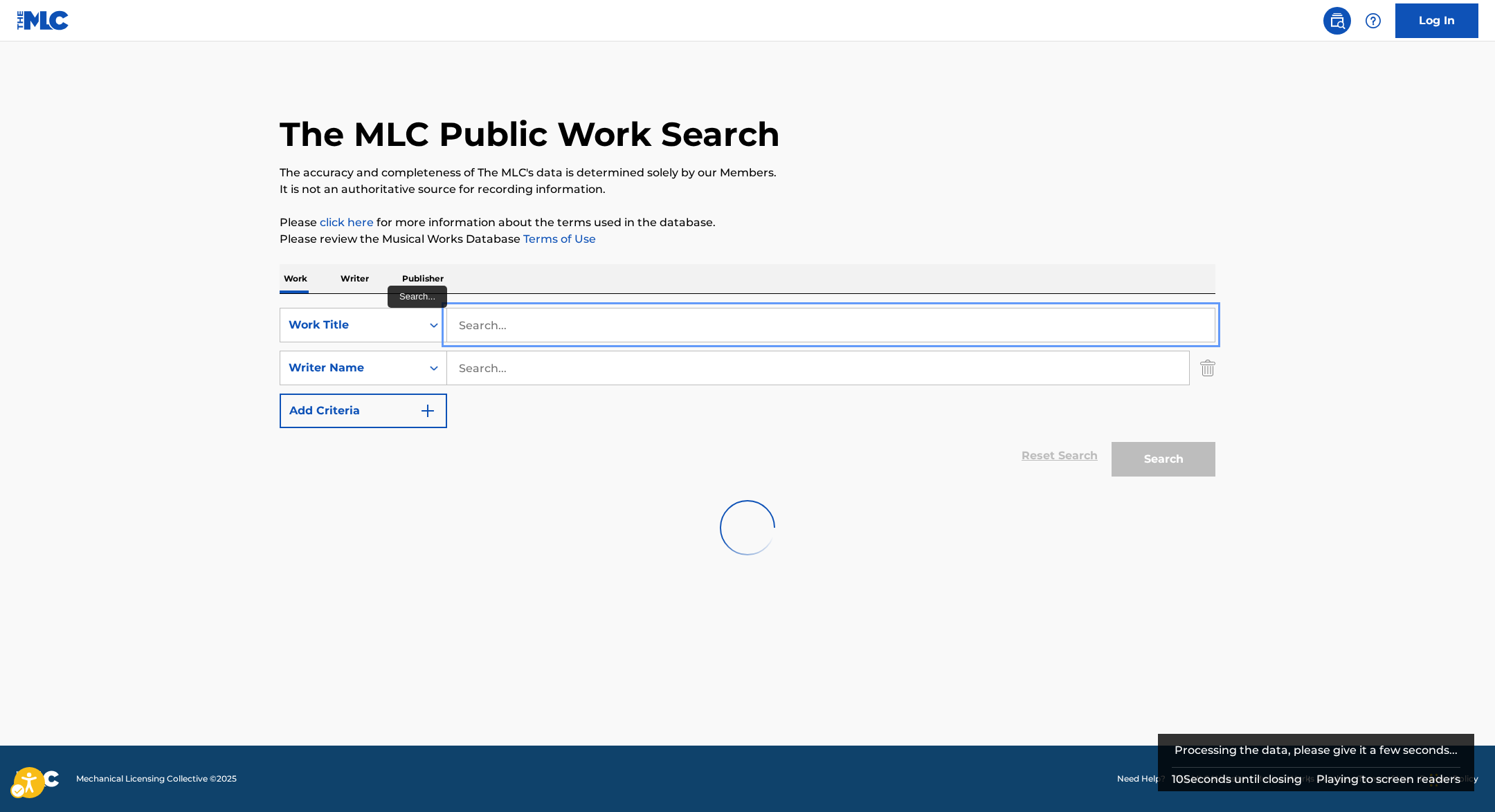
paste input "Talons"
type input "Talons"
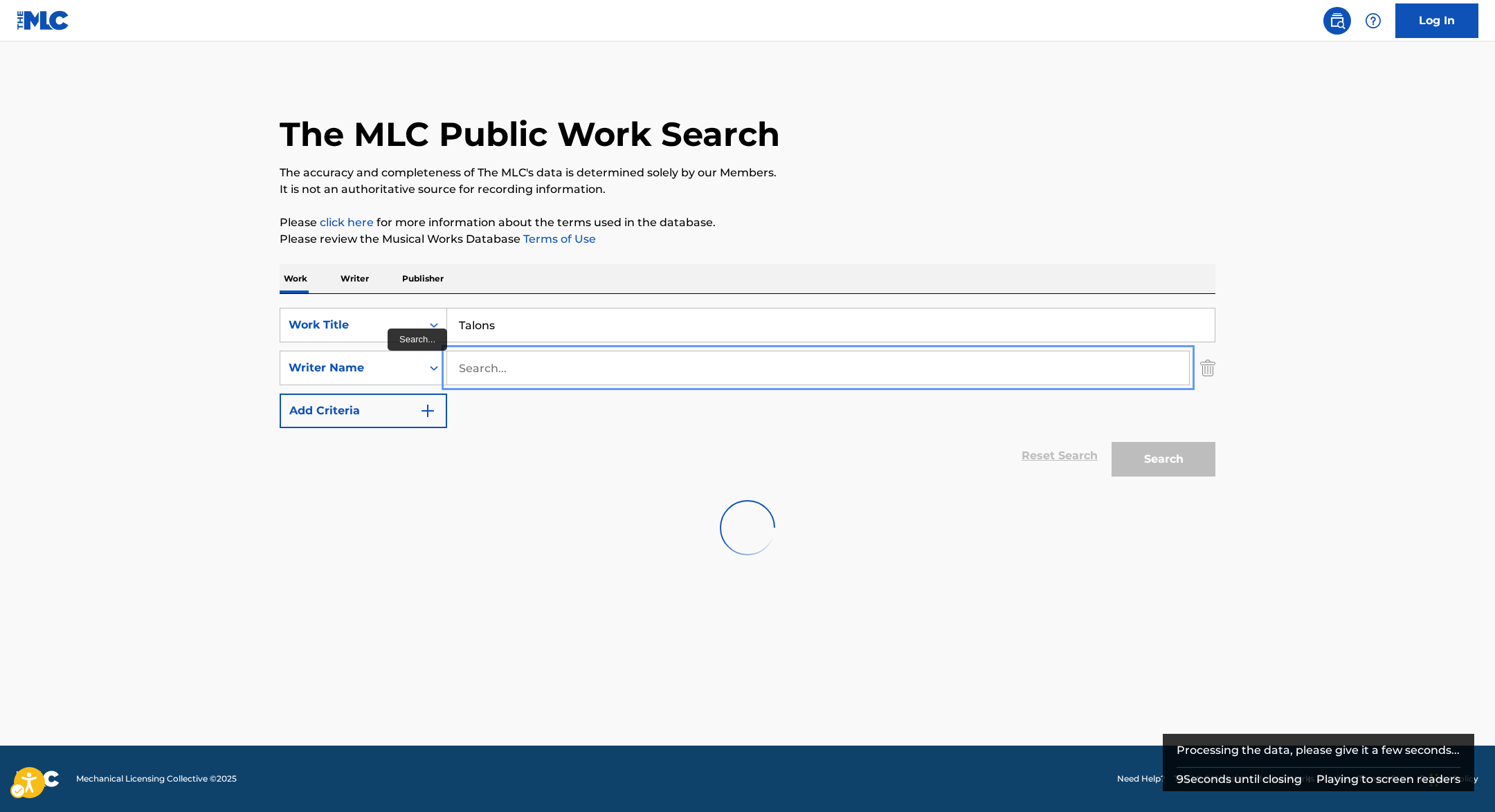
click at [539, 379] on input "Search..." at bounding box center [818, 368] width 742 height 33
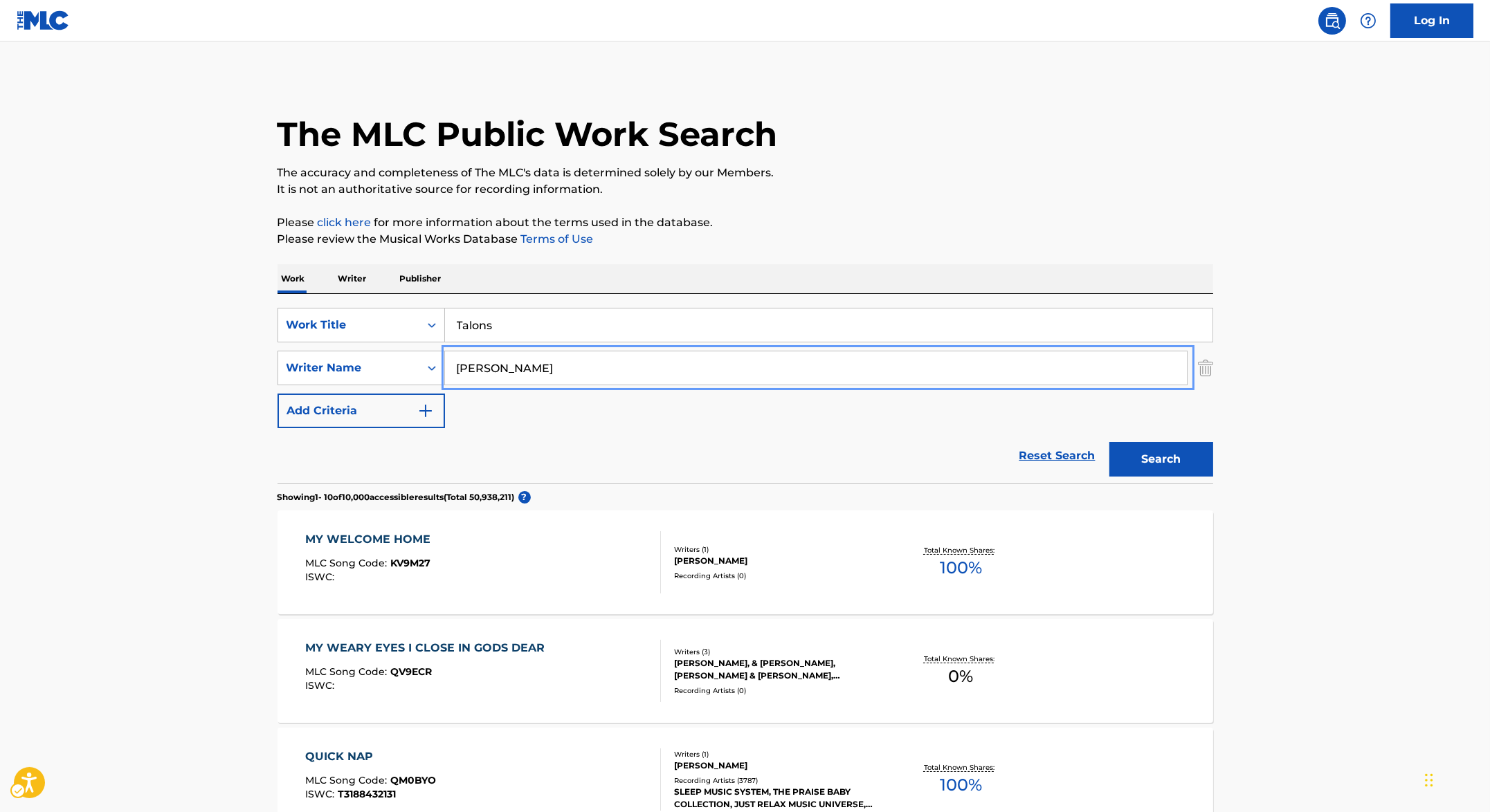
type input "[PERSON_NAME]"
click at [277, 394] on button "Add Criteria" at bounding box center [361, 411] width 168 height 34
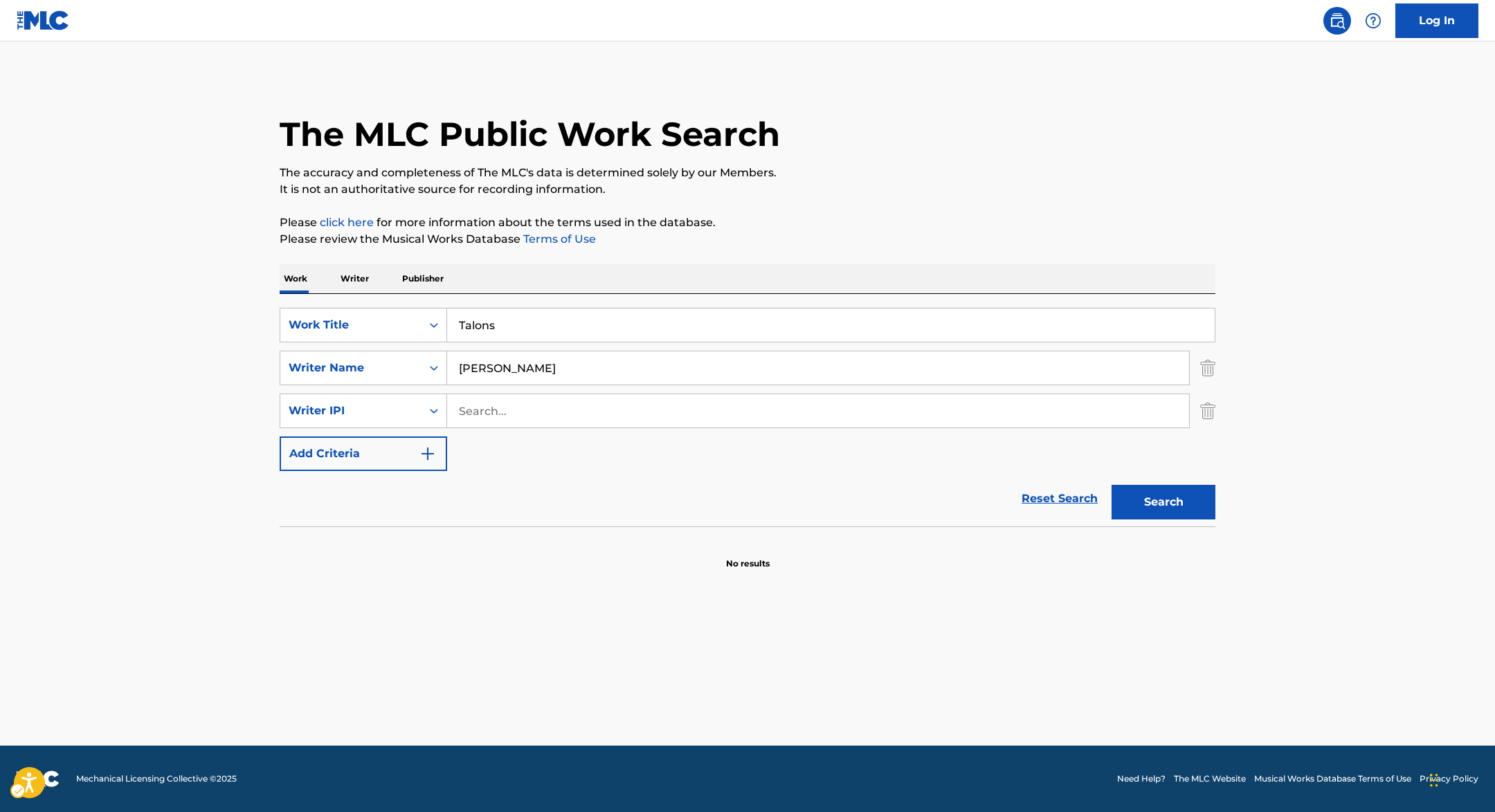
click at [1216, 404] on div "The MLC Public Work Search The accuracy and completeness of The MLC's data is d…" at bounding box center [747, 323] width 969 height 494
click at [1210, 412] on img "Search Form" at bounding box center [1207, 411] width 15 height 34
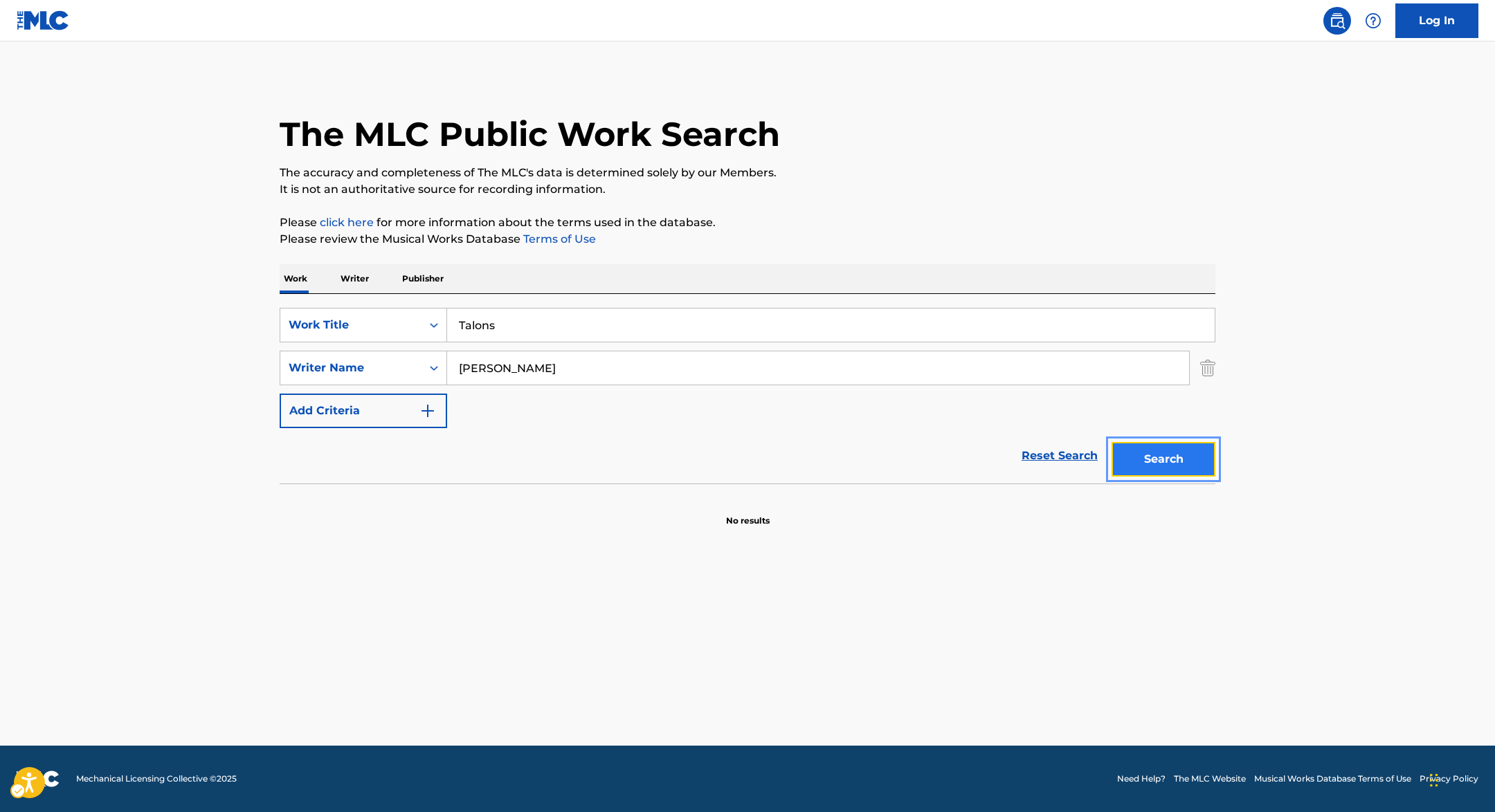
click at [1200, 446] on button "Search" at bounding box center [1163, 459] width 104 height 34
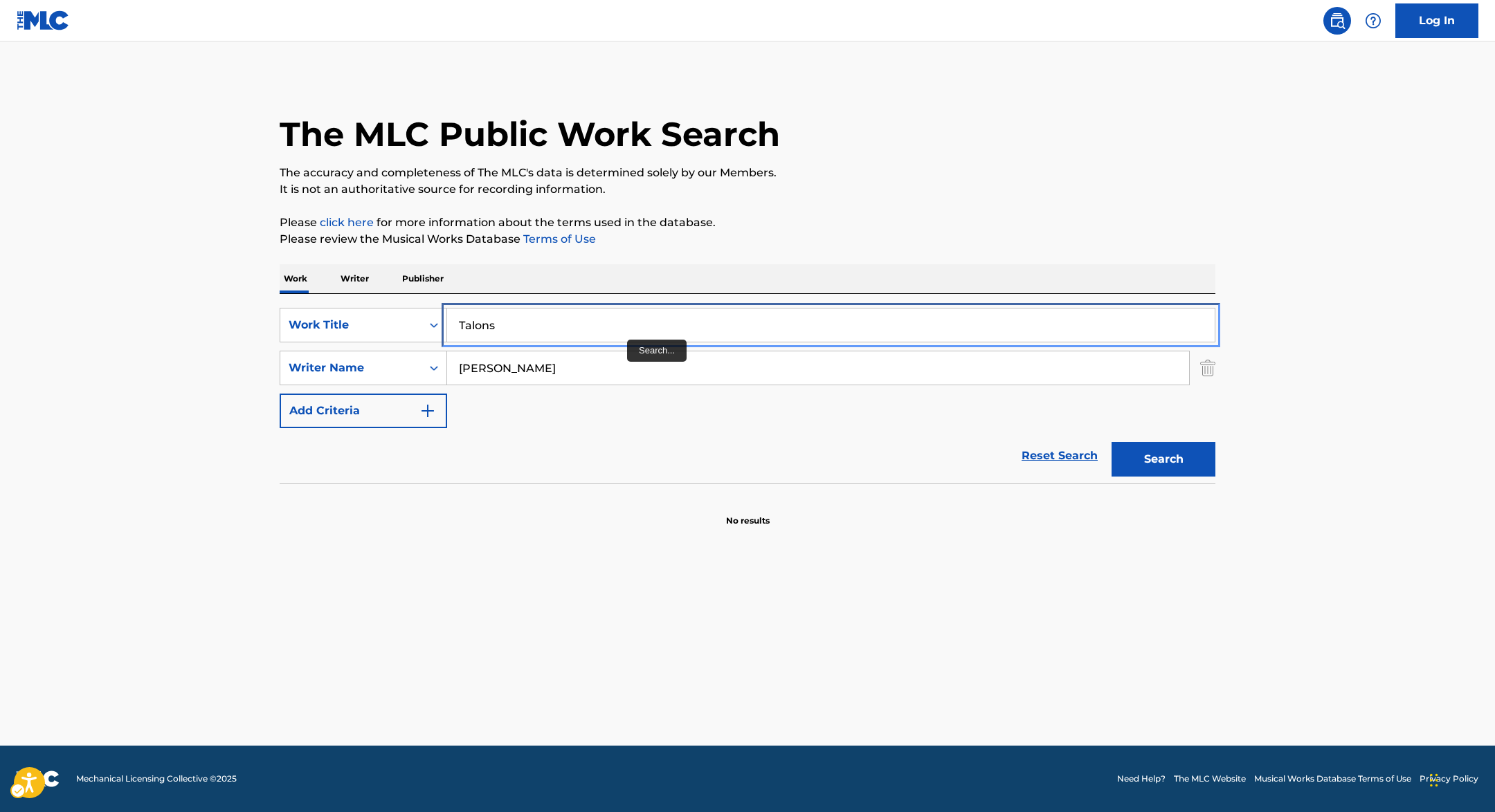
click at [634, 330] on input "Talons" at bounding box center [831, 325] width 767 height 33
paste input "Made In [GEOGRAPHIC_DATA]"
type input "Made In [GEOGRAPHIC_DATA]"
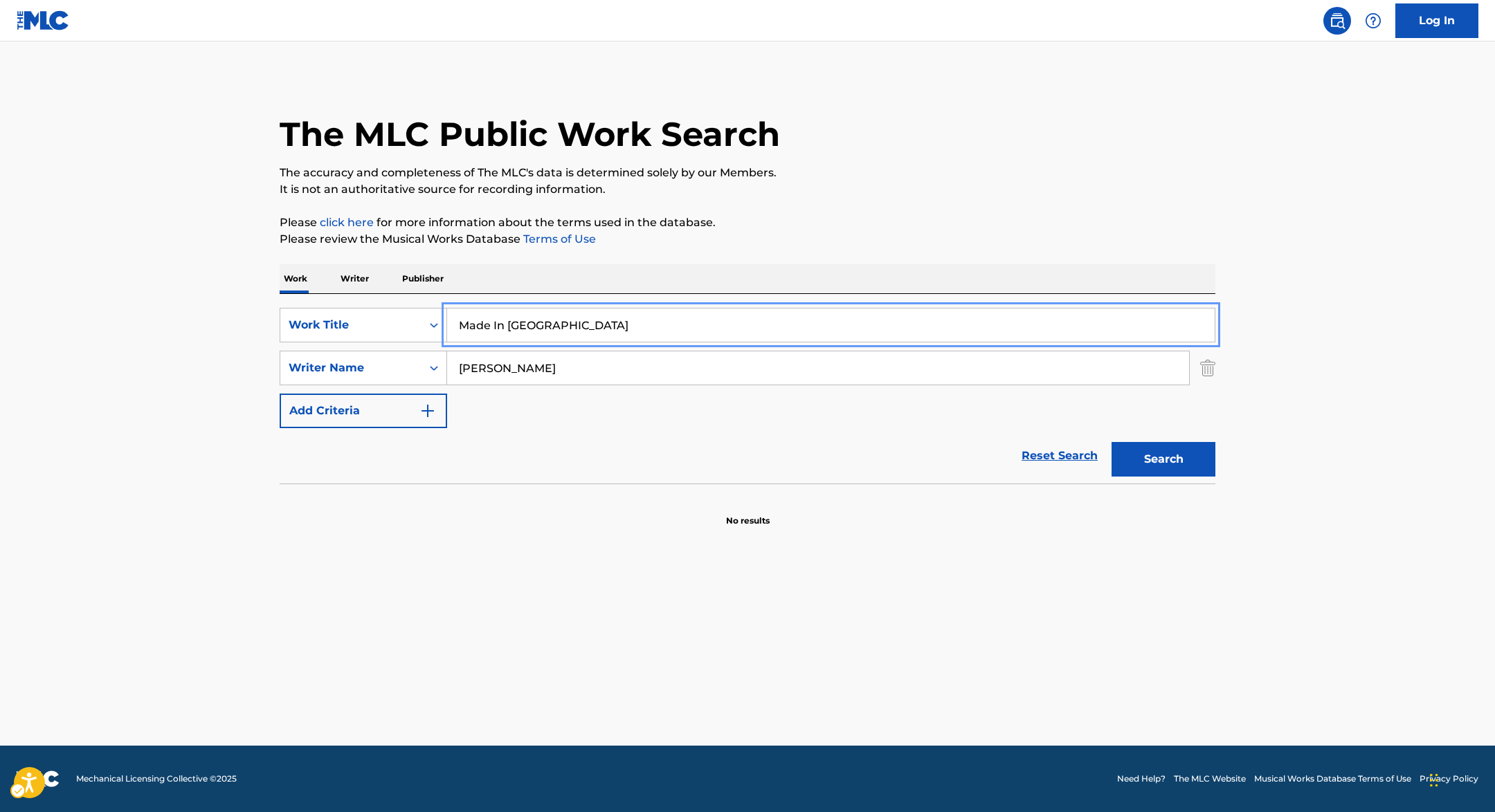
click at [1211, 502] on section "No results" at bounding box center [747, 509] width 936 height 36
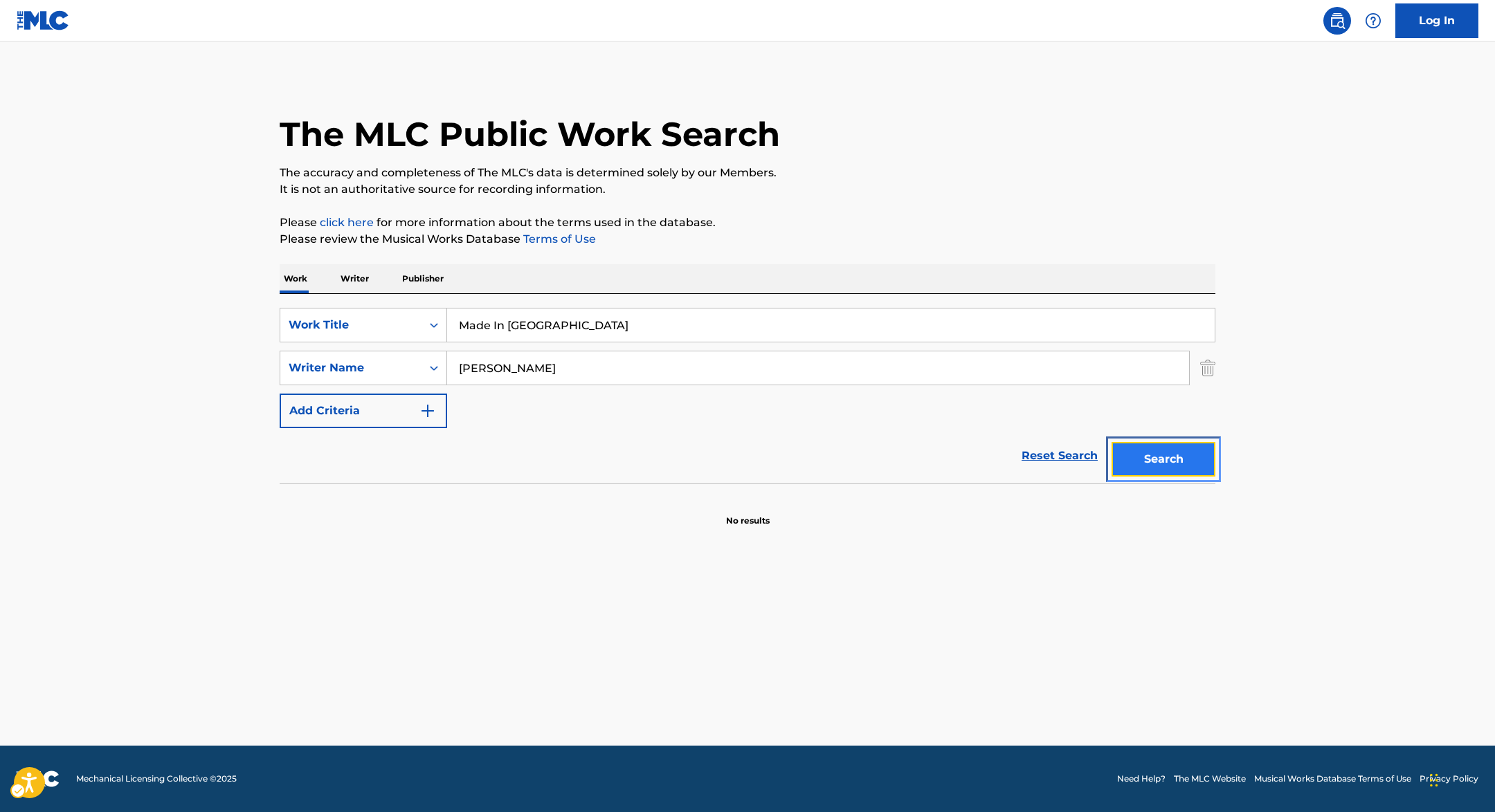
click at [1206, 457] on button "Search" at bounding box center [1163, 459] width 104 height 34
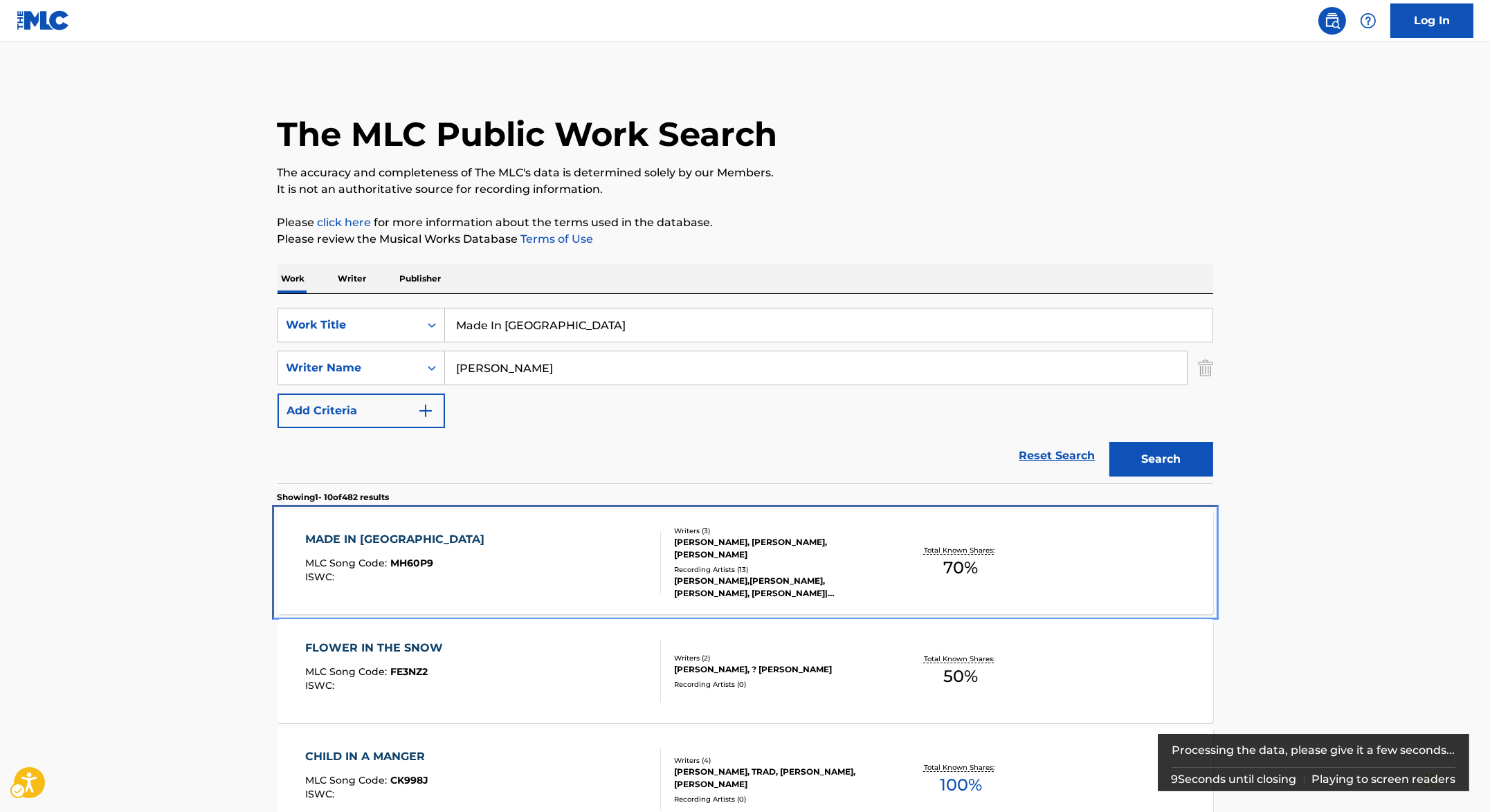
click at [507, 539] on div "MADE IN [GEOGRAPHIC_DATA] MLC Song Code : MH60P9 ISWC :" at bounding box center [483, 562] width 356 height 63
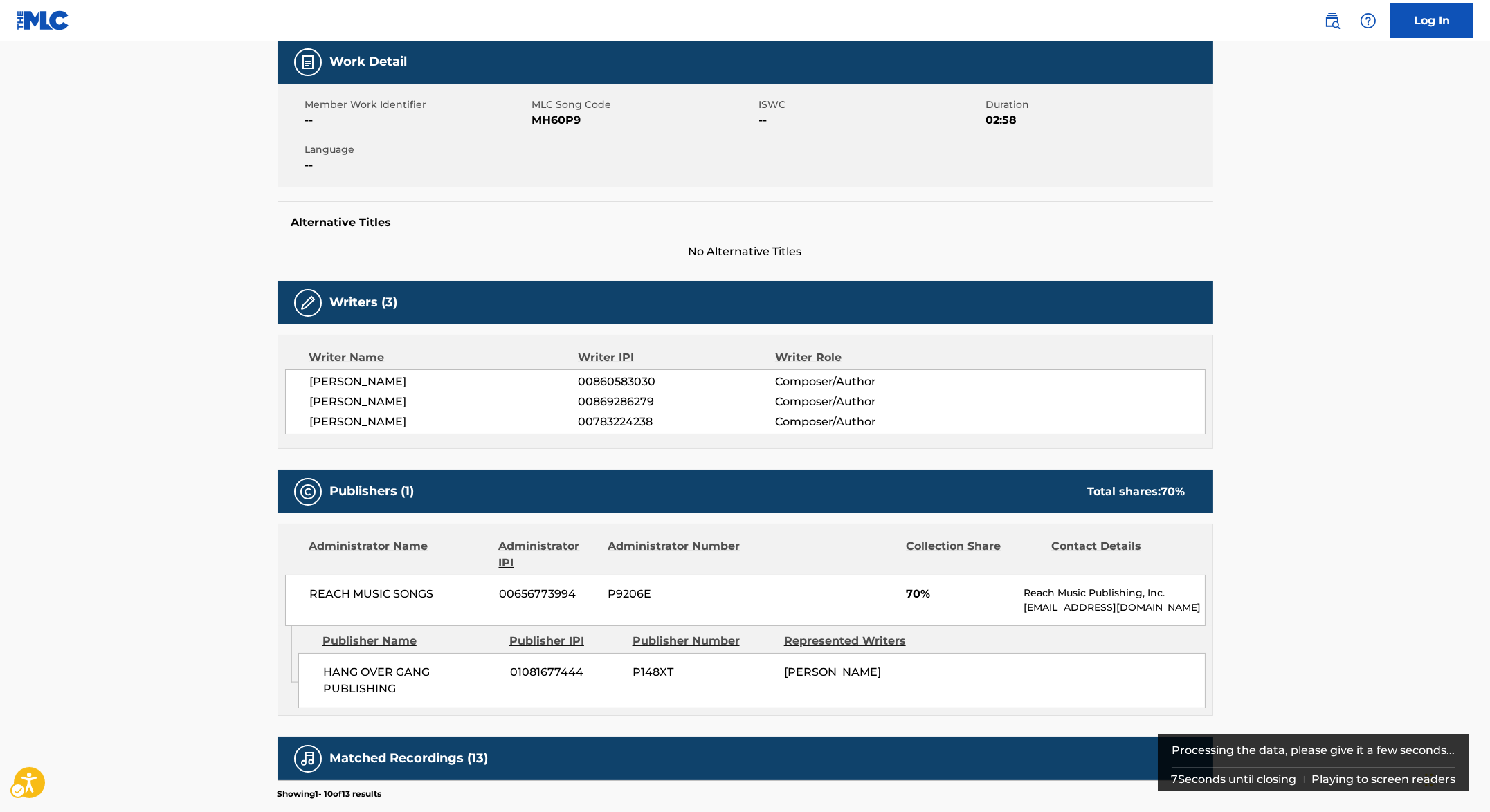
scroll to position [229, 0]
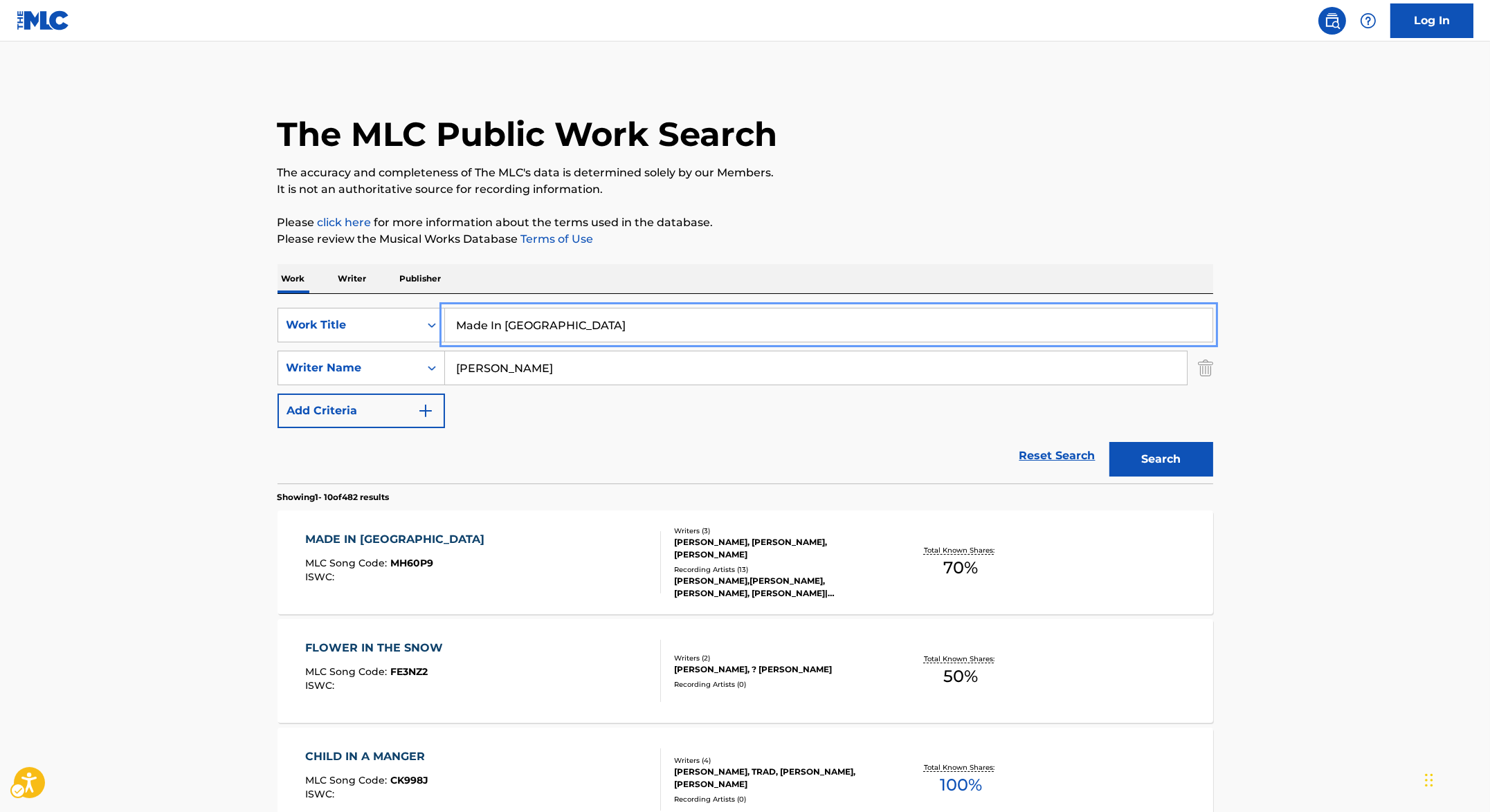
click at [672, 320] on input "Made In [GEOGRAPHIC_DATA]" at bounding box center [828, 325] width 767 height 33
paste input "Fire Emojis"
type input "Fire Emojis"
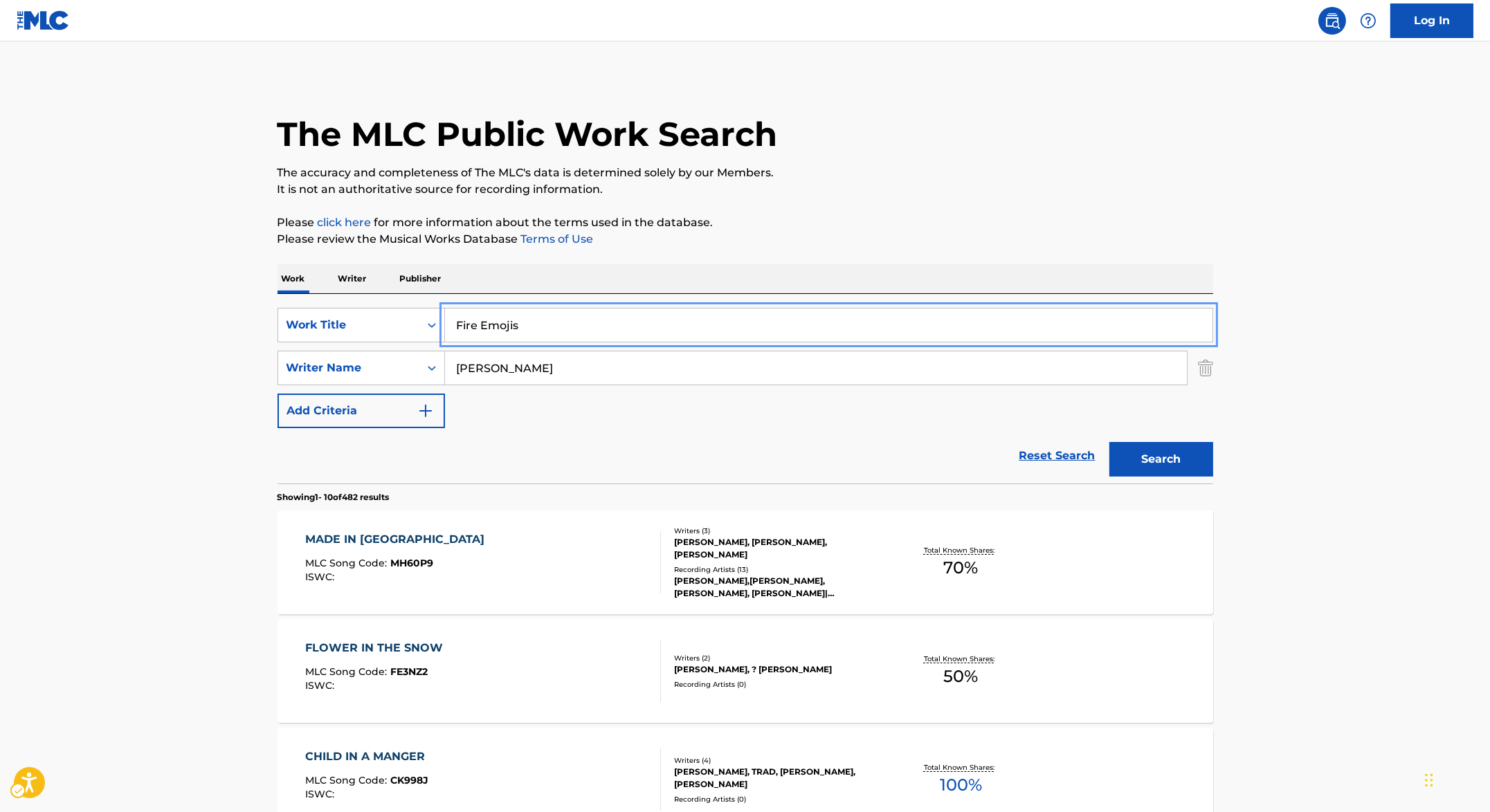
click at [909, 265] on div "Work Writer Publisher" at bounding box center [745, 279] width 936 height 29
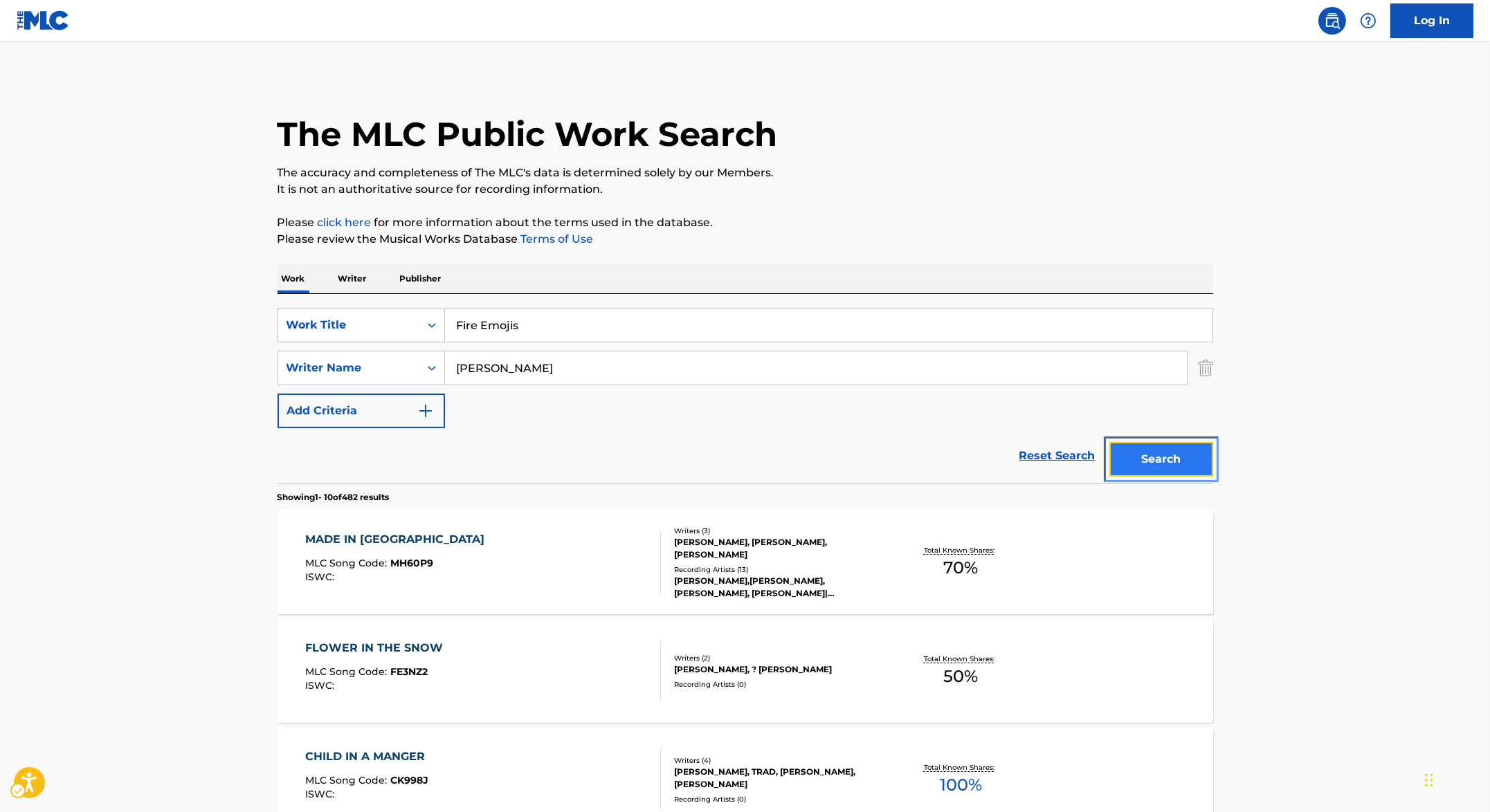
click at [1171, 468] on button "Search" at bounding box center [1161, 459] width 104 height 34
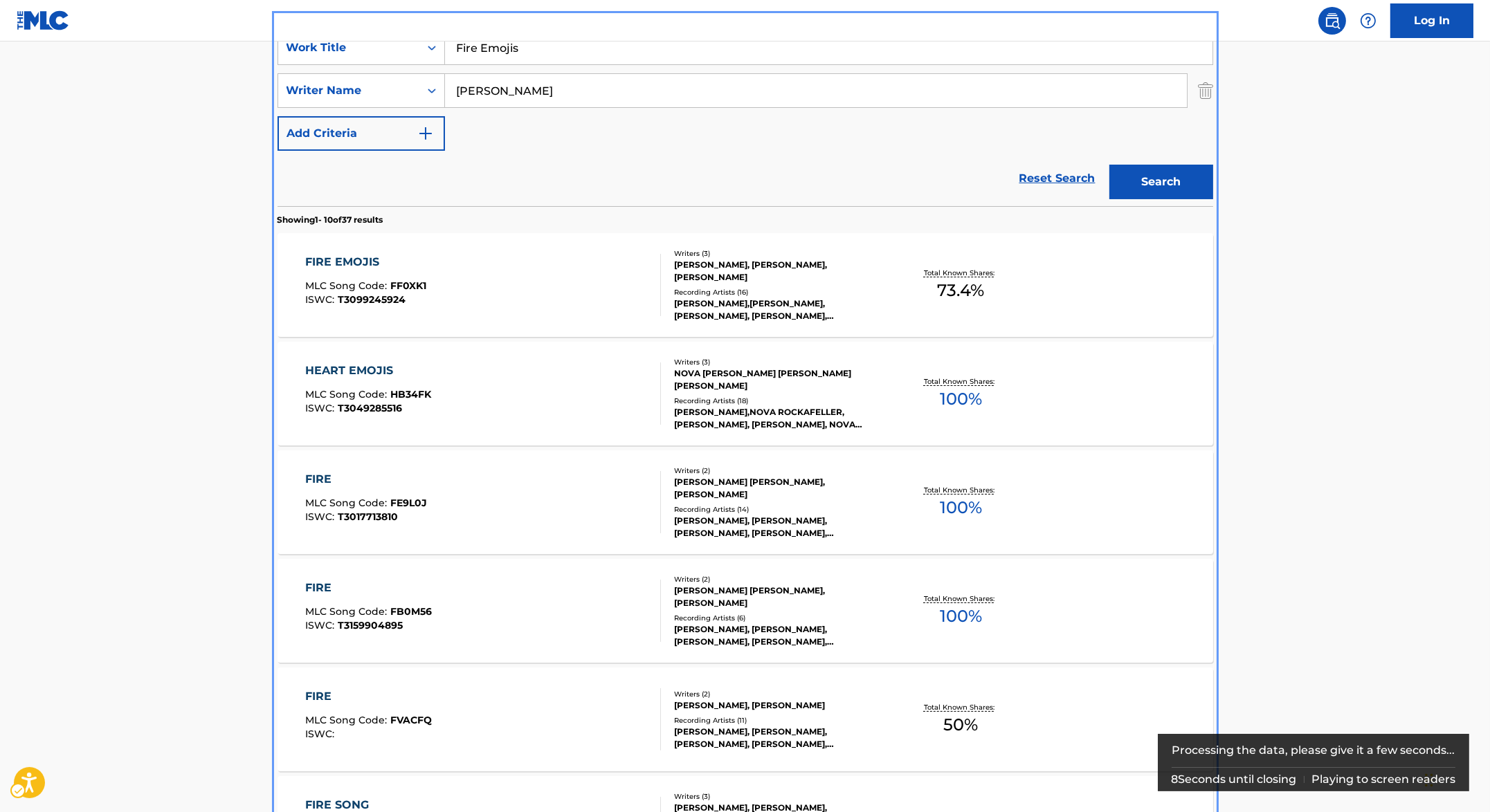
scroll to position [293, 0]
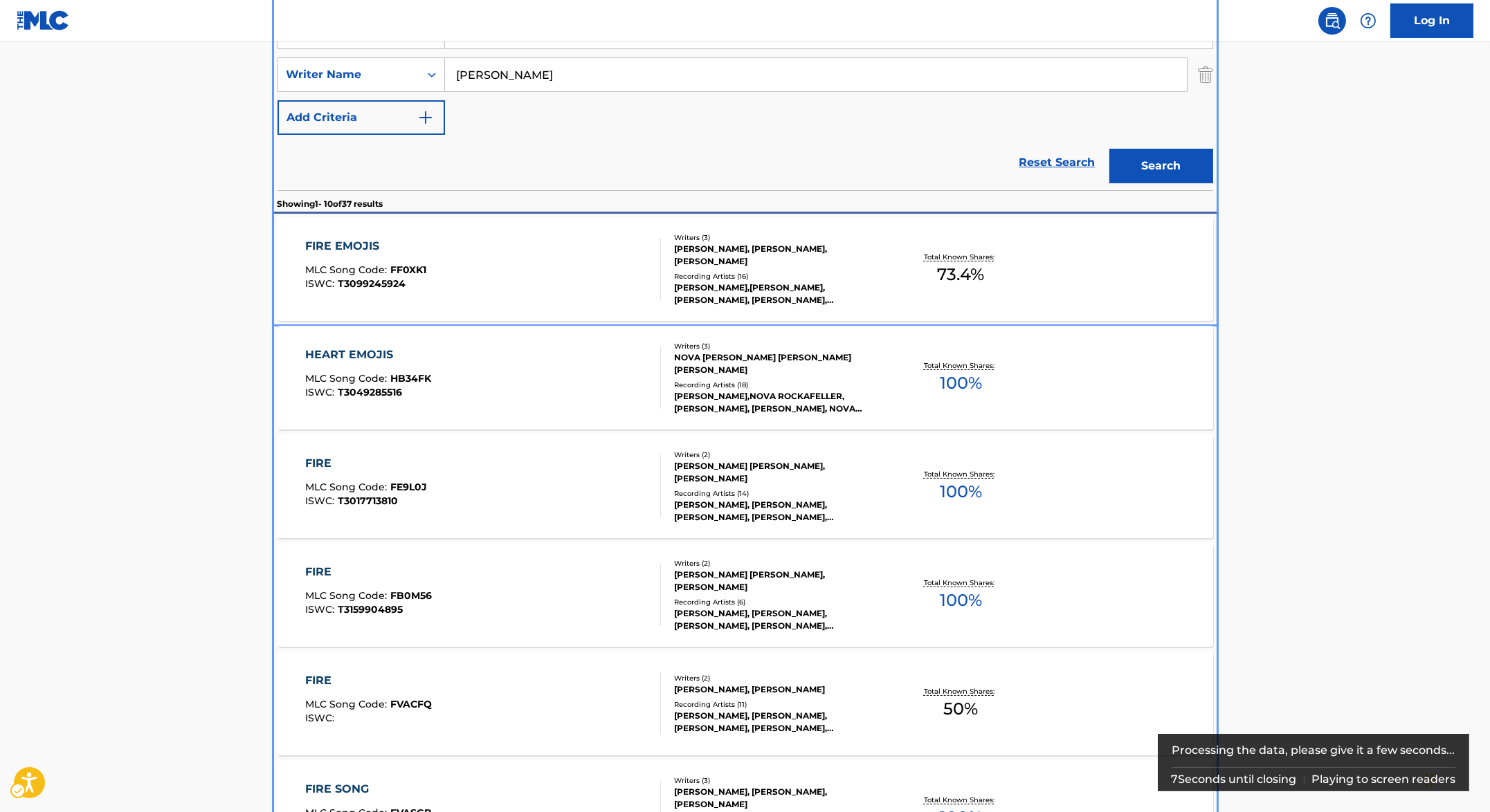
click at [370, 253] on div "FIRE EMOJIS" at bounding box center [366, 246] width 121 height 17
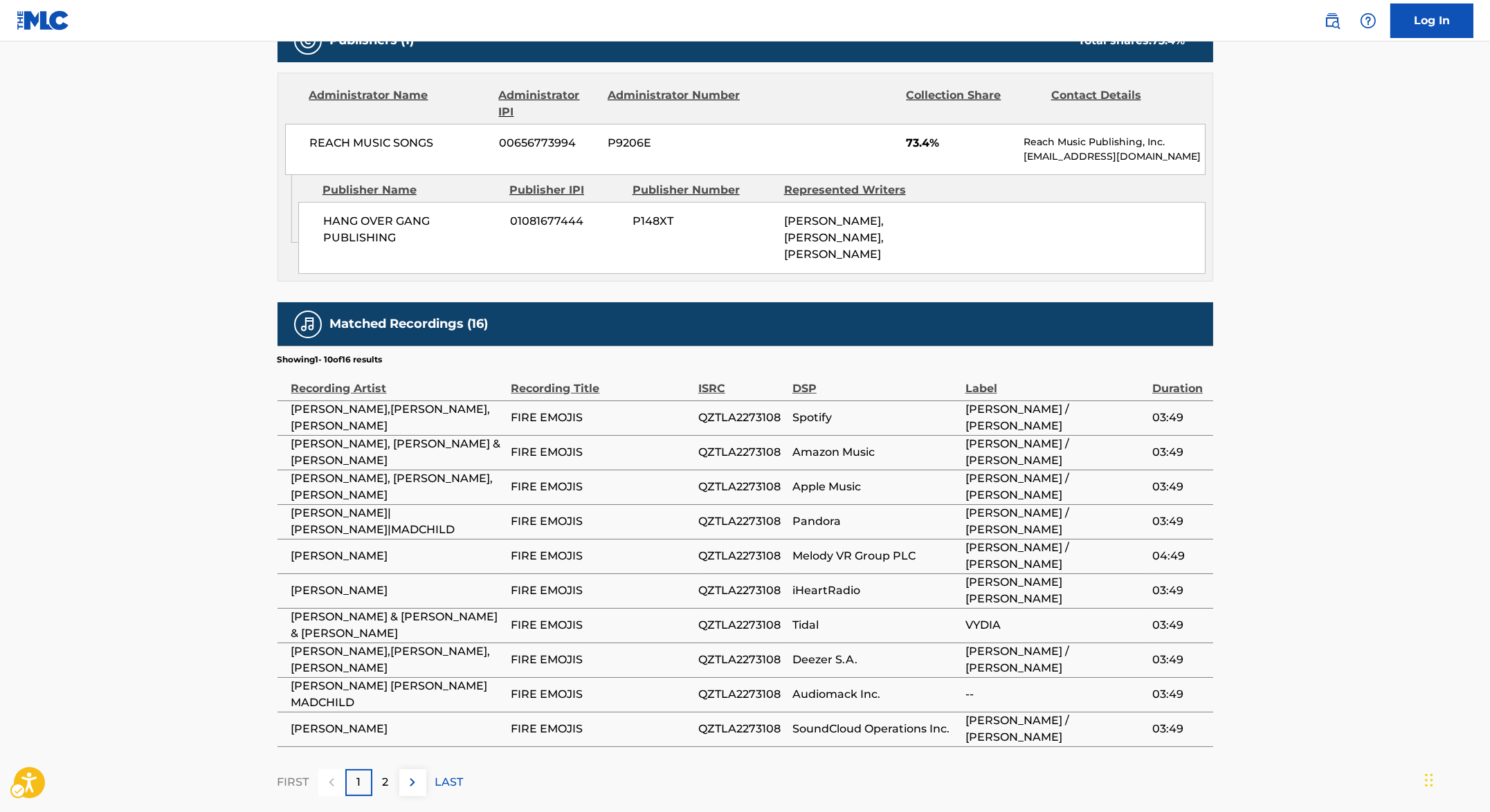
scroll to position [726, 0]
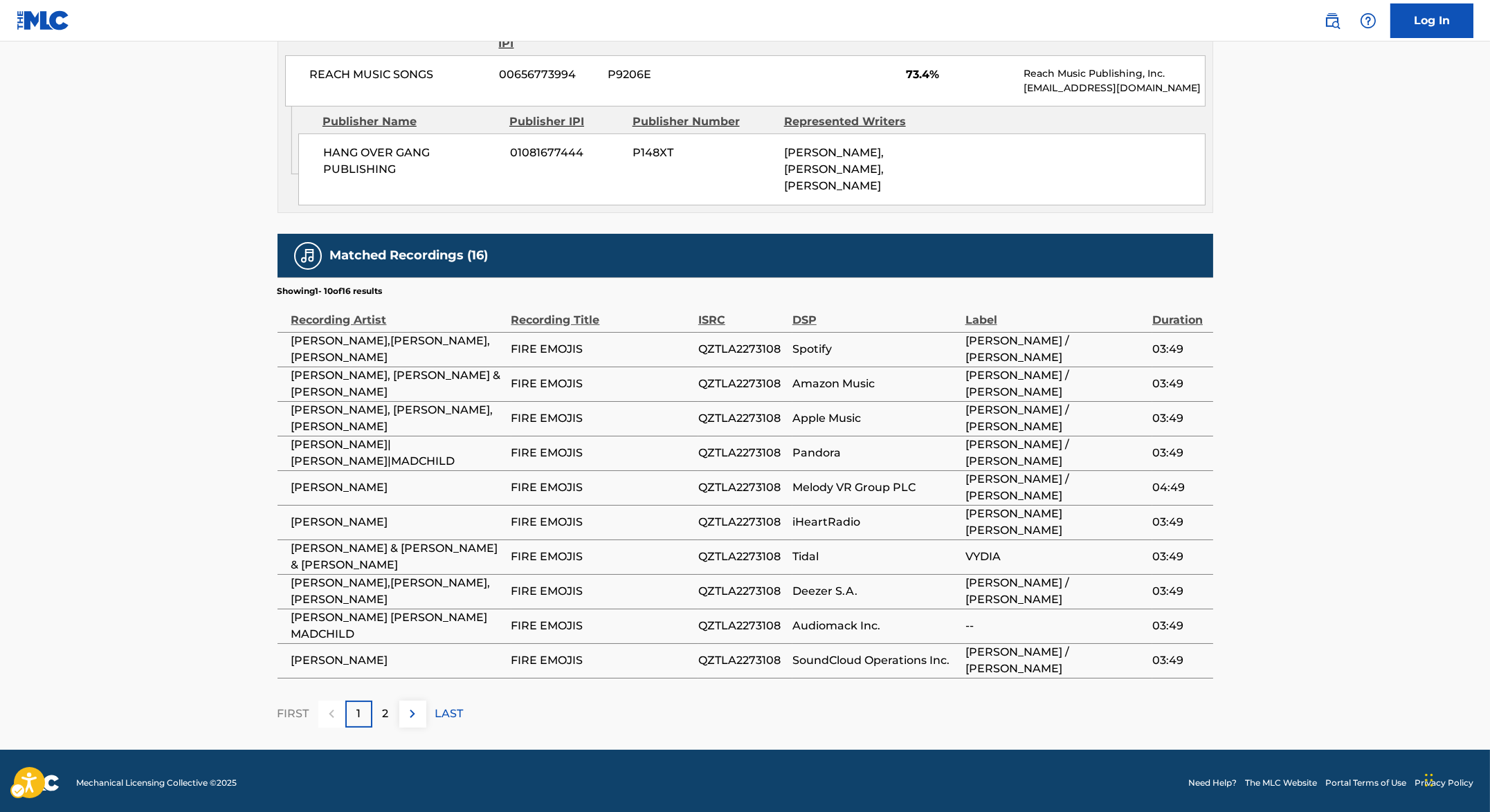
click at [757, 346] on span "QZTLA2273108" at bounding box center [741, 350] width 87 height 17
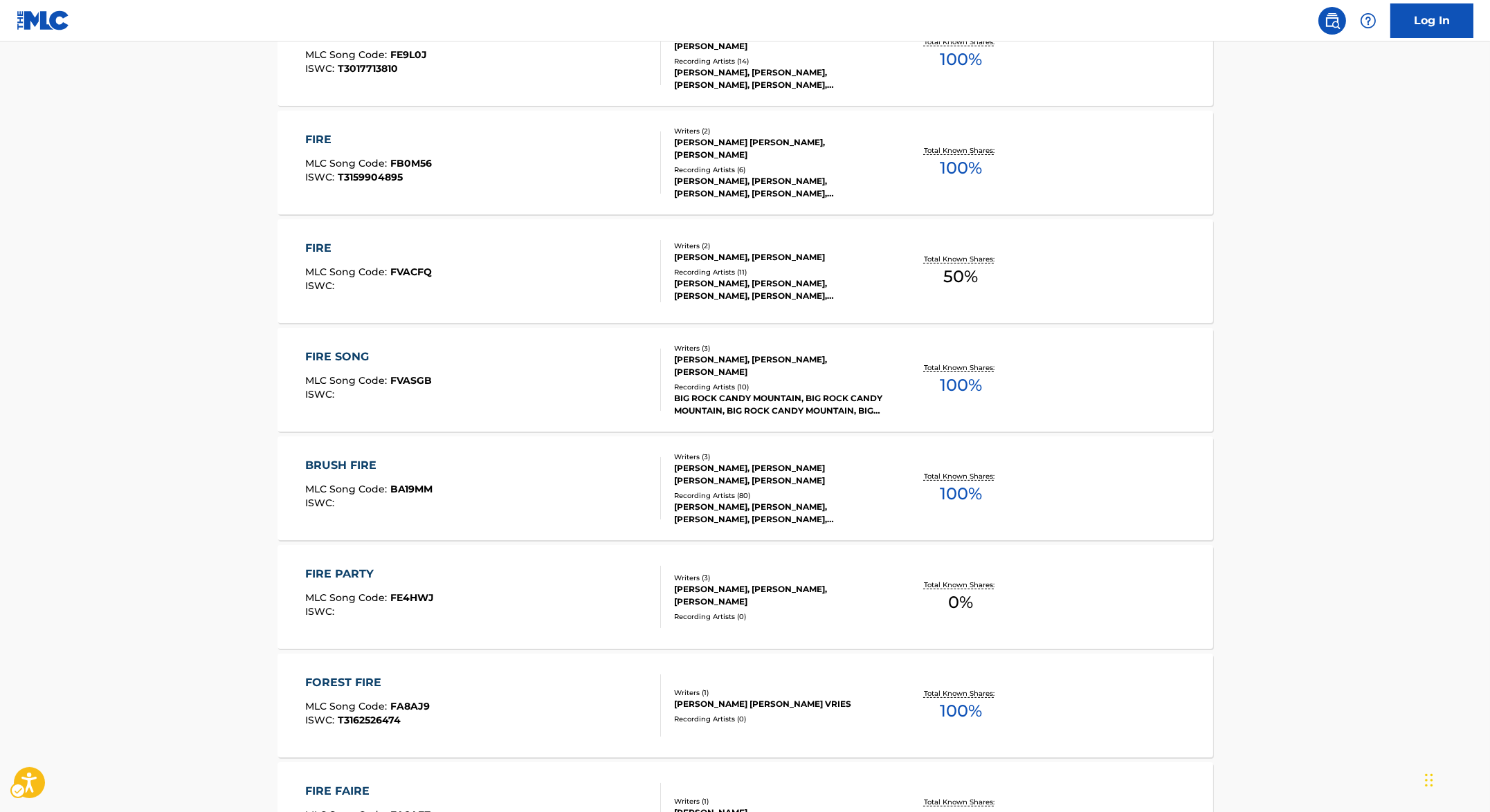
scroll to position [293, 0]
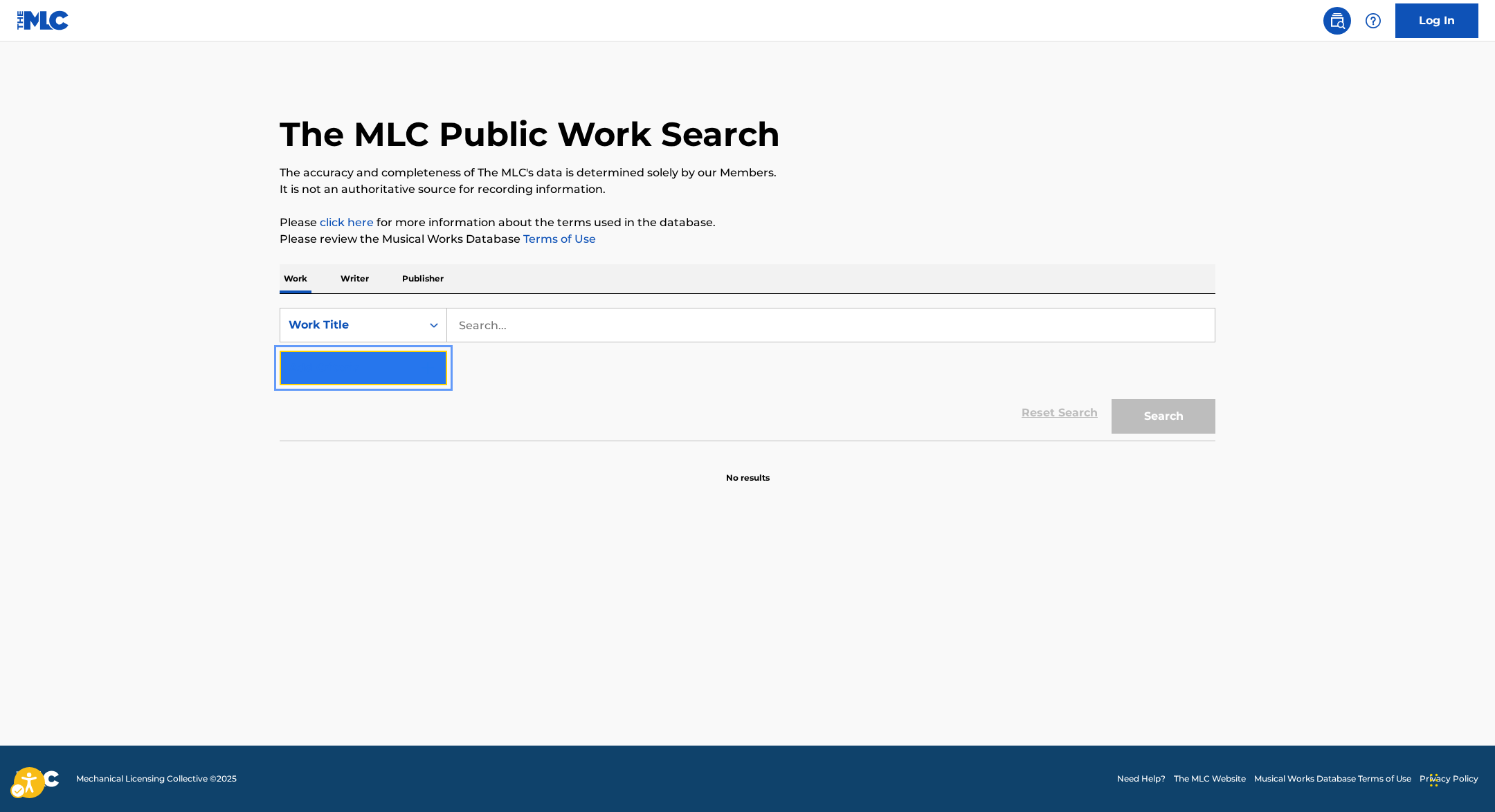
click at [408, 362] on button "Add Criteria" at bounding box center [363, 367] width 168 height 34
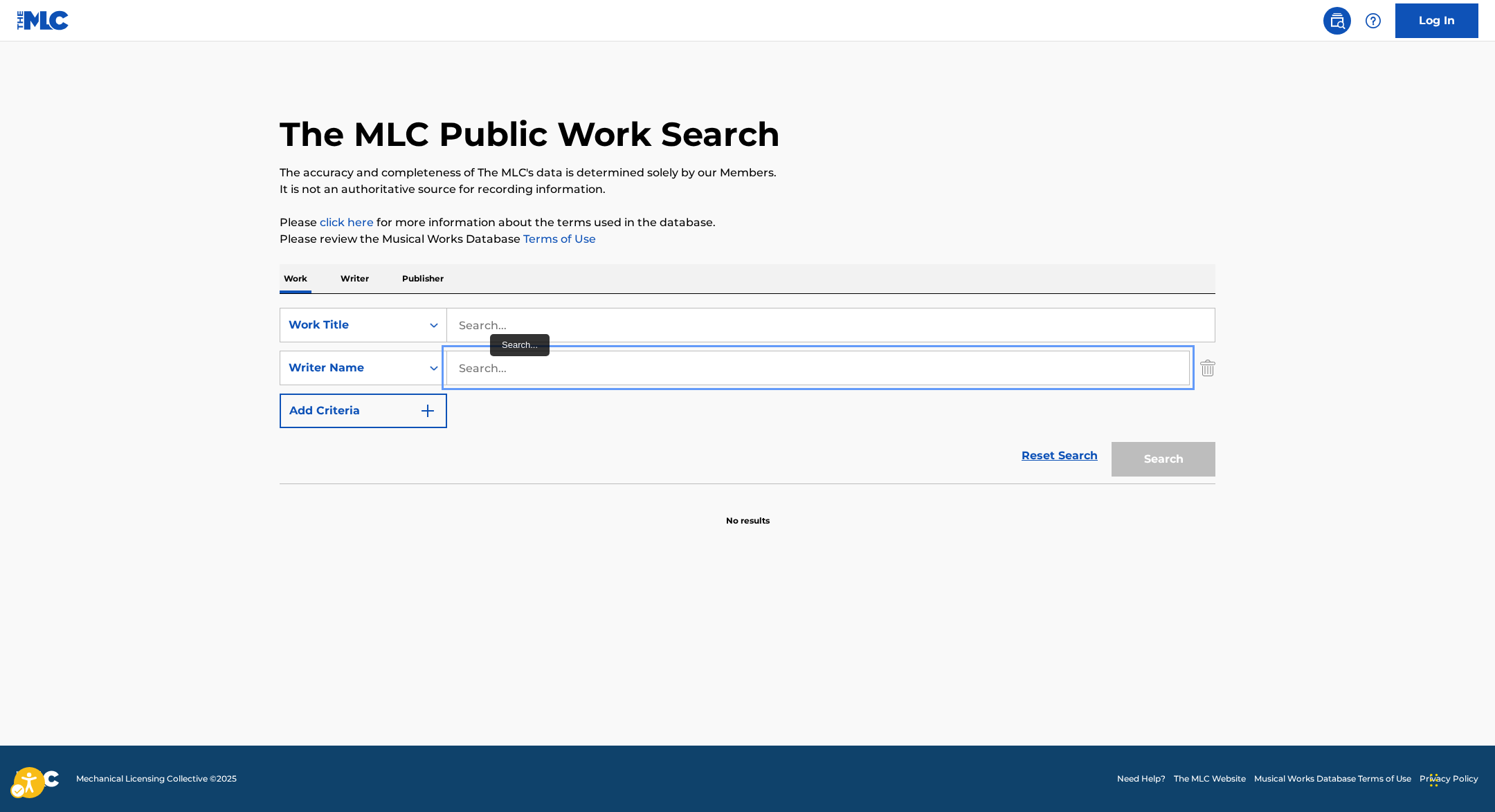
type input "[PERSON_NAME]"
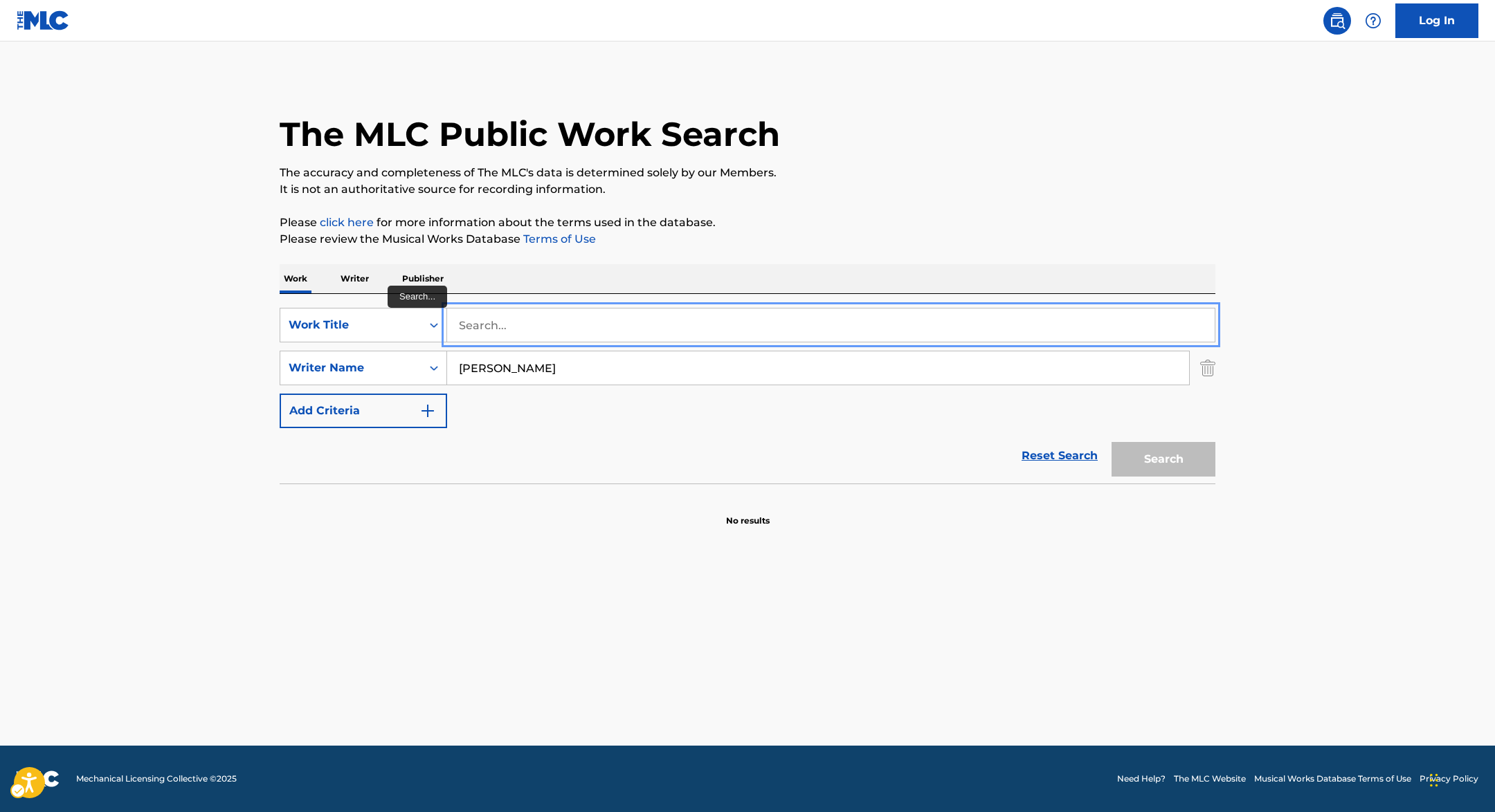
paste input "Made In [GEOGRAPHIC_DATA]"
type input "Made In [GEOGRAPHIC_DATA]"
click at [1145, 464] on button "Search" at bounding box center [1163, 459] width 104 height 34
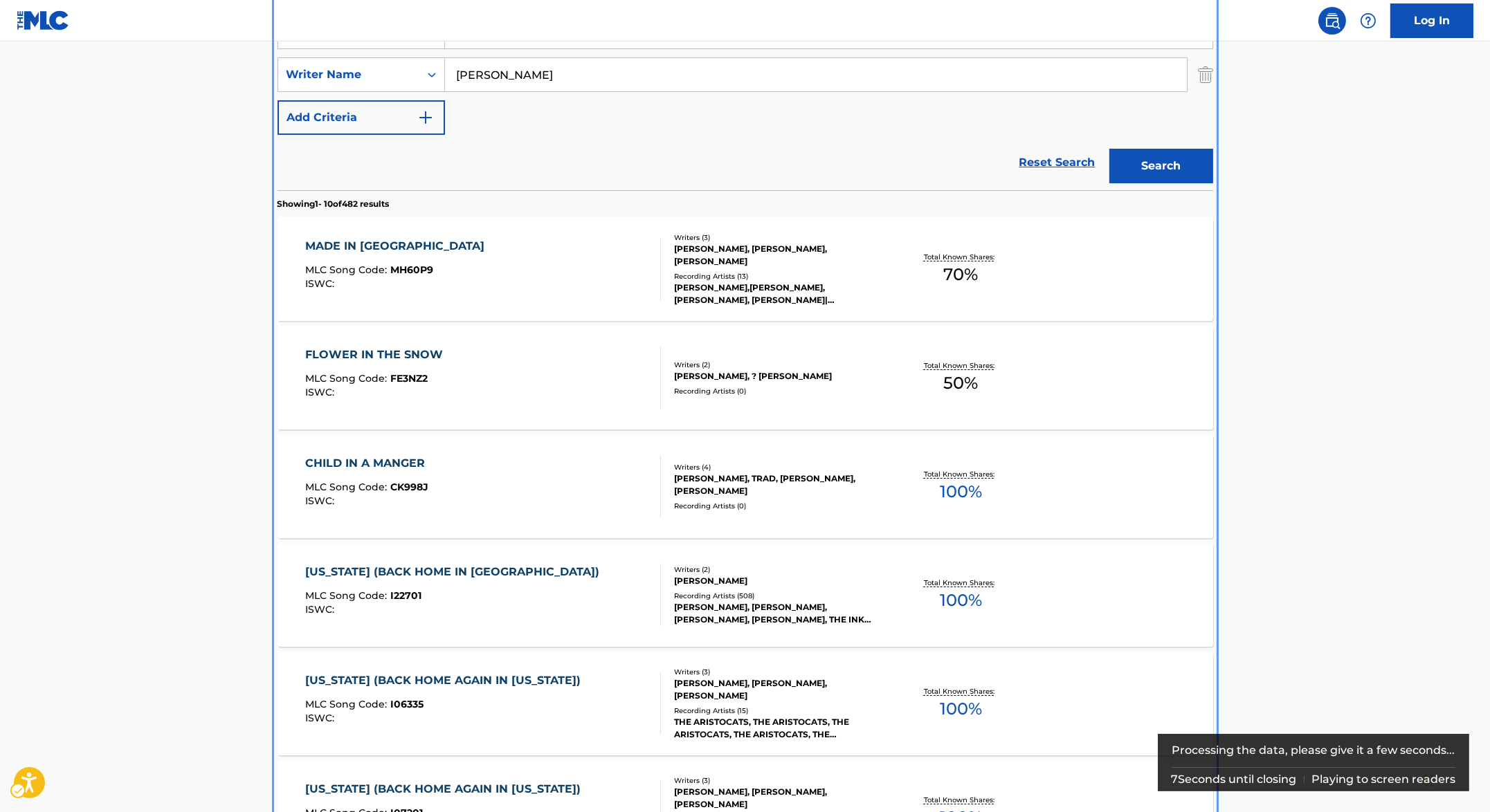
scroll to position [272, 0]
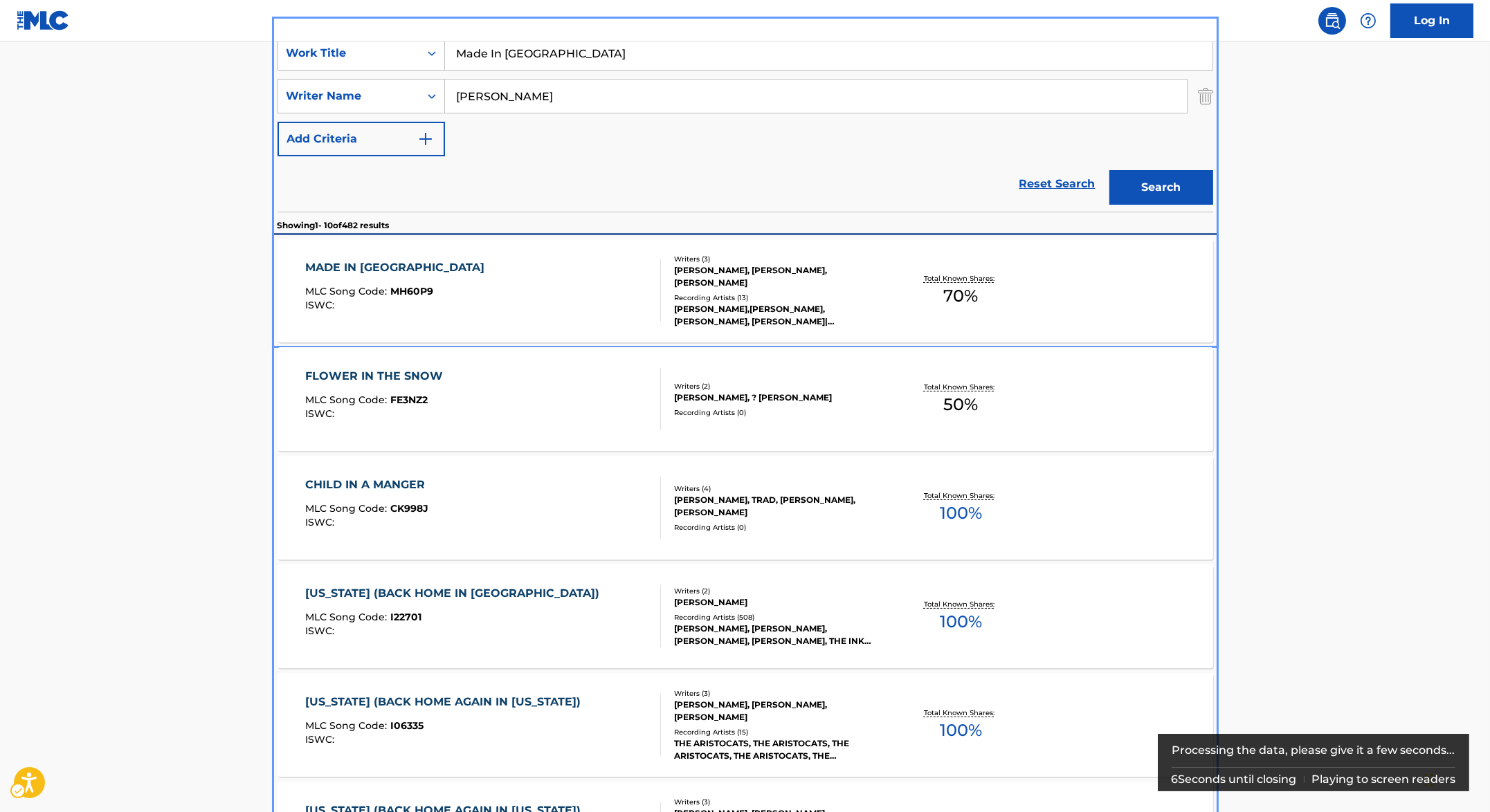
click at [381, 277] on div "MADE IN [GEOGRAPHIC_DATA] MLC Song Code : MH60P9 ISWC :" at bounding box center [398, 290] width 186 height 63
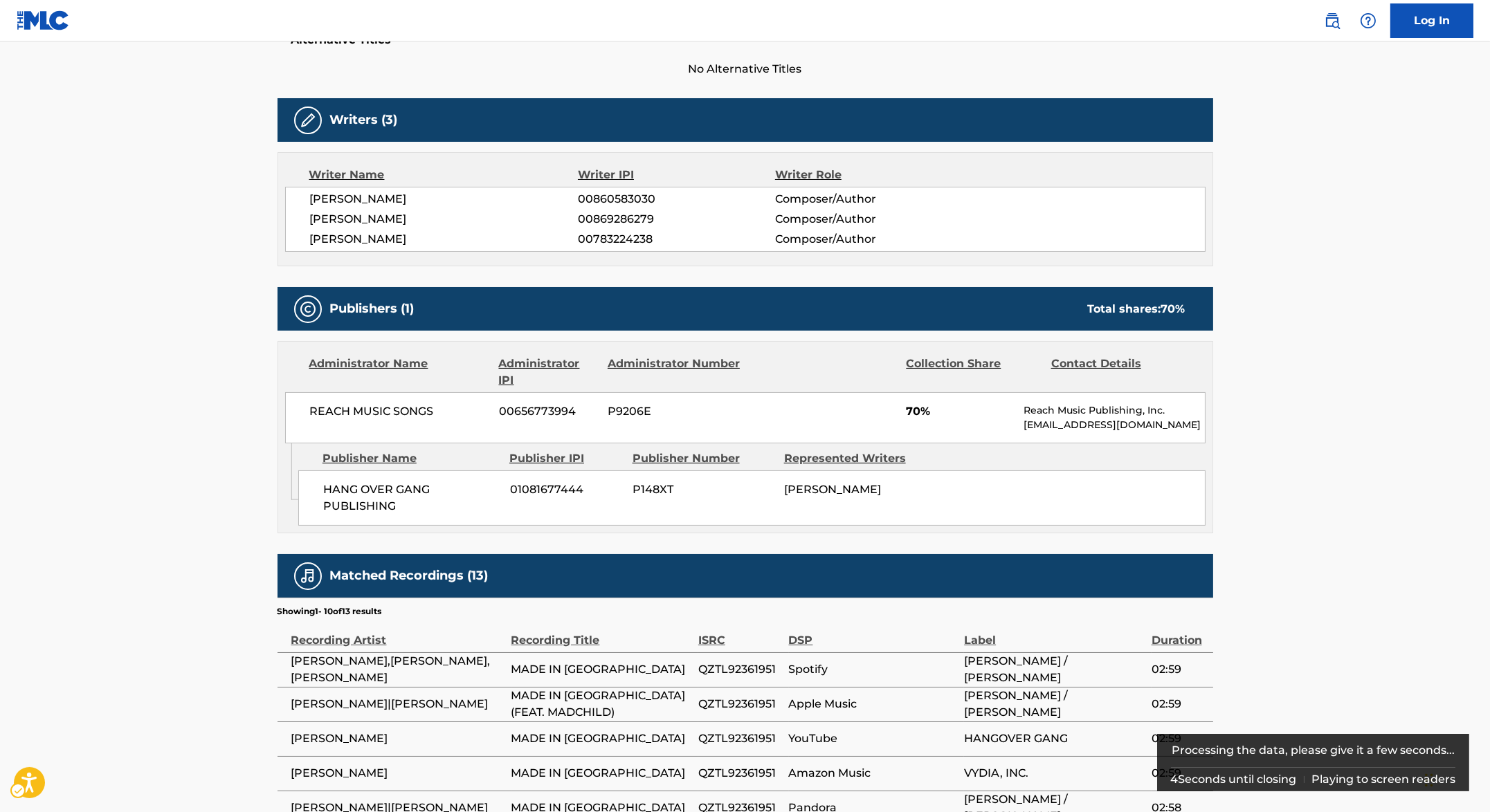
scroll to position [603, 0]
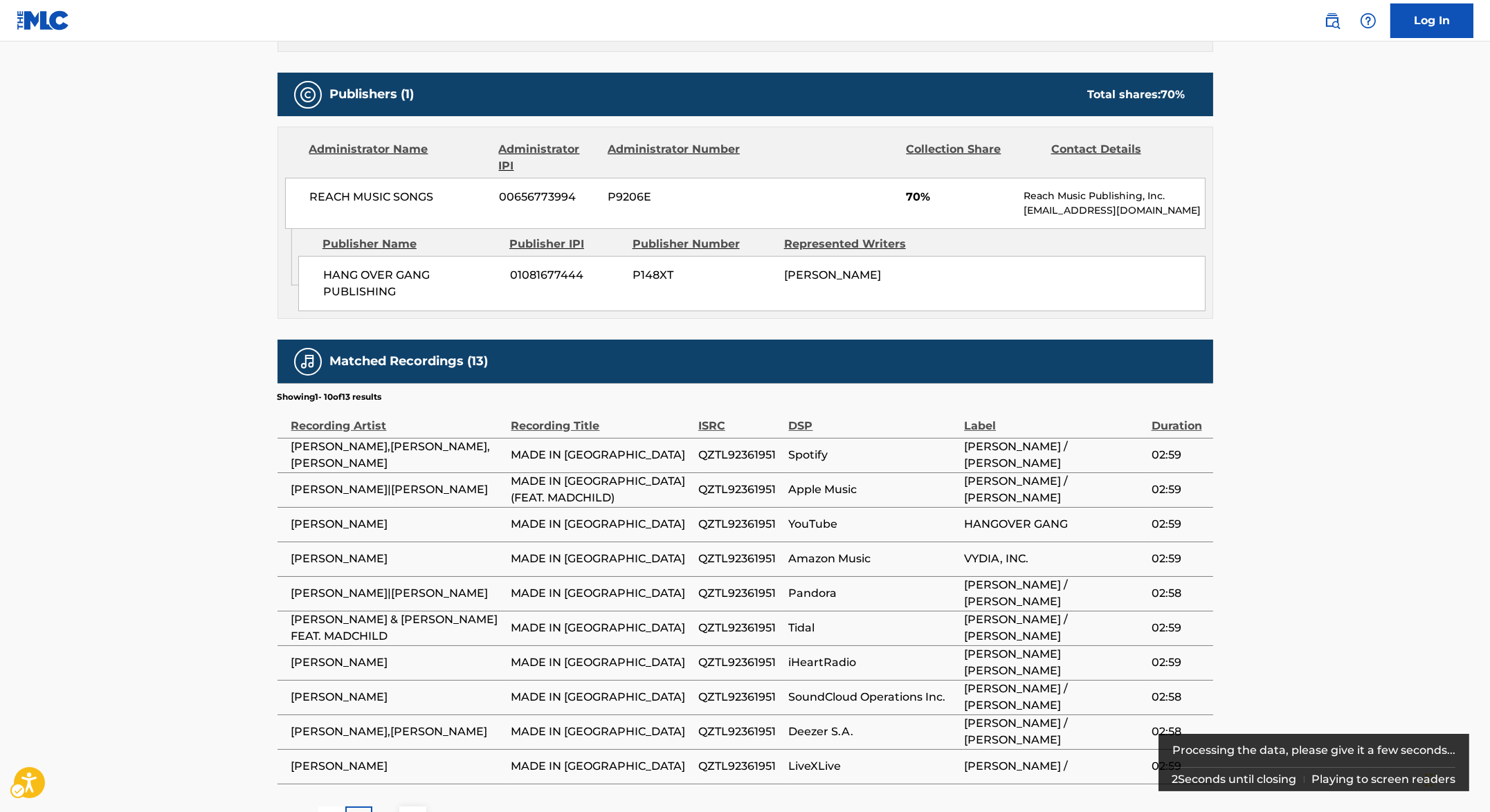
click at [765, 451] on span "QZTL92361951" at bounding box center [740, 456] width 83 height 17
copy span "QZTL92361951"
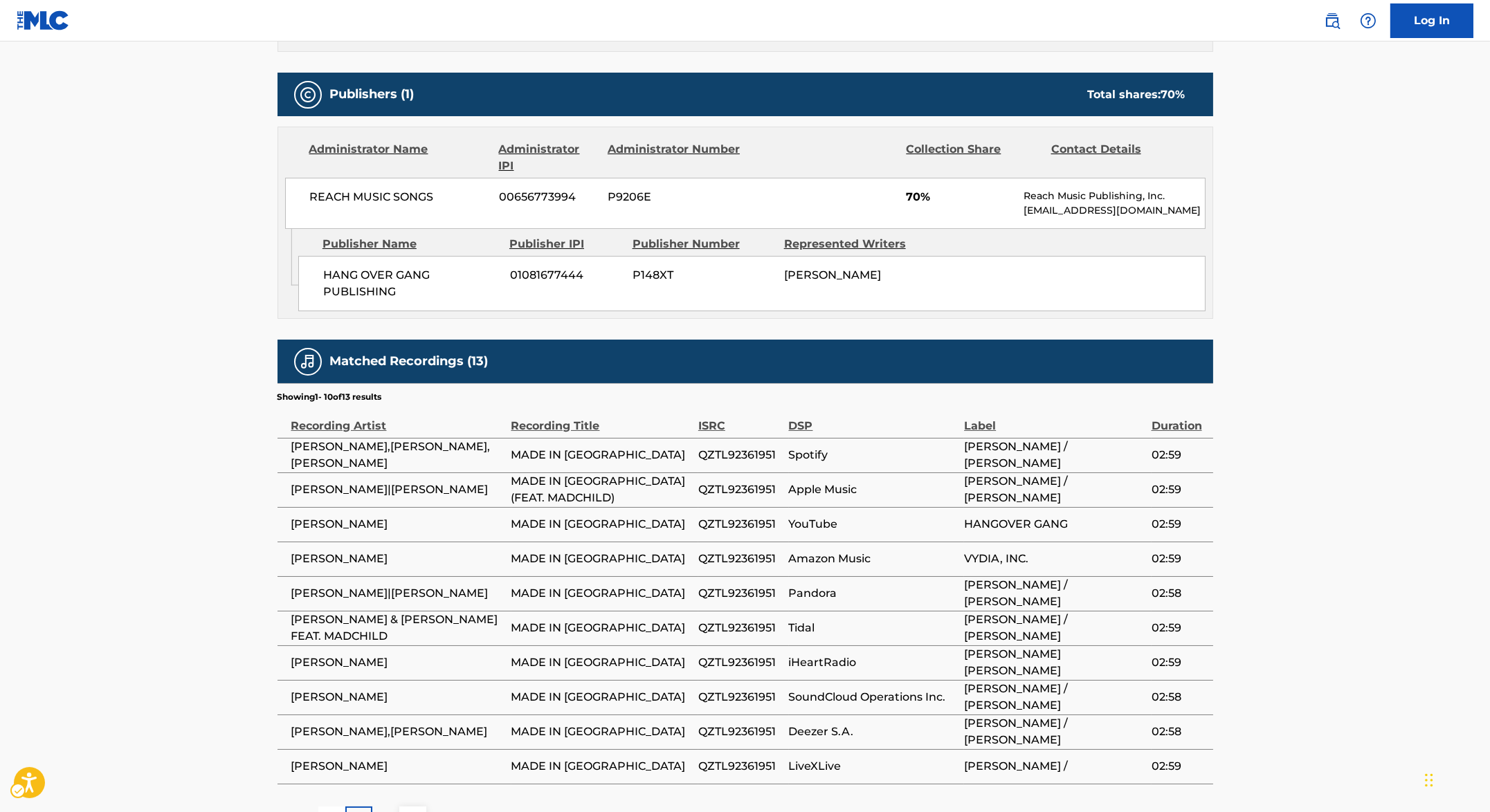
click at [243, 164] on main "< Back to public search results Copy work link MADE IN [GEOGRAPHIC_DATA] Work D…" at bounding box center [745, 147] width 1490 height 1418
